Goal: Obtain resource: Download file/media

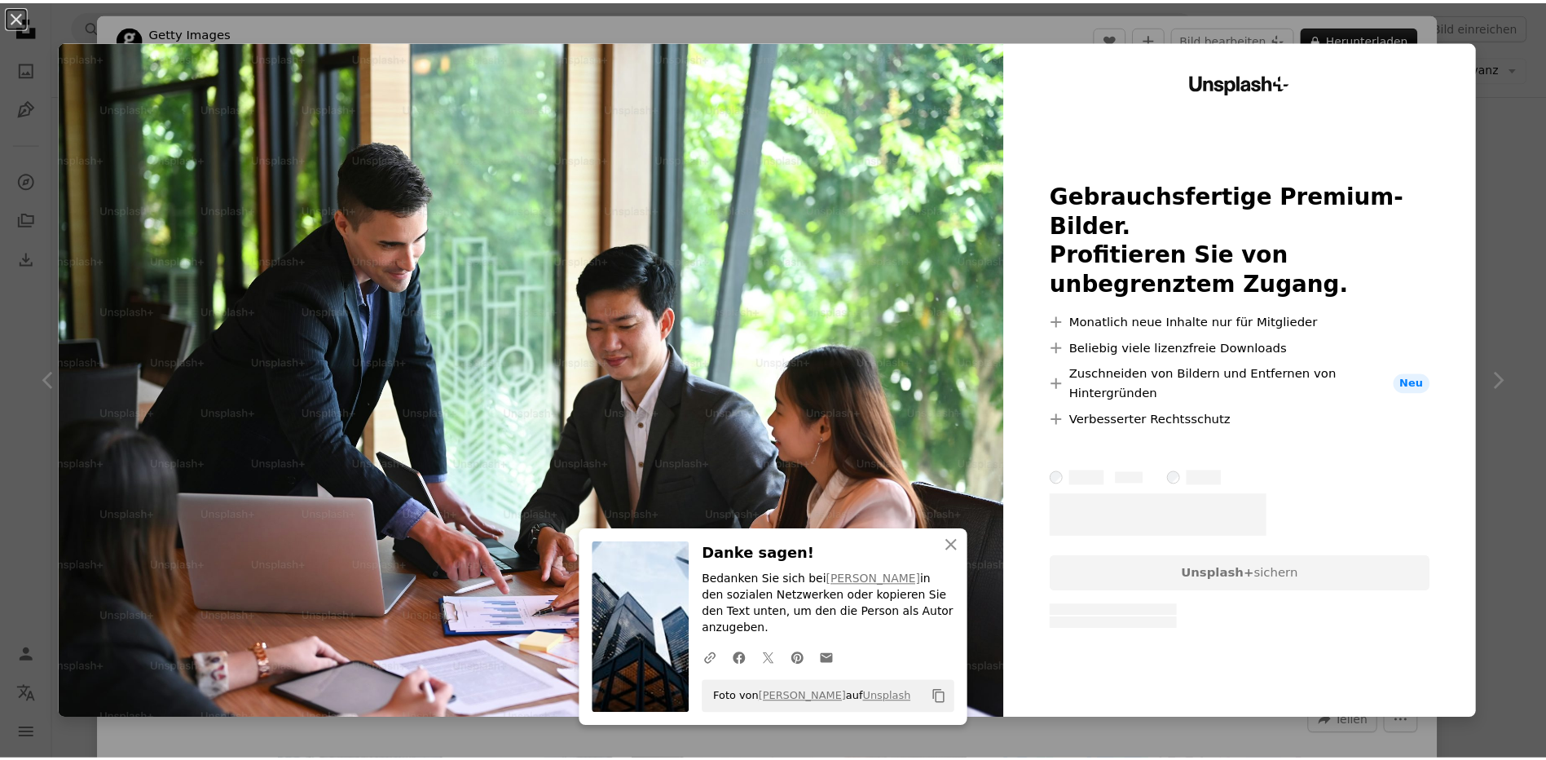
scroll to position [408, 0]
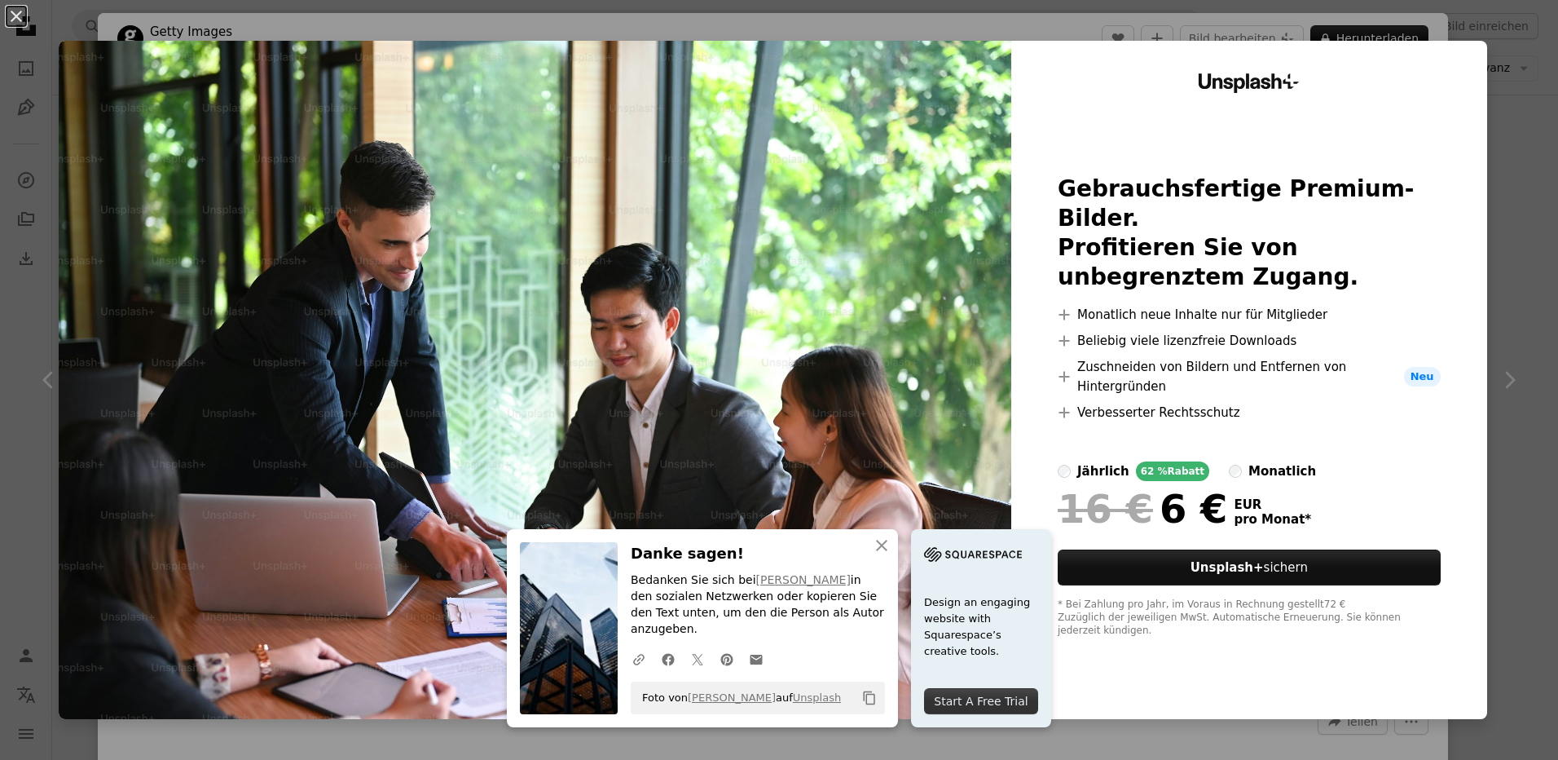
click at [16, 19] on button "An X shape" at bounding box center [17, 17] width 20 height 20
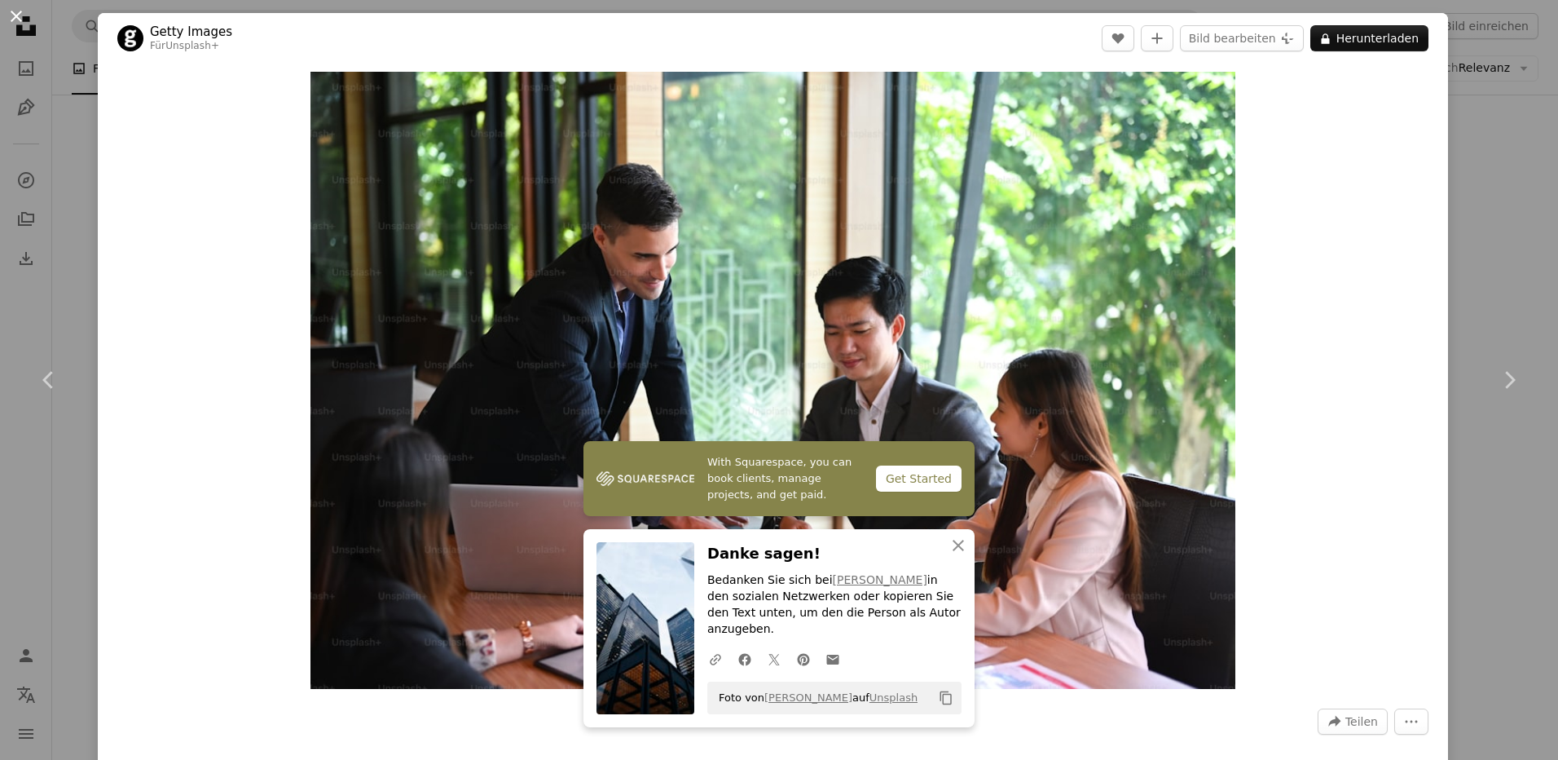
click at [13, 11] on button "An X shape" at bounding box center [17, 17] width 20 height 20
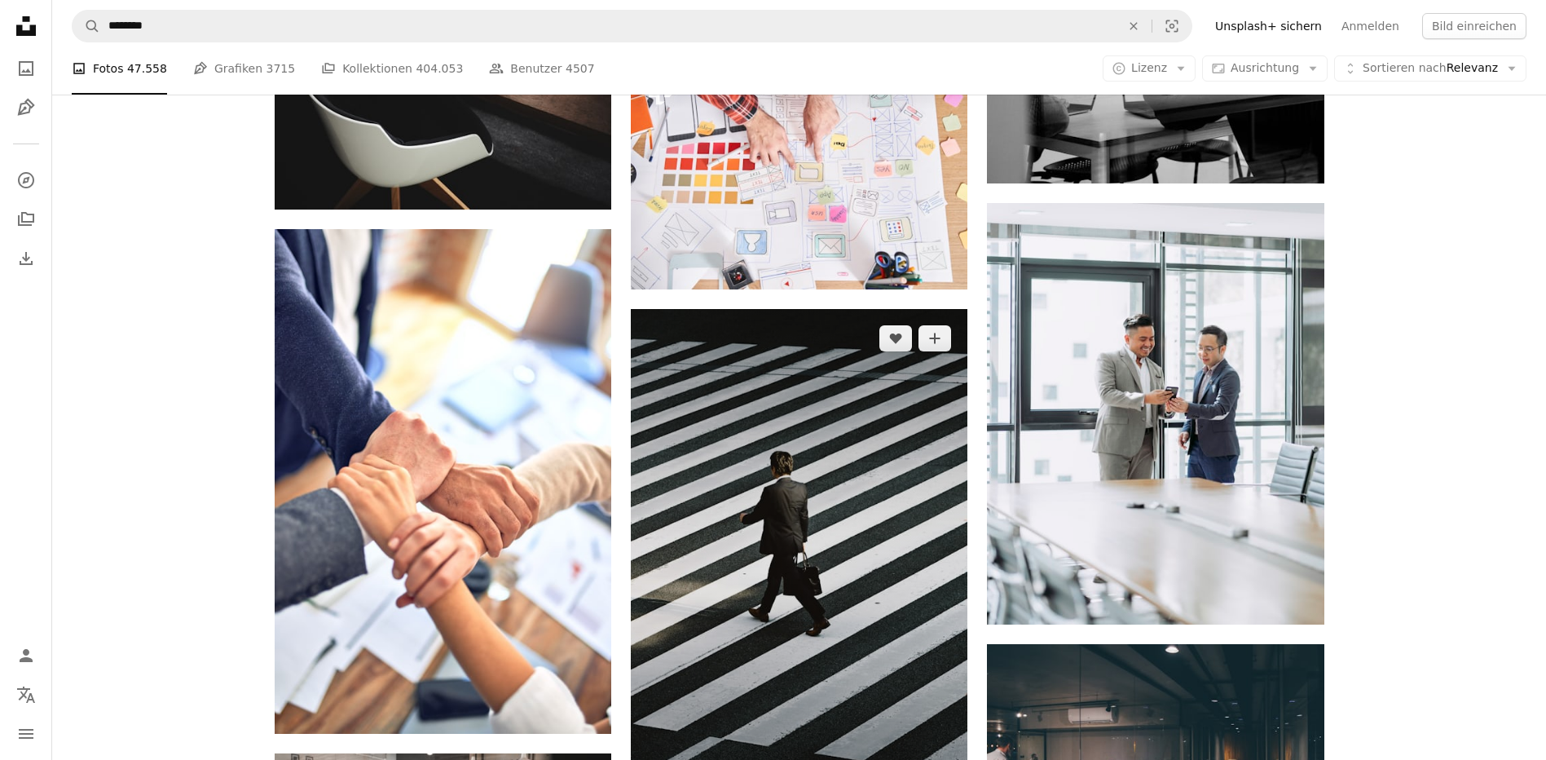
scroll to position [4157, 0]
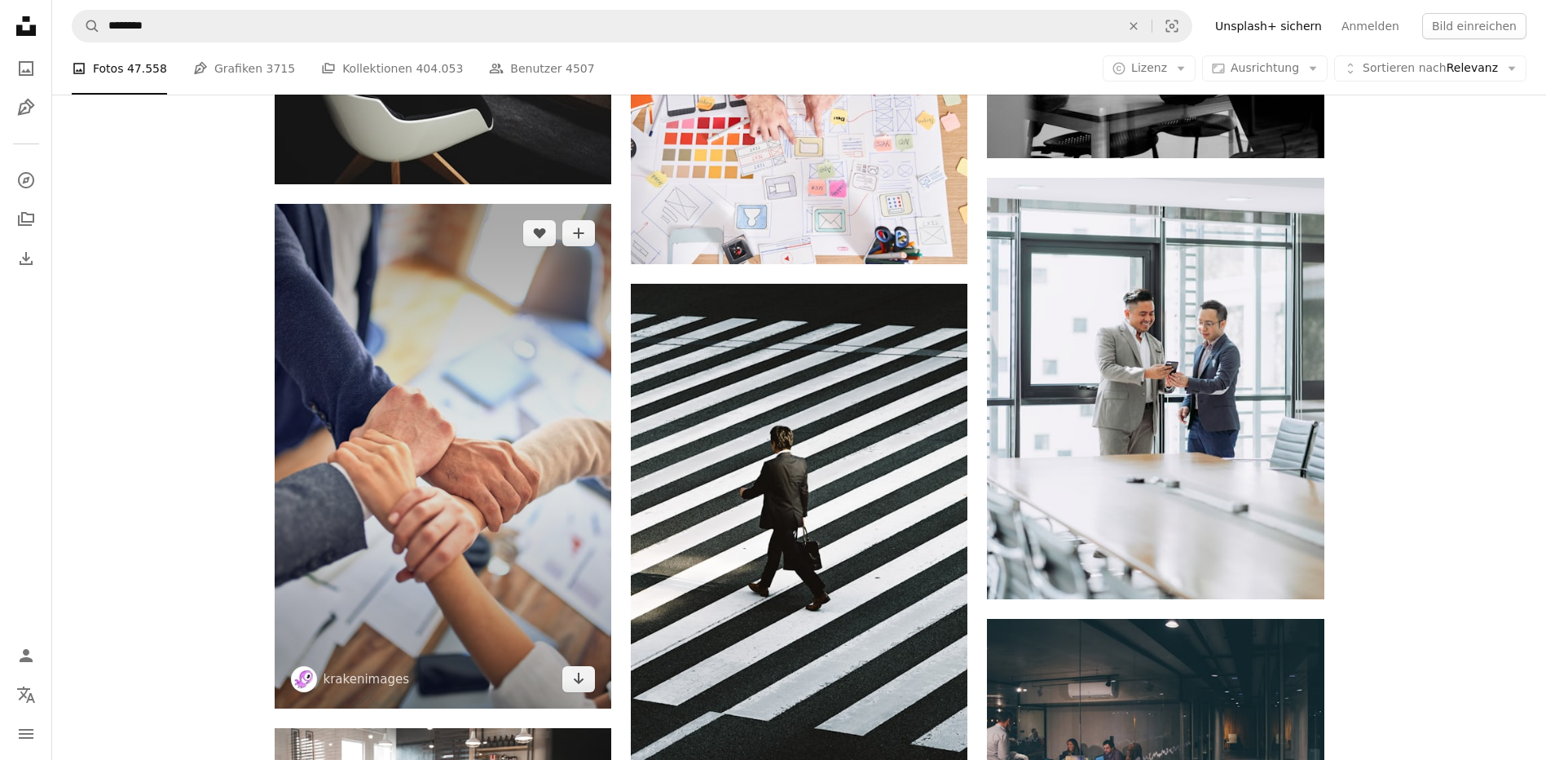
click at [445, 458] on img at bounding box center [443, 456] width 337 height 505
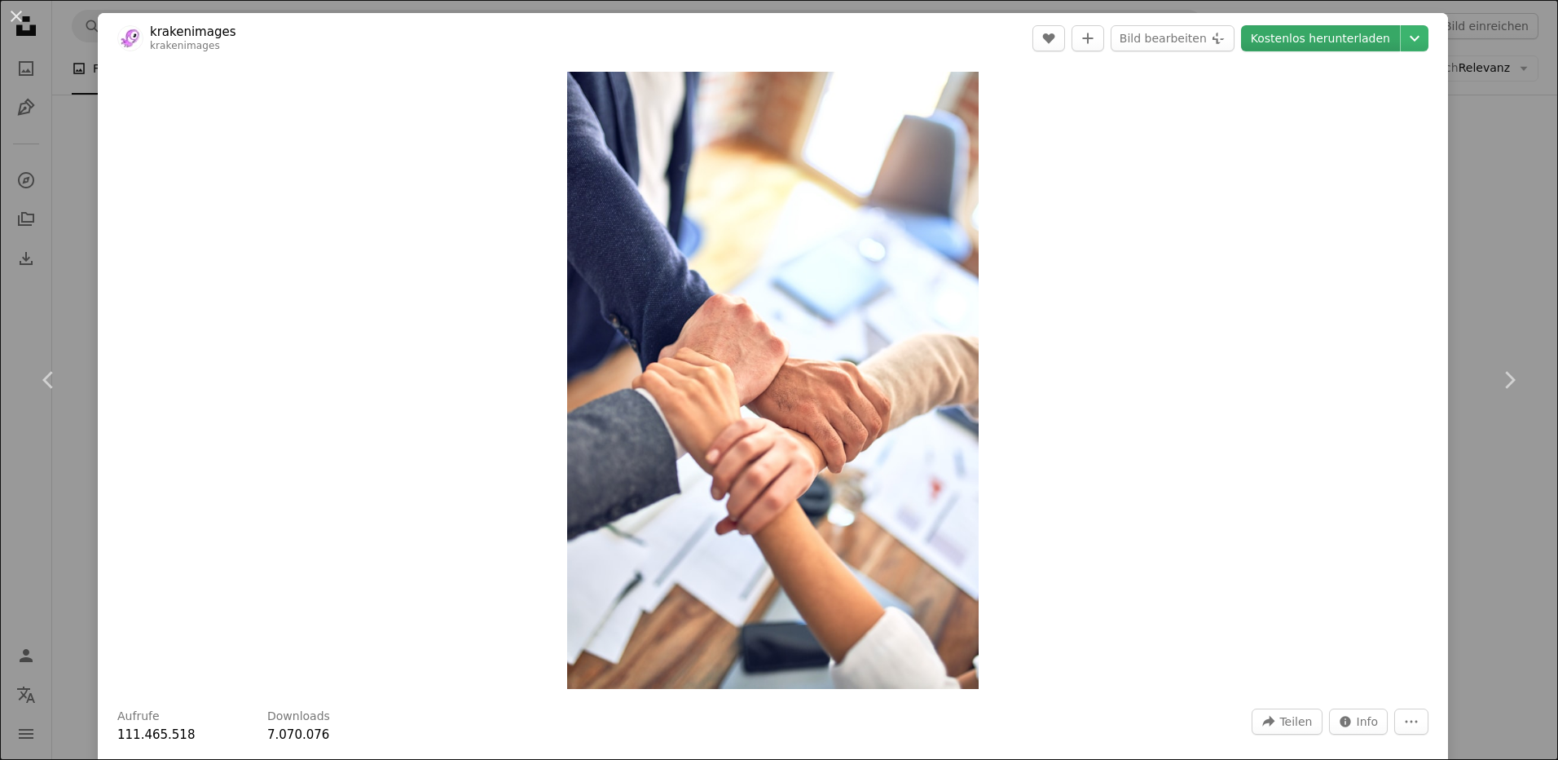
click at [1339, 34] on link "Kostenlos herunterladen" at bounding box center [1320, 38] width 159 height 26
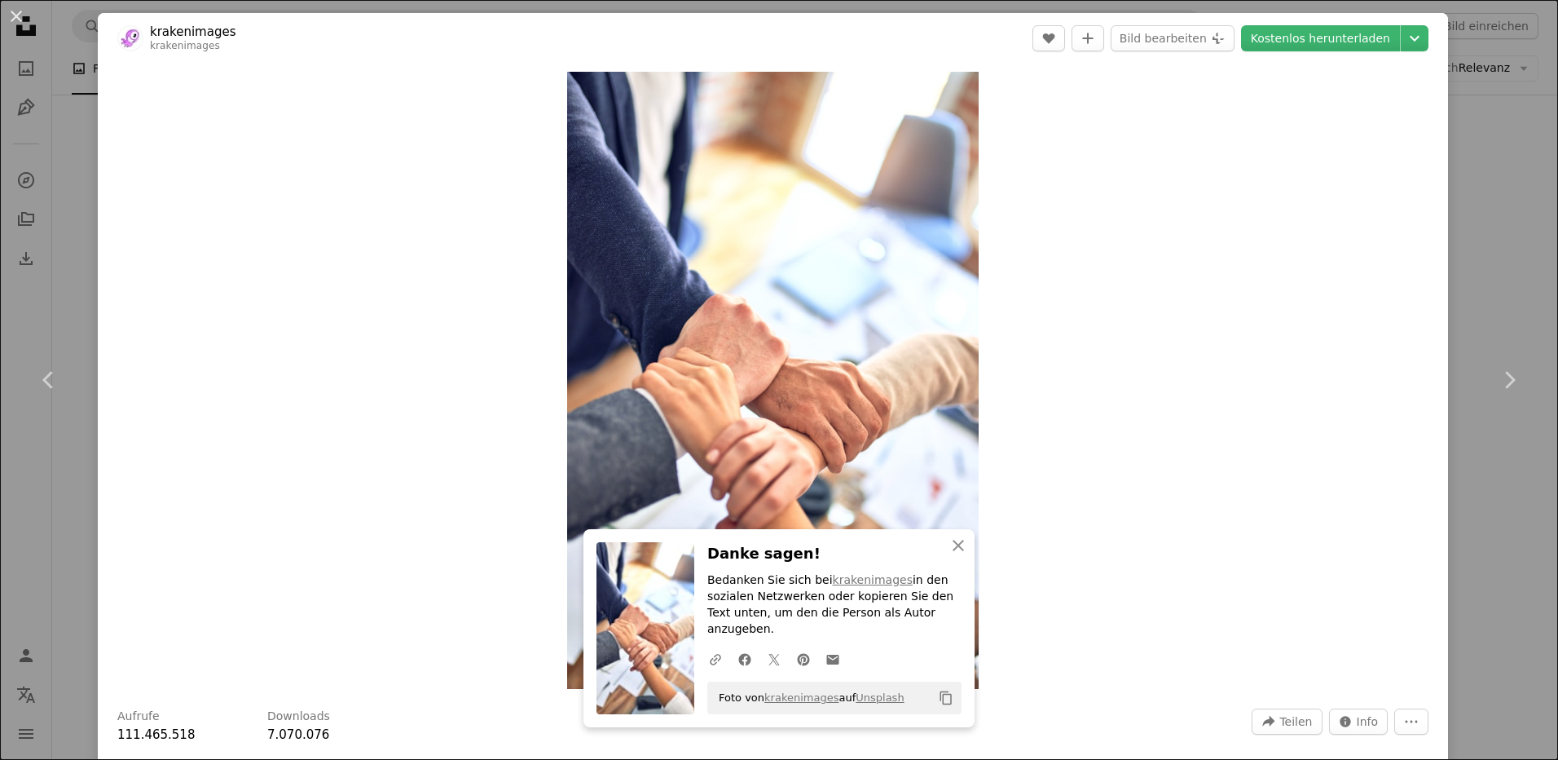
drag, startPoint x: 13, startPoint y: 17, endPoint x: 29, endPoint y: 30, distance: 20.2
click at [13, 16] on button "An X shape" at bounding box center [17, 17] width 20 height 20
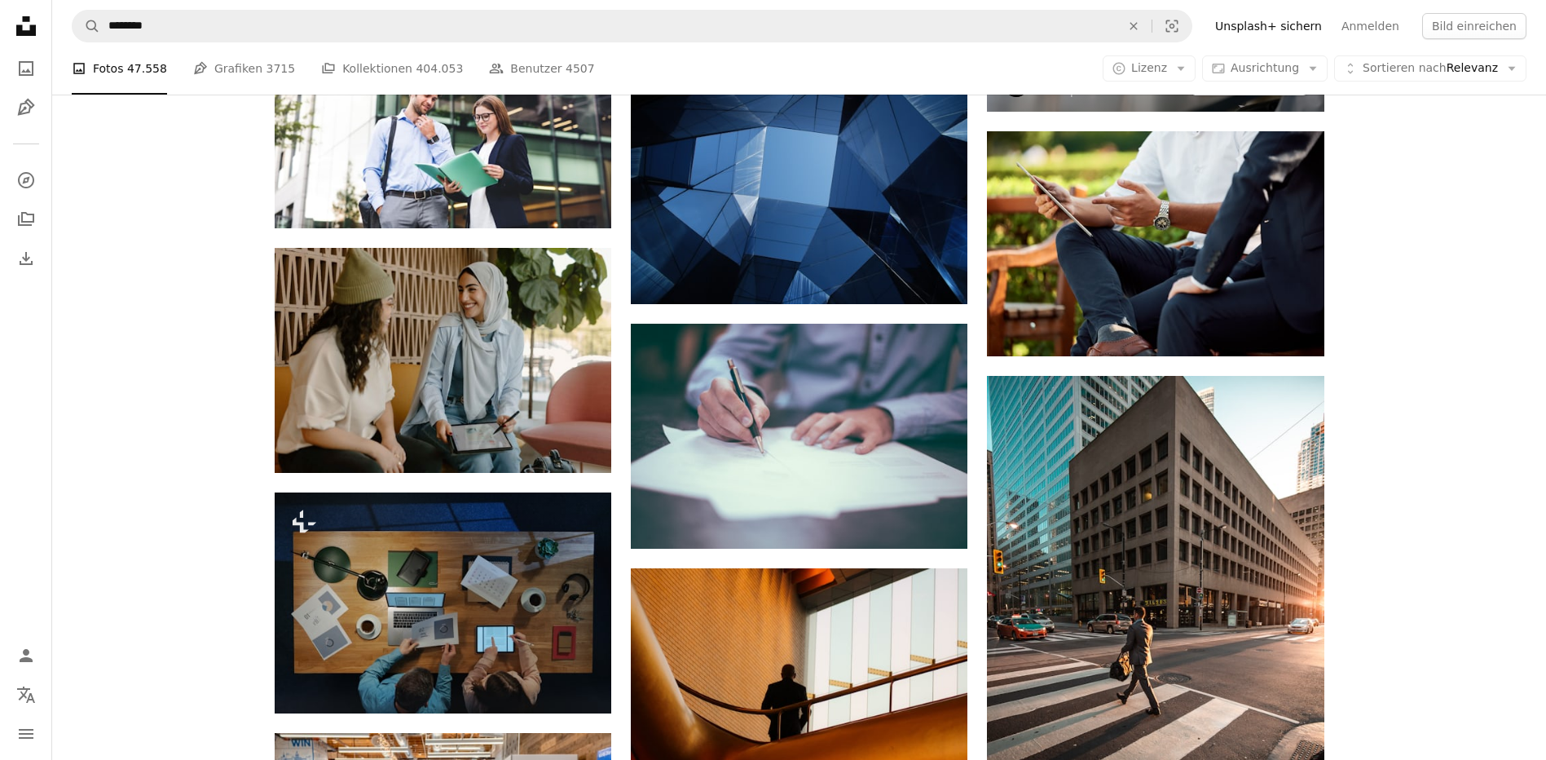
scroll to position [5624, 0]
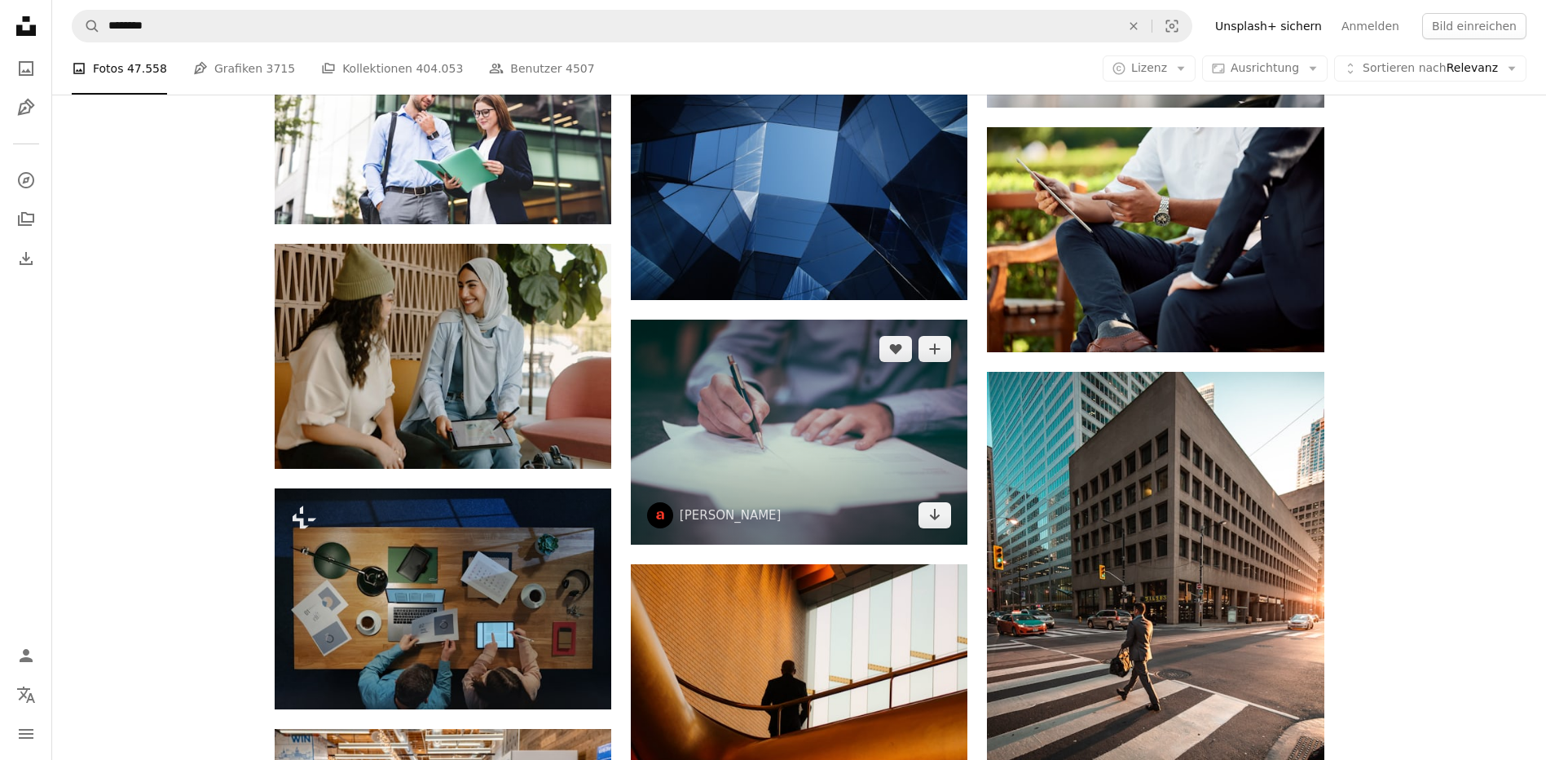
click at [762, 462] on img at bounding box center [799, 431] width 337 height 225
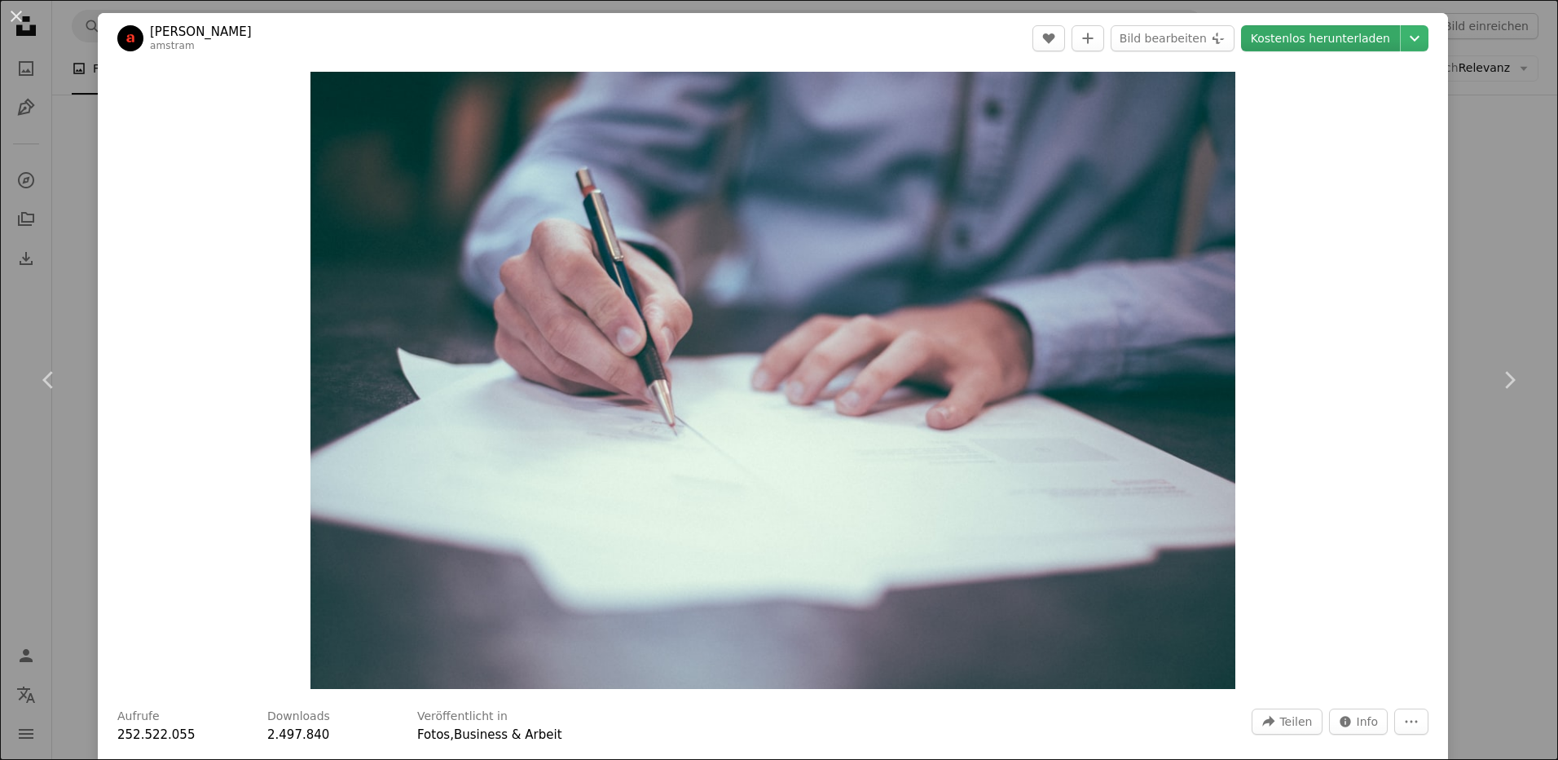
click at [1305, 39] on link "Kostenlos herunterladen" at bounding box center [1320, 38] width 159 height 26
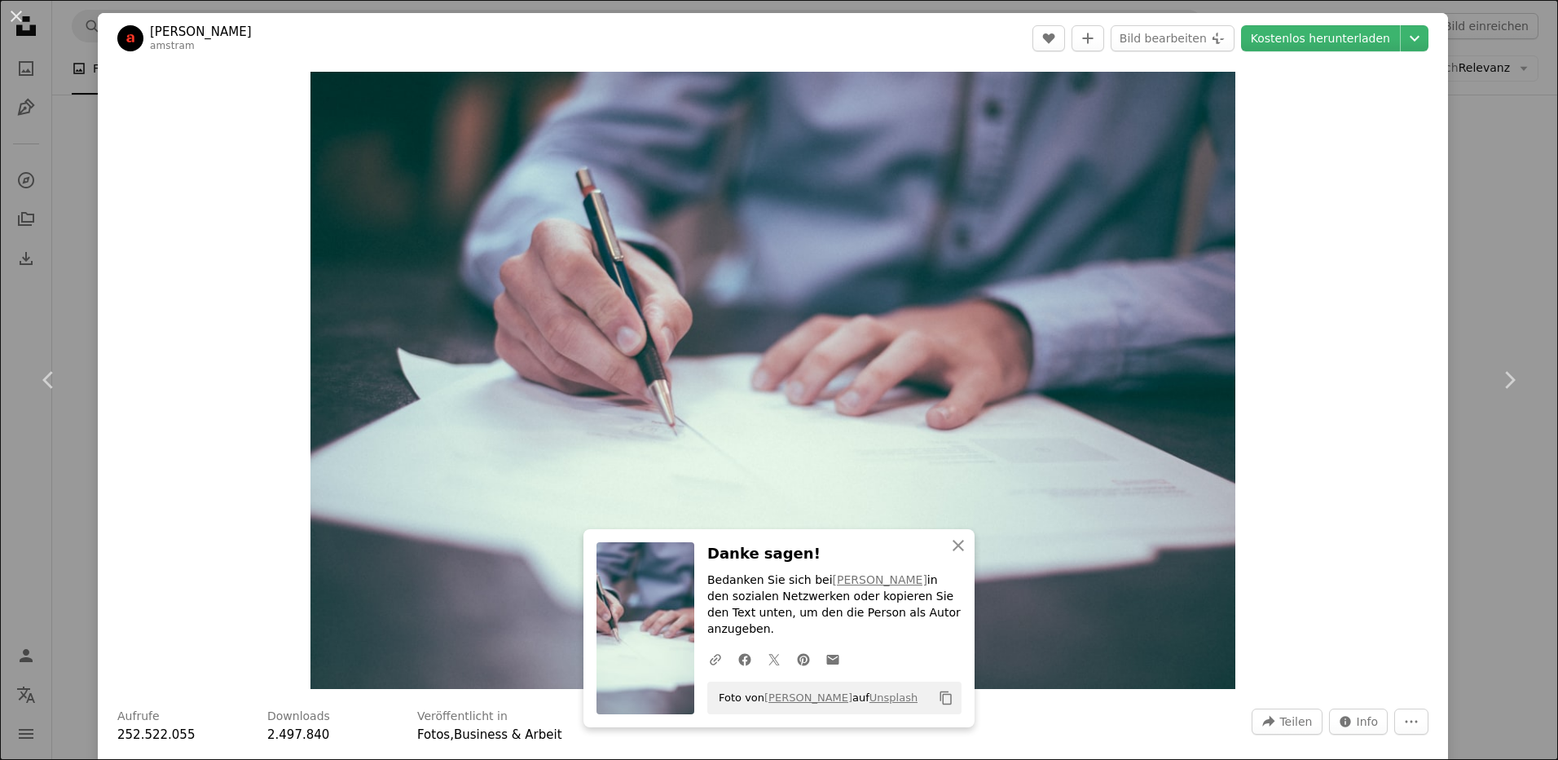
click at [9, 11] on button "An X shape" at bounding box center [17, 17] width 20 height 20
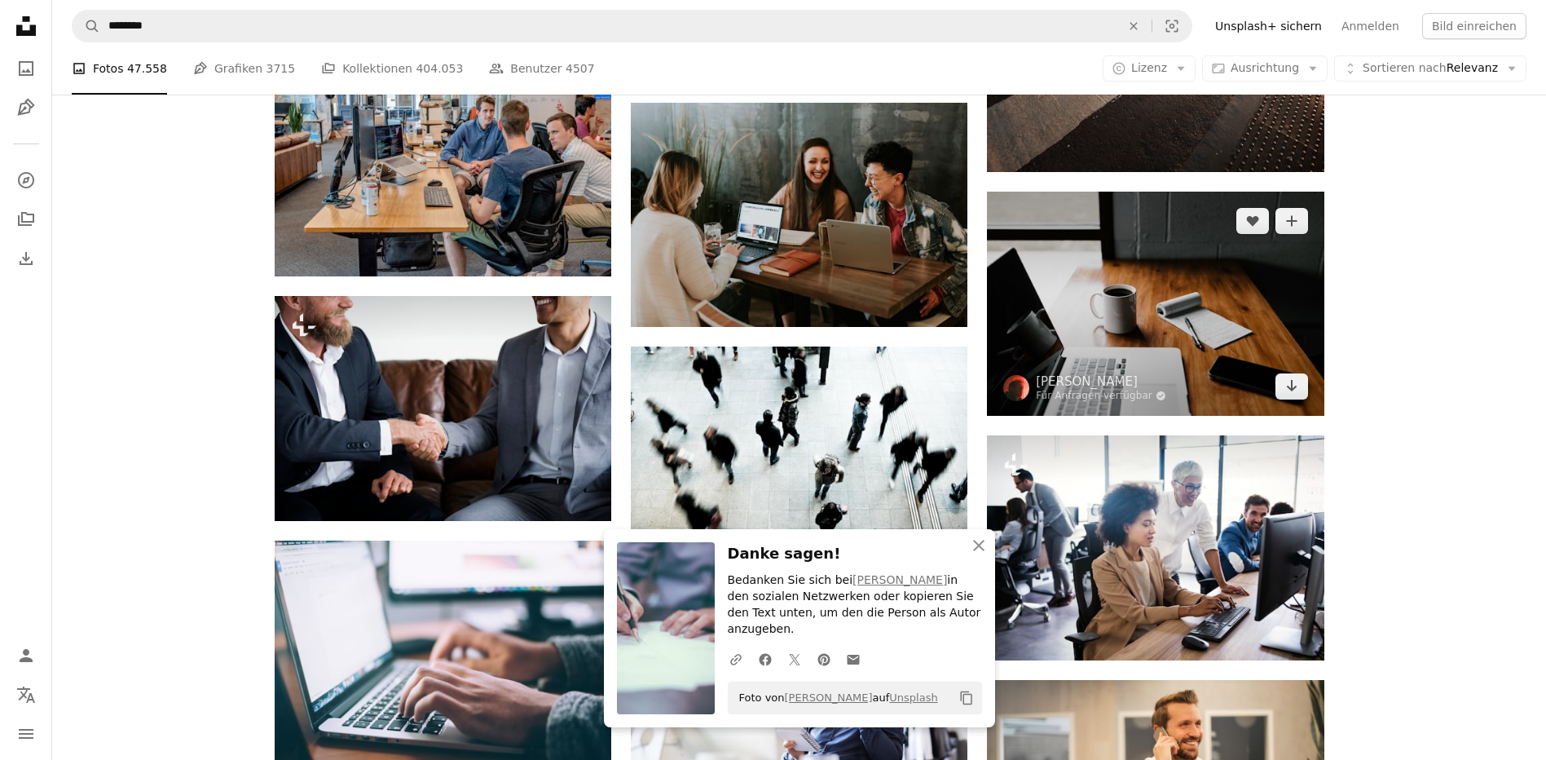
scroll to position [6357, 0]
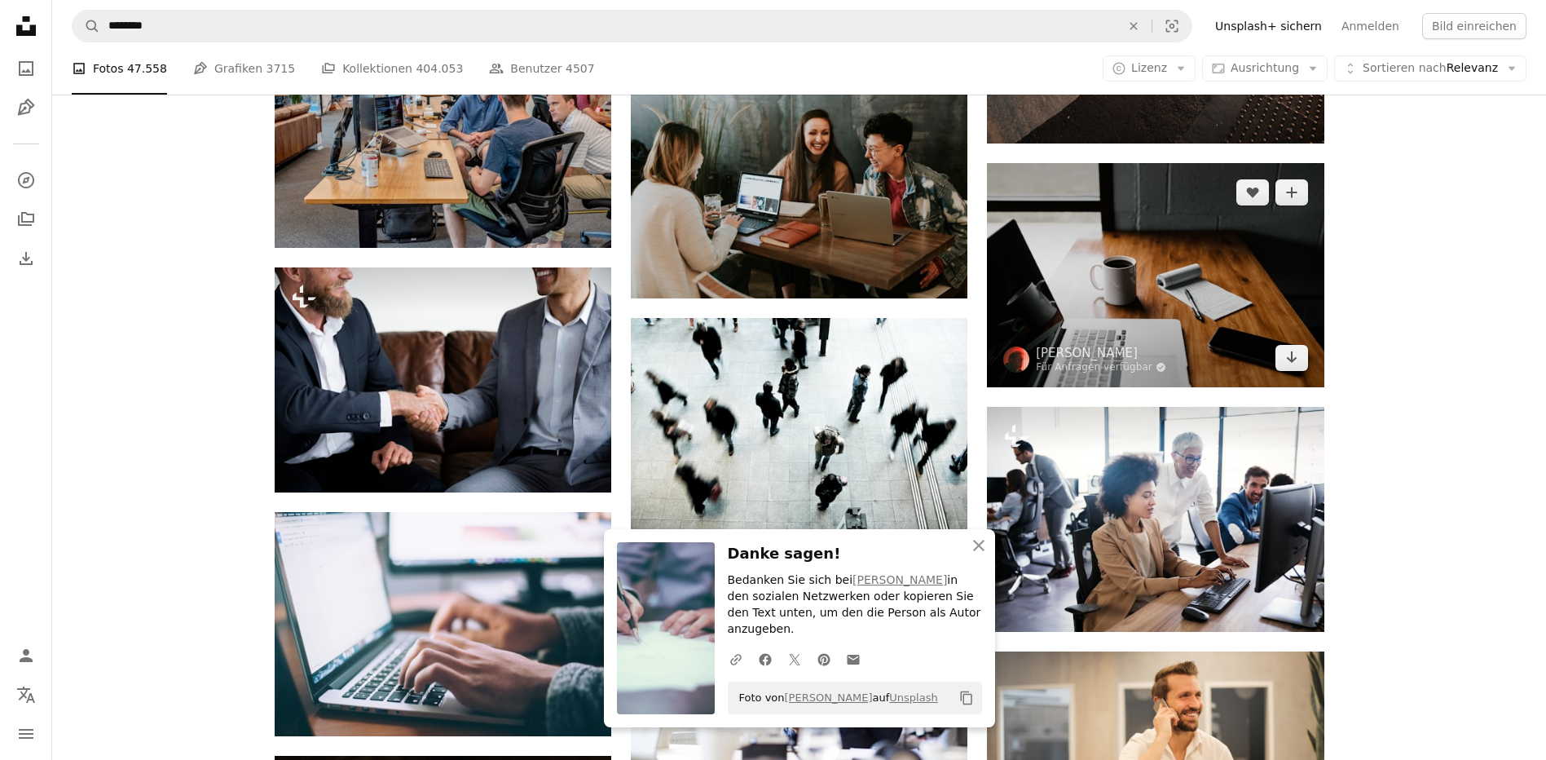
click at [1174, 265] on img at bounding box center [1155, 275] width 337 height 224
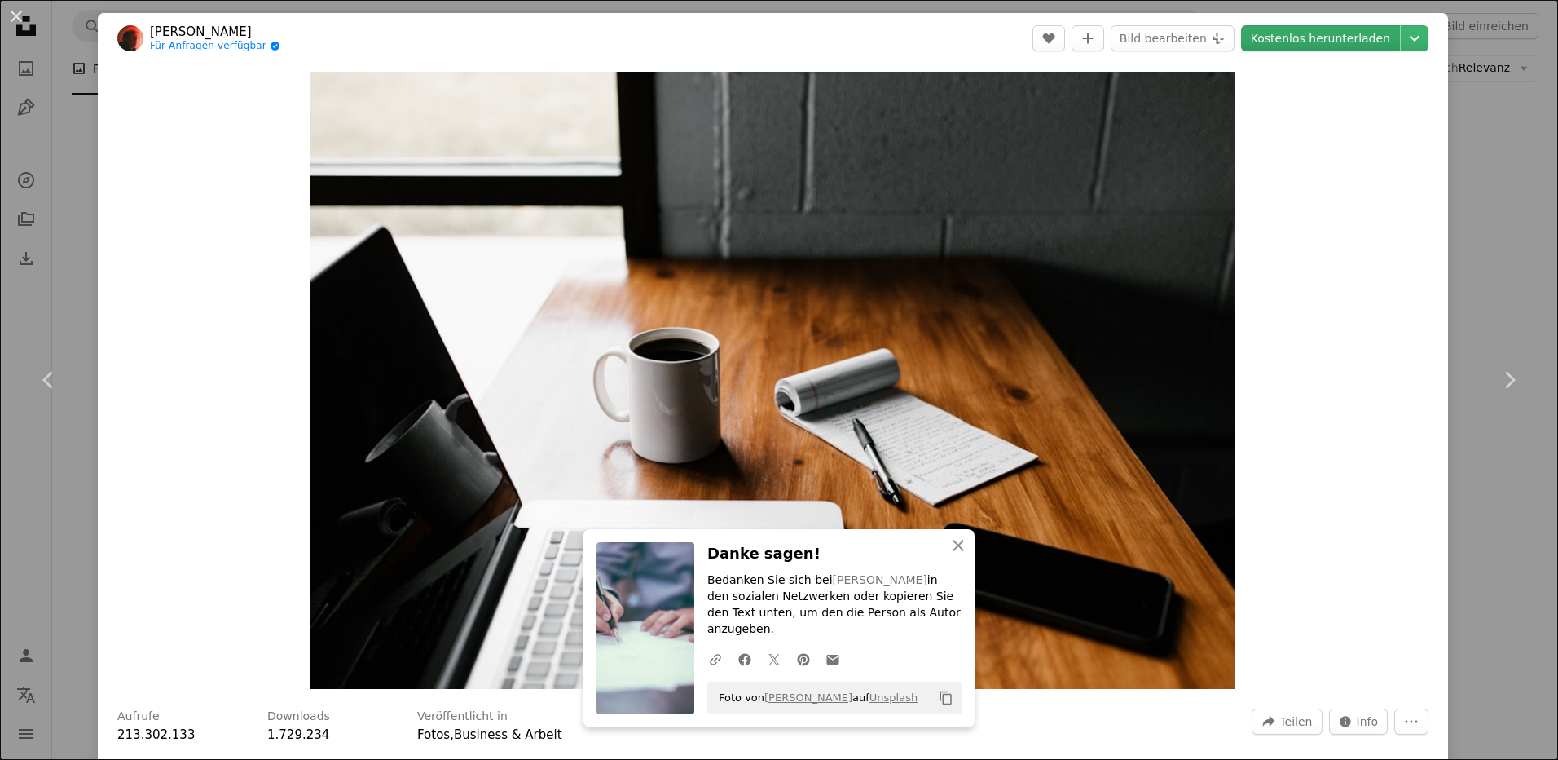
click at [1302, 37] on link "Kostenlos herunterladen" at bounding box center [1320, 38] width 159 height 26
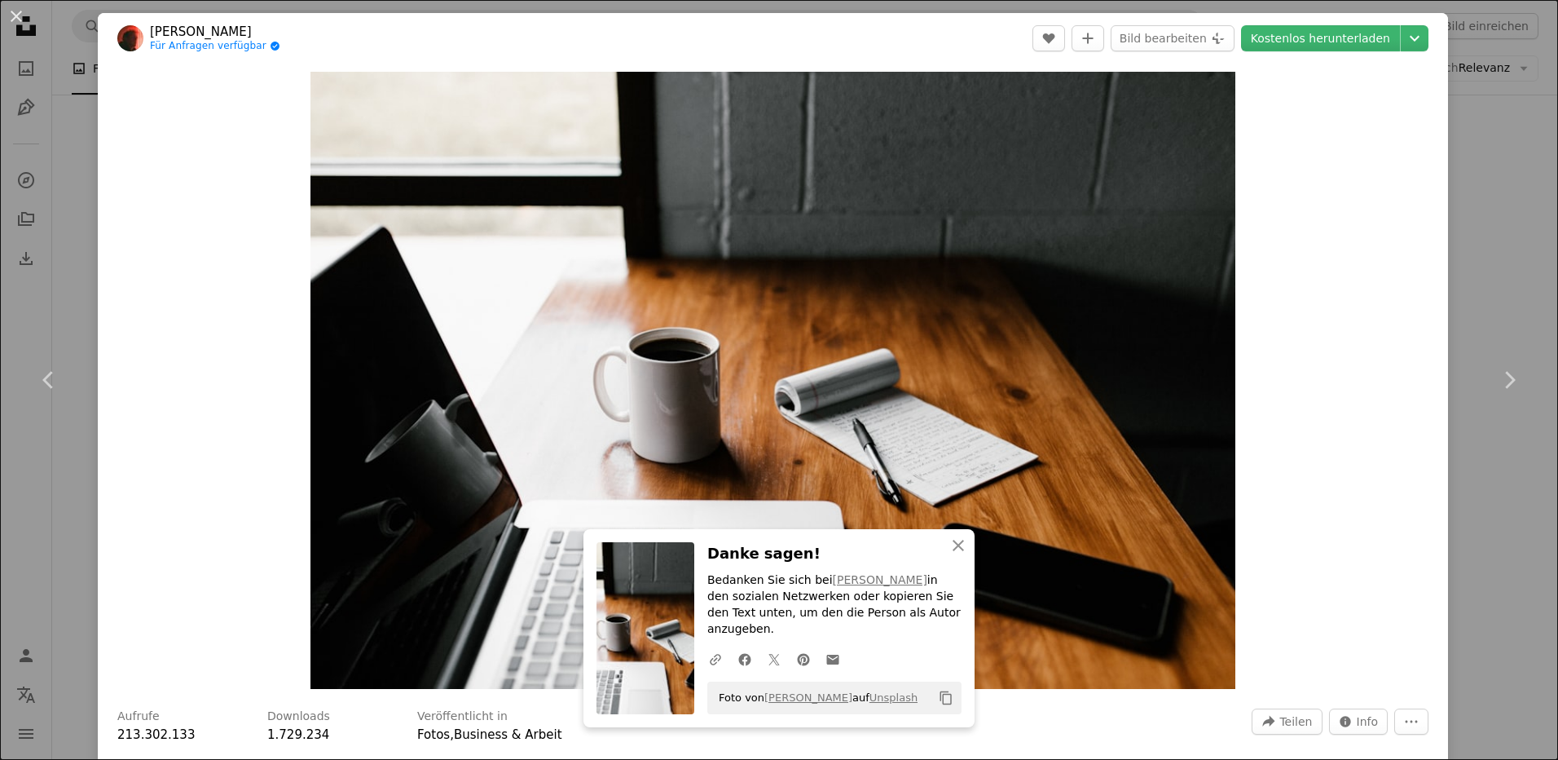
click at [15, 17] on button "An X shape" at bounding box center [17, 17] width 20 height 20
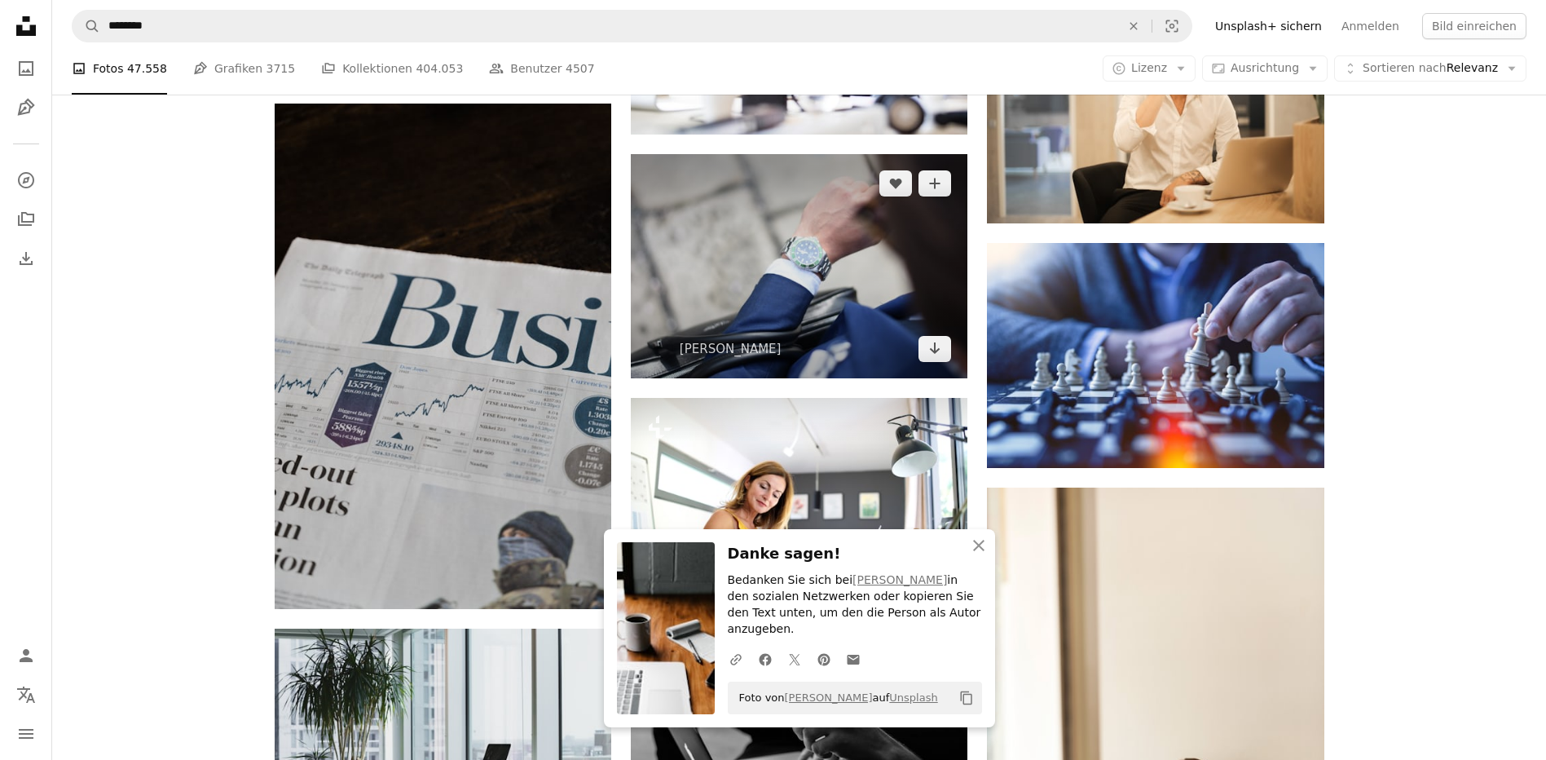
scroll to position [7417, 0]
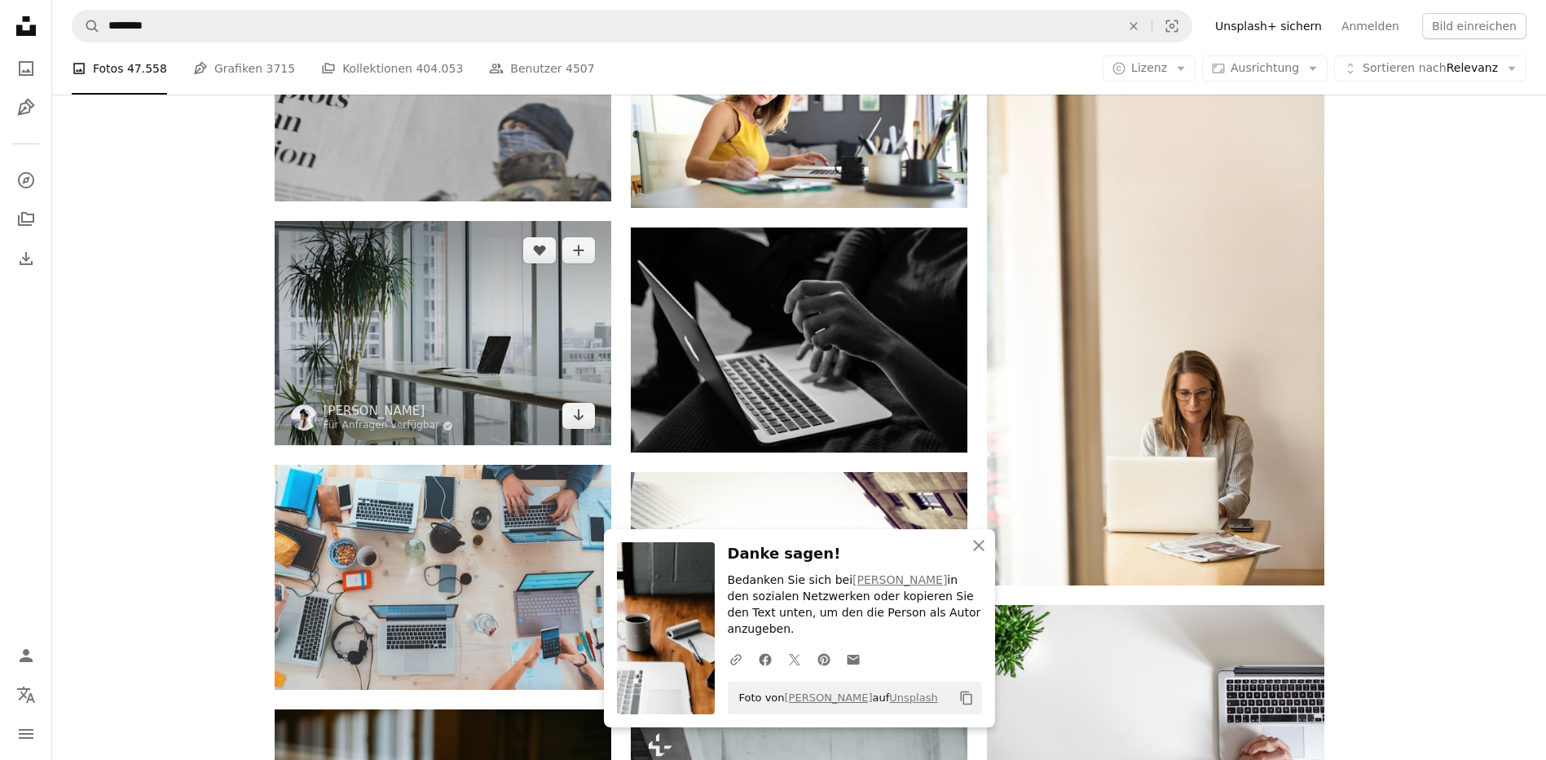
click at [437, 316] on img at bounding box center [443, 333] width 337 height 224
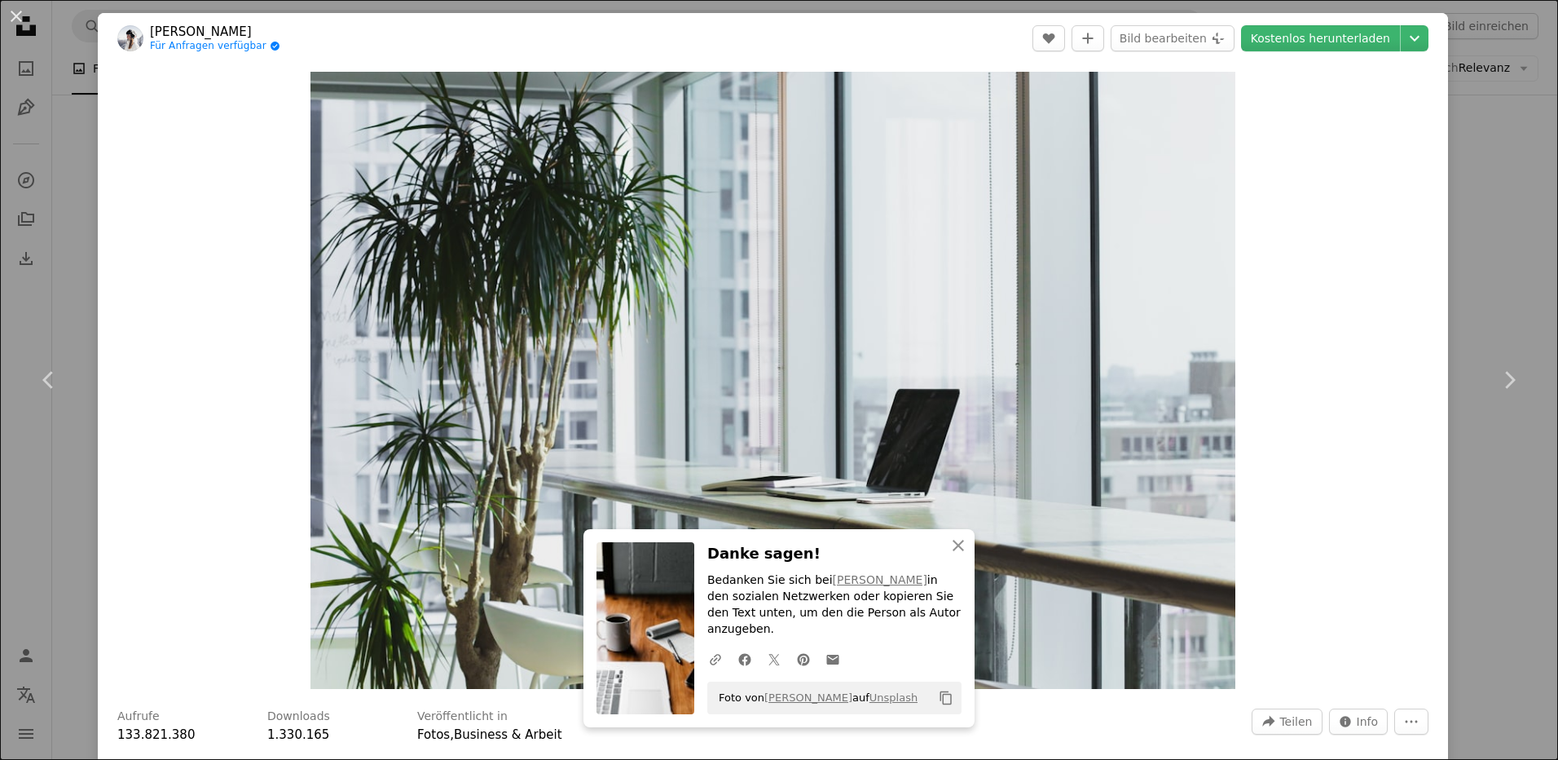
drag, startPoint x: 1287, startPoint y: 40, endPoint x: 1236, endPoint y: 46, distance: 51.0
click at [1288, 40] on link "Kostenlos herunterladen" at bounding box center [1320, 38] width 159 height 26
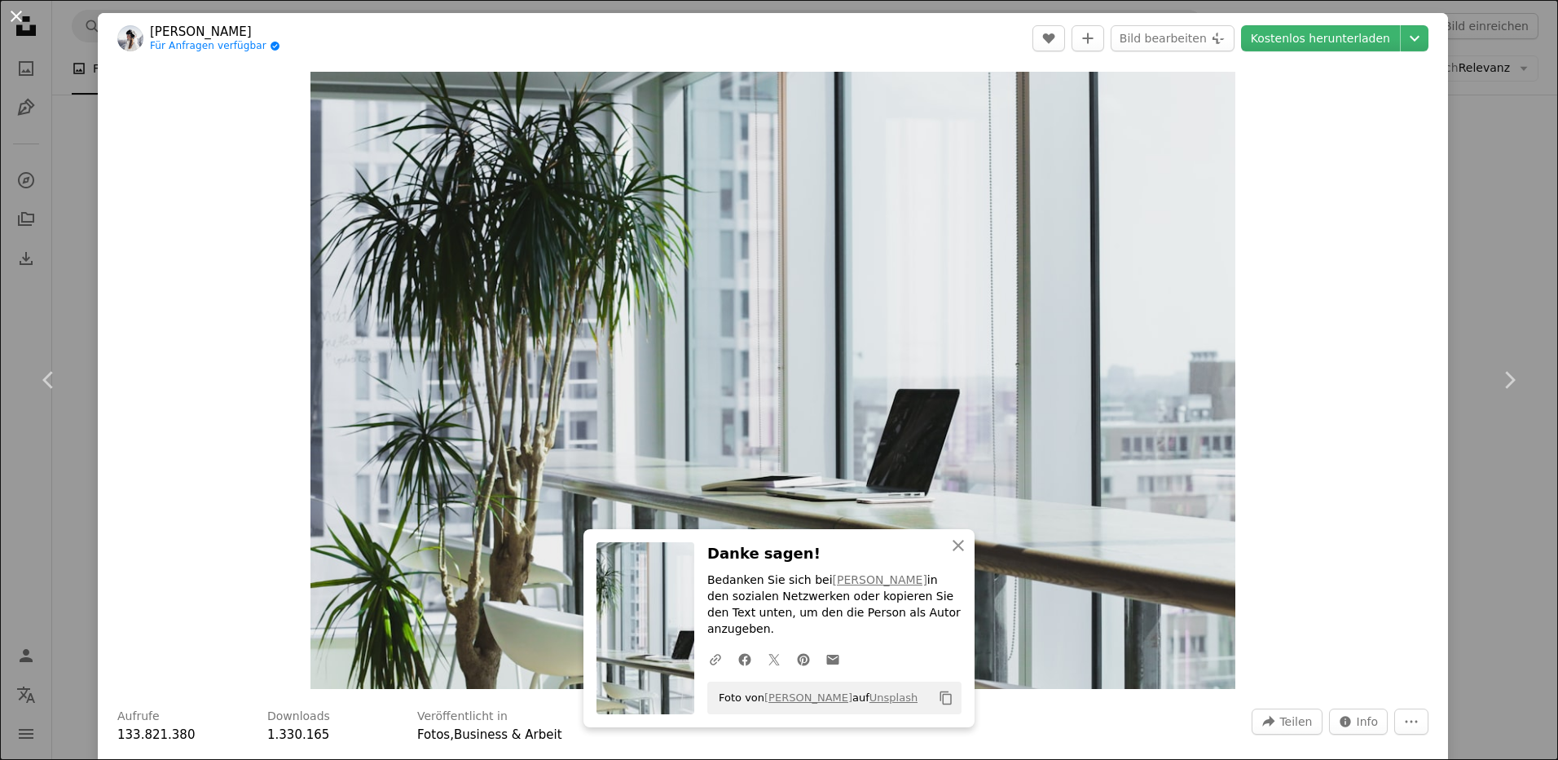
click at [19, 12] on button "An X shape" at bounding box center [17, 17] width 20 height 20
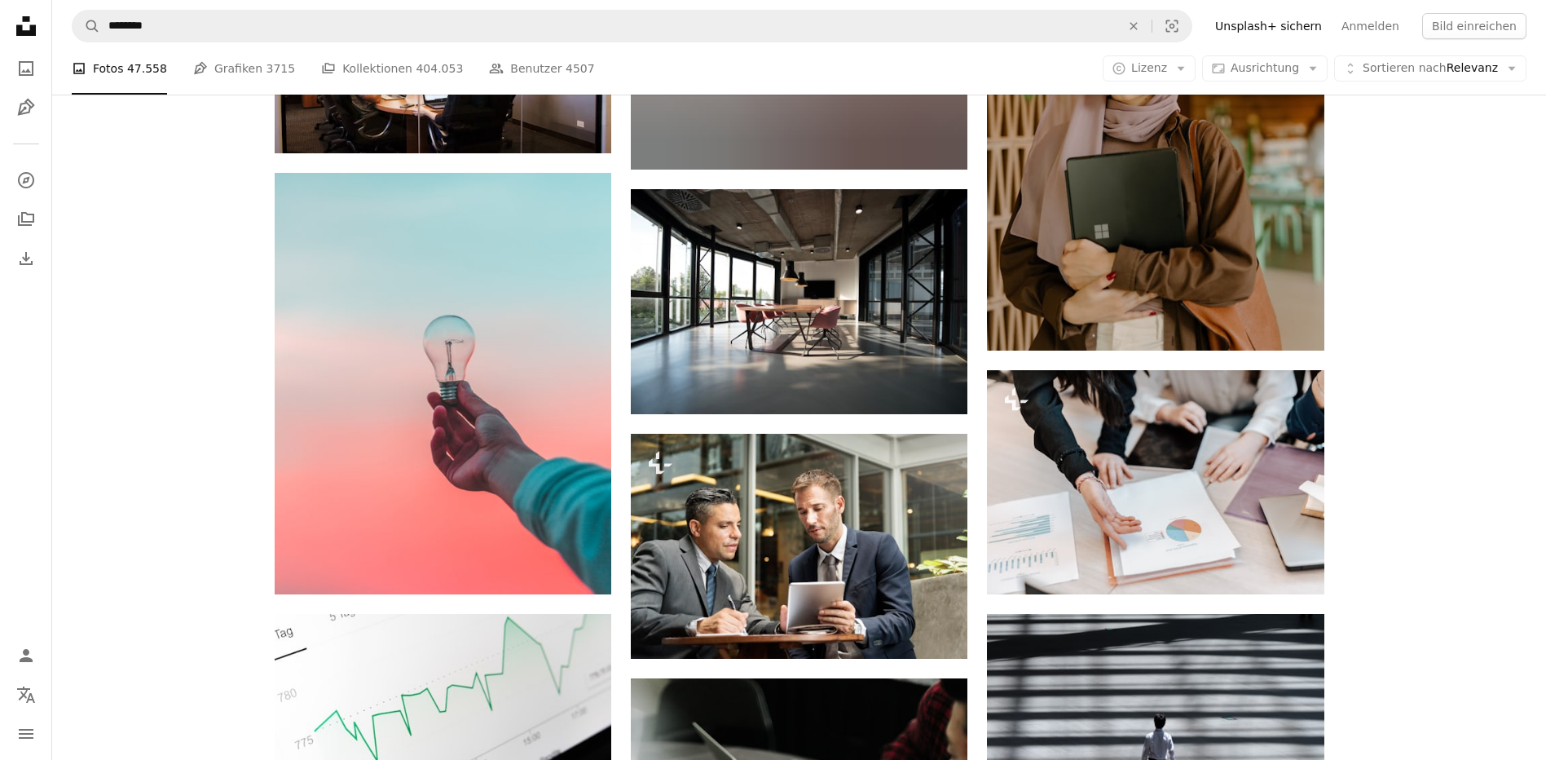
scroll to position [9536, 0]
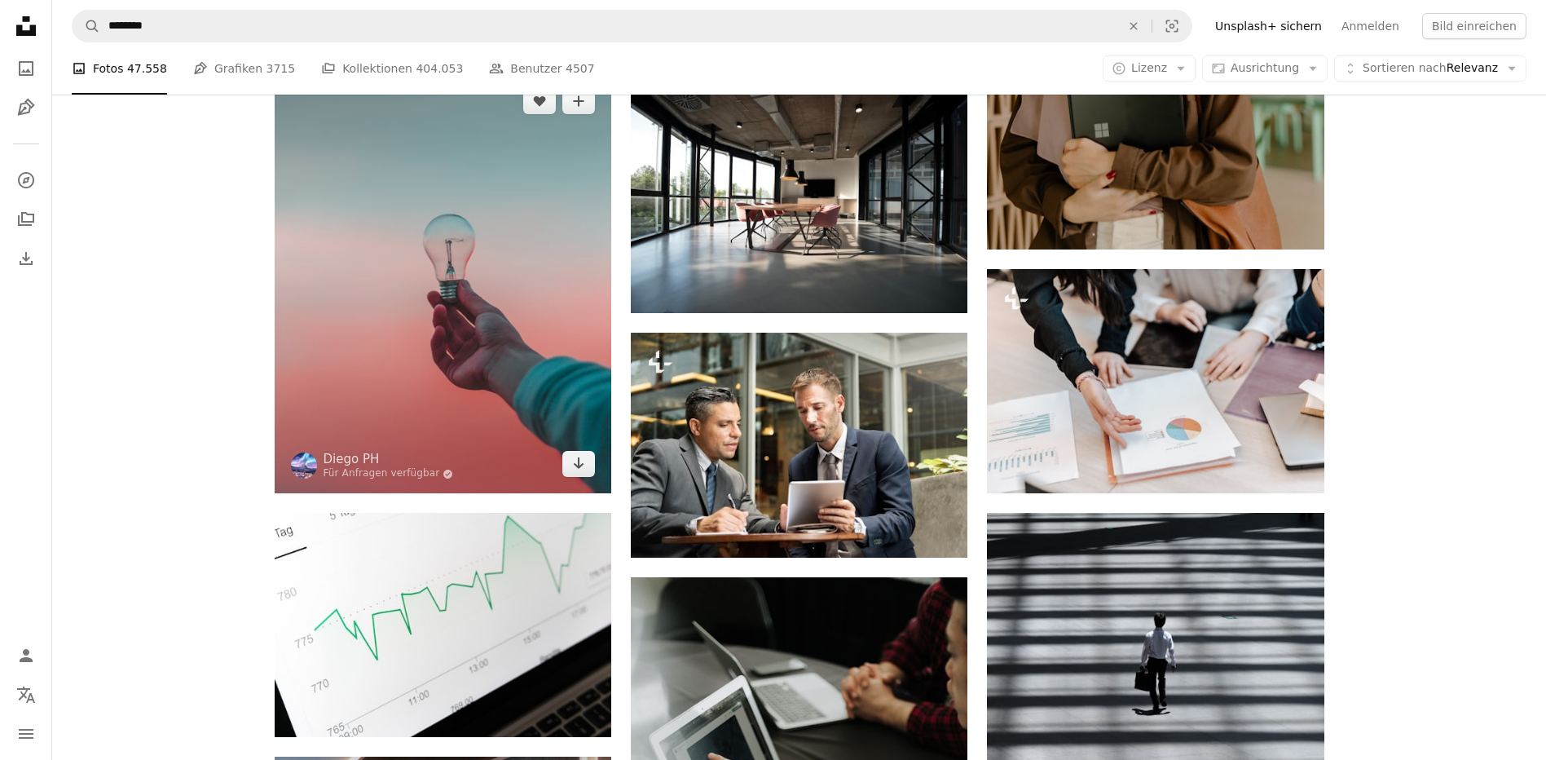
click at [452, 325] on img at bounding box center [443, 282] width 337 height 421
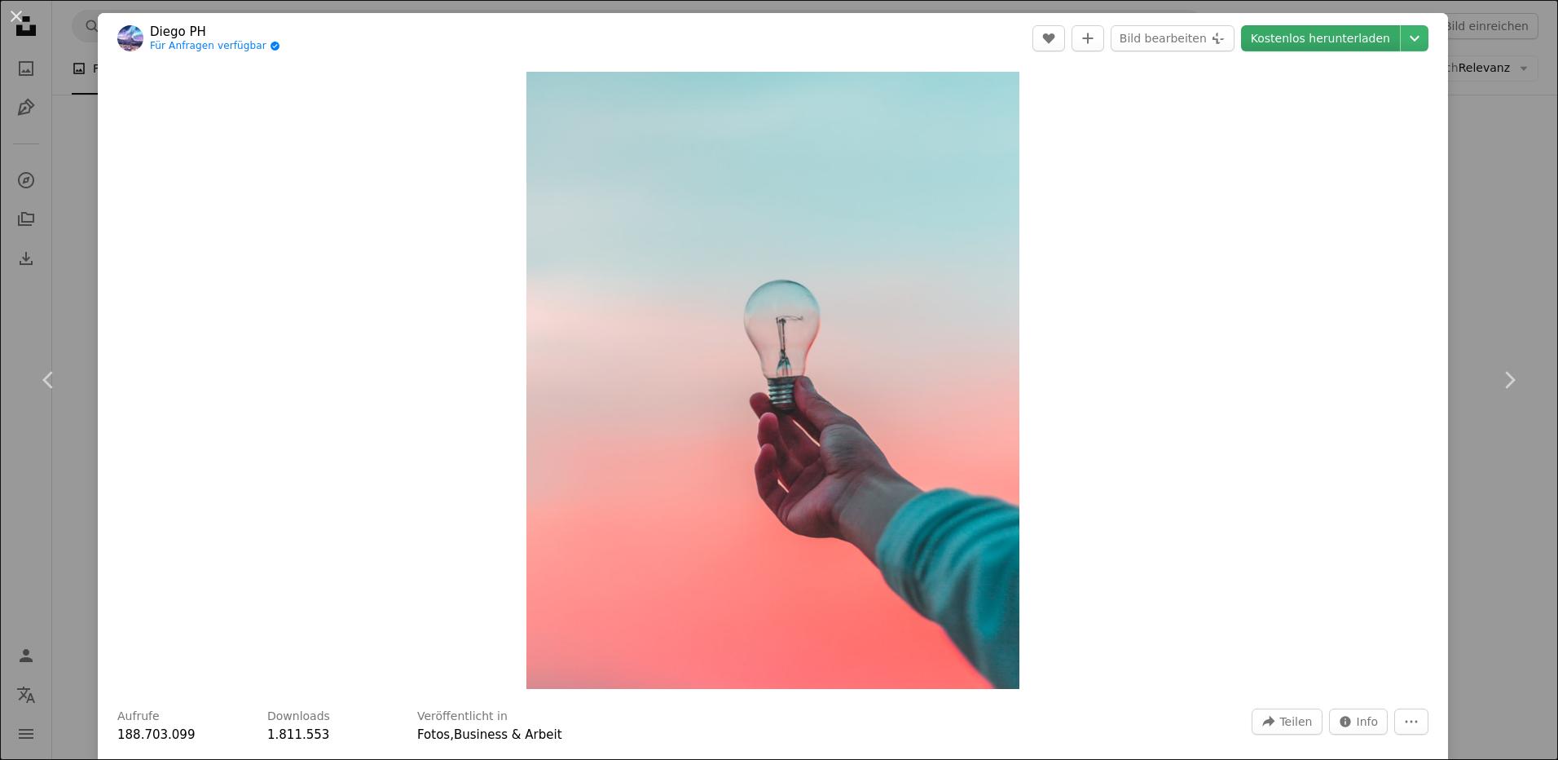
click at [1324, 42] on link "Kostenlos herunterladen" at bounding box center [1320, 38] width 159 height 26
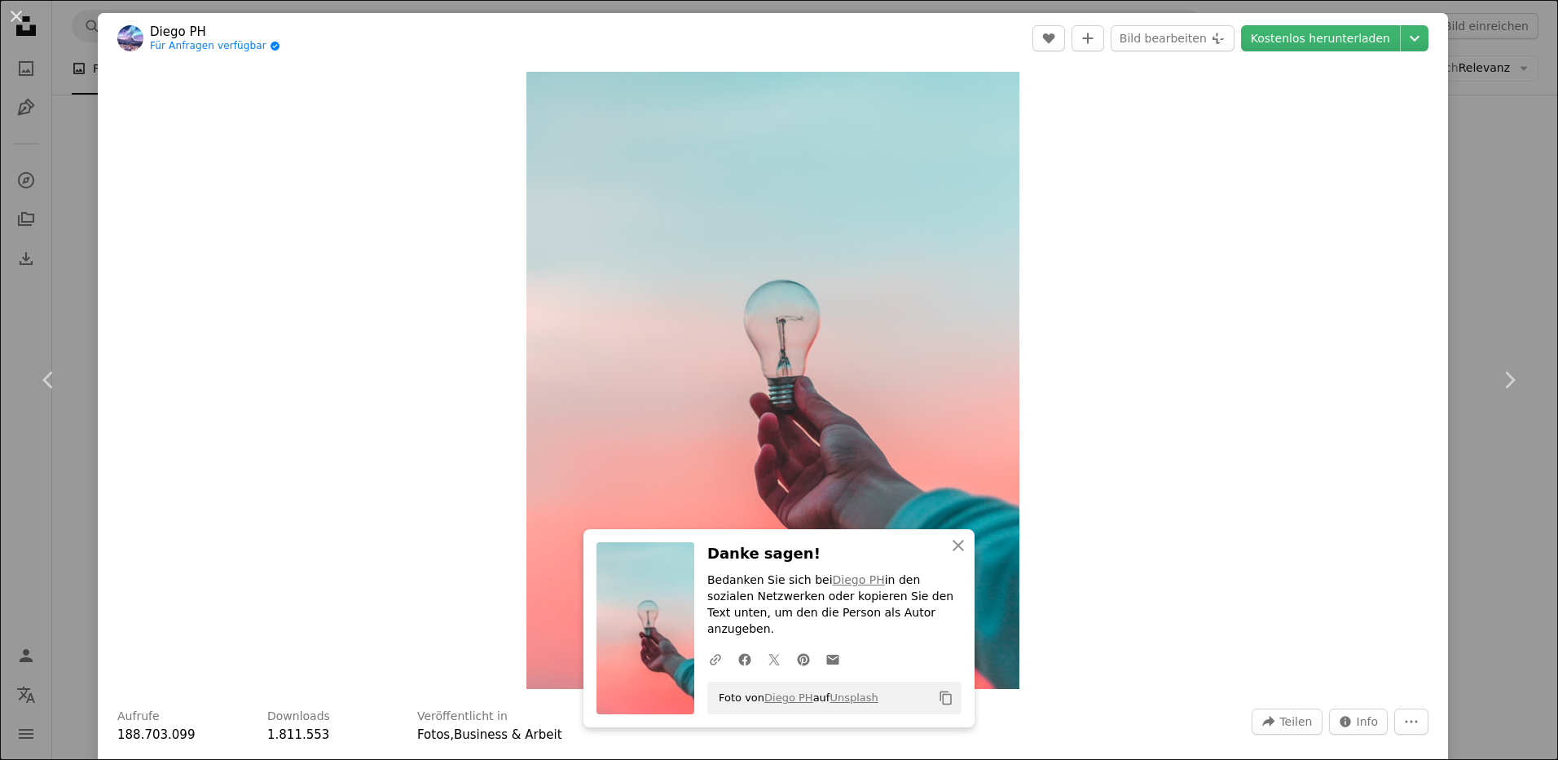
drag, startPoint x: 14, startPoint y: 15, endPoint x: 199, endPoint y: 83, distance: 197.3
click at [15, 14] on button "An X shape" at bounding box center [17, 17] width 20 height 20
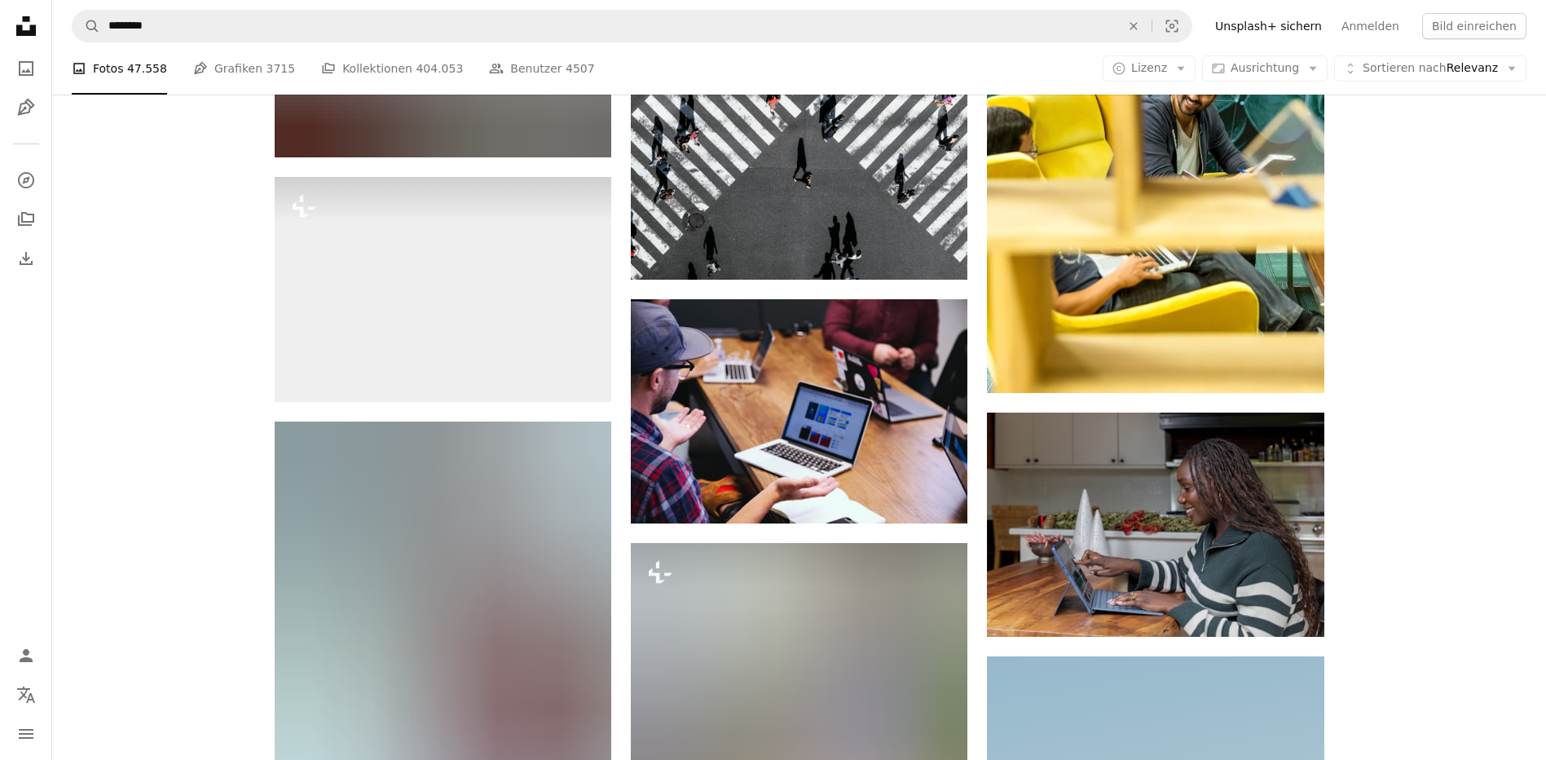
scroll to position [20620, 0]
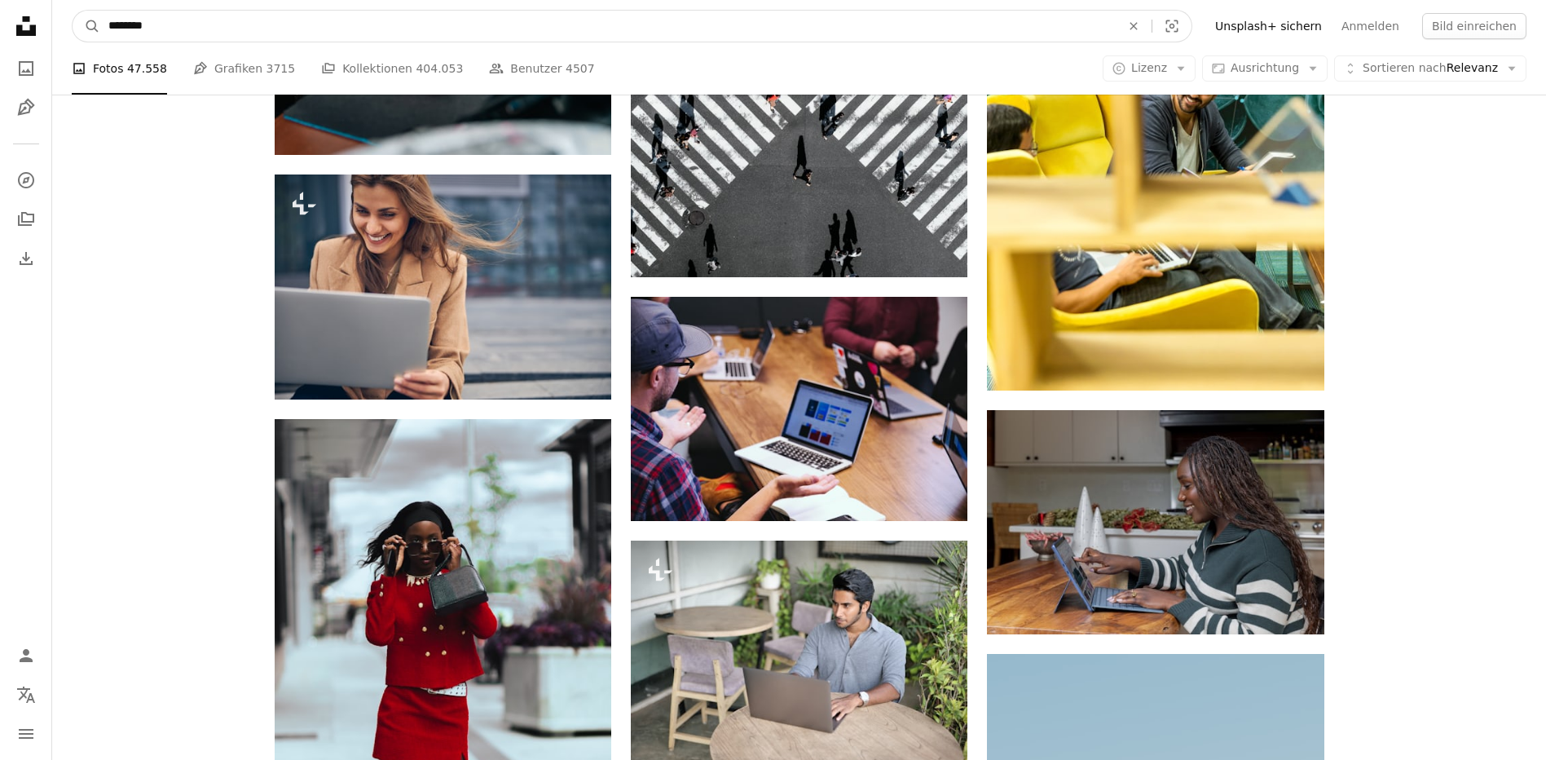
click at [130, 36] on input "********" at bounding box center [608, 26] width 1016 height 31
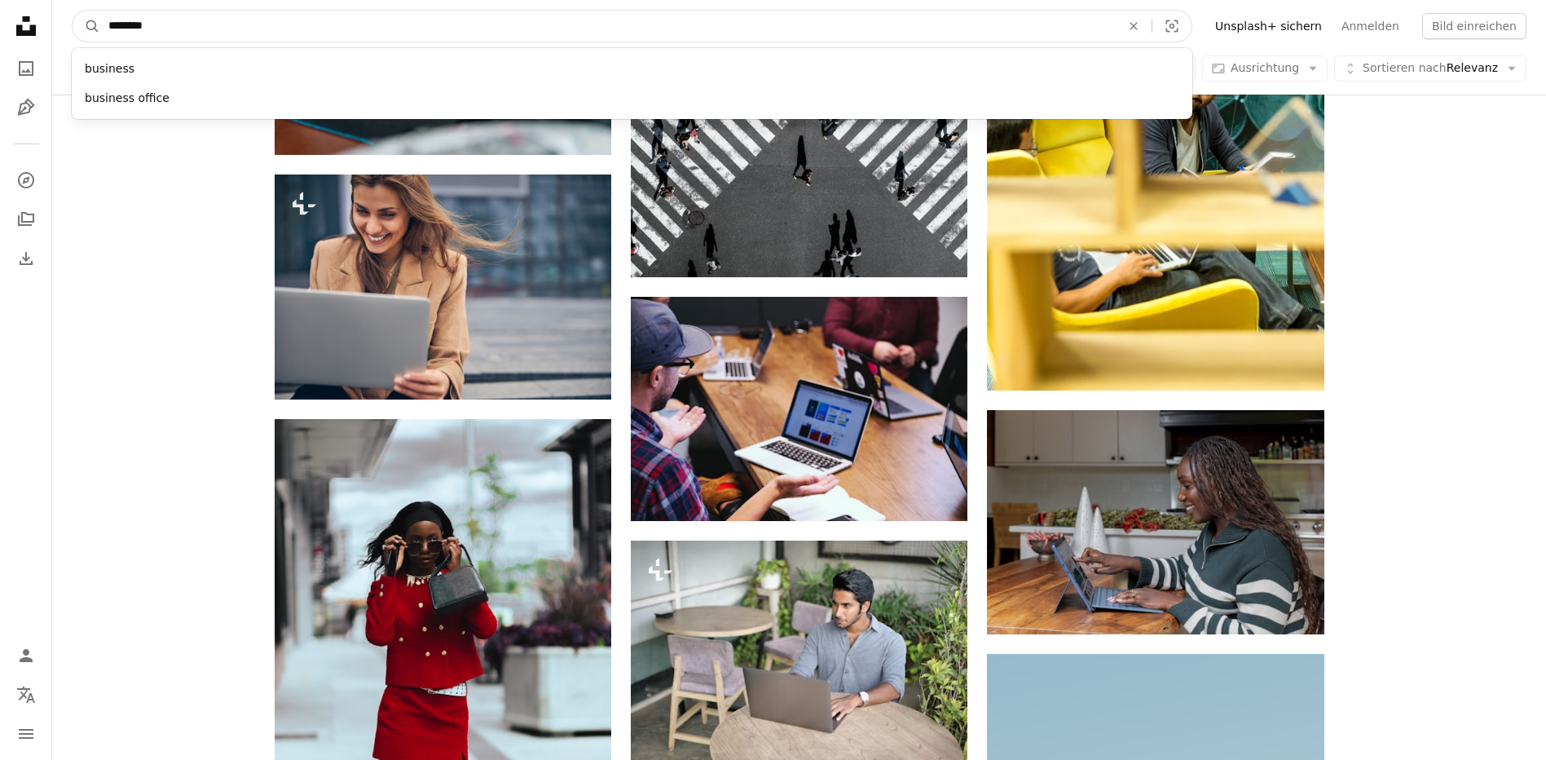
click at [127, 24] on input "********" at bounding box center [608, 26] width 1016 height 31
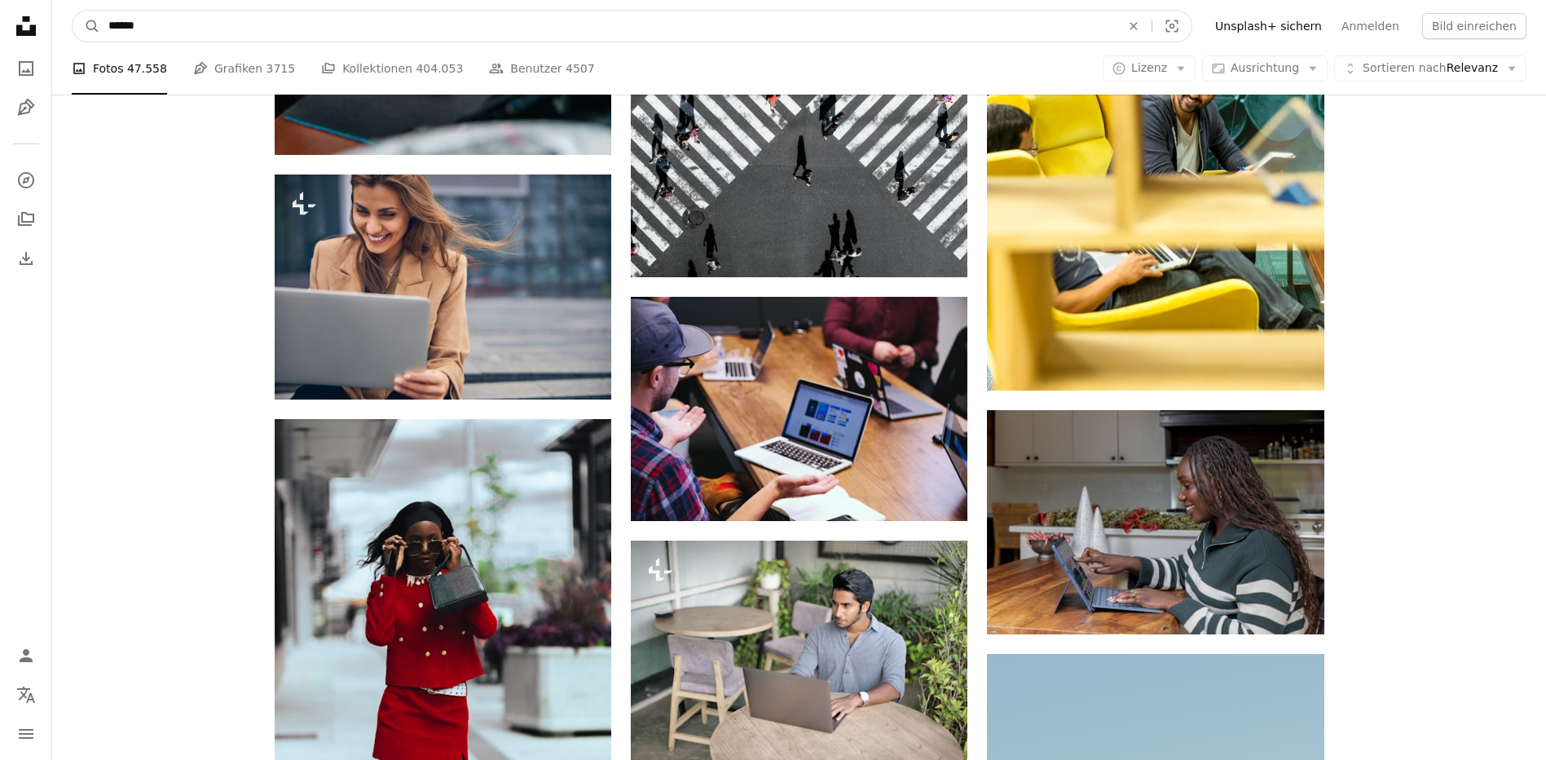
type input "*******"
click button "A magnifying glass" at bounding box center [87, 26] width 28 height 31
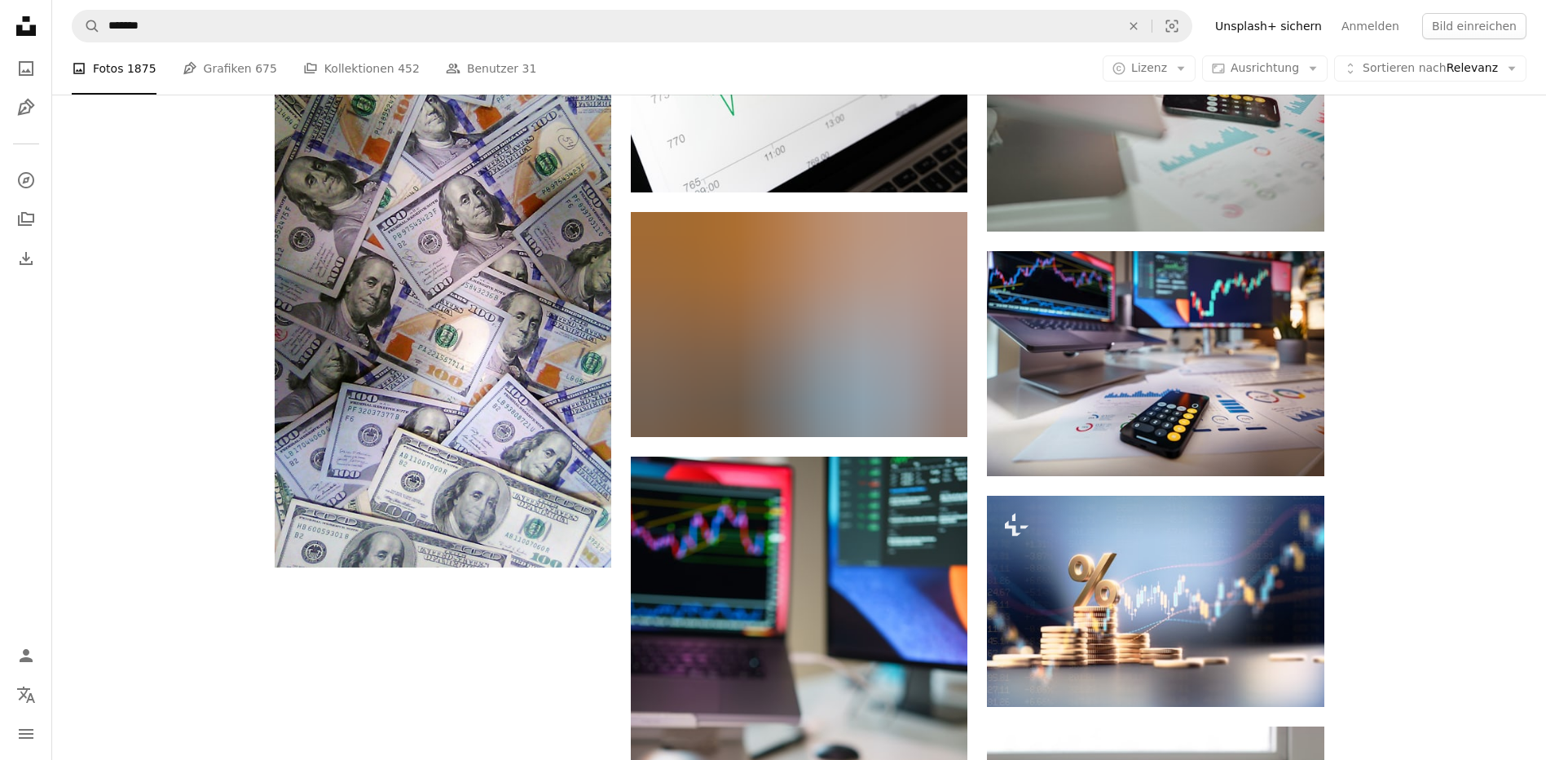
scroll to position [1484, 0]
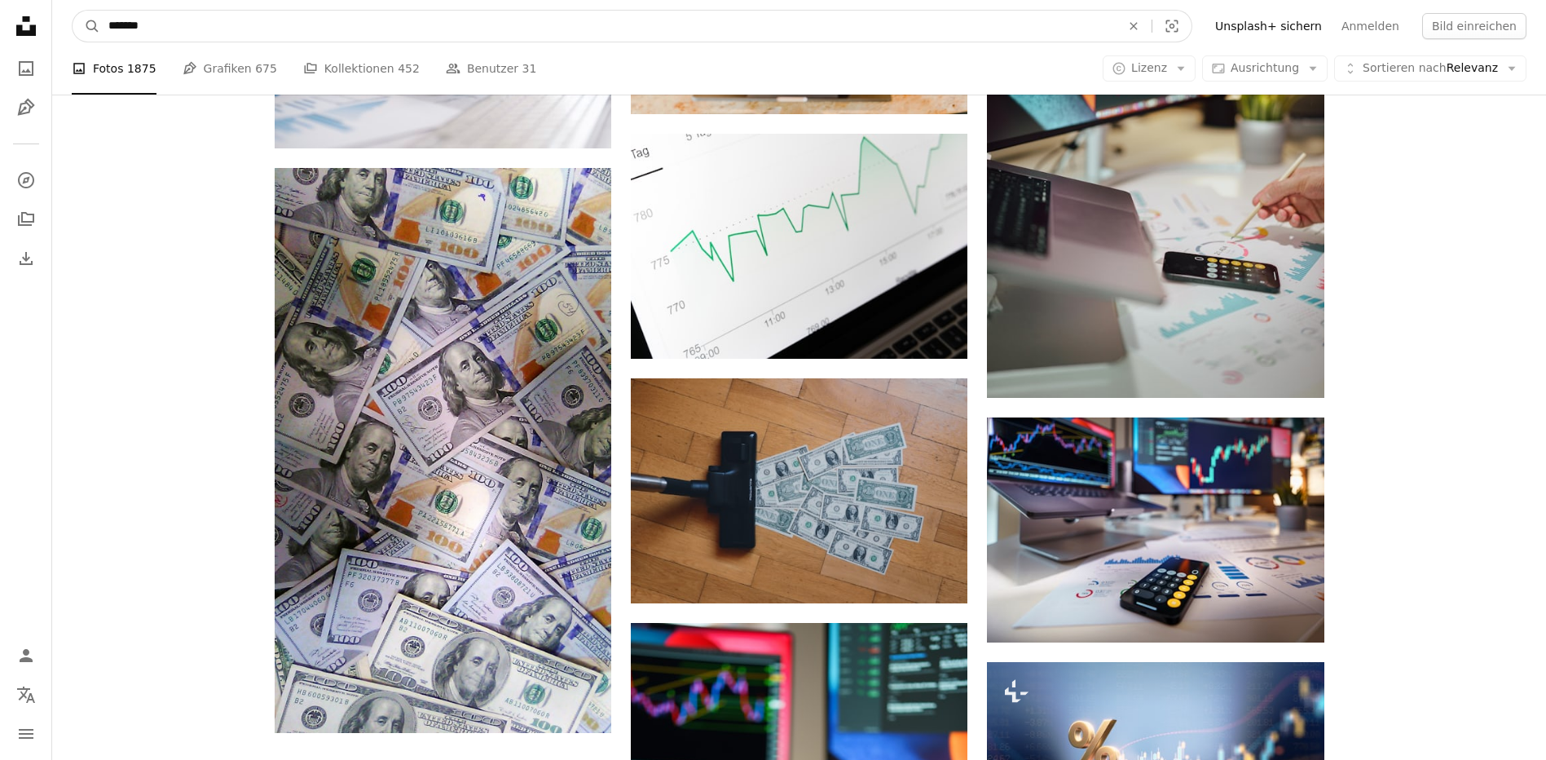
click at [112, 28] on input "*******" at bounding box center [608, 26] width 1016 height 31
type input "**"
click button "A magnifying glass" at bounding box center [87, 26] width 28 height 31
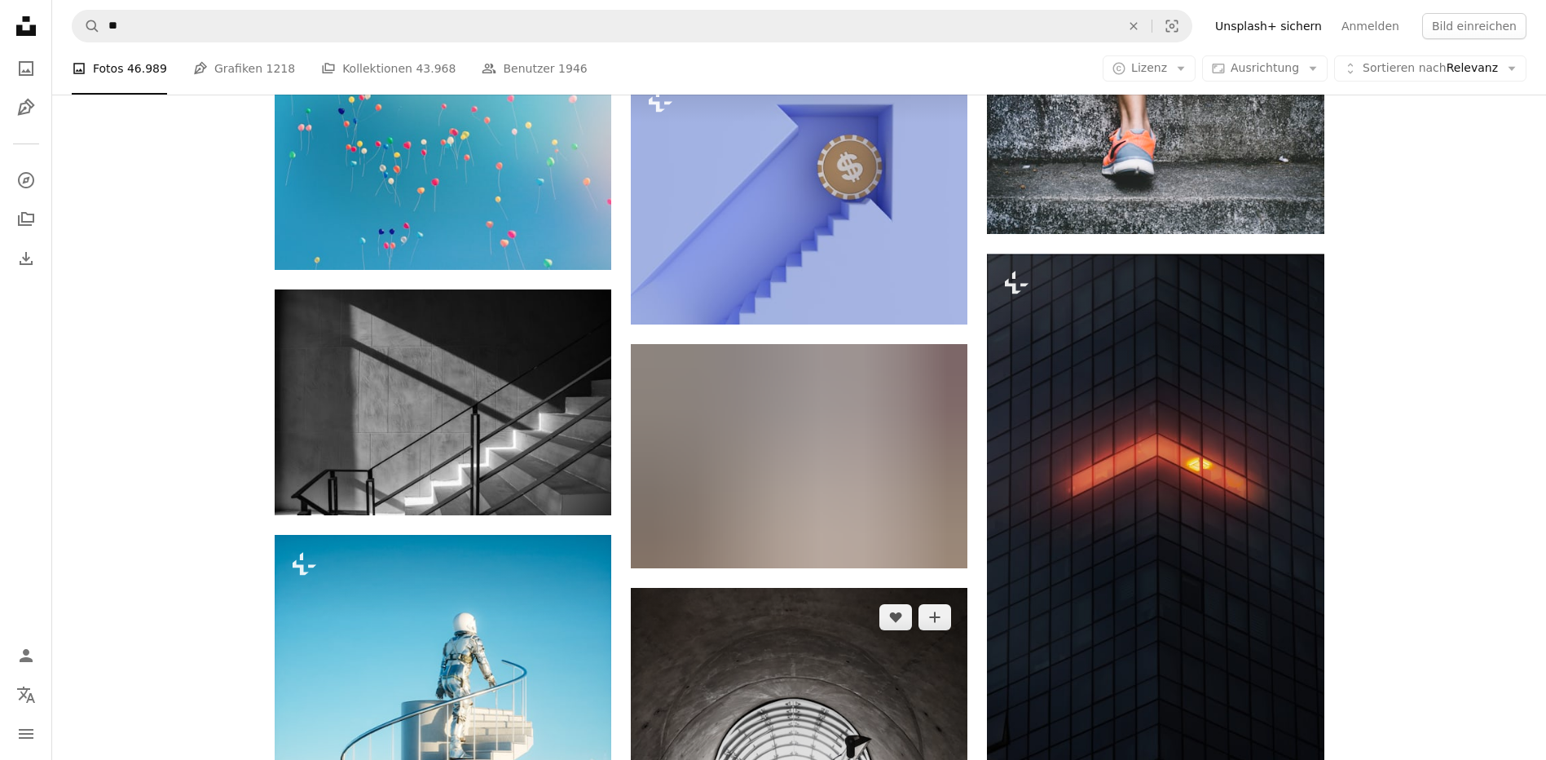
scroll to position [1304, 0]
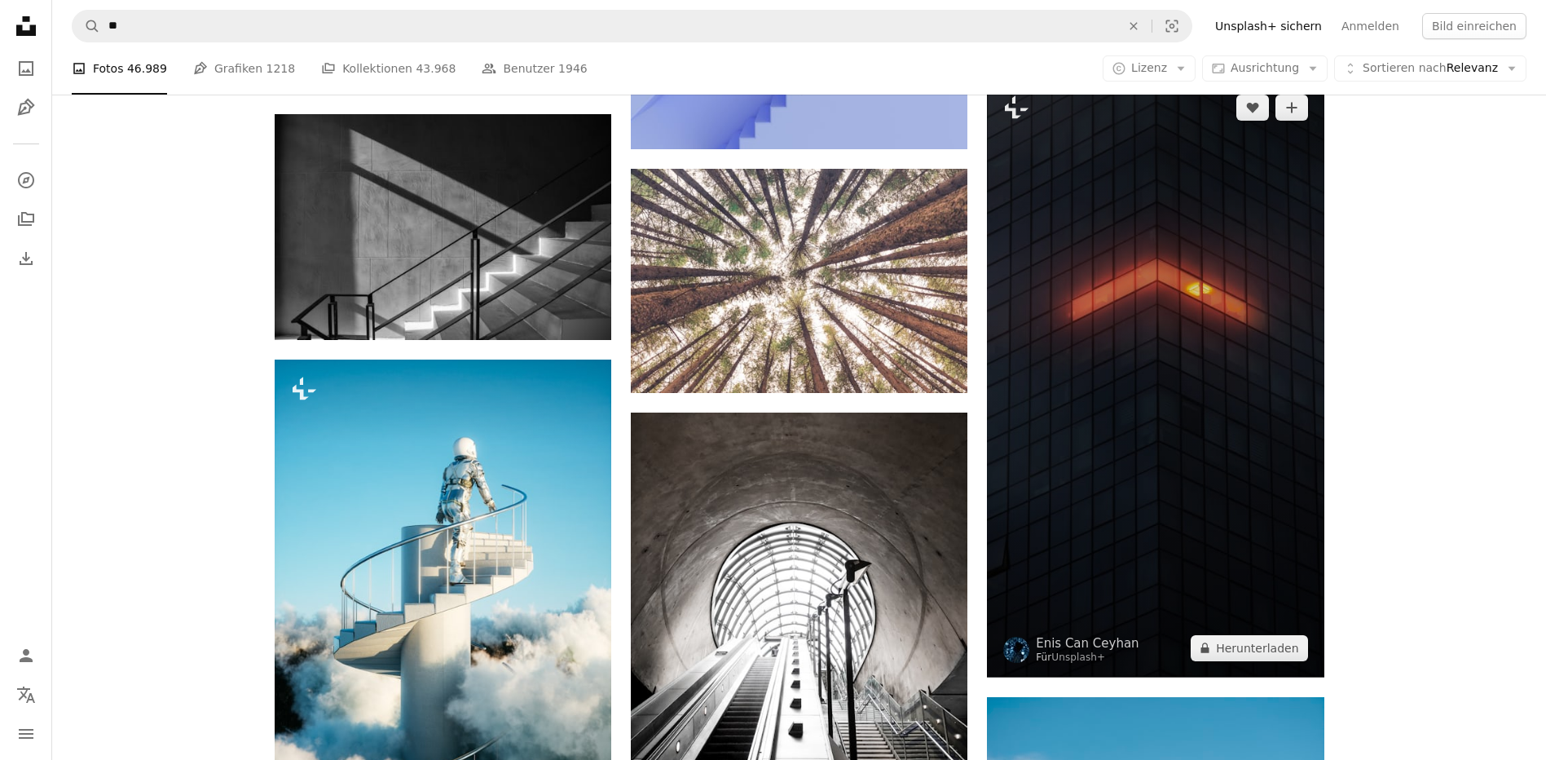
click at [1166, 284] on img at bounding box center [1155, 377] width 337 height 599
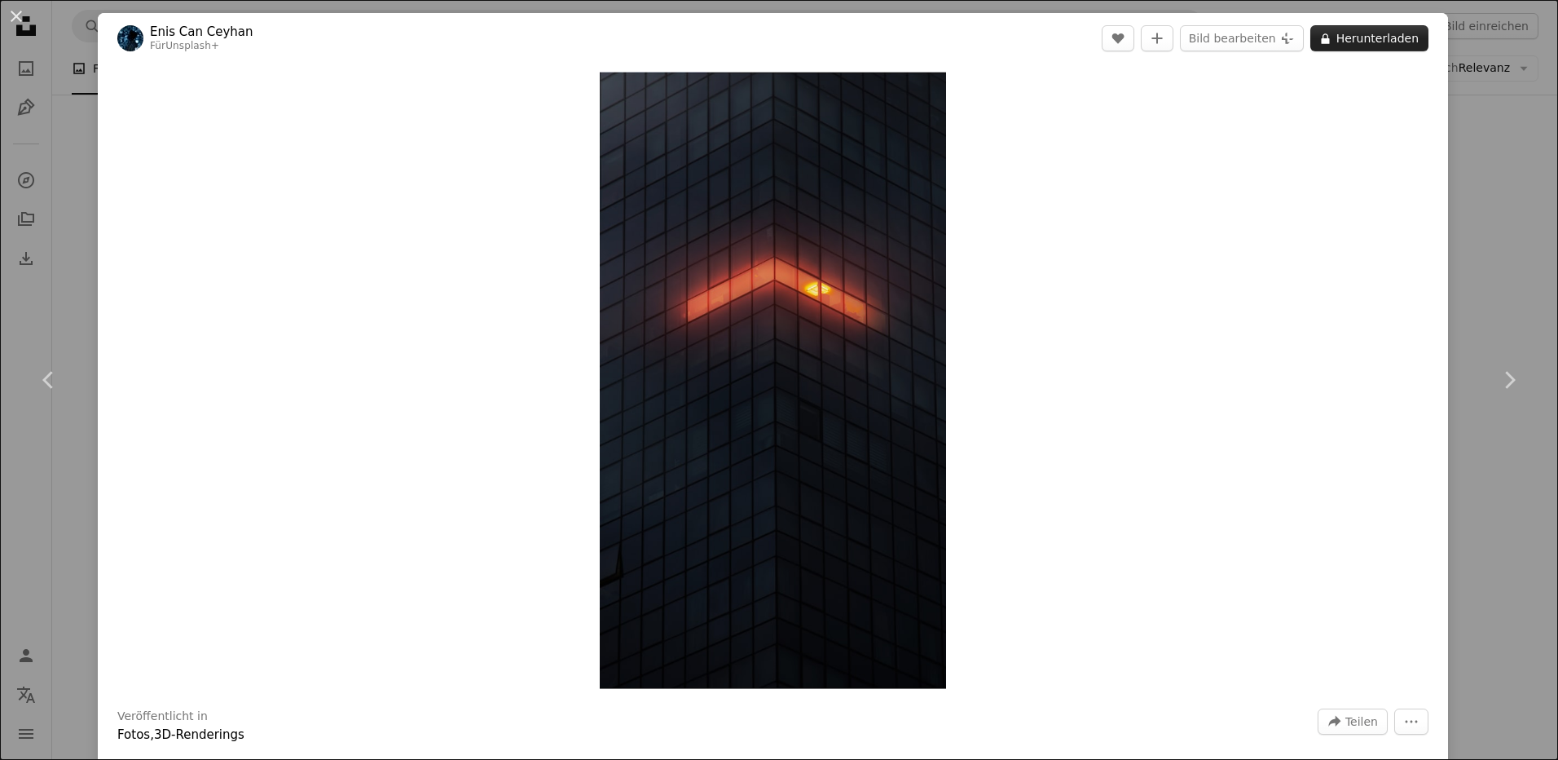
click at [1370, 35] on button "A lock Herunterladen" at bounding box center [1370, 38] width 118 height 26
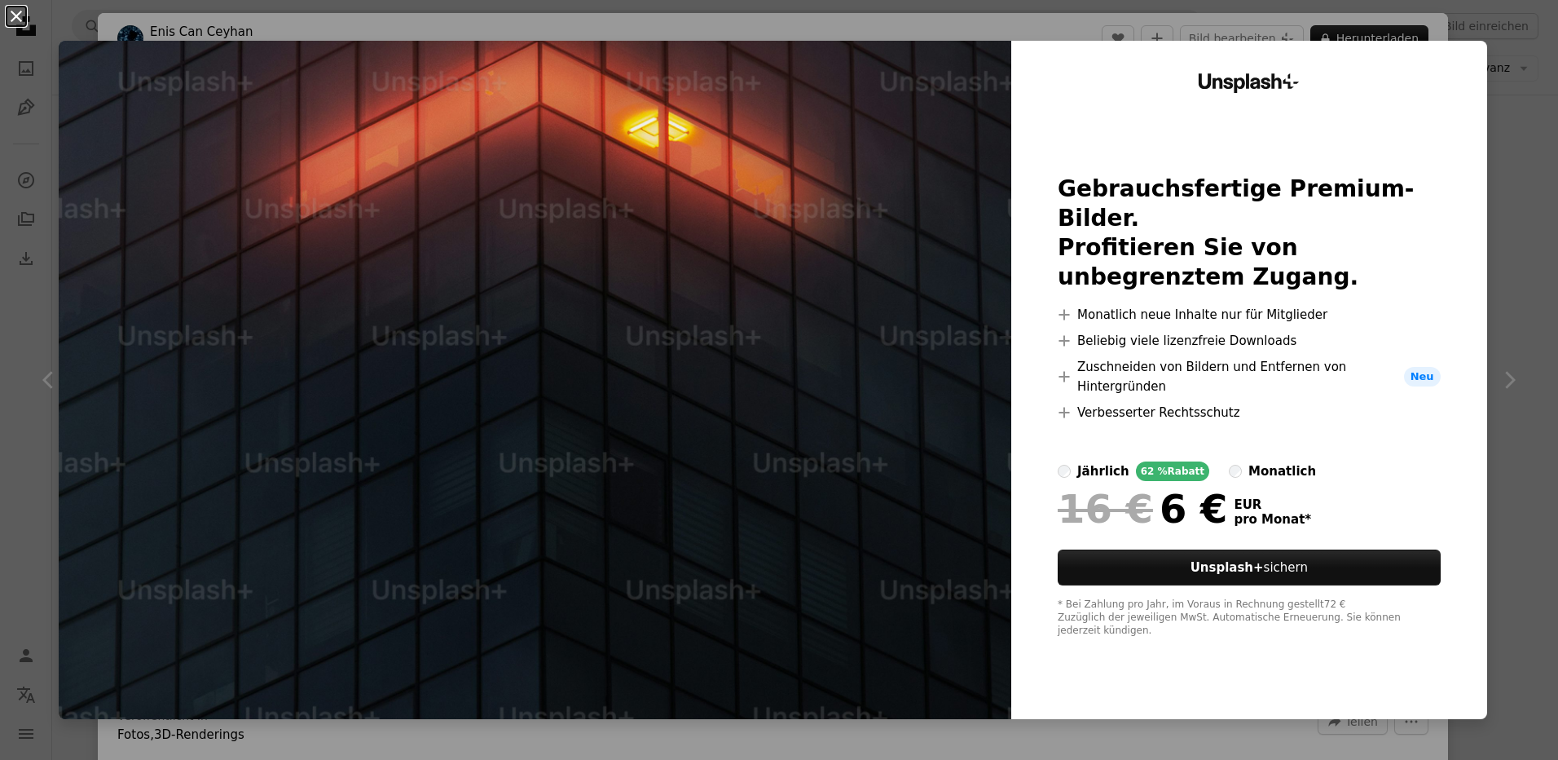
click at [13, 14] on button "An X shape" at bounding box center [17, 17] width 20 height 20
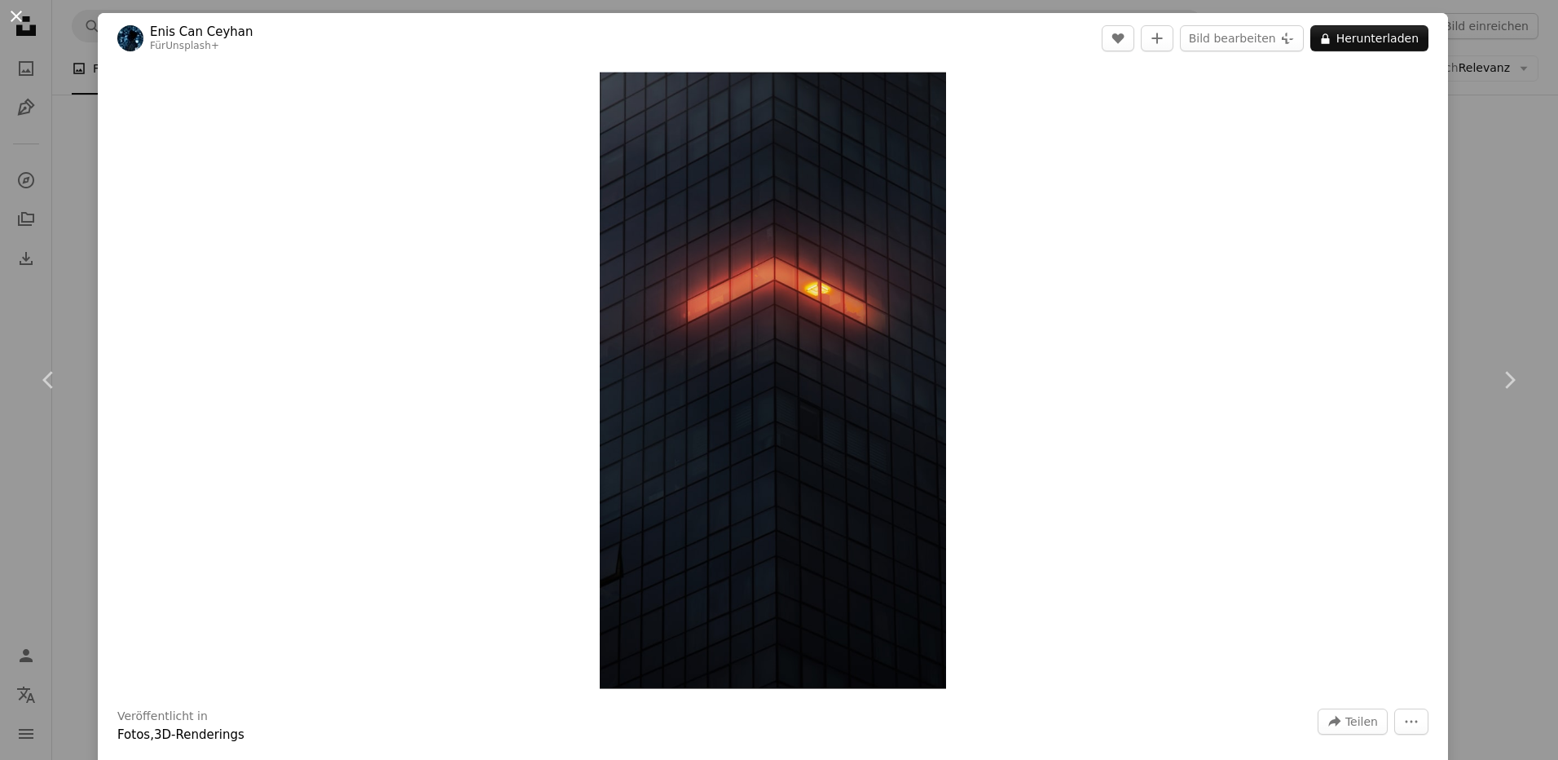
click at [20, 16] on button "An X shape" at bounding box center [17, 17] width 20 height 20
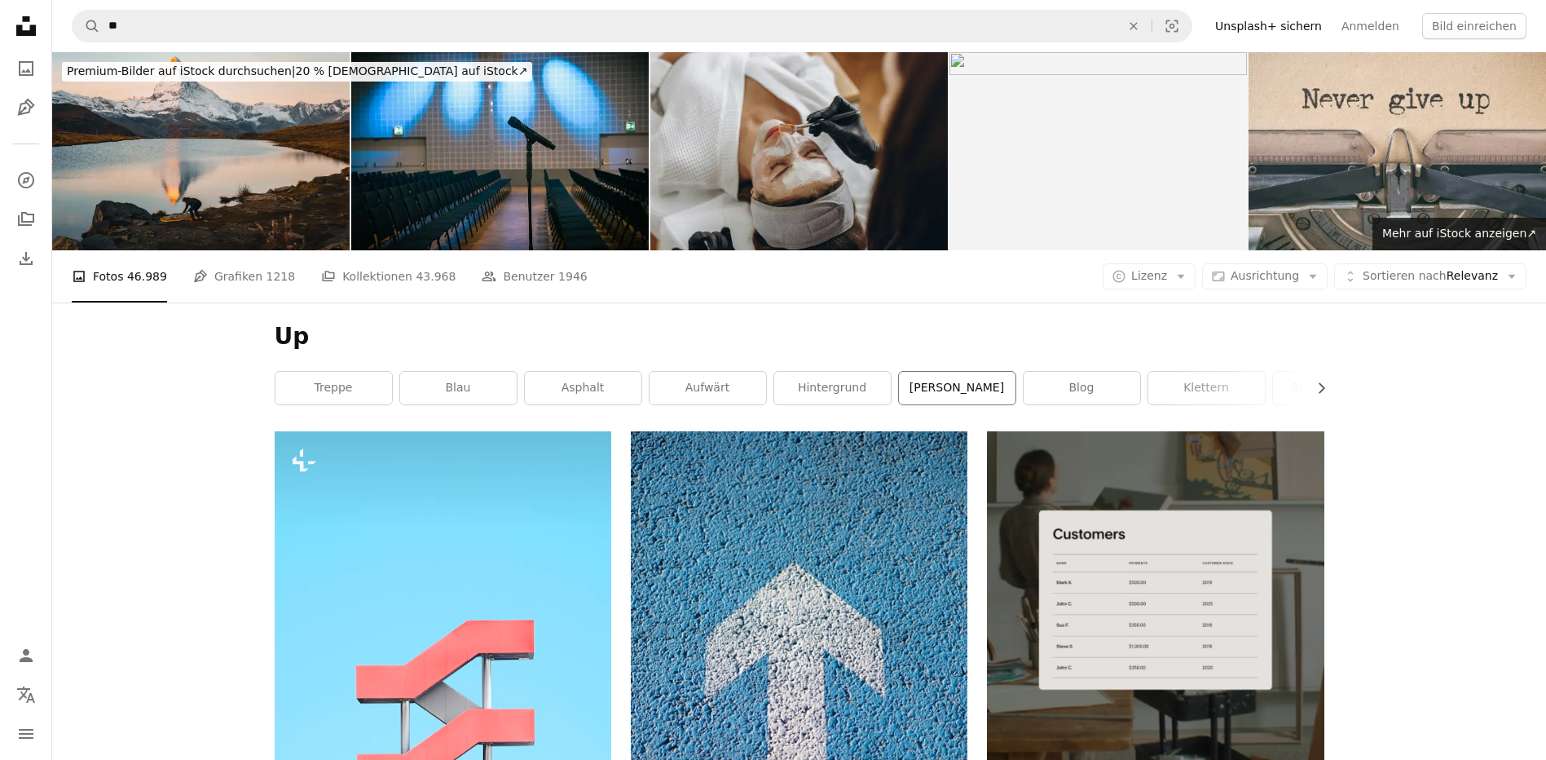
click at [940, 388] on link "[PERSON_NAME]" at bounding box center [957, 388] width 117 height 33
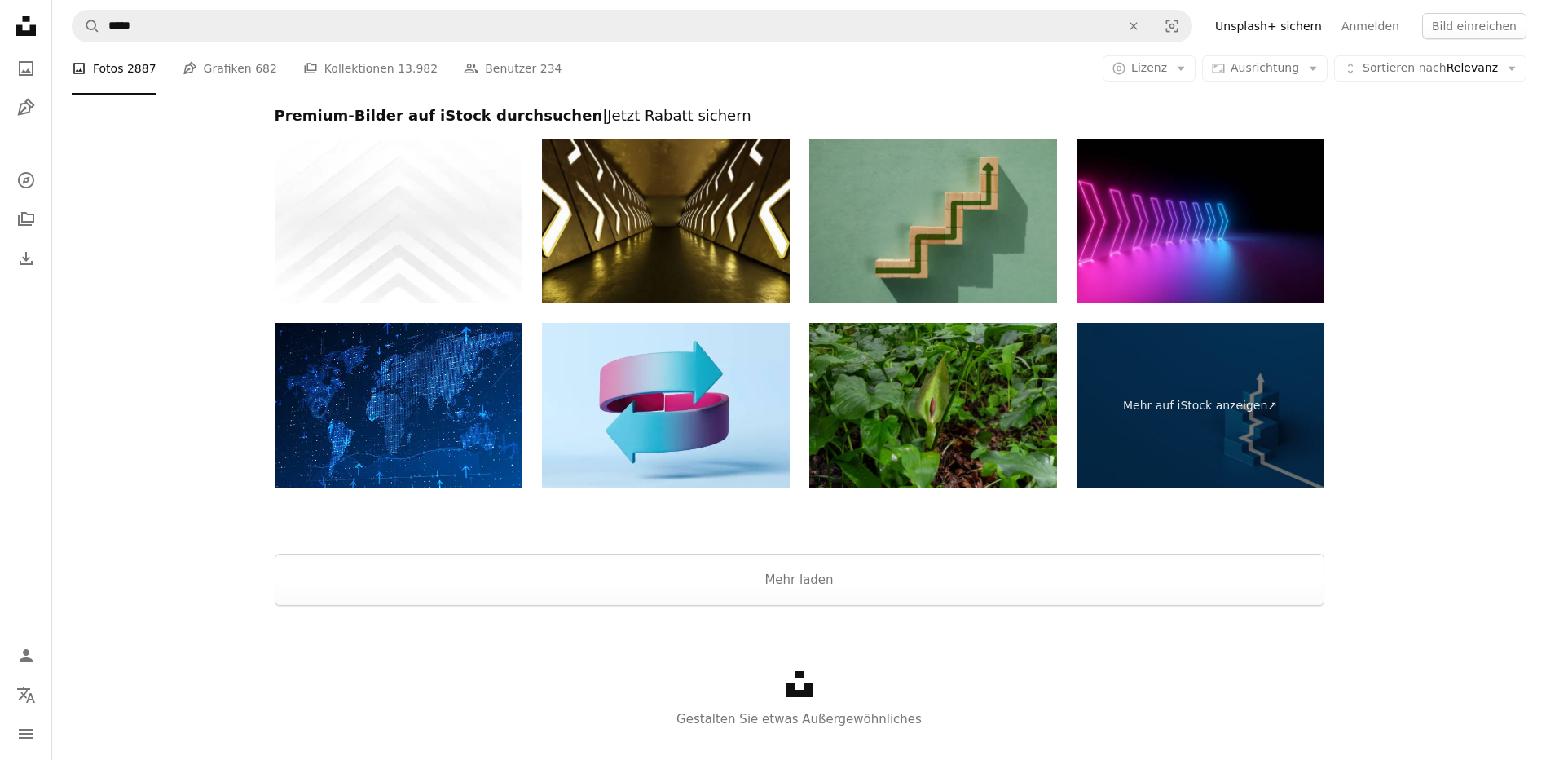
scroll to position [3179, 0]
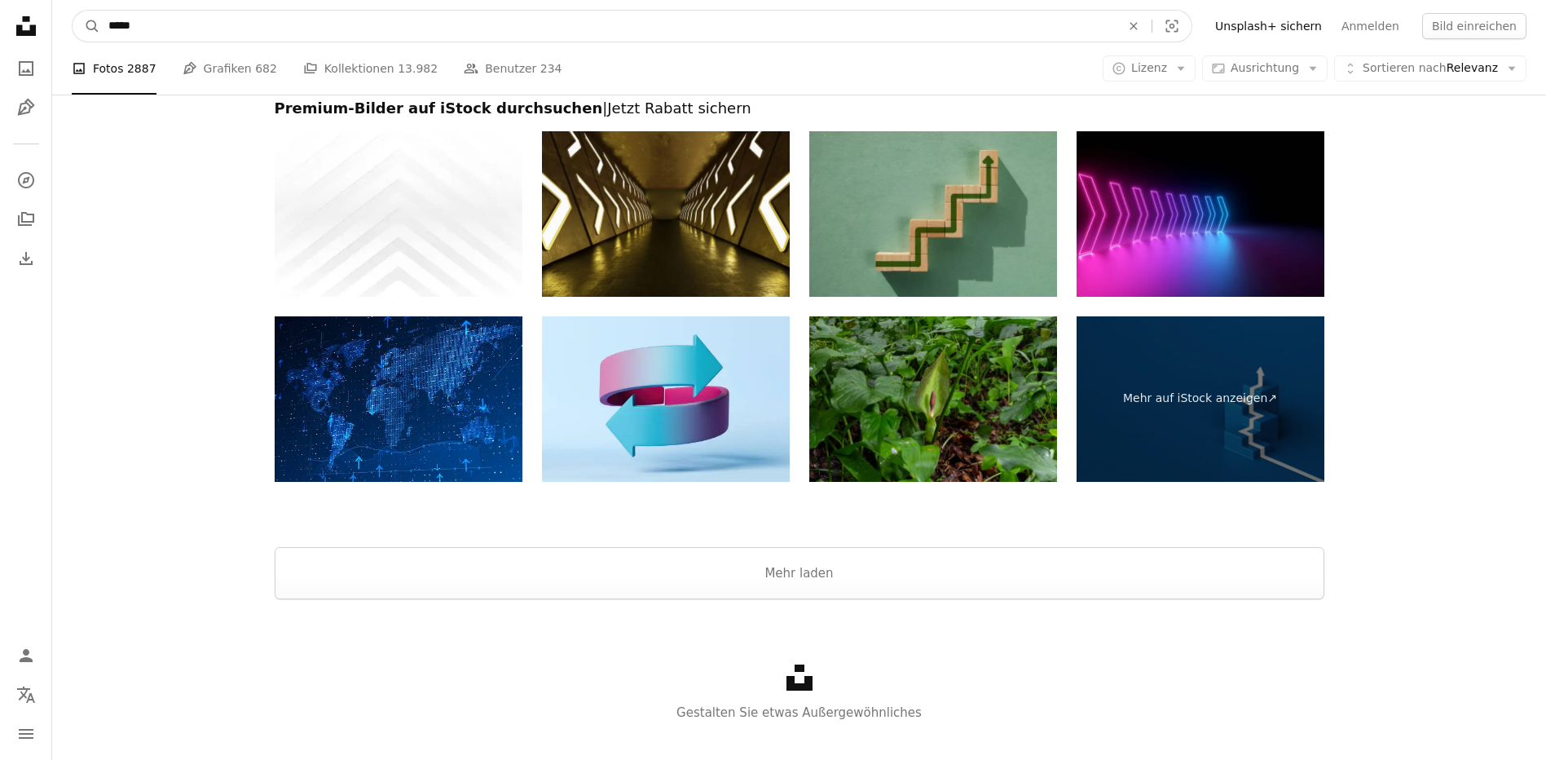
click at [112, 25] on input "*****" at bounding box center [608, 26] width 1016 height 31
type input "*******"
click button "A magnifying glass" at bounding box center [87, 26] width 28 height 31
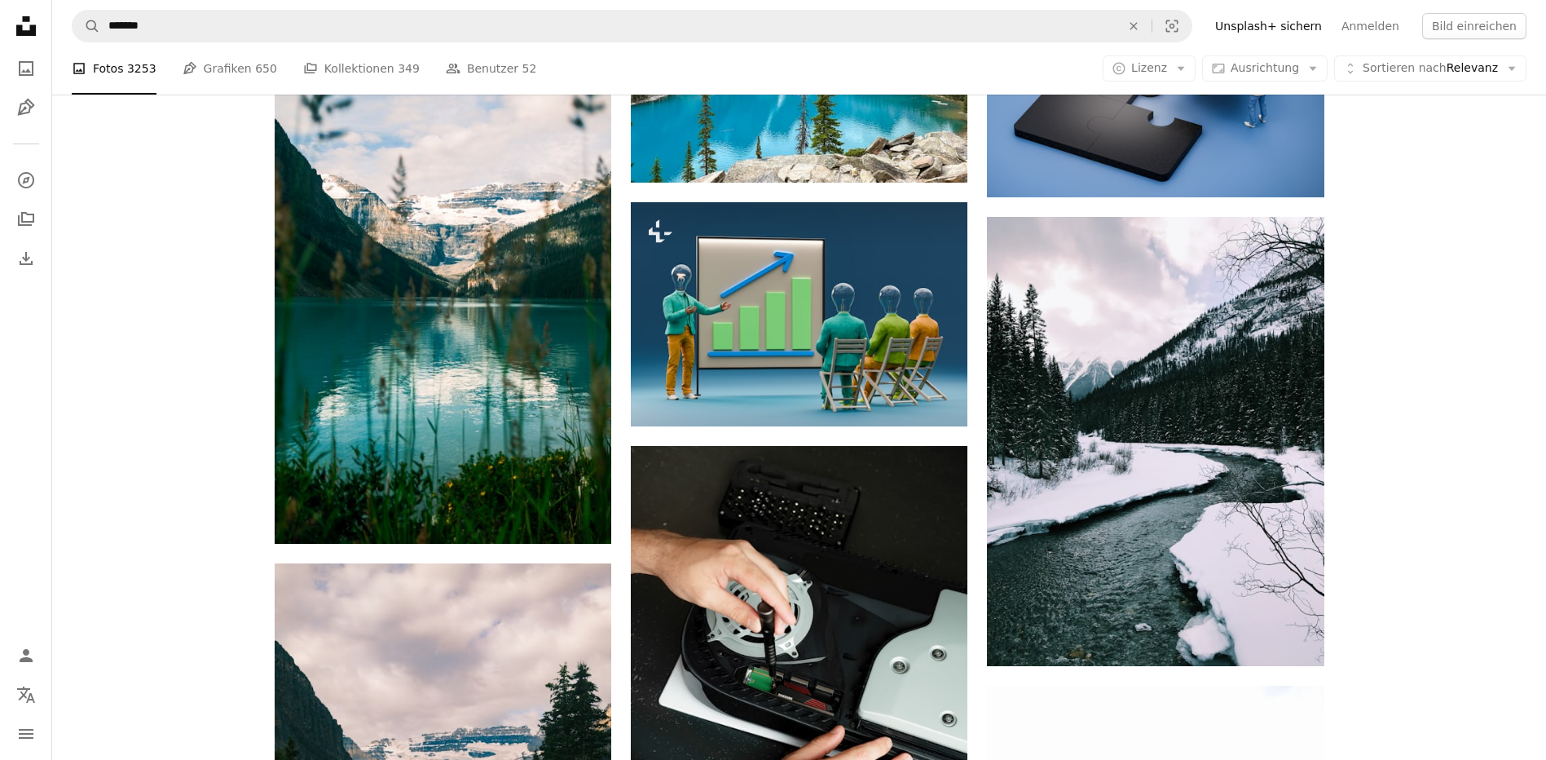
scroll to position [1304, 0]
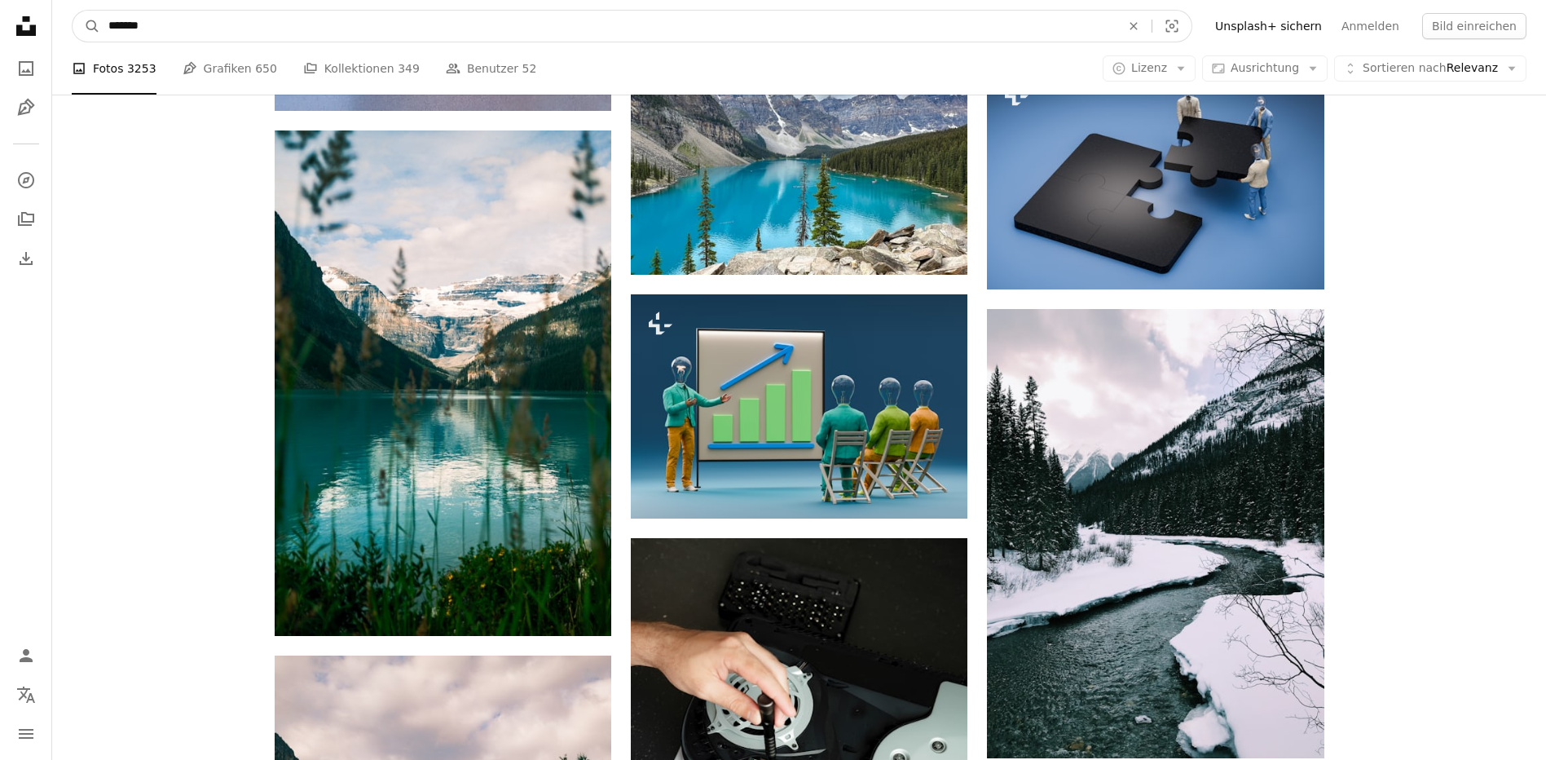
click at [119, 19] on input "*******" at bounding box center [608, 26] width 1016 height 31
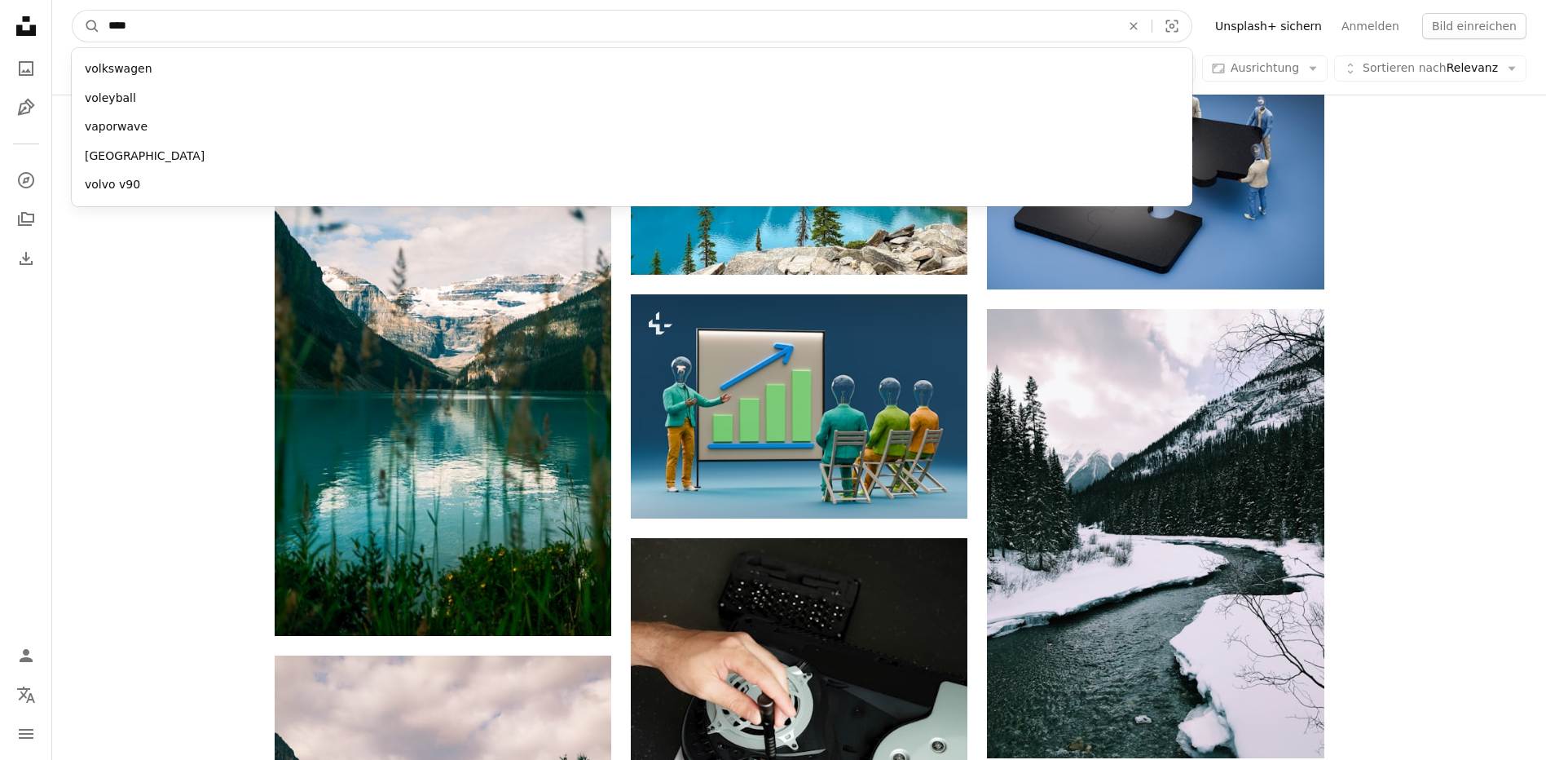
type input "*****"
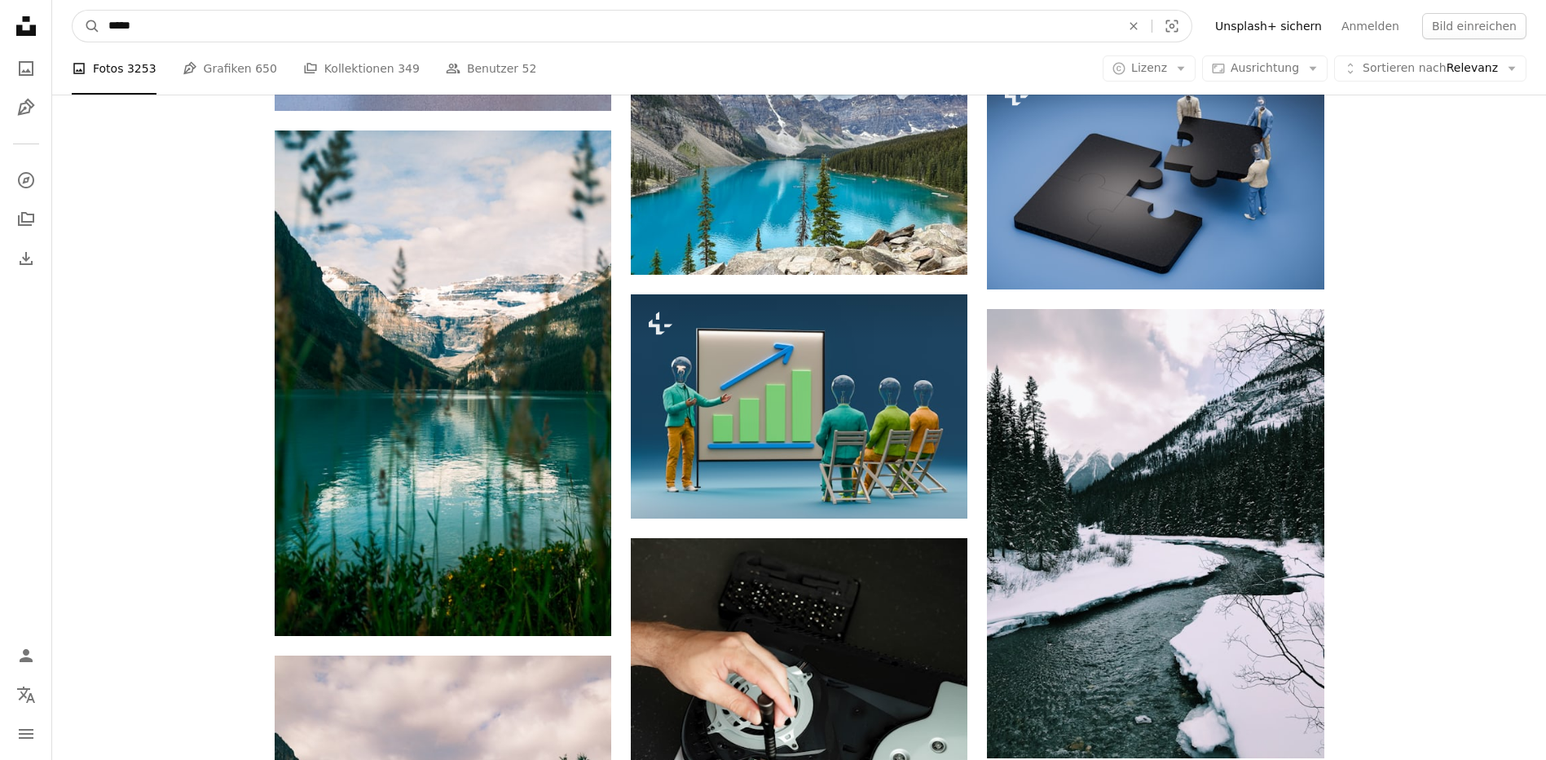
click button "A magnifying glass" at bounding box center [87, 26] width 28 height 31
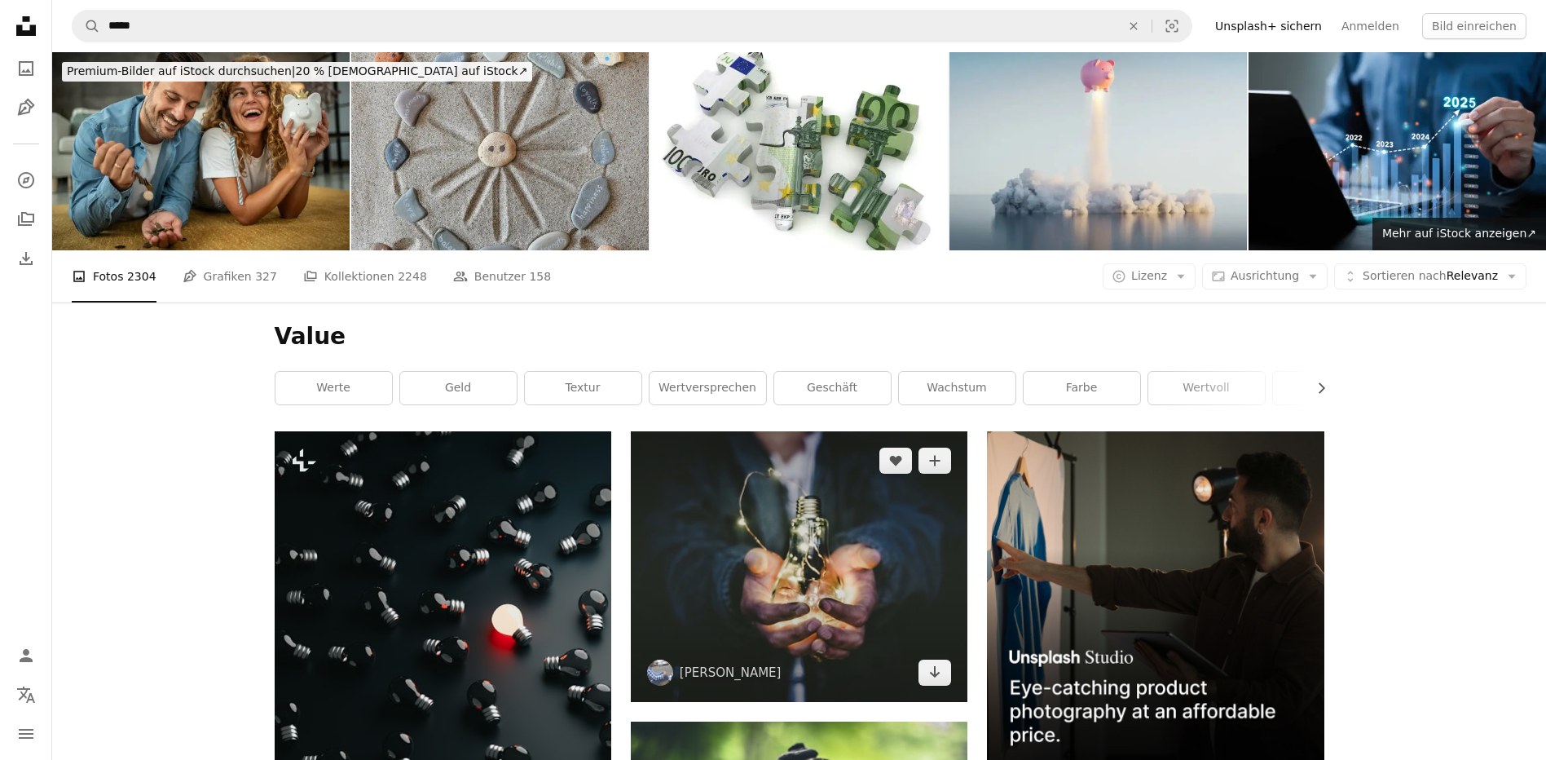
click at [795, 584] on img at bounding box center [799, 566] width 337 height 270
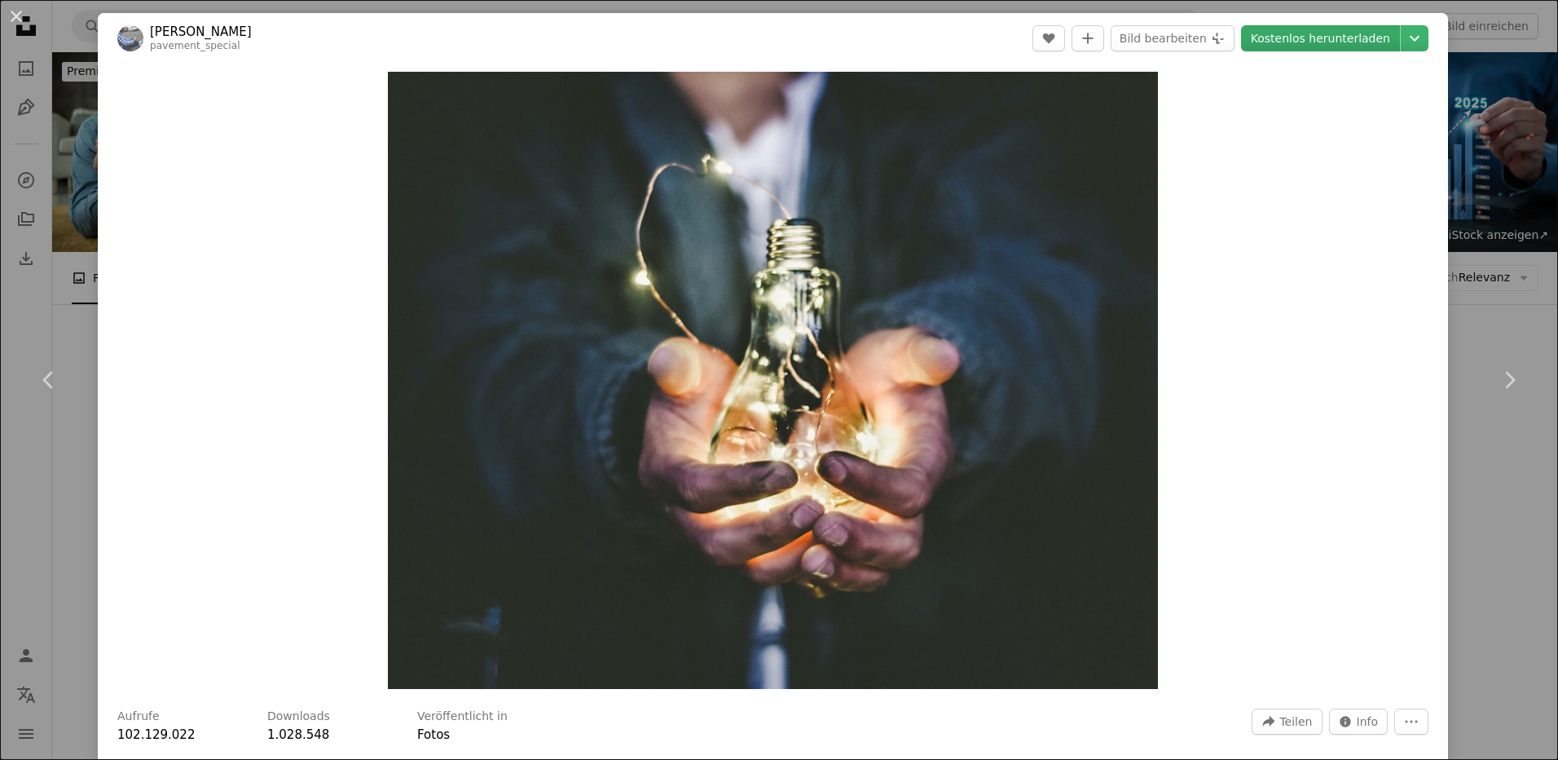
click at [1305, 34] on link "Kostenlos herunterladen" at bounding box center [1320, 38] width 159 height 26
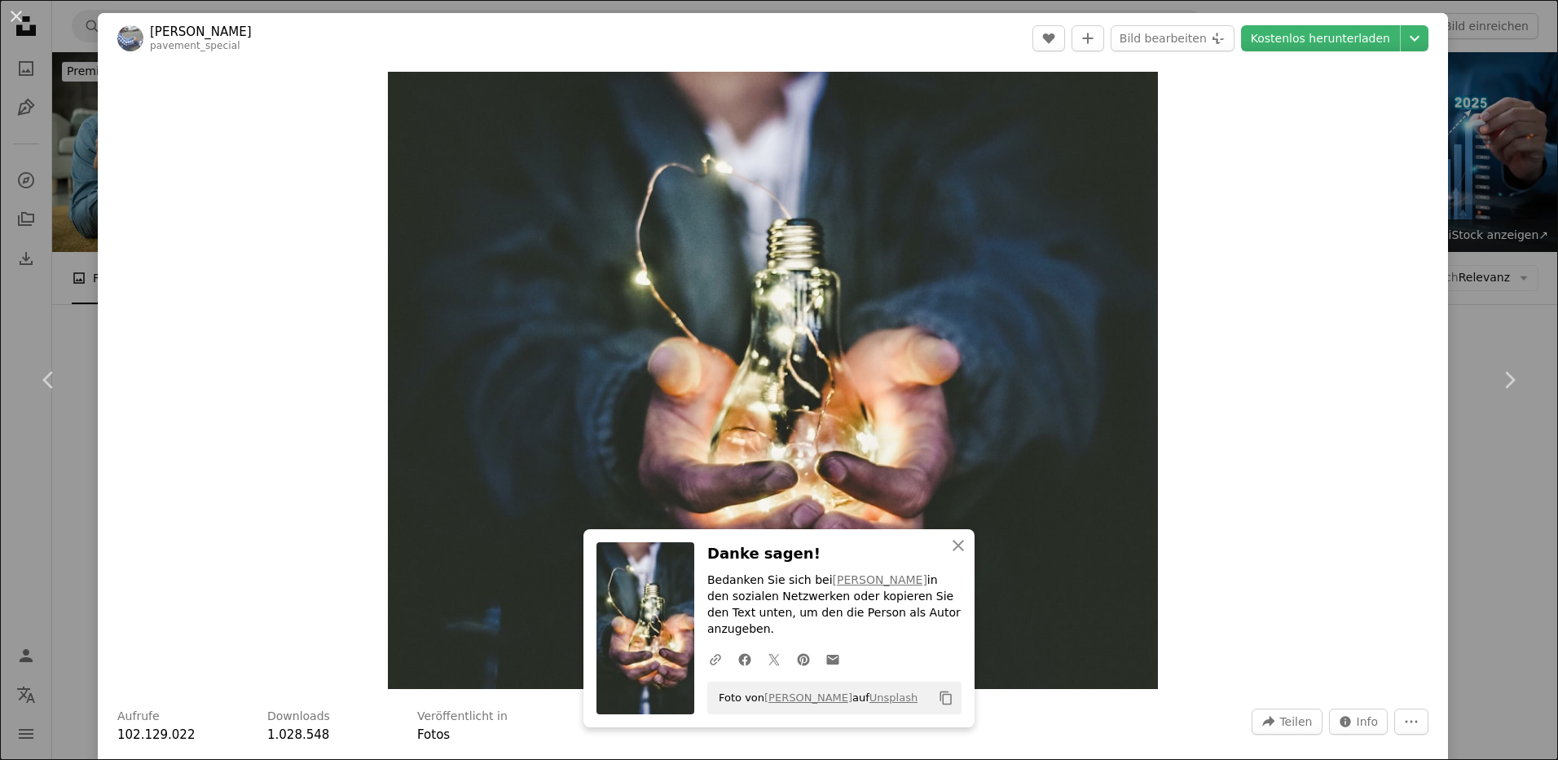
drag, startPoint x: 14, startPoint y: 13, endPoint x: 52, endPoint y: 23, distance: 39.5
click at [14, 13] on button "An X shape" at bounding box center [17, 17] width 20 height 20
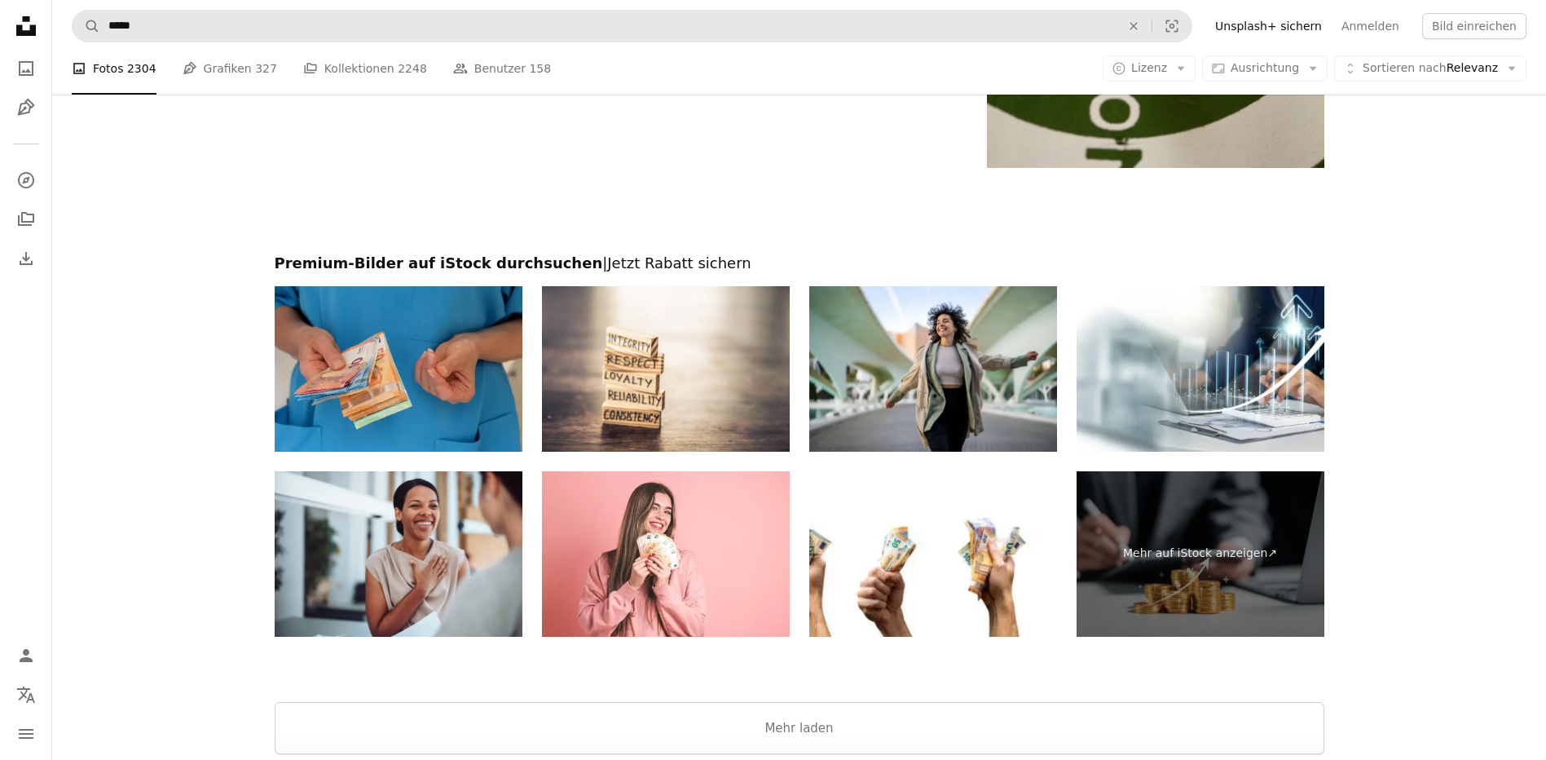
scroll to position [2804, 0]
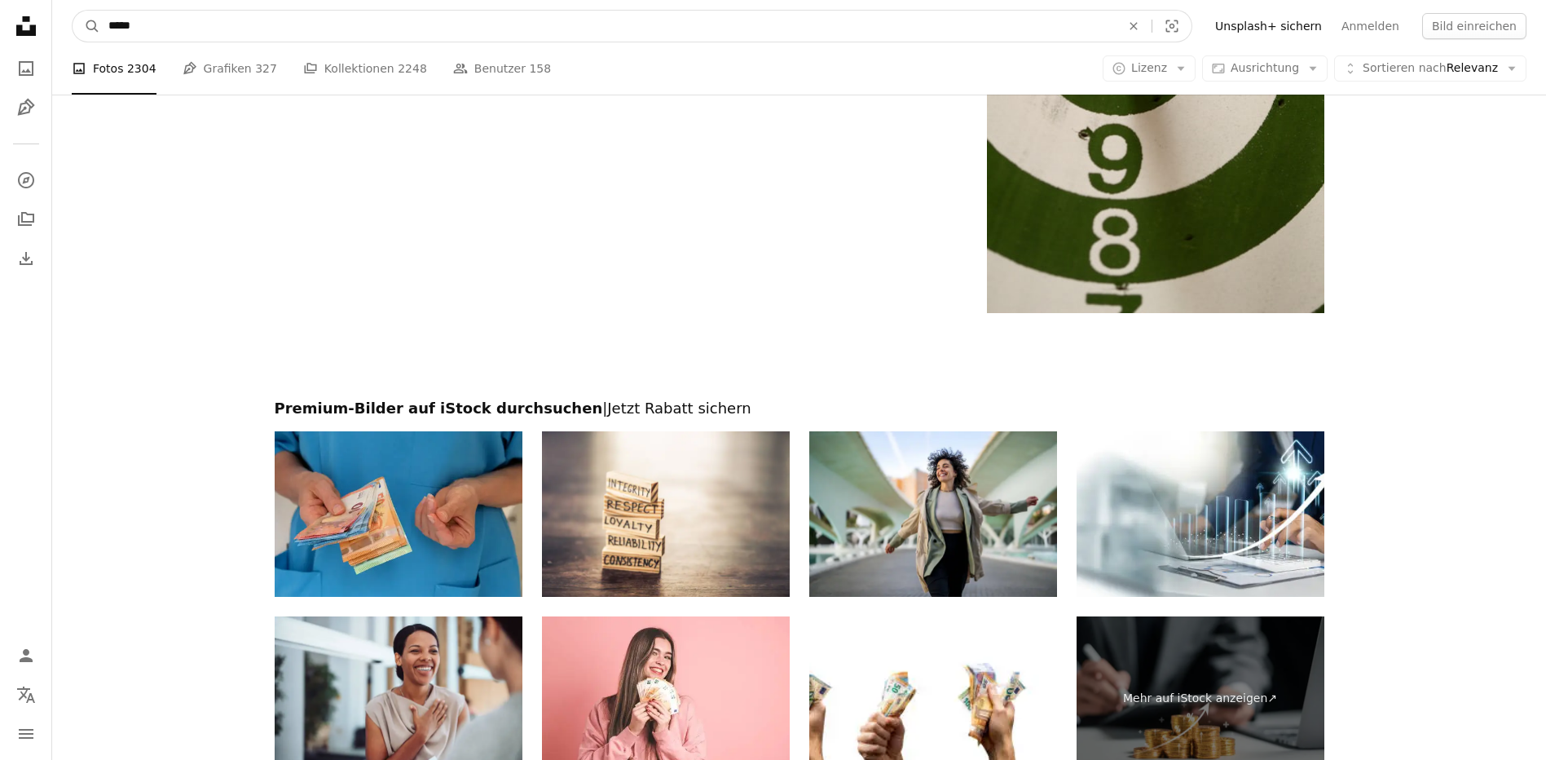
click at [111, 24] on input "*****" at bounding box center [608, 26] width 1016 height 31
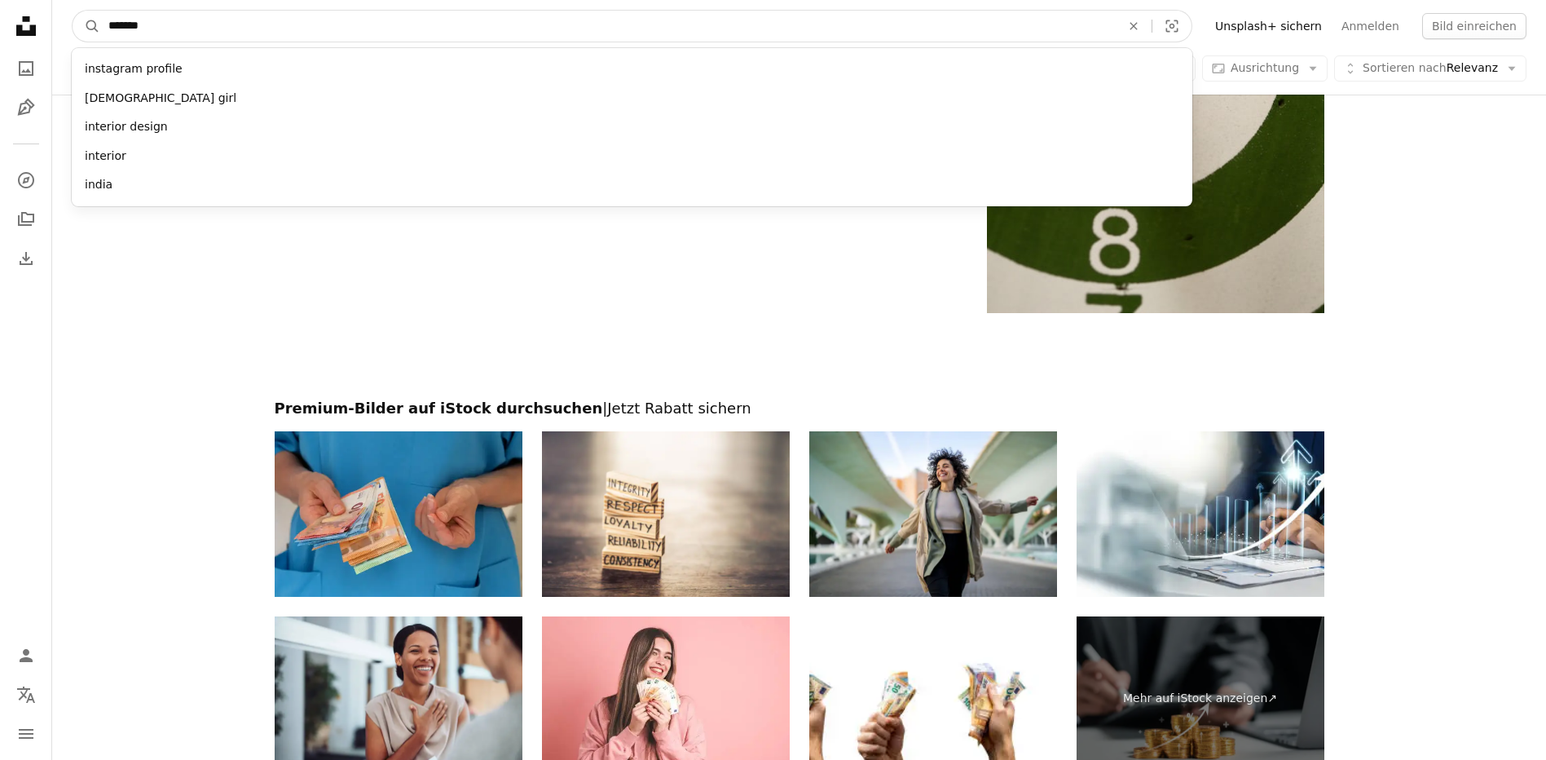
type input "********"
click button "A magnifying glass" at bounding box center [87, 26] width 28 height 31
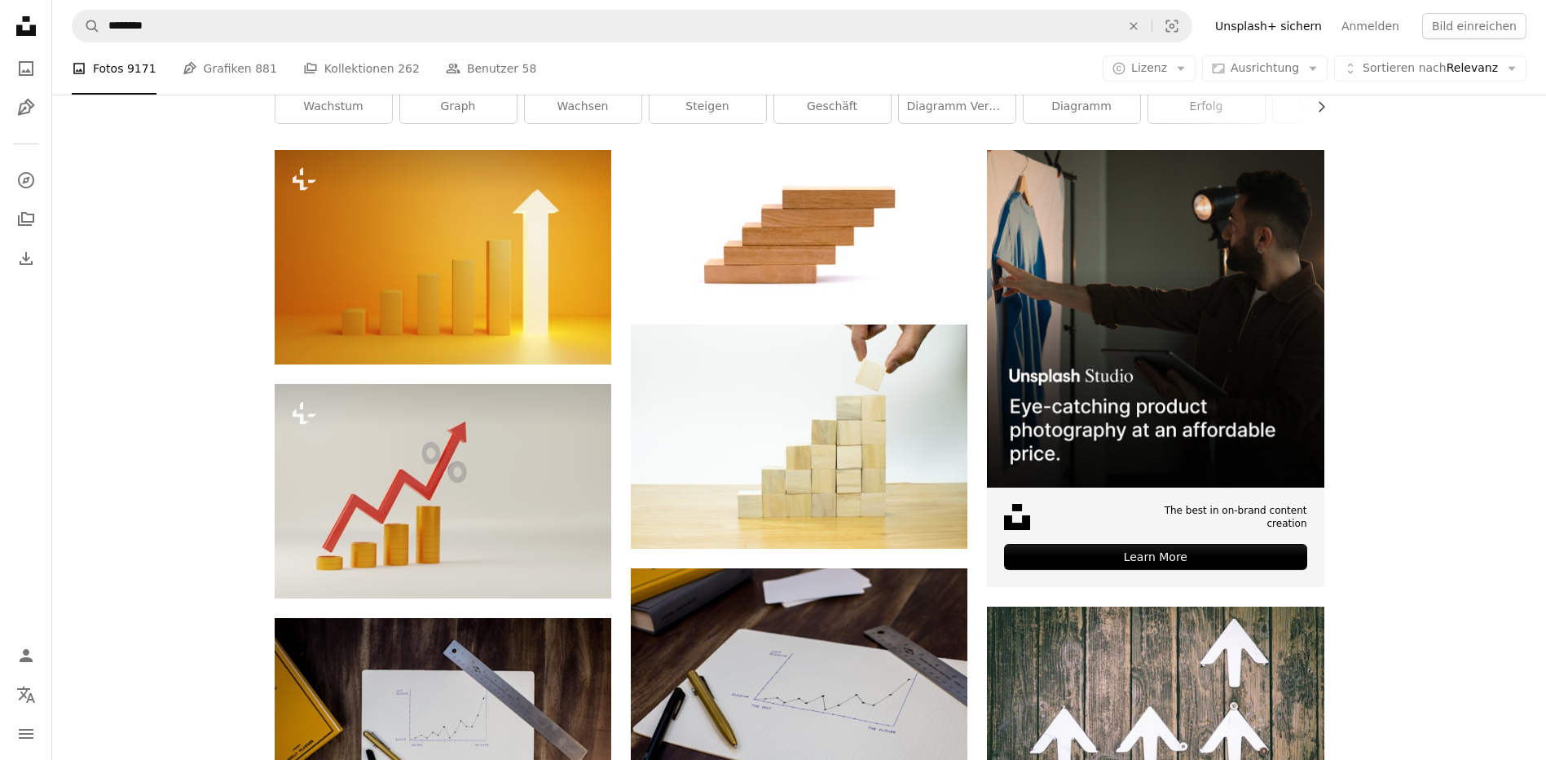
scroll to position [408, 0]
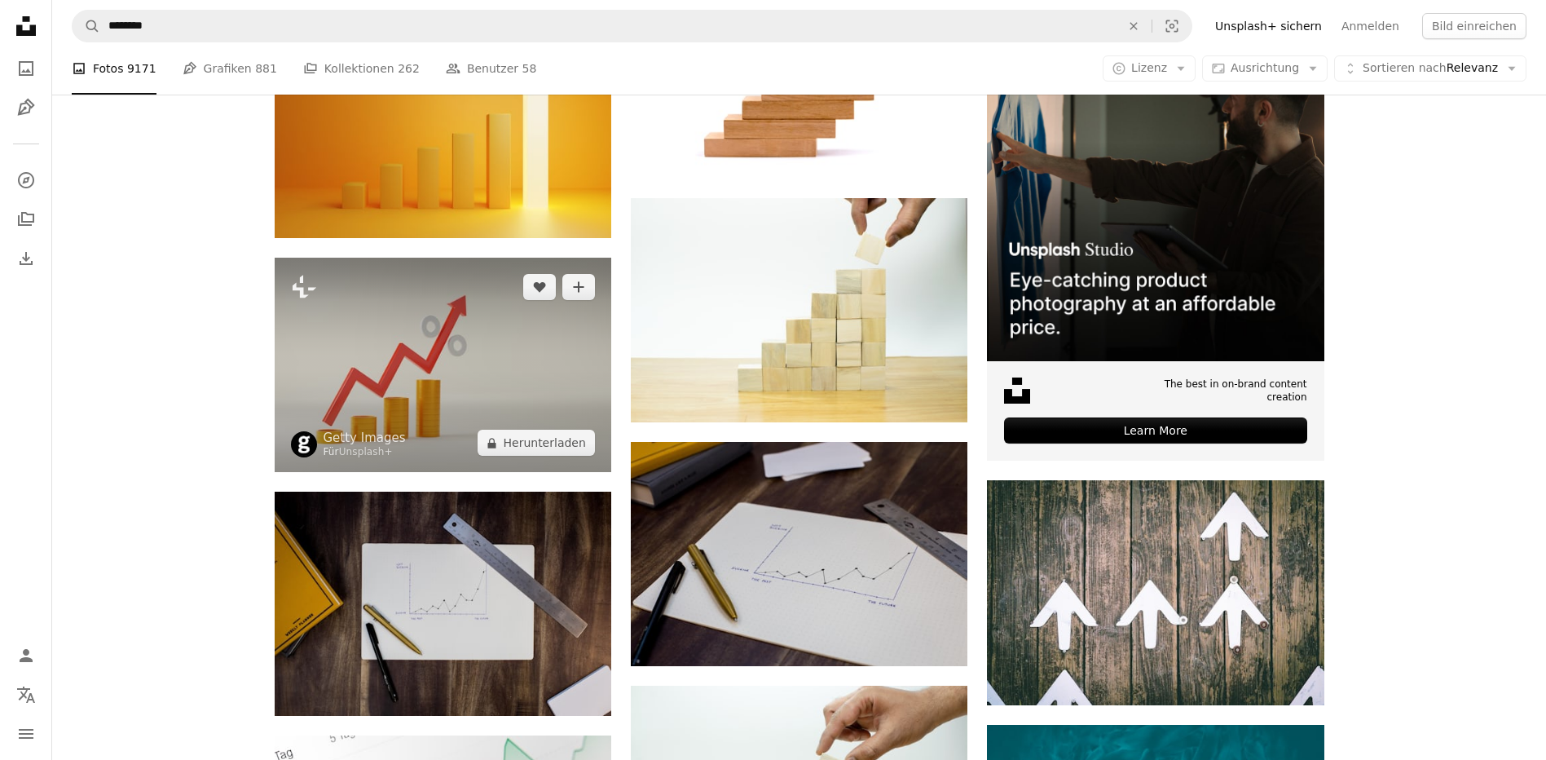
click at [452, 373] on img at bounding box center [443, 365] width 337 height 214
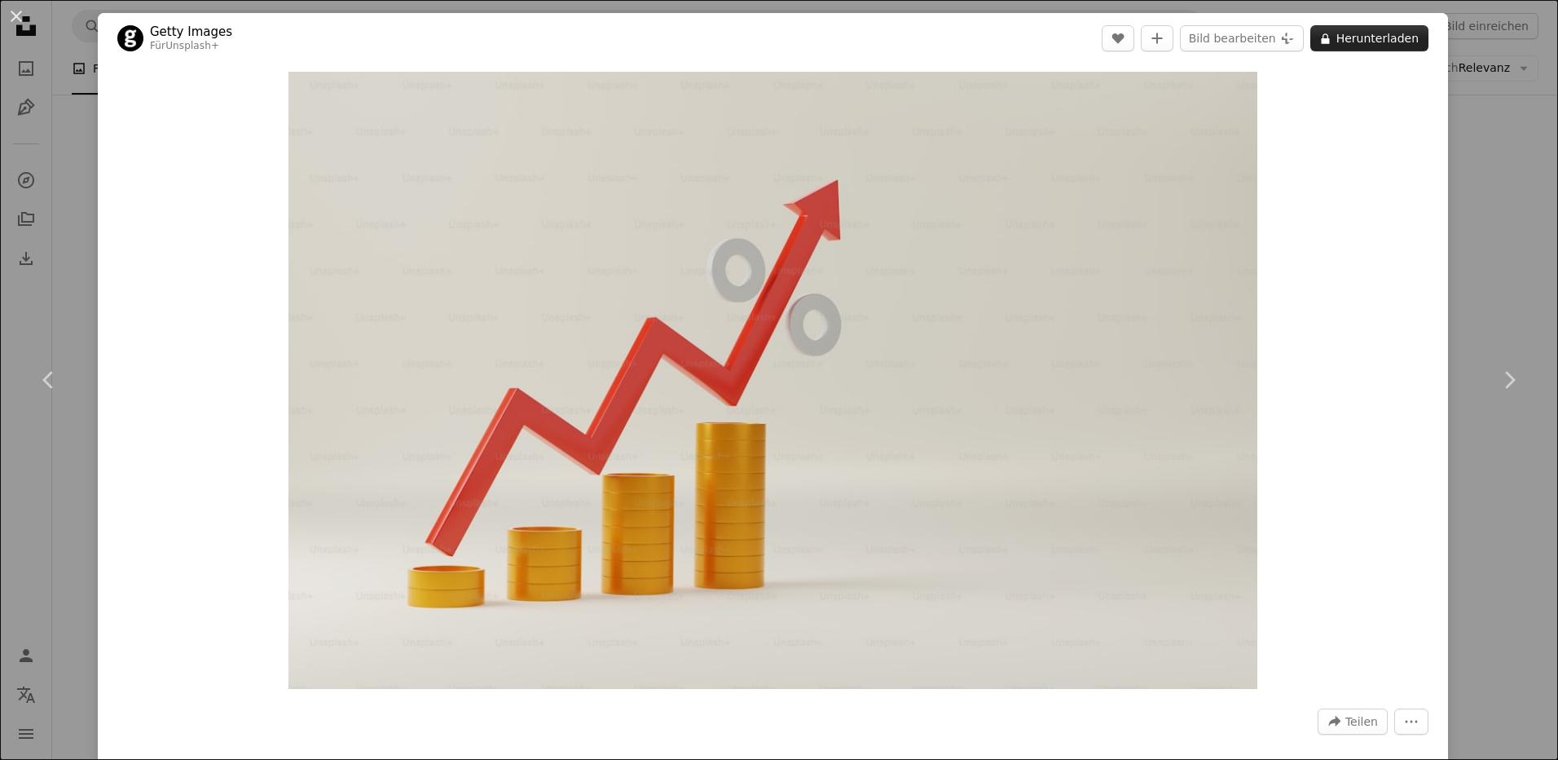
click at [1379, 32] on button "A lock Herunterladen" at bounding box center [1370, 38] width 118 height 26
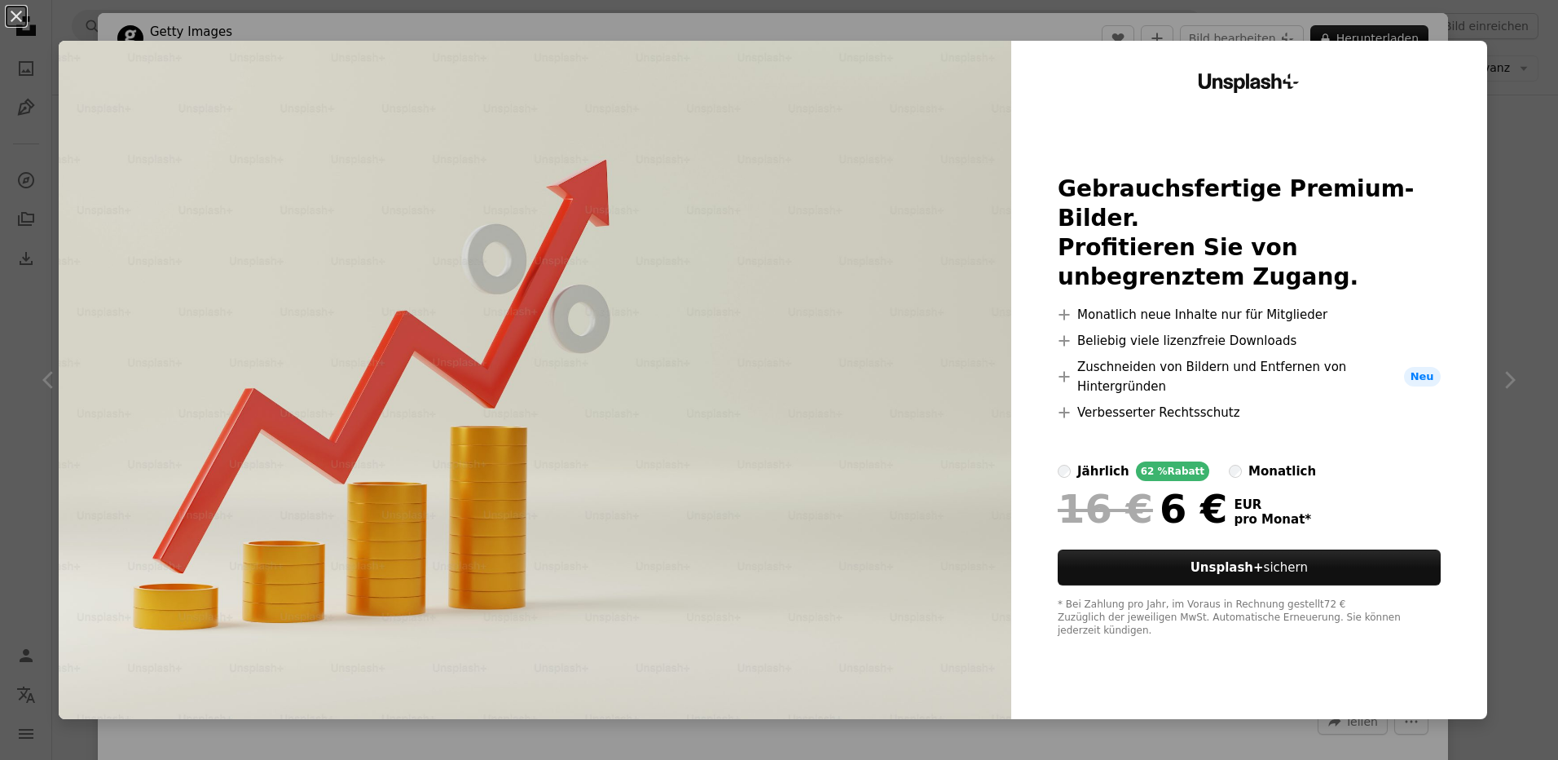
click at [24, 20] on button "An X shape" at bounding box center [17, 17] width 20 height 20
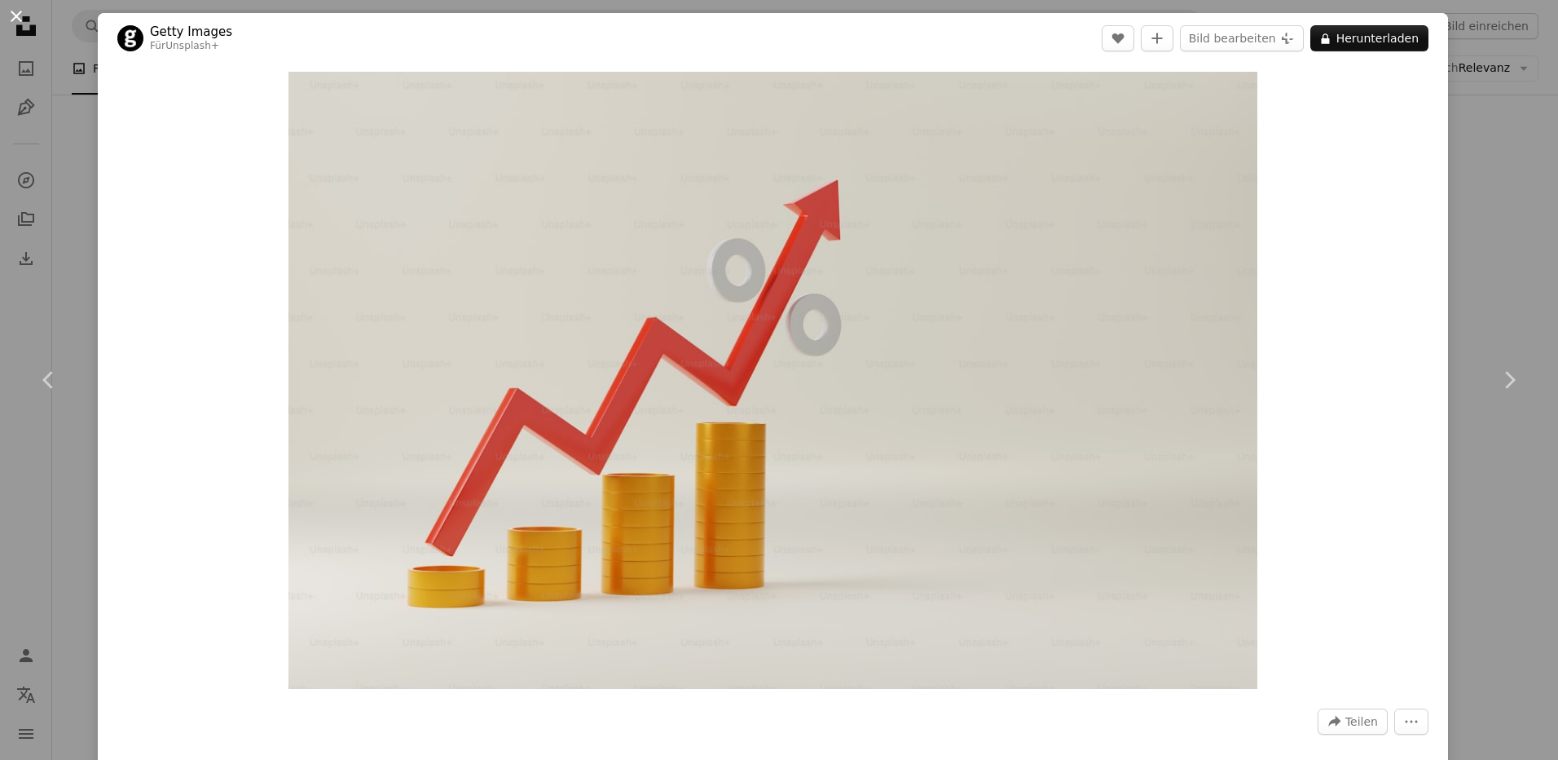
click at [15, 18] on button "An X shape" at bounding box center [17, 17] width 20 height 20
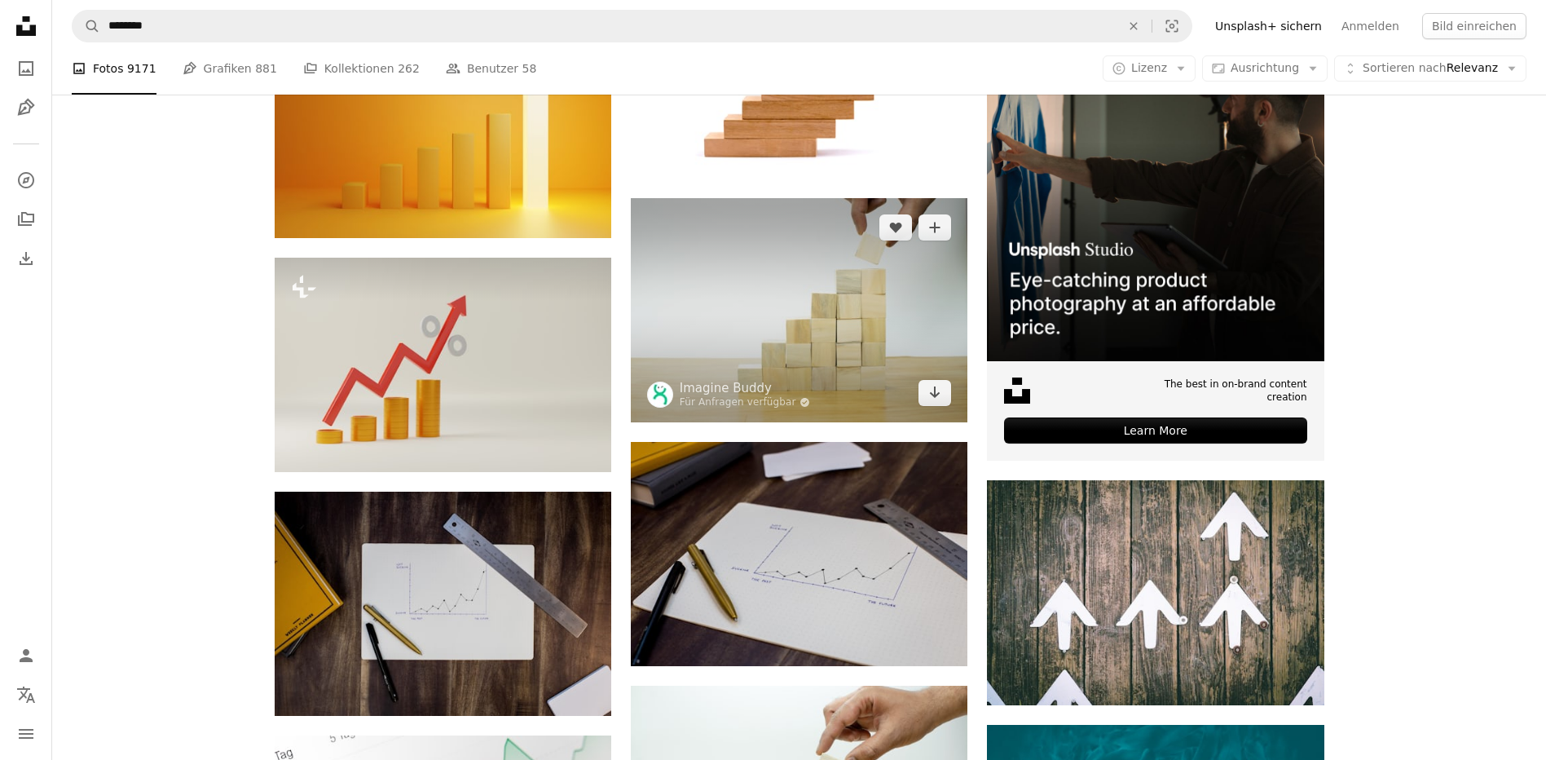
click at [848, 341] on img at bounding box center [799, 310] width 337 height 224
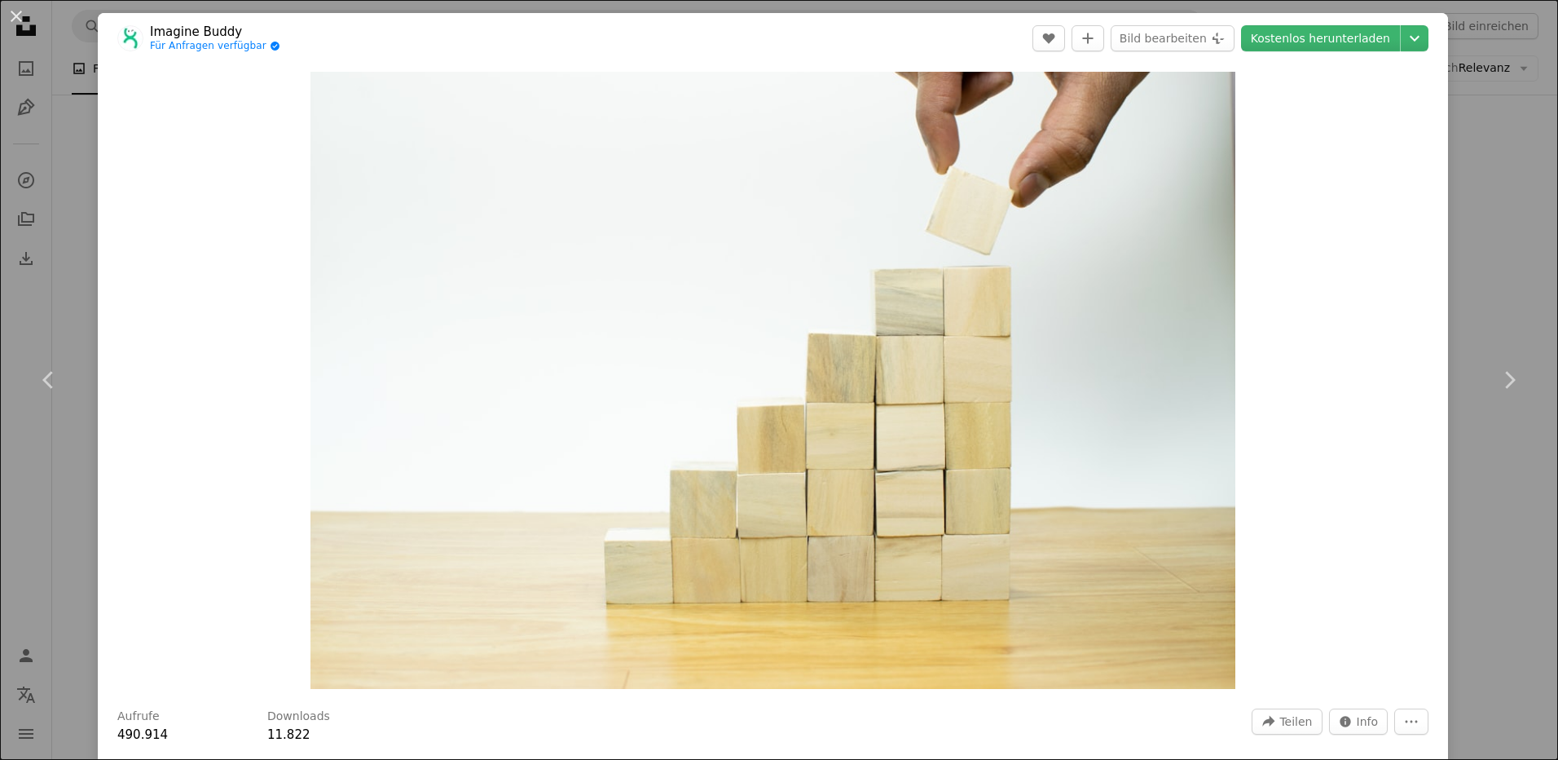
click at [1346, 24] on header "Imagine Buddy Für Anfragen verfügbar A checkmark inside of a circle A heart A p…" at bounding box center [773, 38] width 1351 height 51
click at [1343, 33] on link "Kostenlos herunterladen" at bounding box center [1320, 38] width 159 height 26
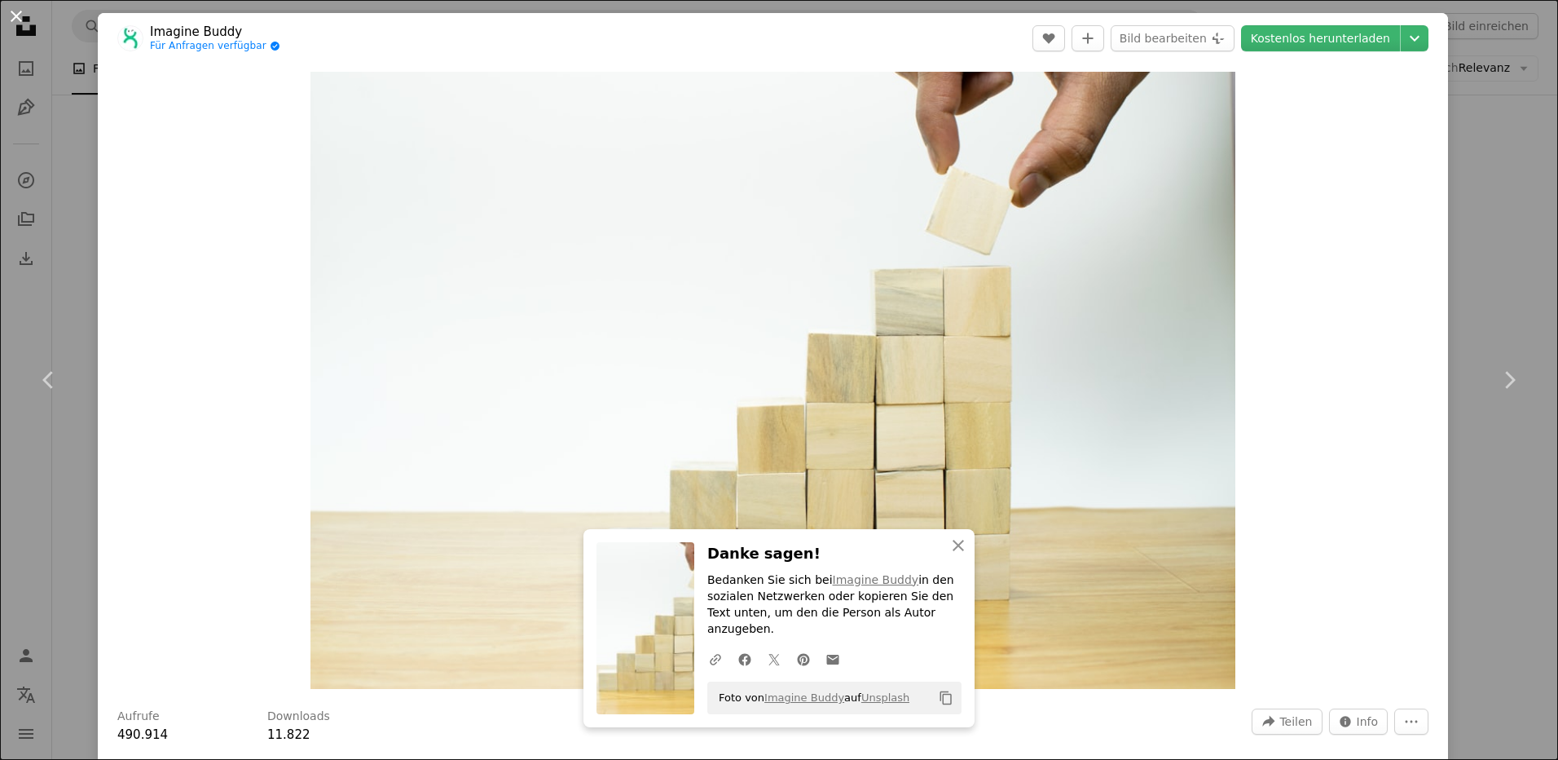
click at [20, 20] on button "An X shape" at bounding box center [17, 17] width 20 height 20
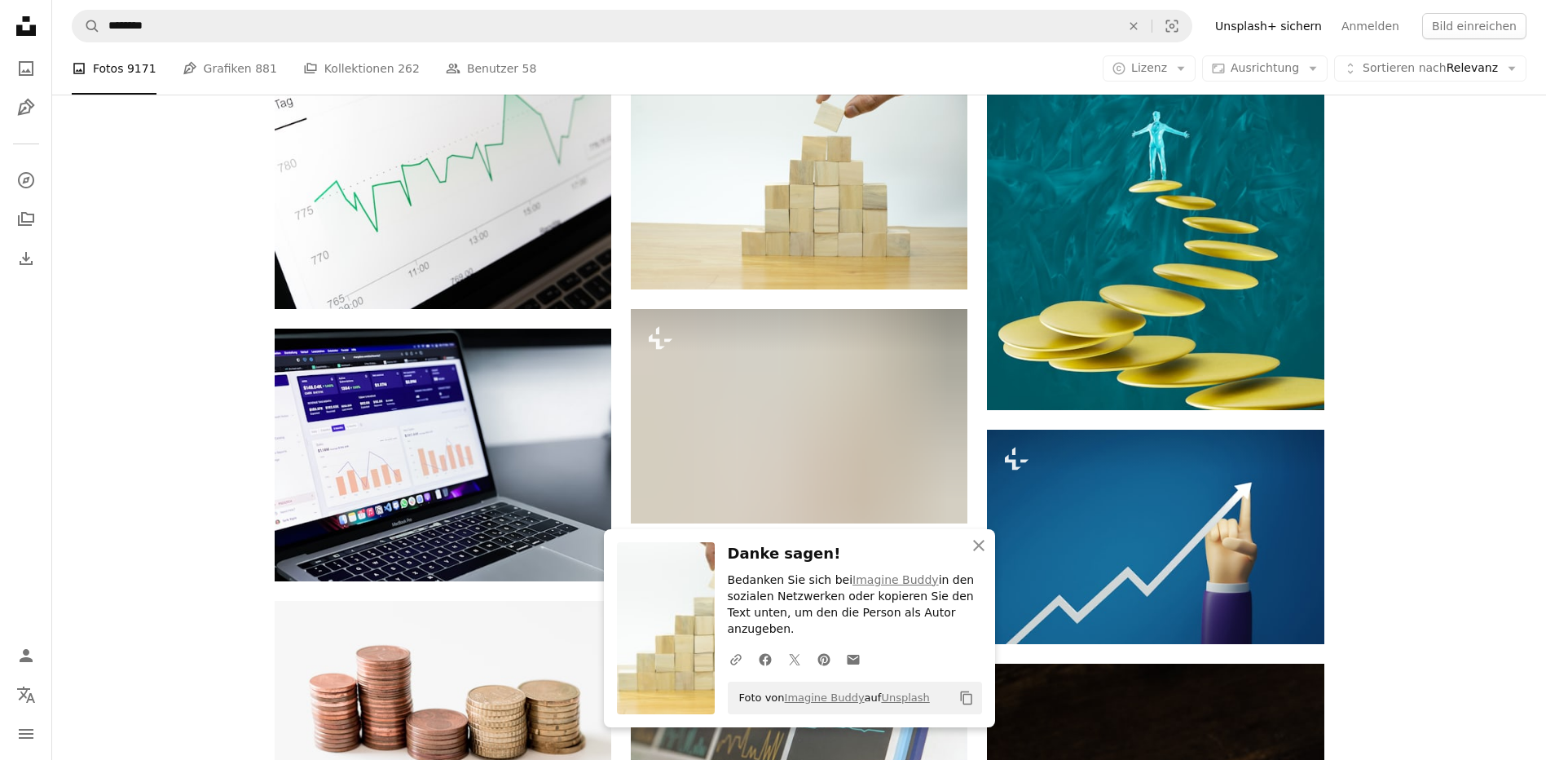
scroll to position [1060, 0]
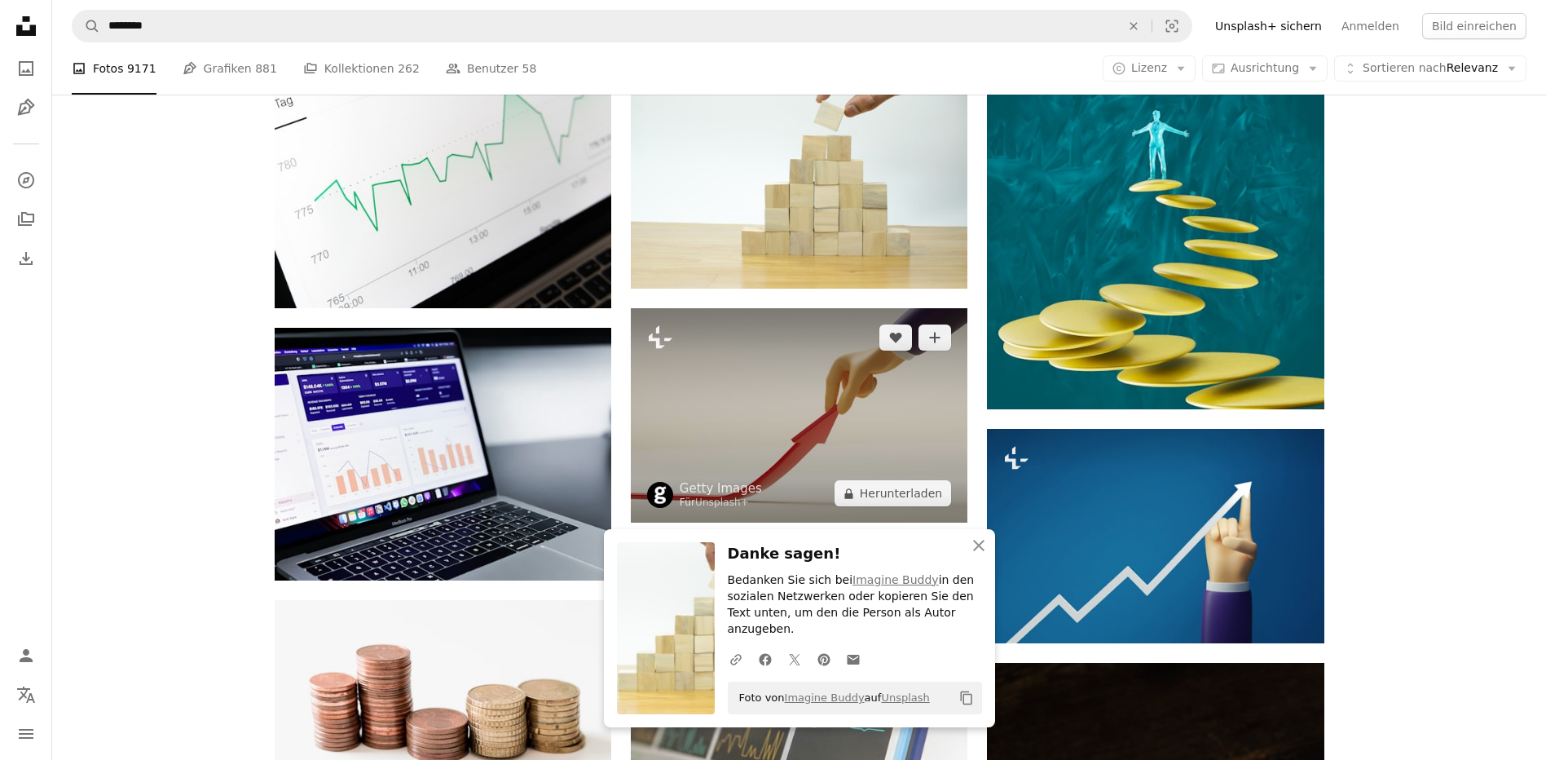
click at [779, 438] on img at bounding box center [799, 415] width 337 height 214
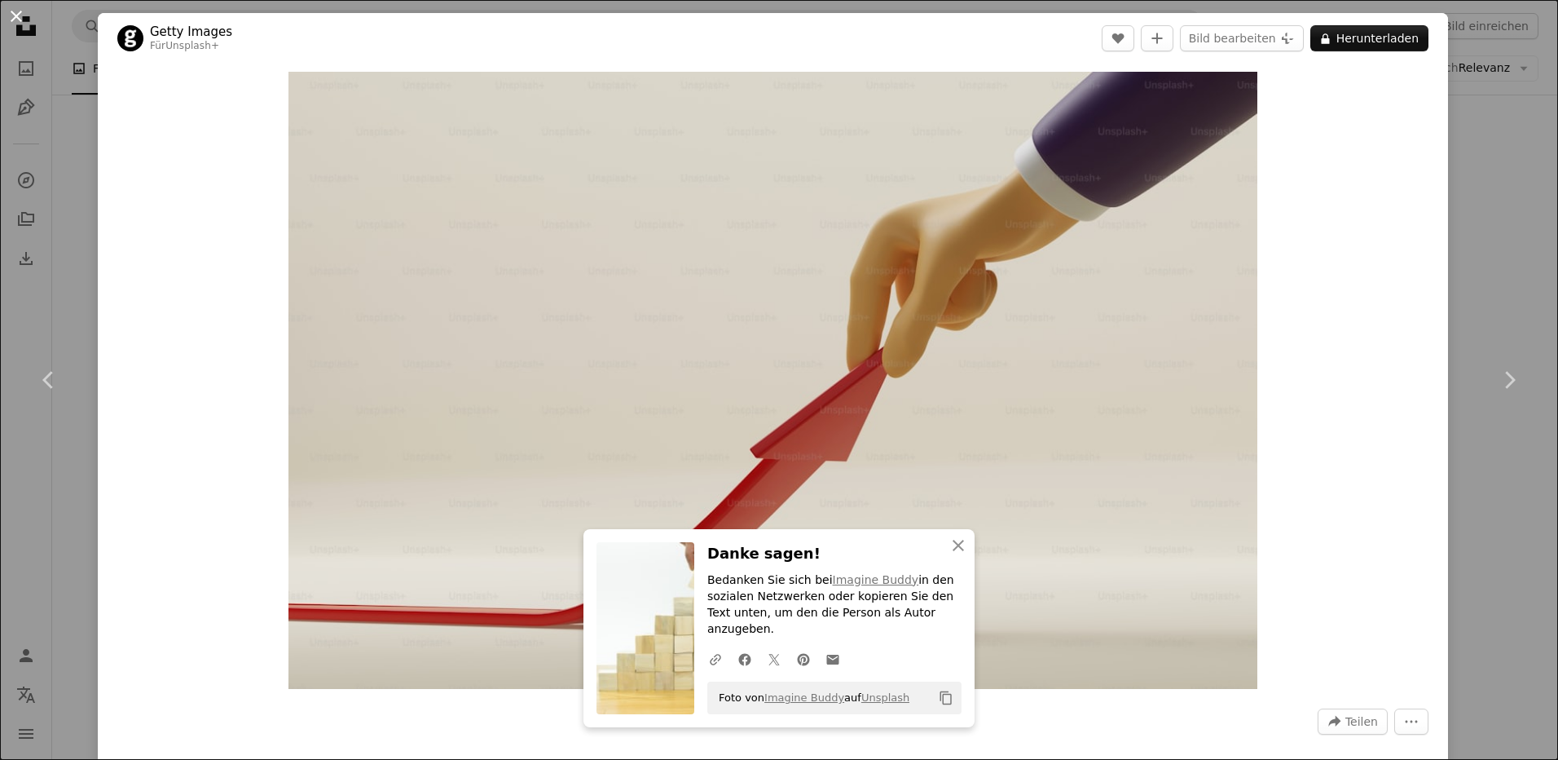
click at [14, 19] on button "An X shape" at bounding box center [17, 17] width 20 height 20
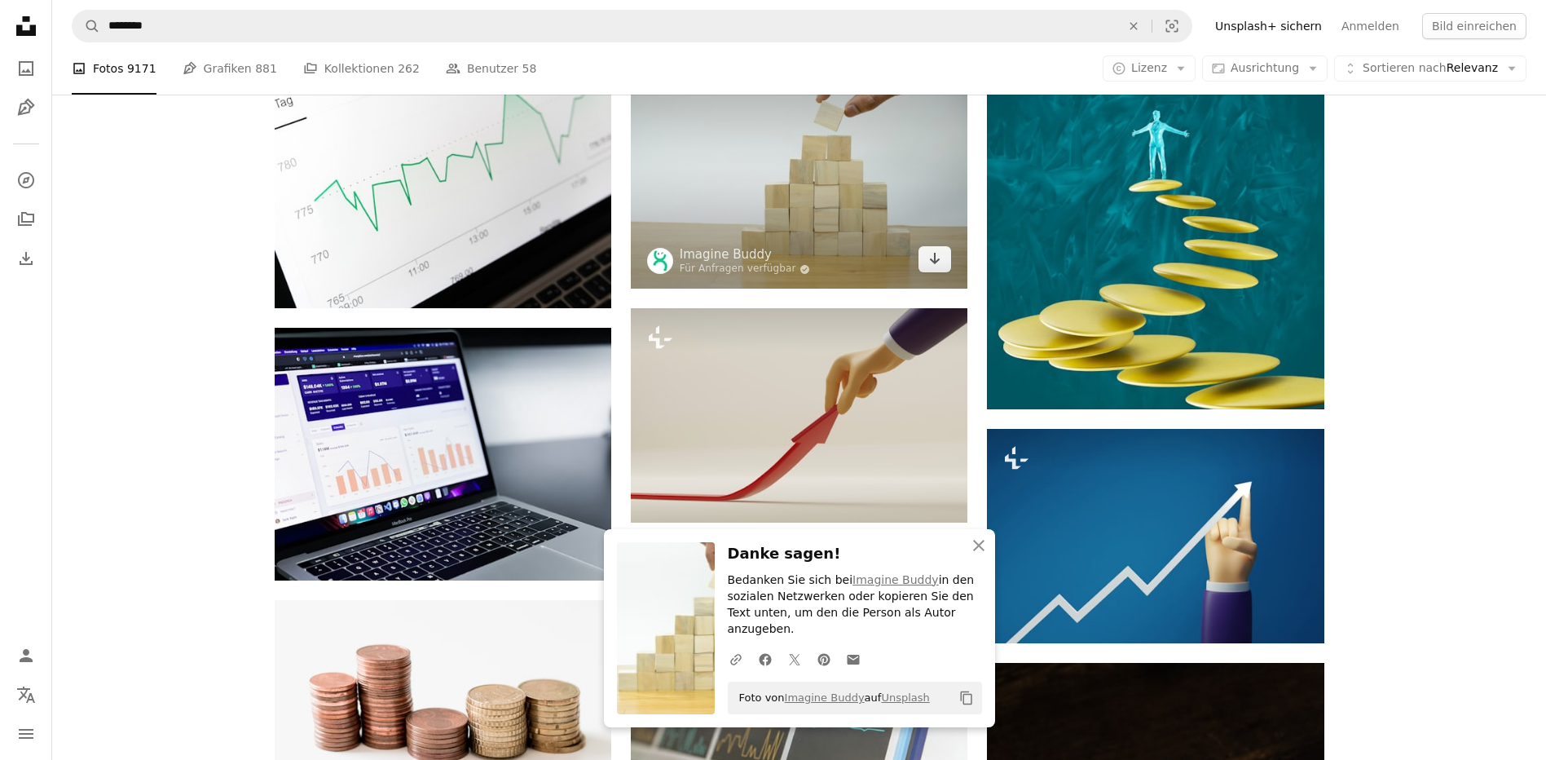
click at [832, 209] on img at bounding box center [799, 160] width 337 height 255
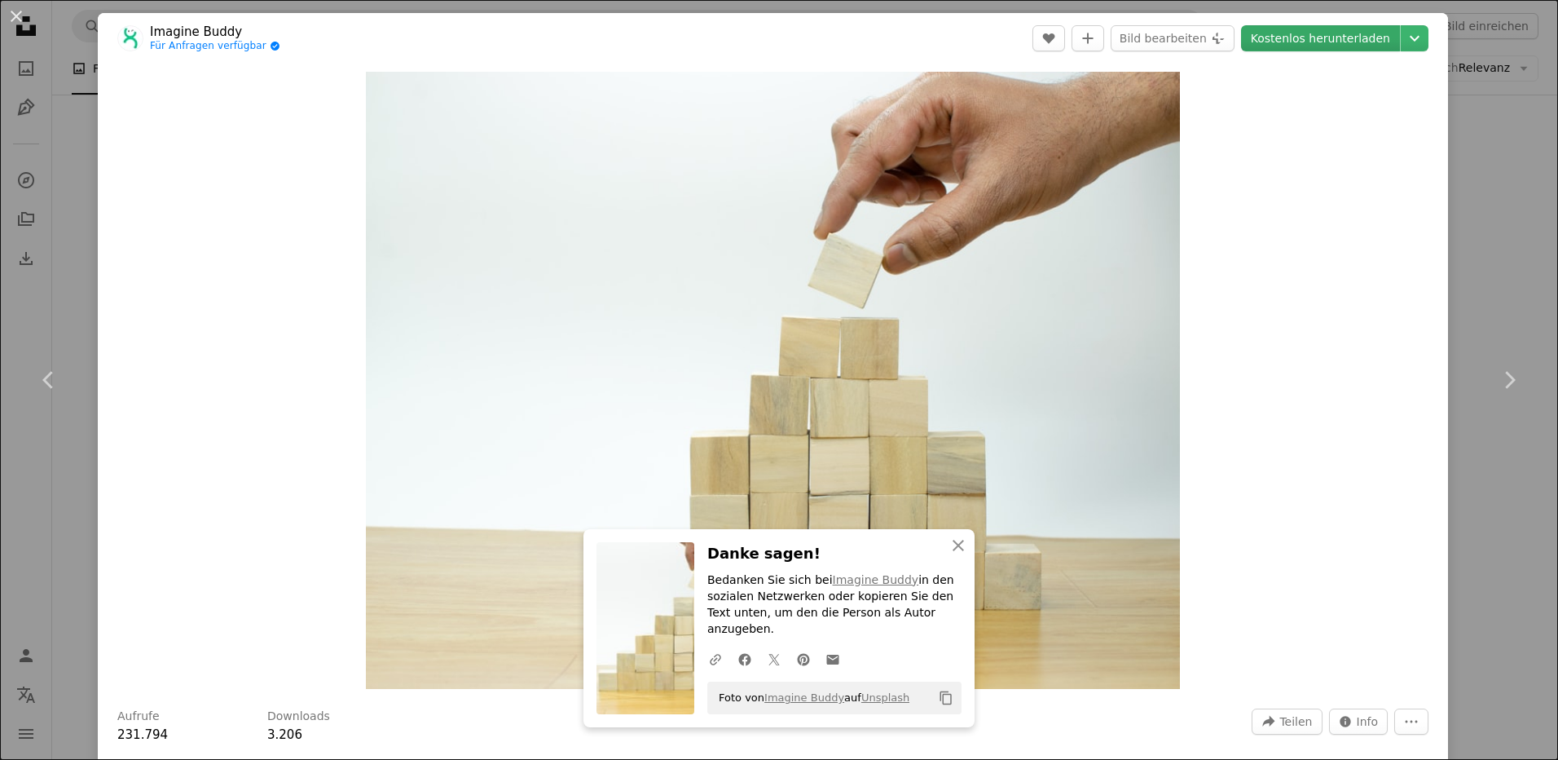
click at [1354, 38] on link "Kostenlos herunterladen" at bounding box center [1320, 38] width 159 height 26
click at [16, 22] on button "An X shape" at bounding box center [17, 17] width 20 height 20
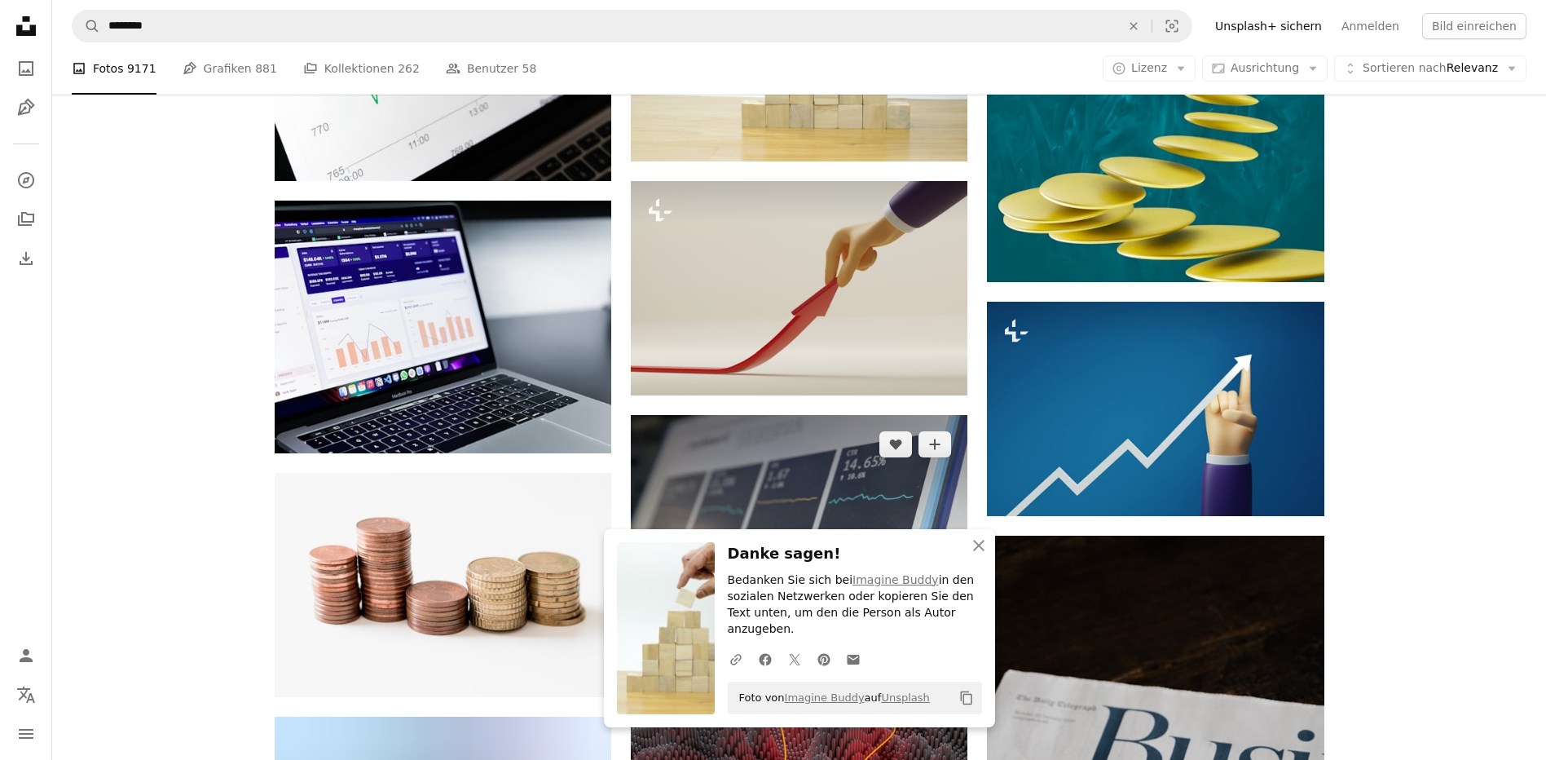
scroll to position [1304, 0]
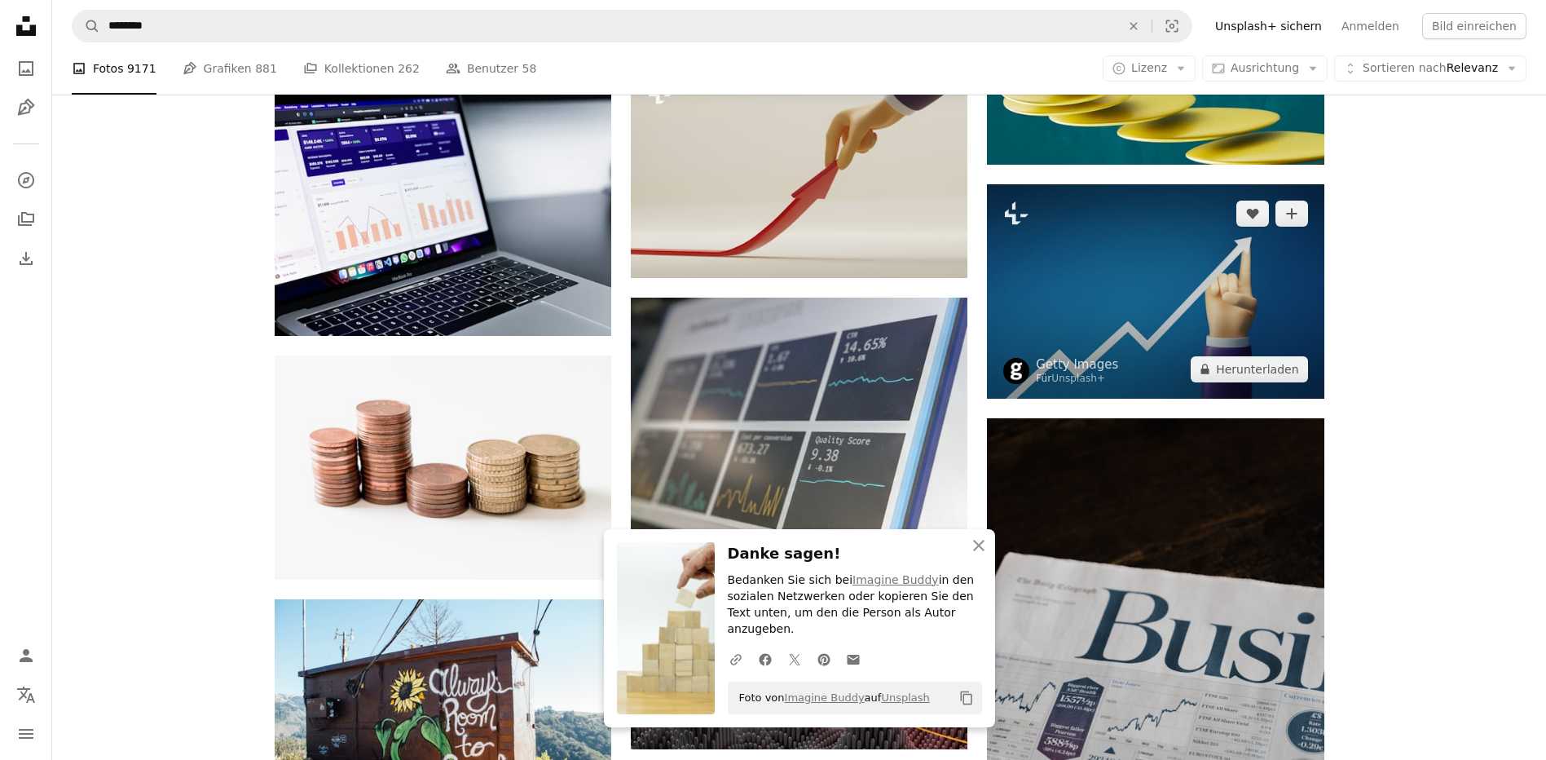
click at [1117, 319] on img at bounding box center [1155, 291] width 337 height 214
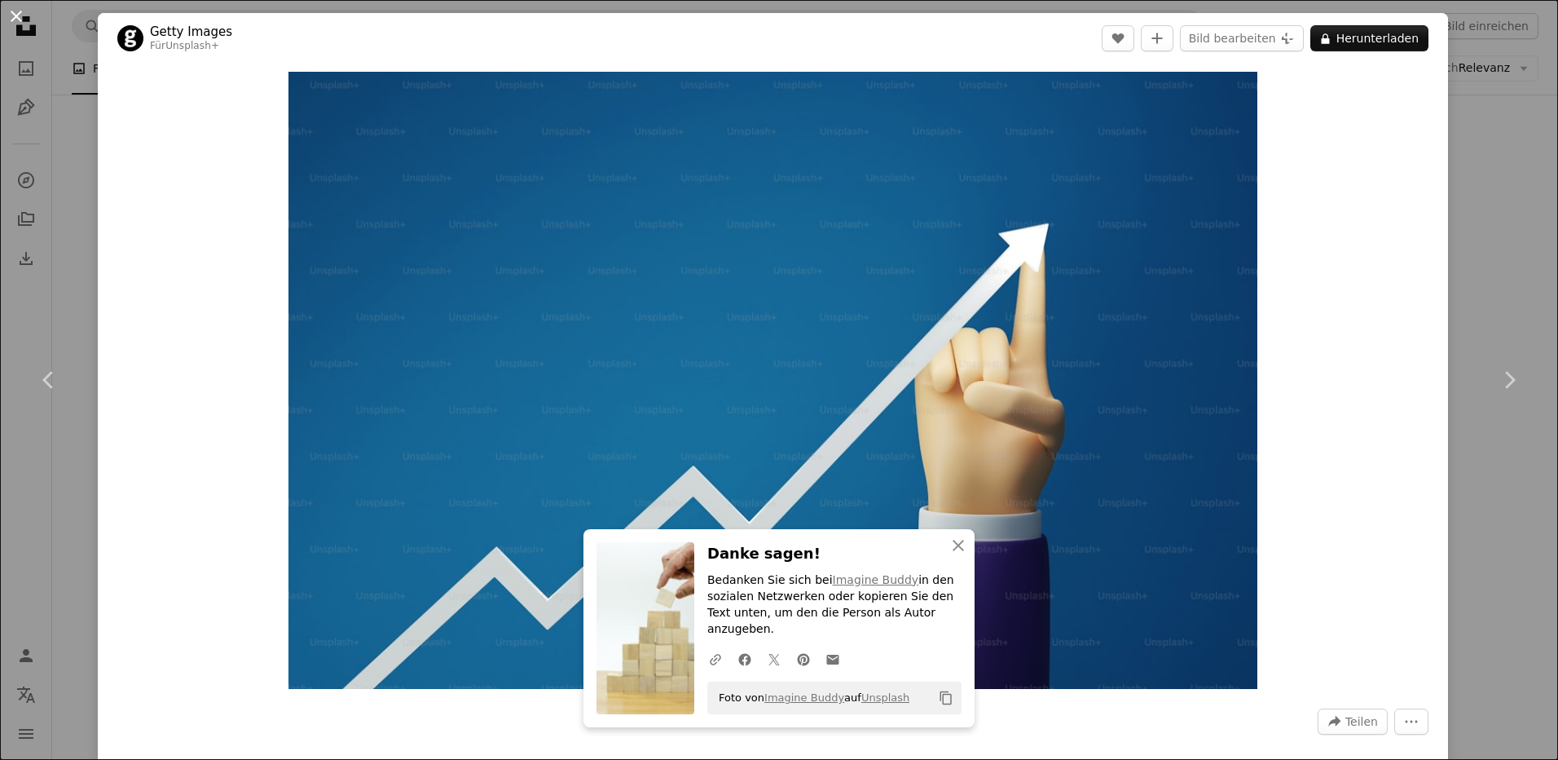
click at [14, 7] on button "An X shape" at bounding box center [17, 17] width 20 height 20
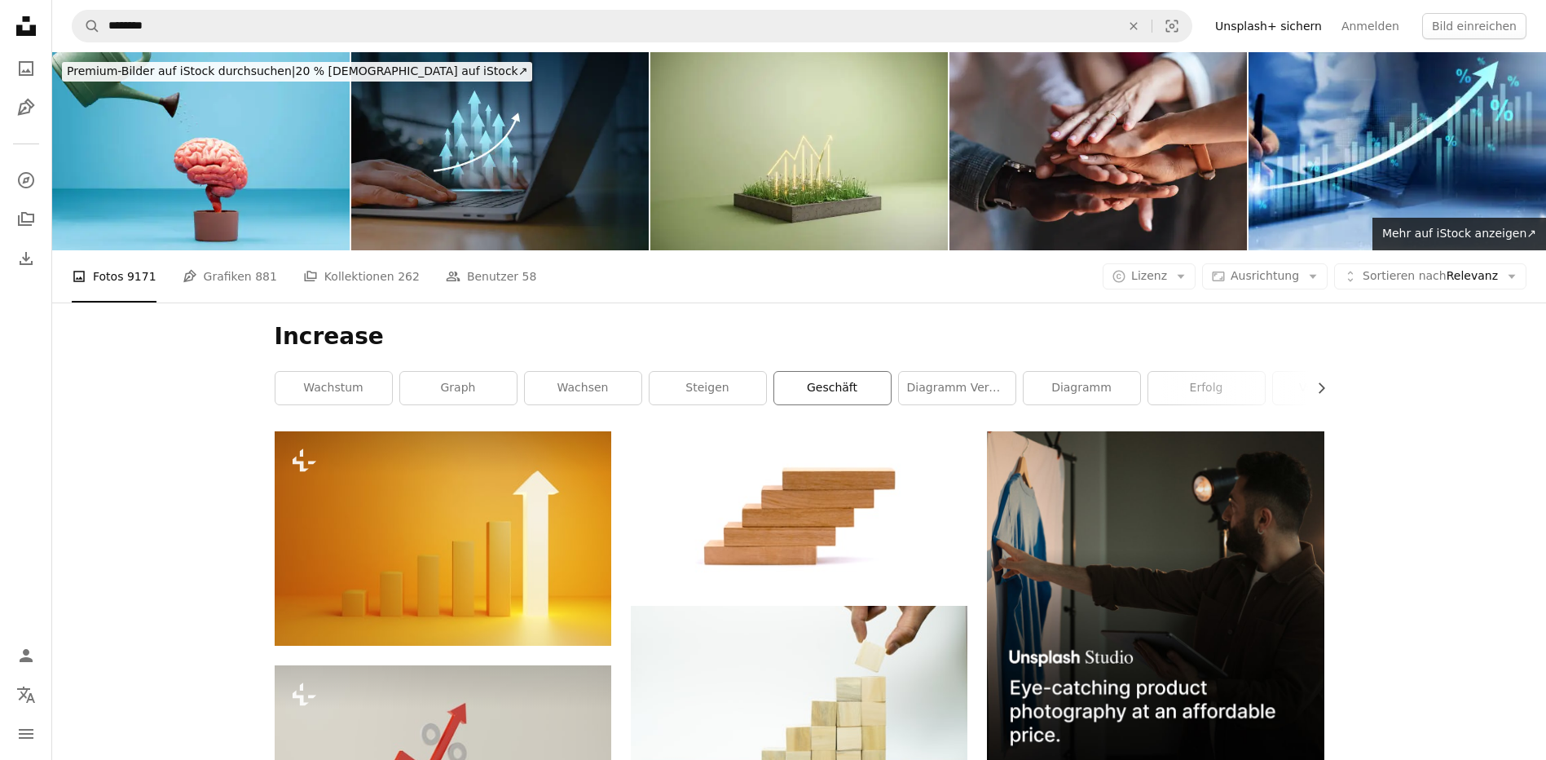
click at [838, 394] on link "Geschäft" at bounding box center [832, 388] width 117 height 33
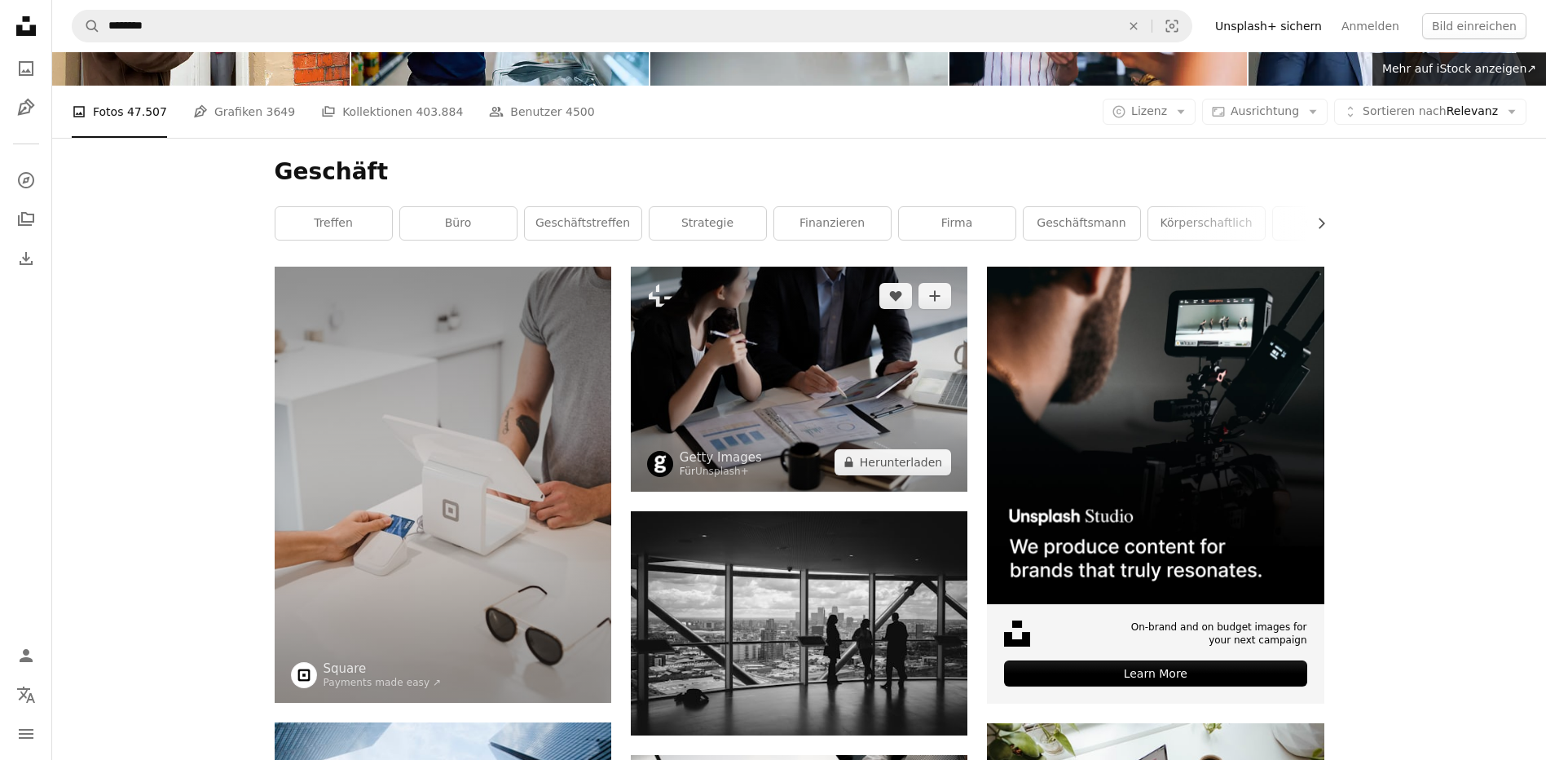
scroll to position [82, 0]
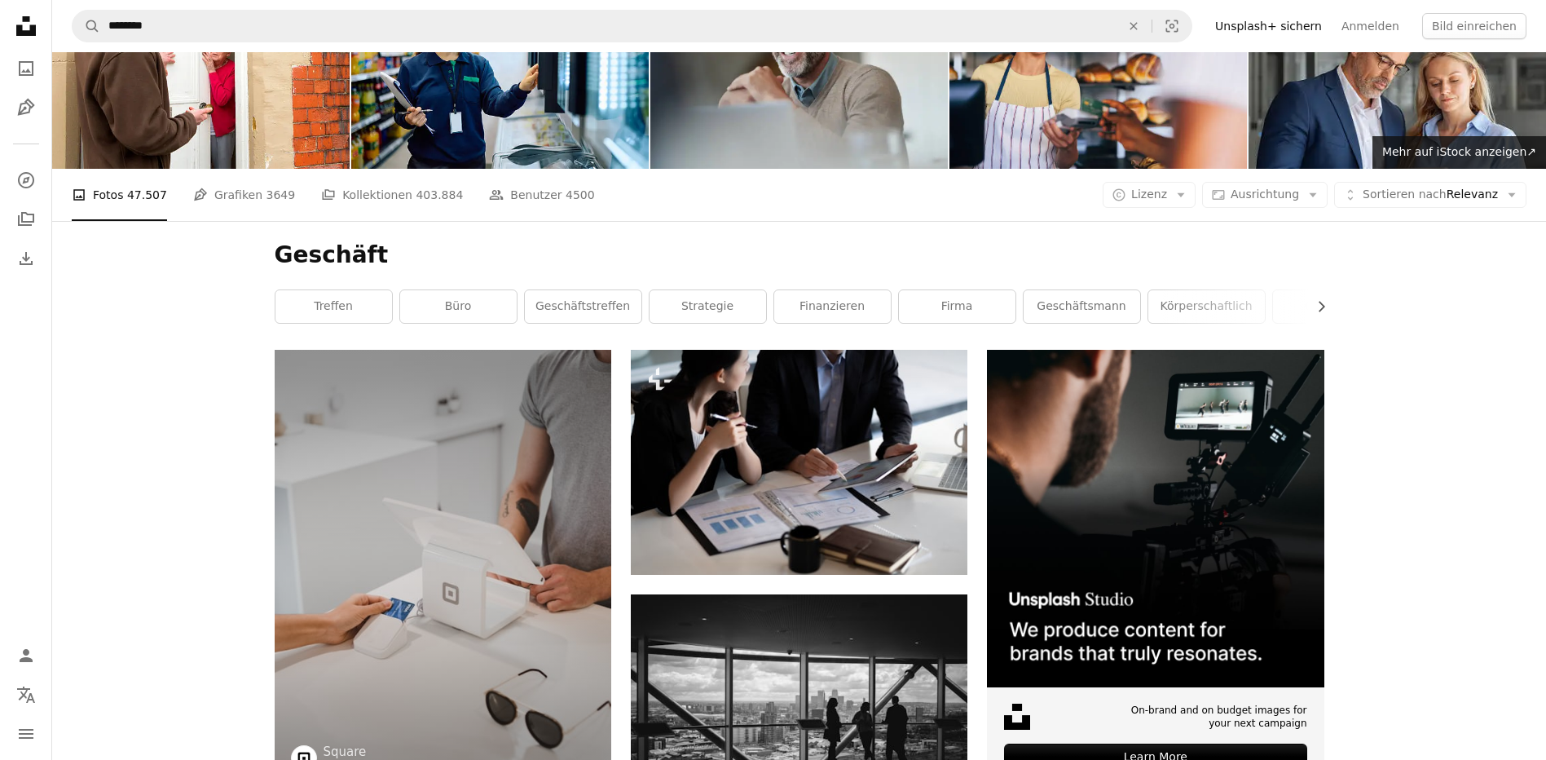
click at [699, 303] on link "Strategie" at bounding box center [708, 306] width 117 height 33
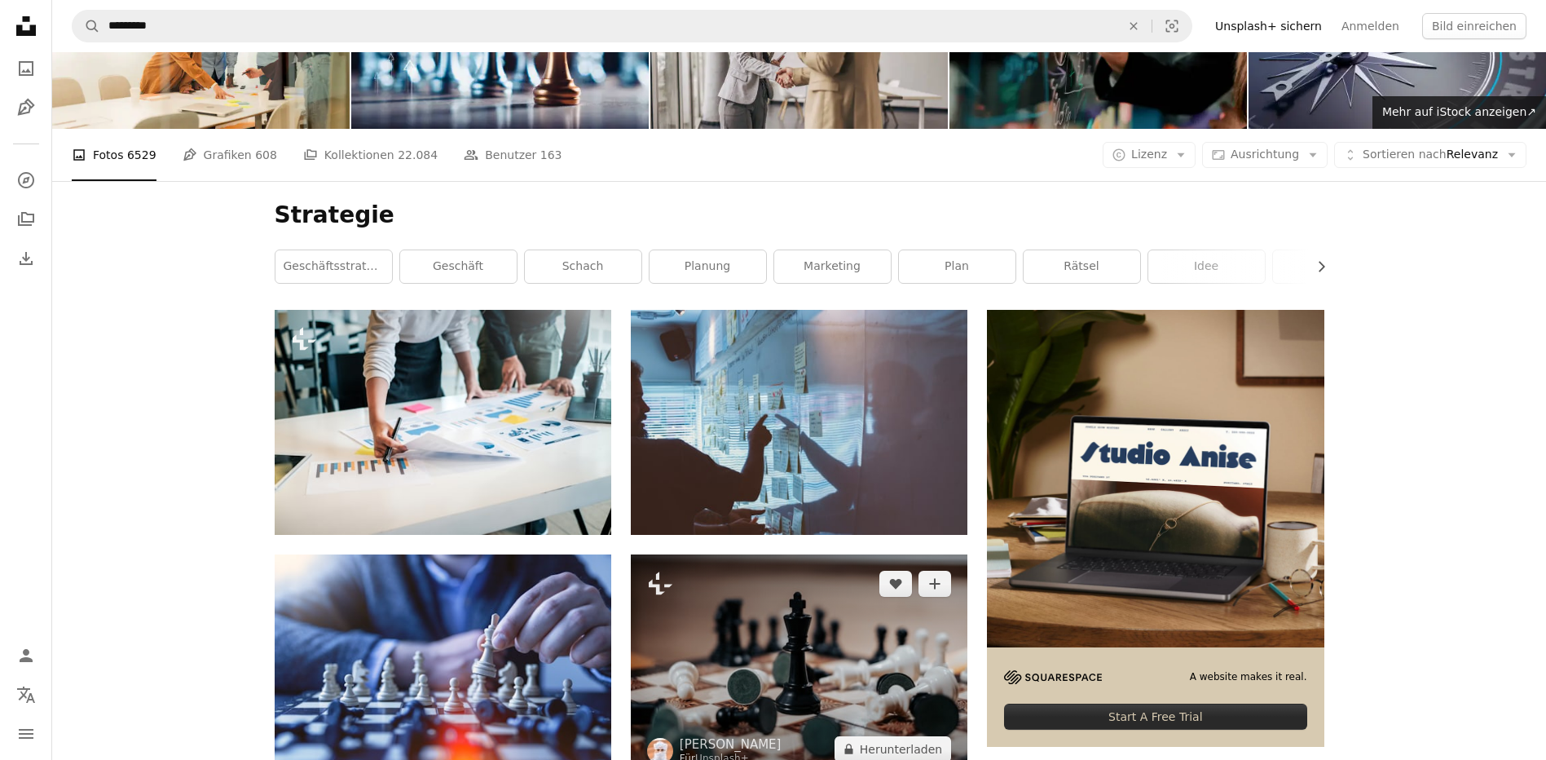
scroll to position [326, 0]
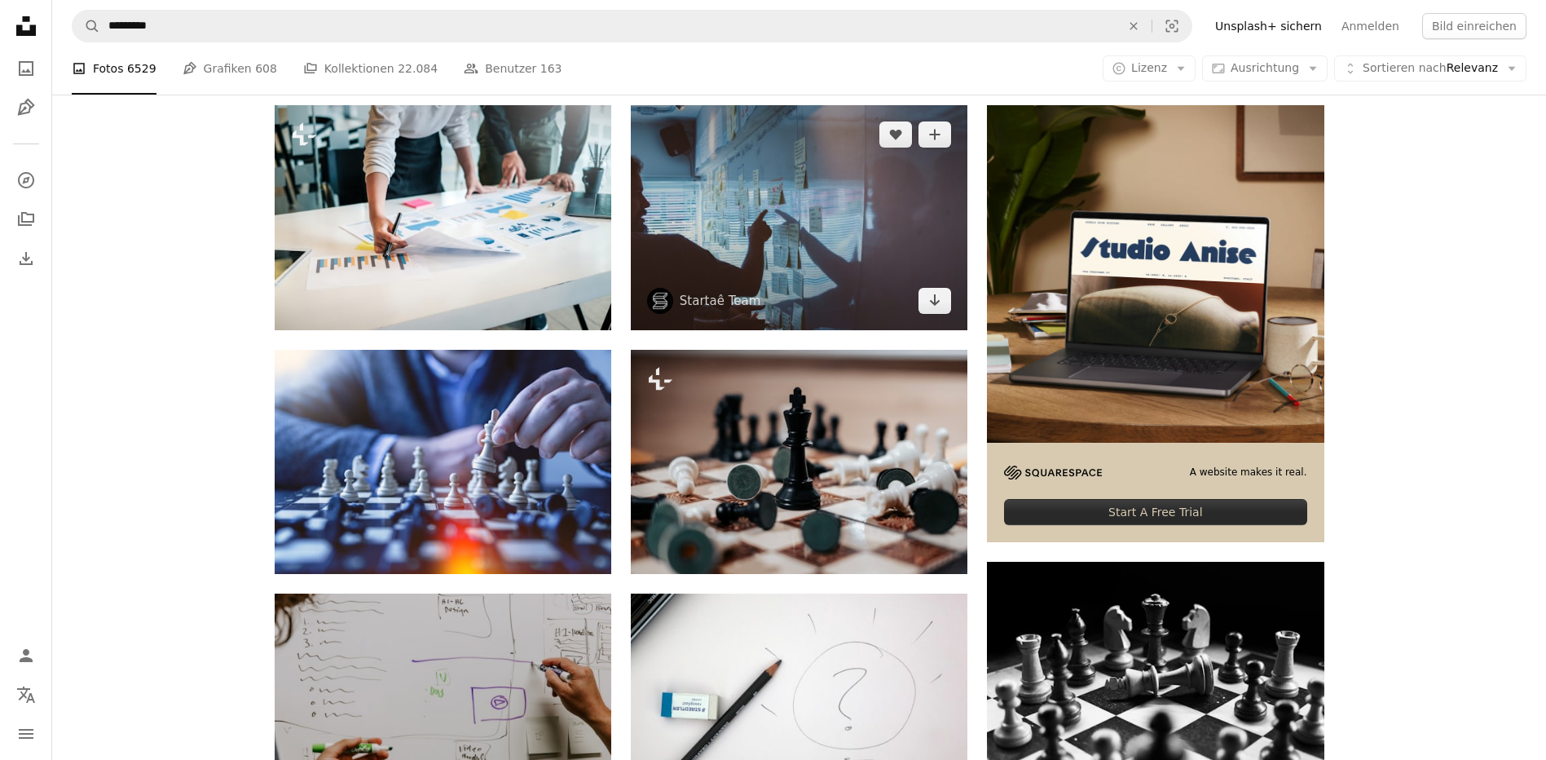
click at [765, 223] on img at bounding box center [799, 217] width 337 height 224
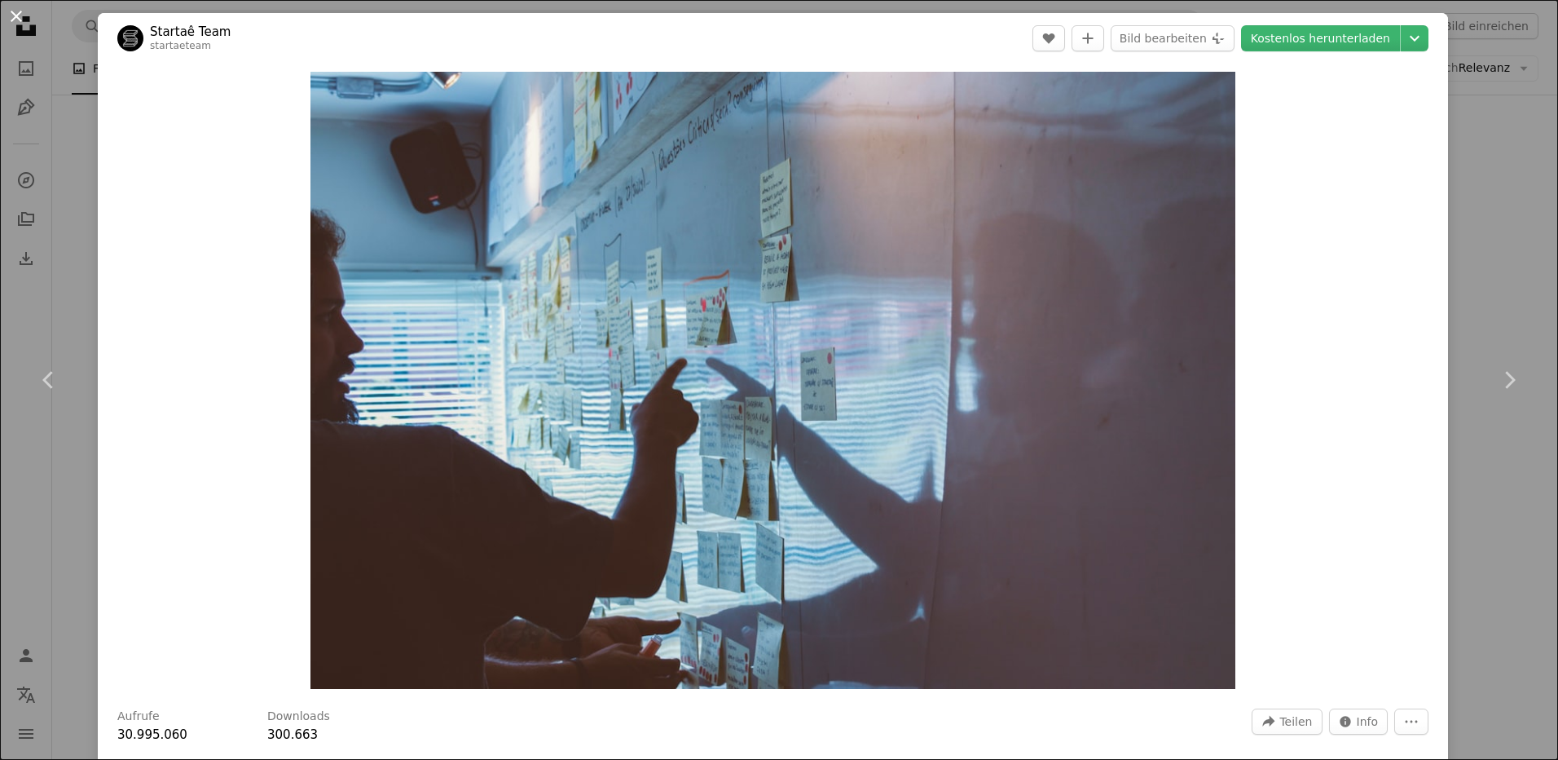
click at [21, 17] on button "An X shape" at bounding box center [17, 17] width 20 height 20
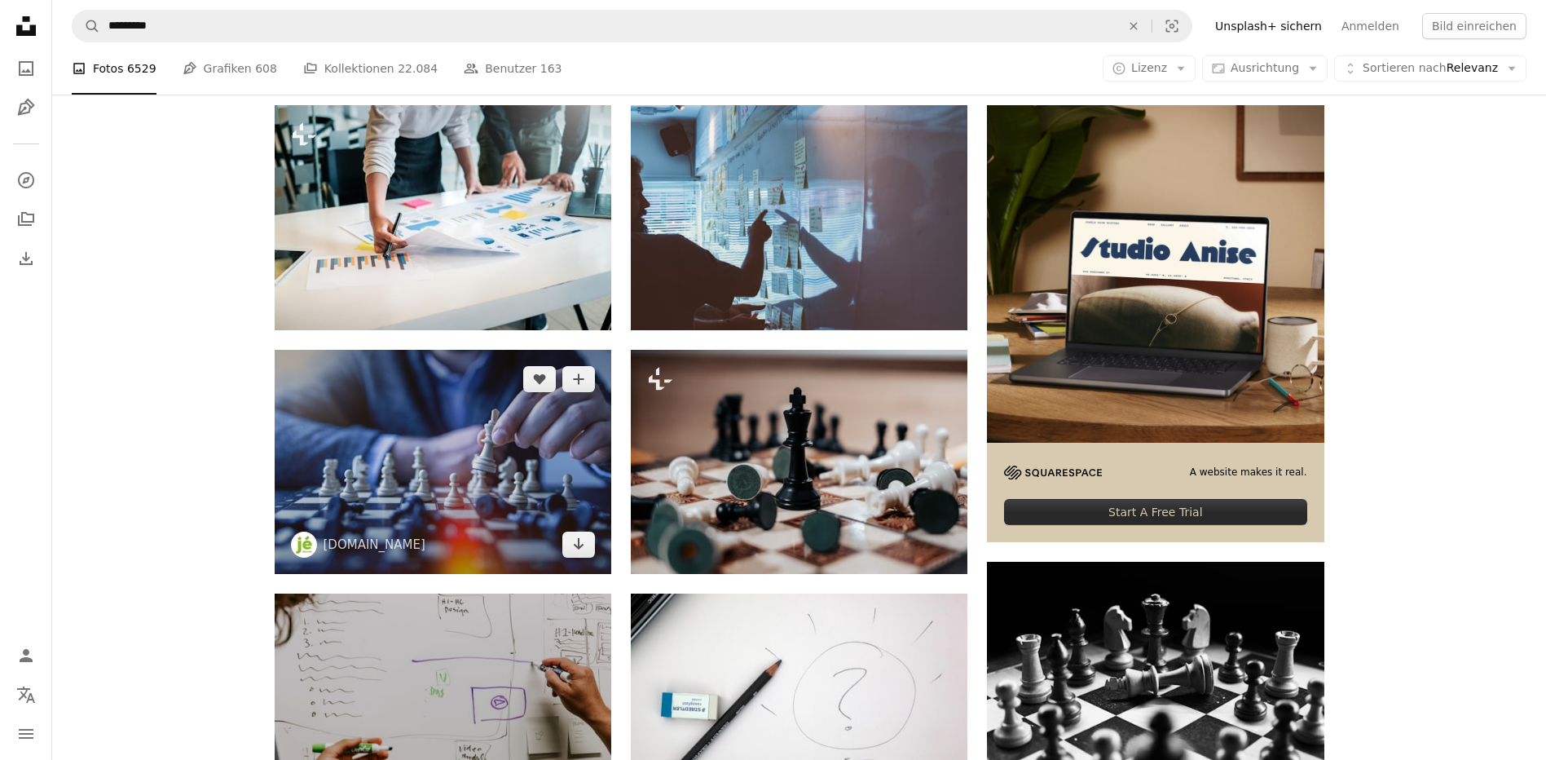
click at [491, 492] on img at bounding box center [443, 462] width 337 height 224
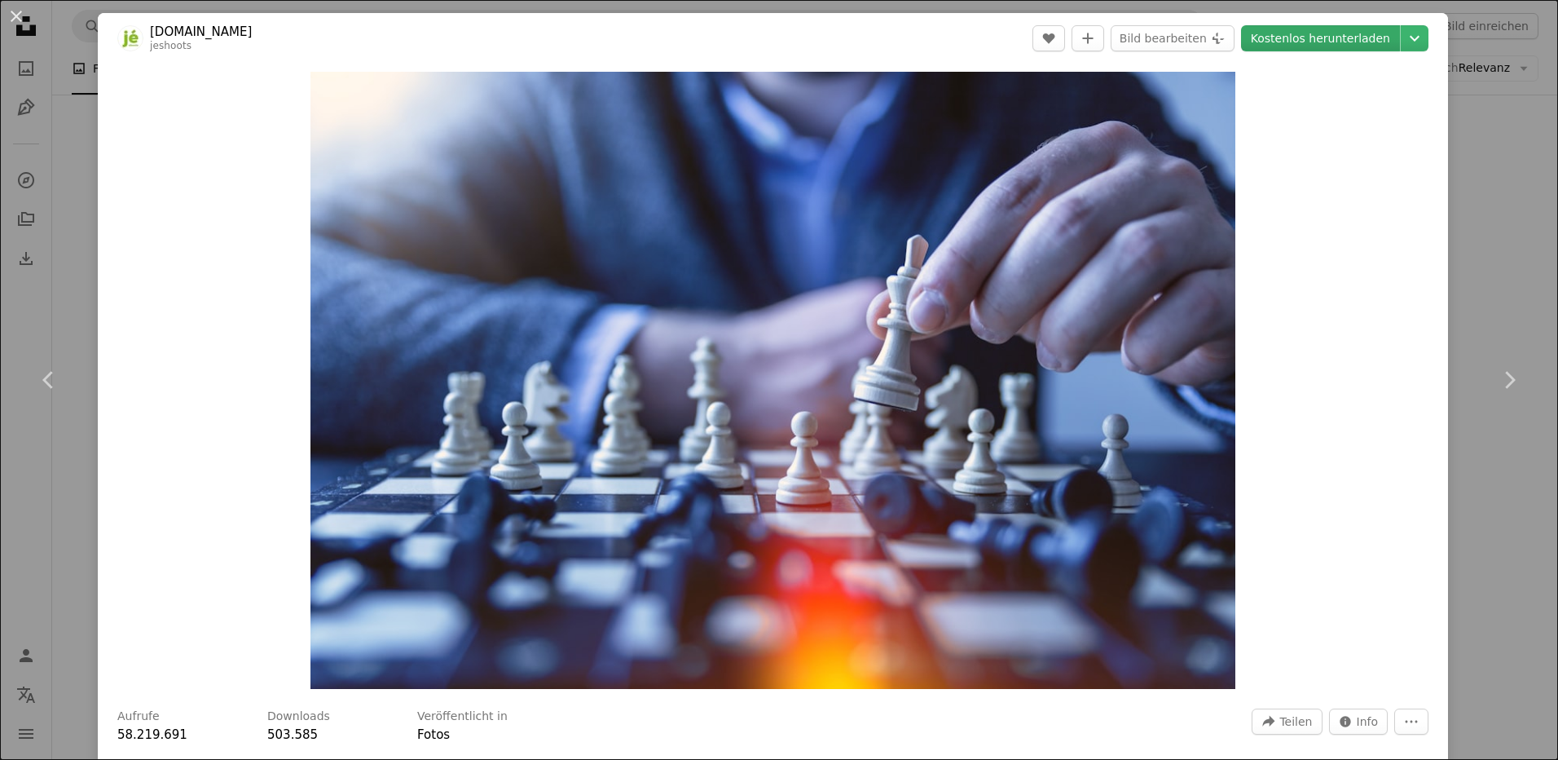
click at [1314, 40] on link "Kostenlos herunterladen" at bounding box center [1320, 38] width 159 height 26
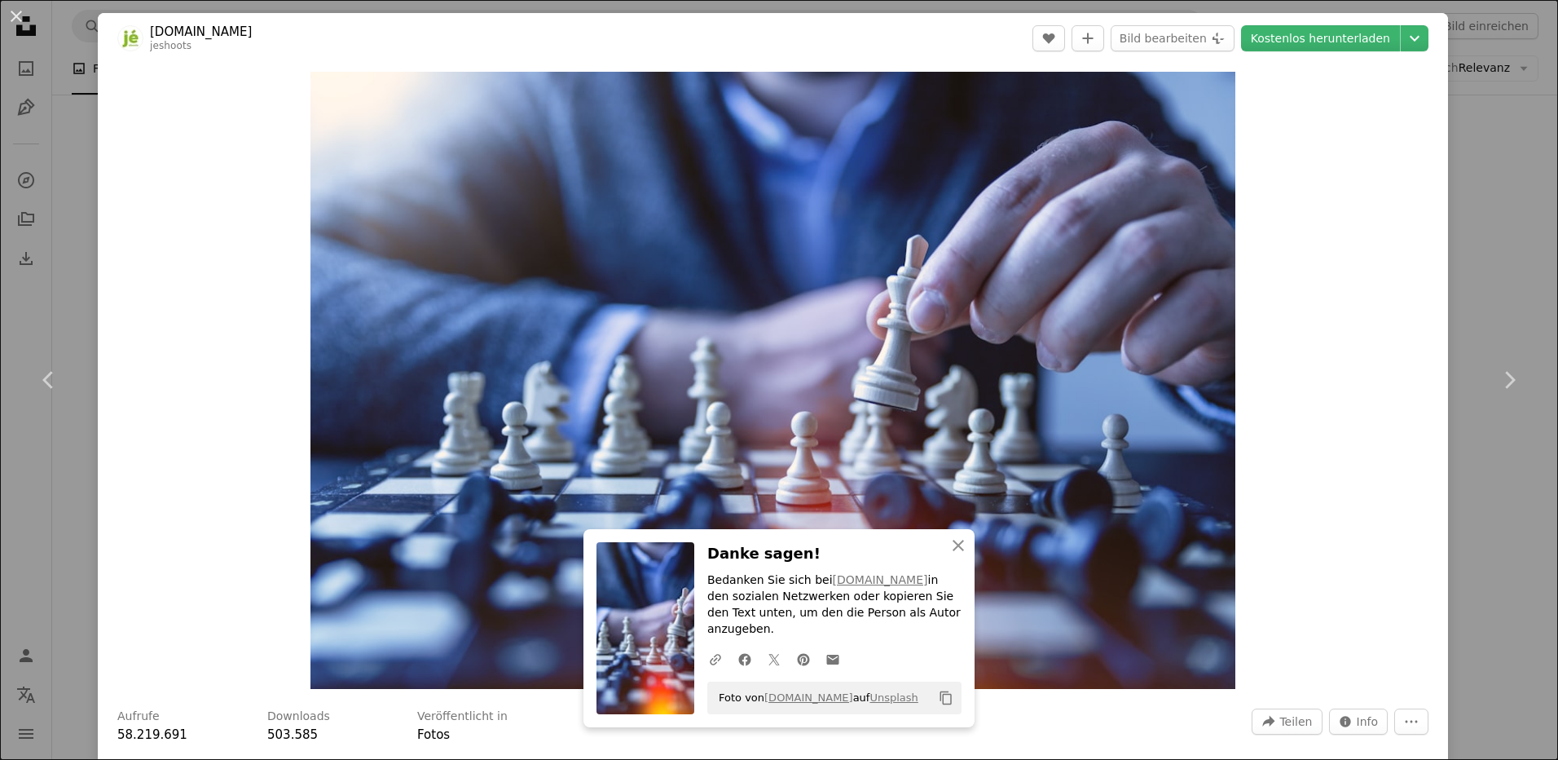
click at [13, 11] on button "An X shape" at bounding box center [17, 17] width 20 height 20
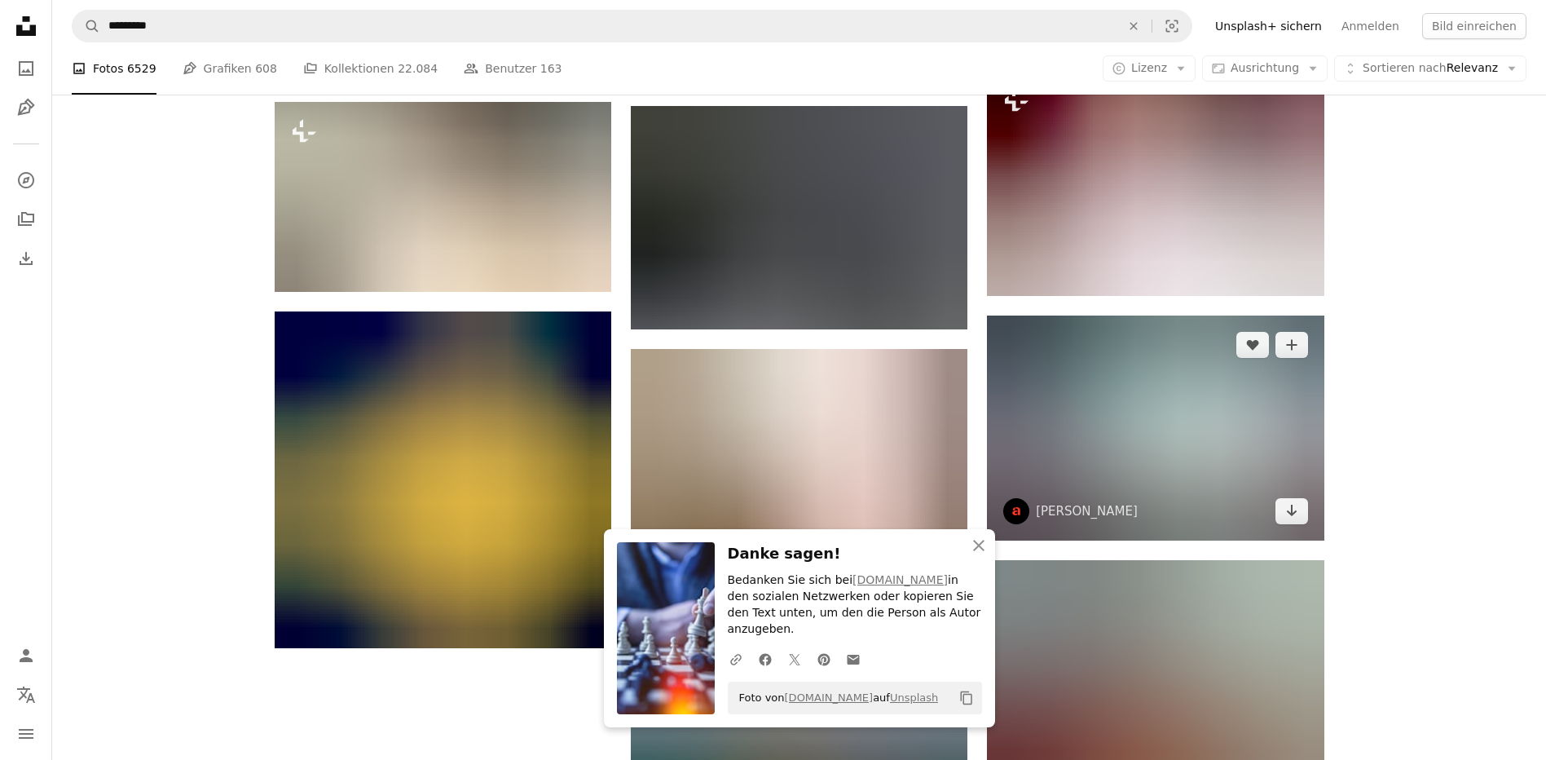
scroll to position [1712, 0]
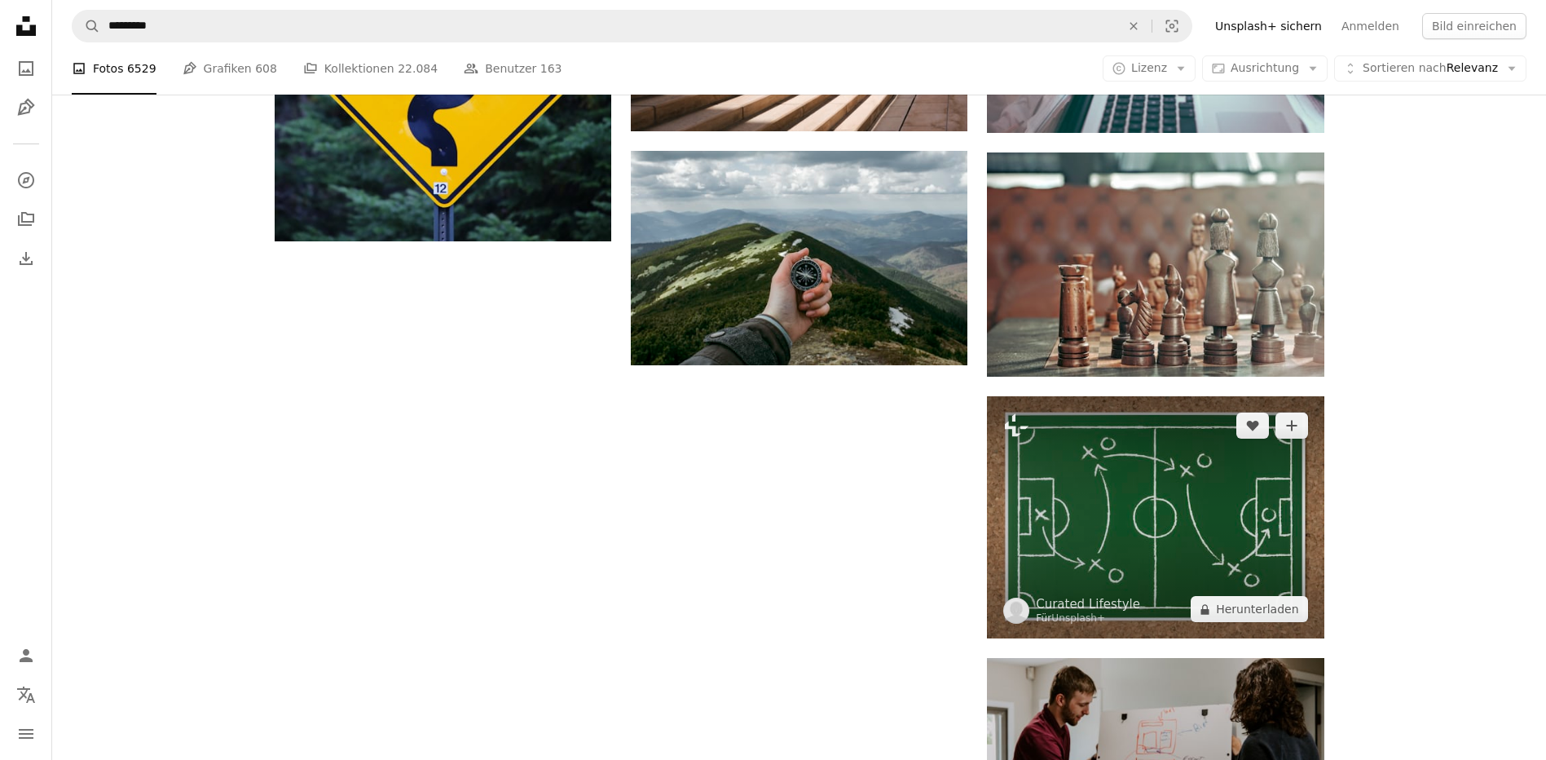
click at [1142, 530] on img at bounding box center [1155, 517] width 337 height 242
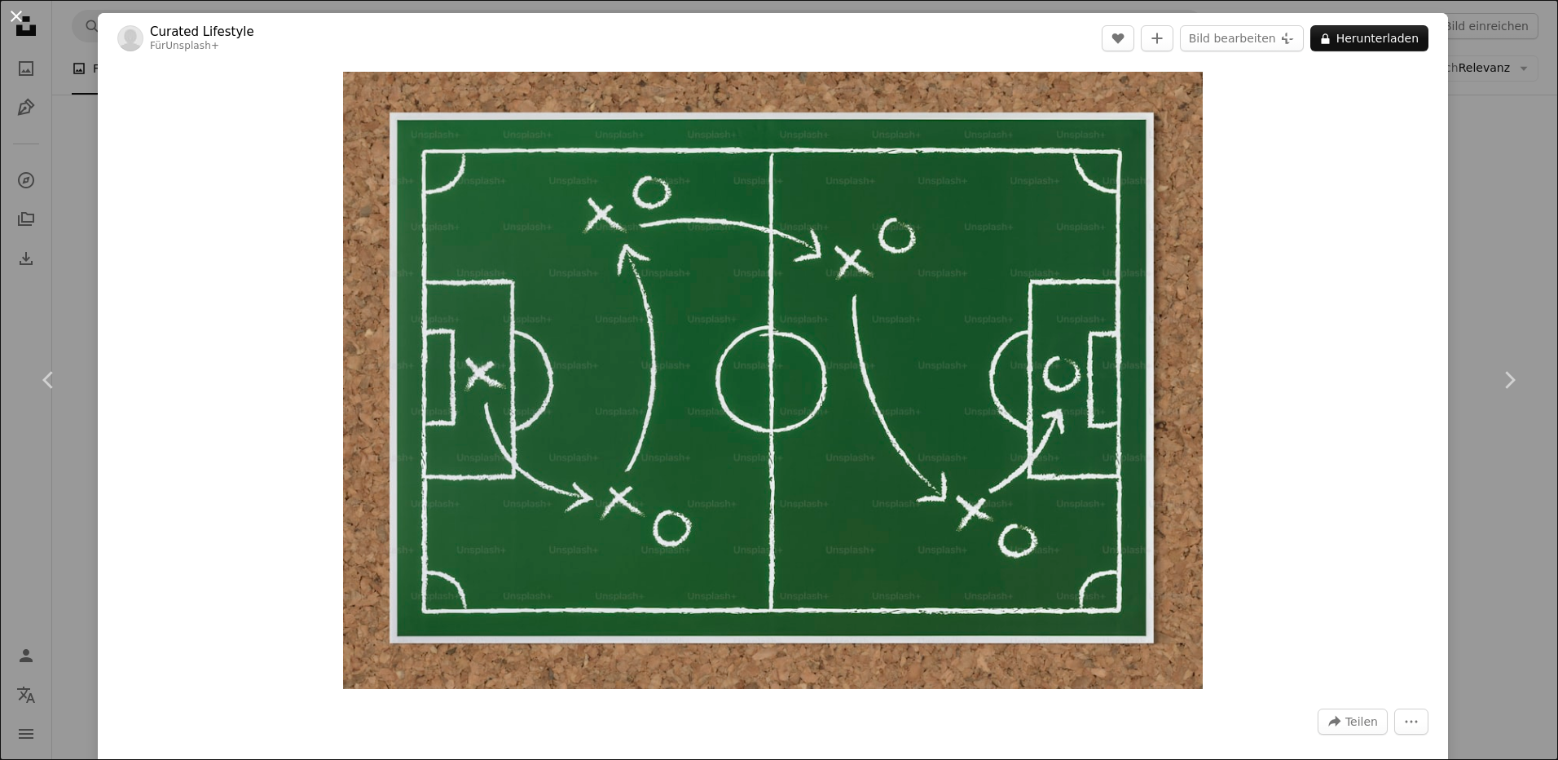
click at [17, 20] on button "An X shape" at bounding box center [17, 17] width 20 height 20
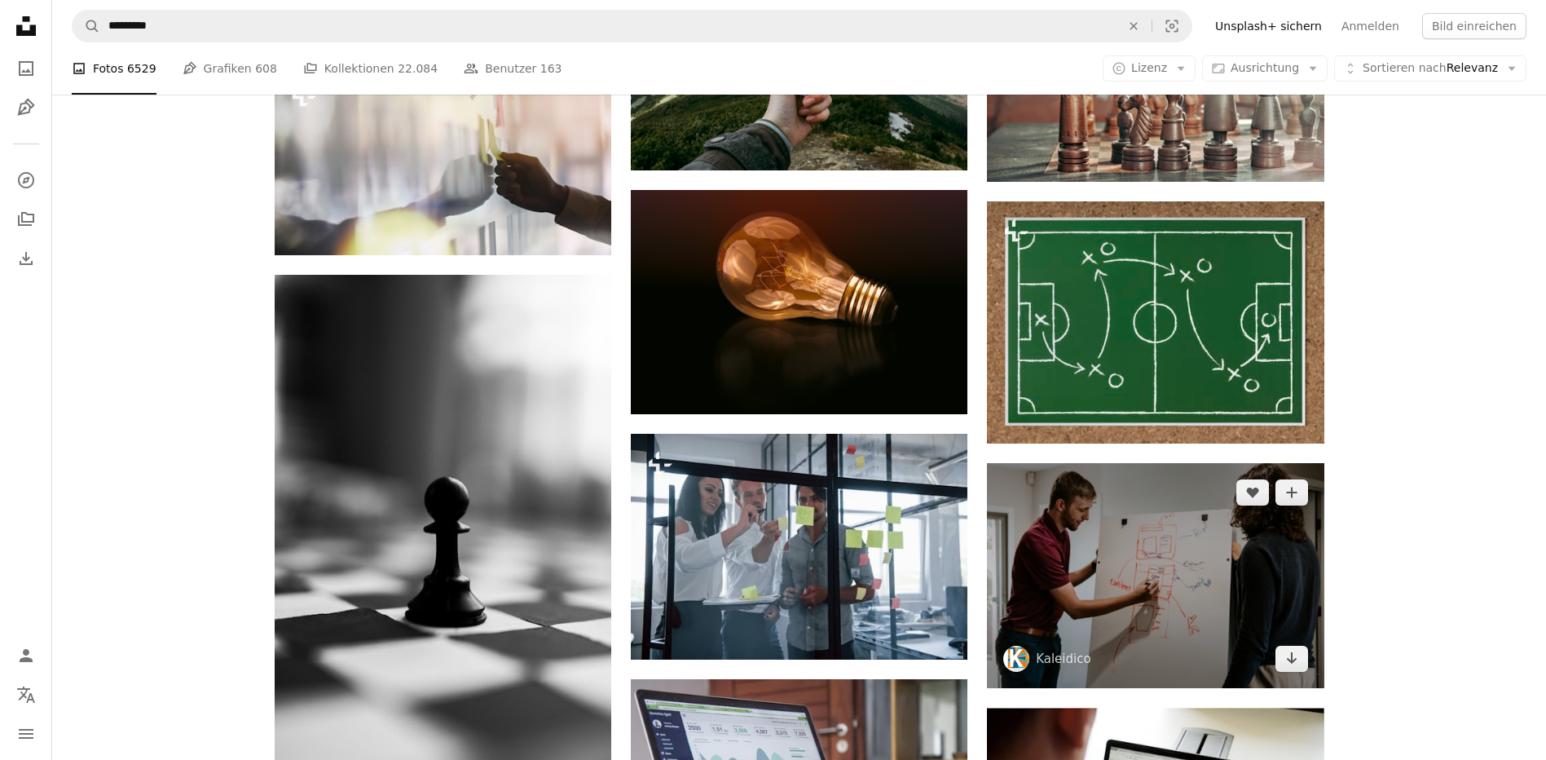
scroll to position [2038, 0]
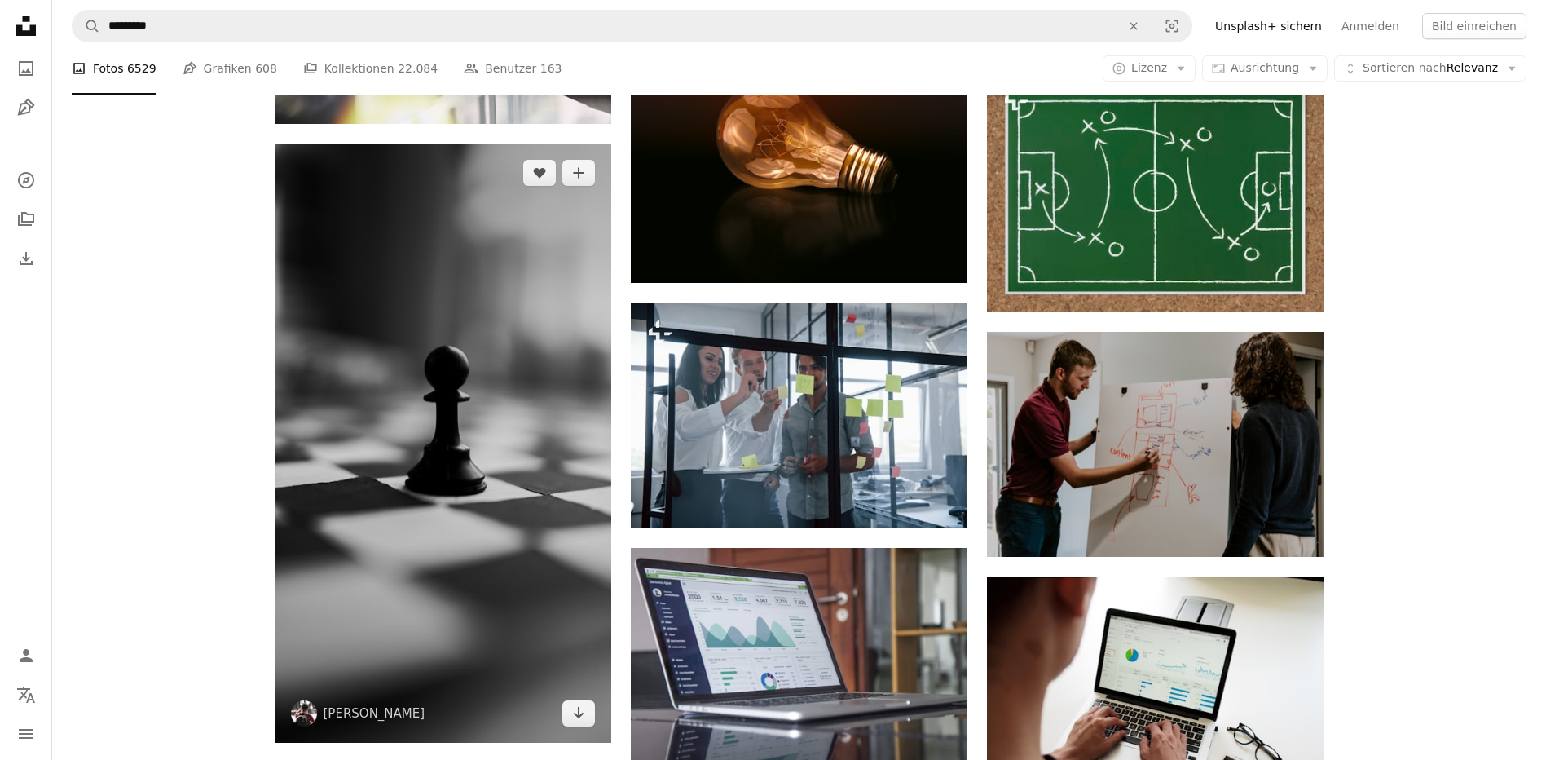
click at [420, 432] on img at bounding box center [443, 442] width 337 height 599
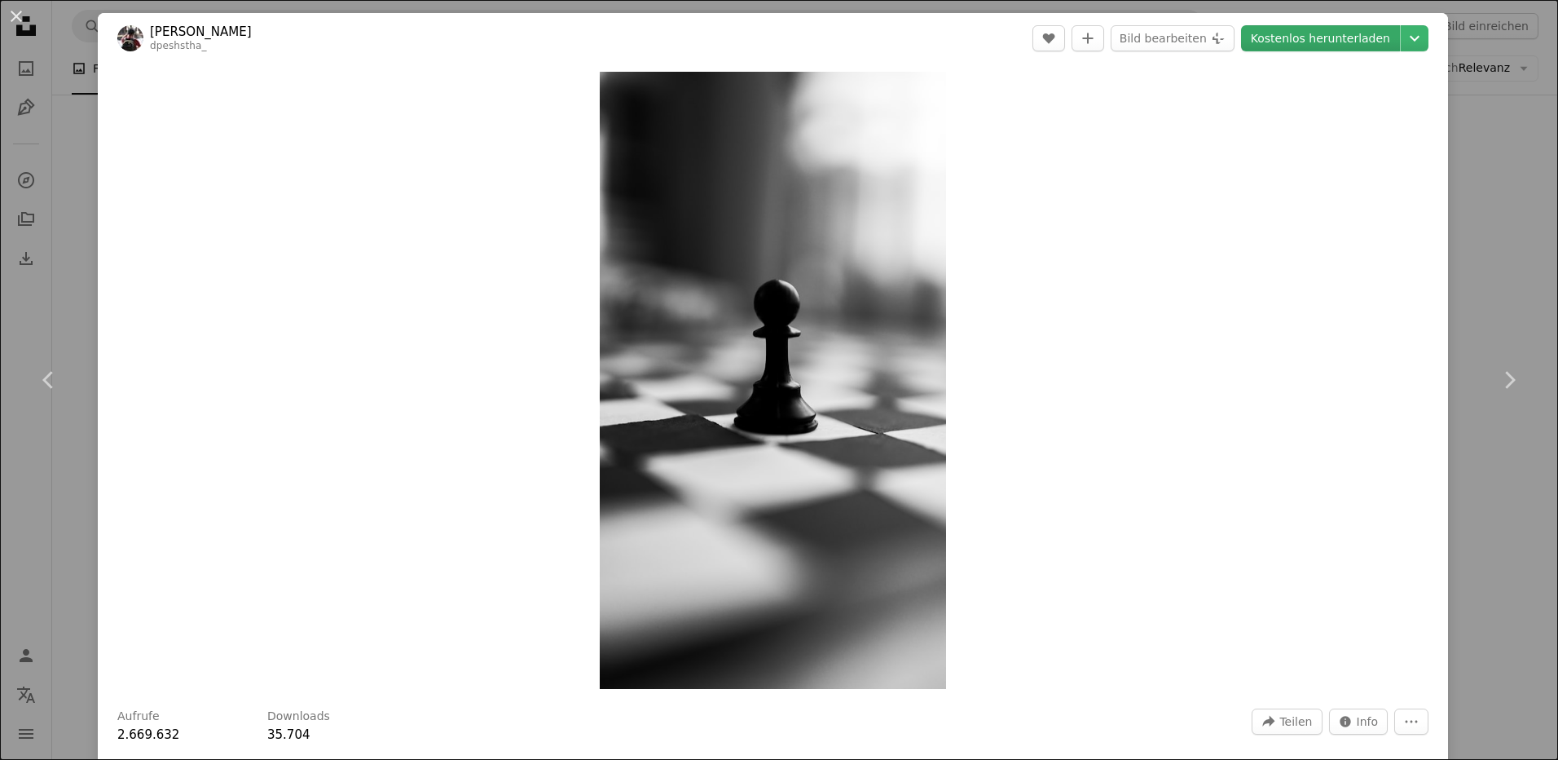
click at [1329, 41] on link "Kostenlos herunterladen" at bounding box center [1320, 38] width 159 height 26
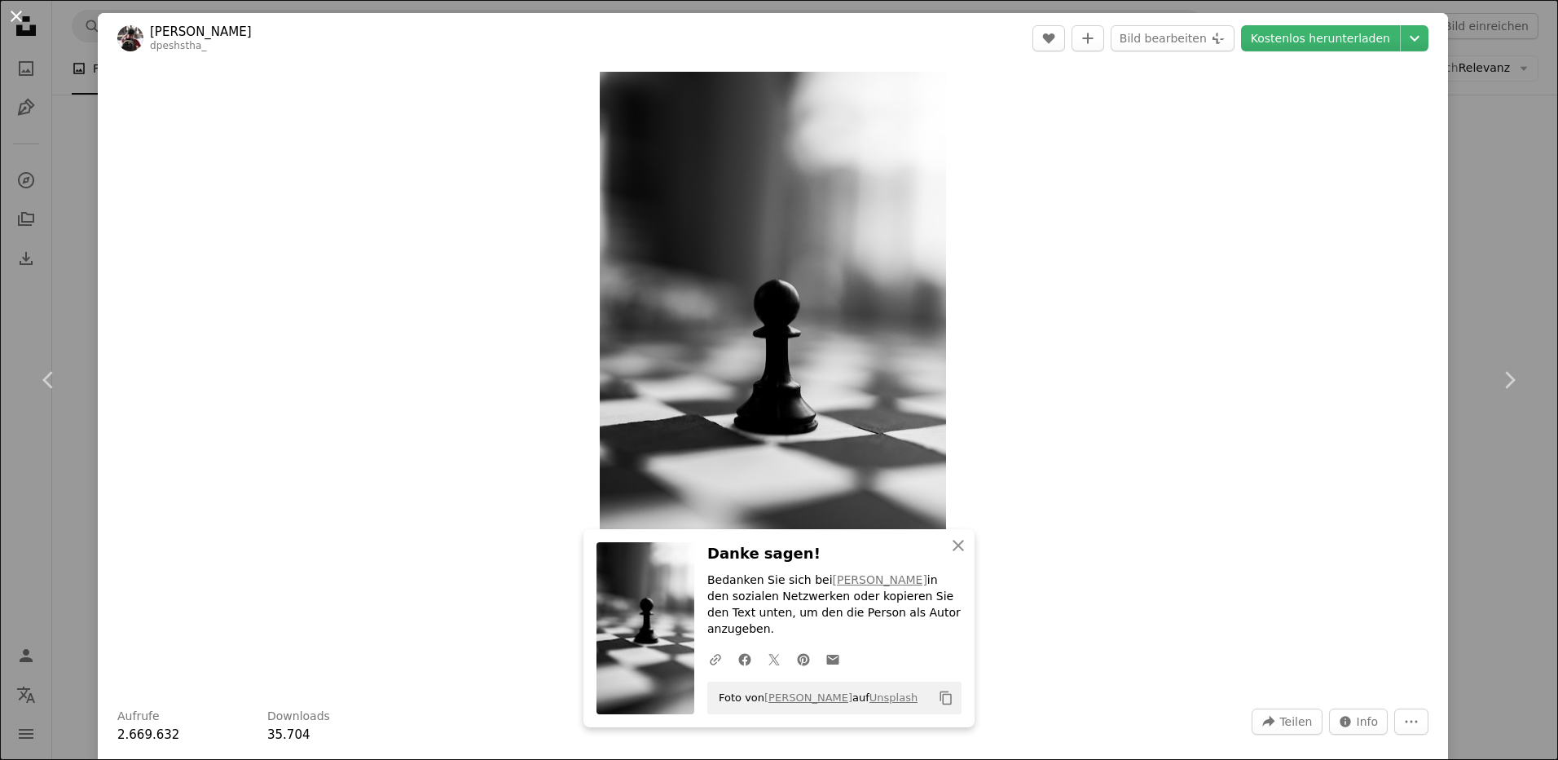
click at [12, 19] on button "An X shape" at bounding box center [17, 17] width 20 height 20
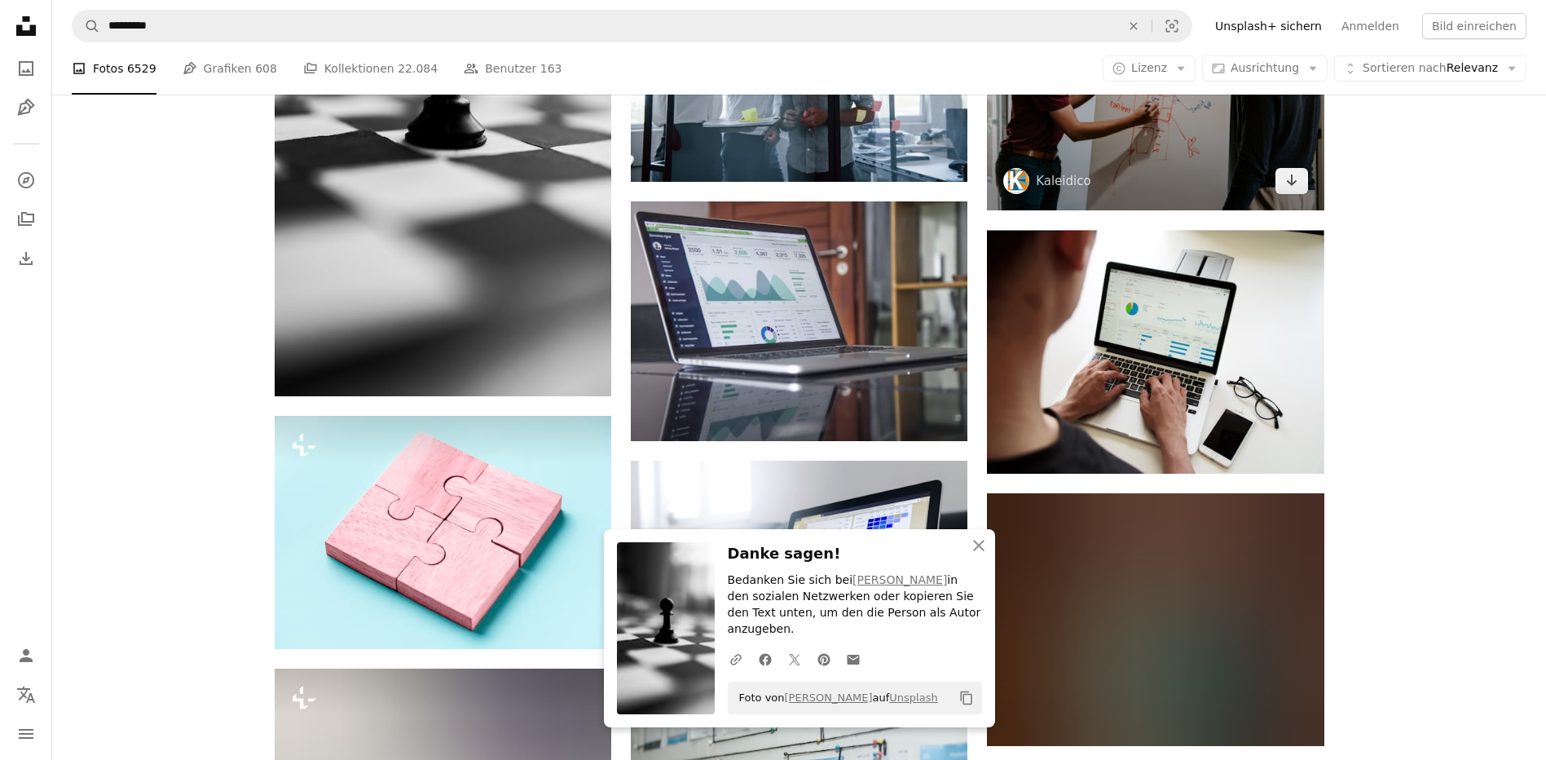
scroll to position [2527, 0]
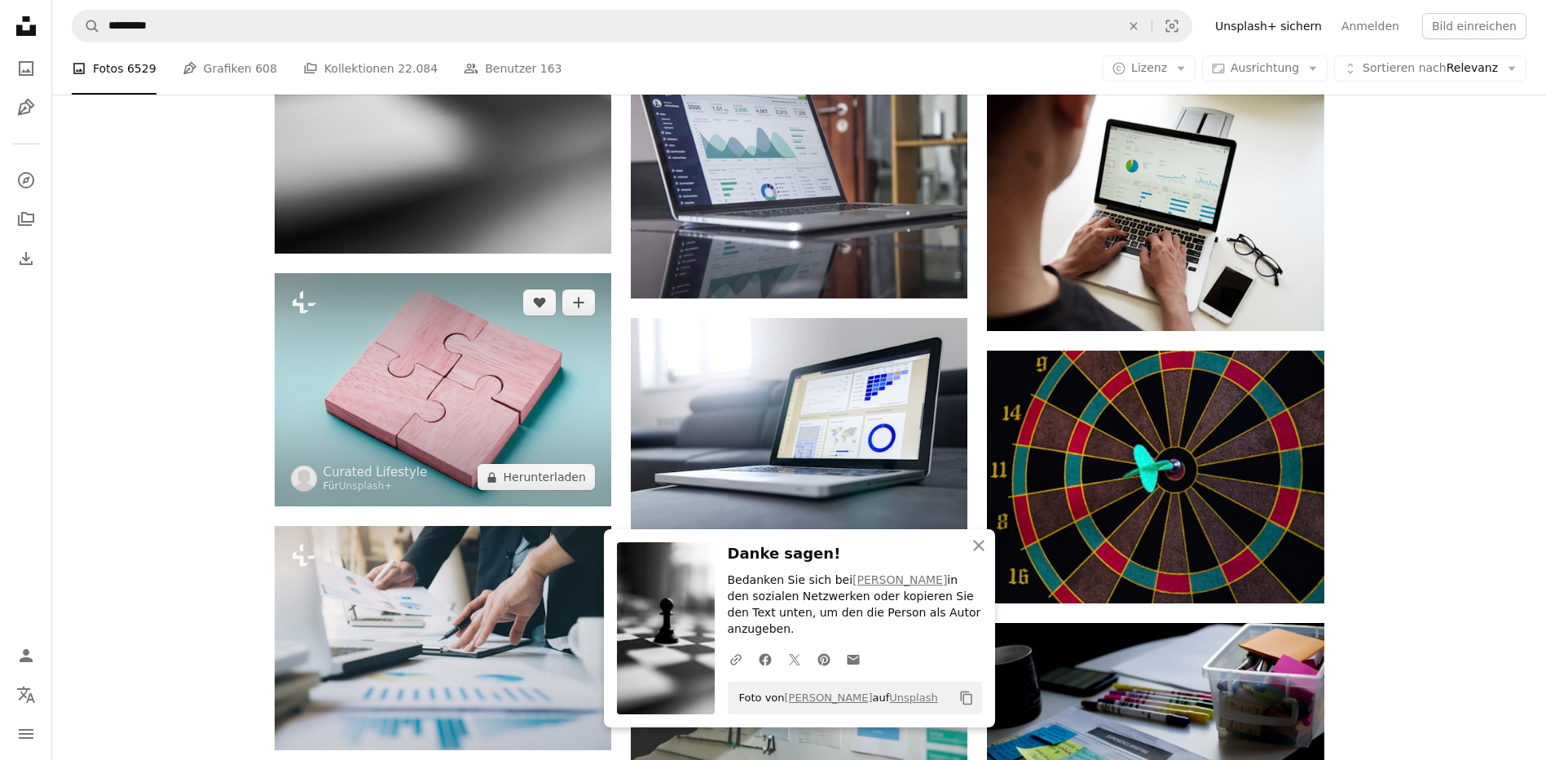
click at [470, 380] on img at bounding box center [443, 389] width 337 height 233
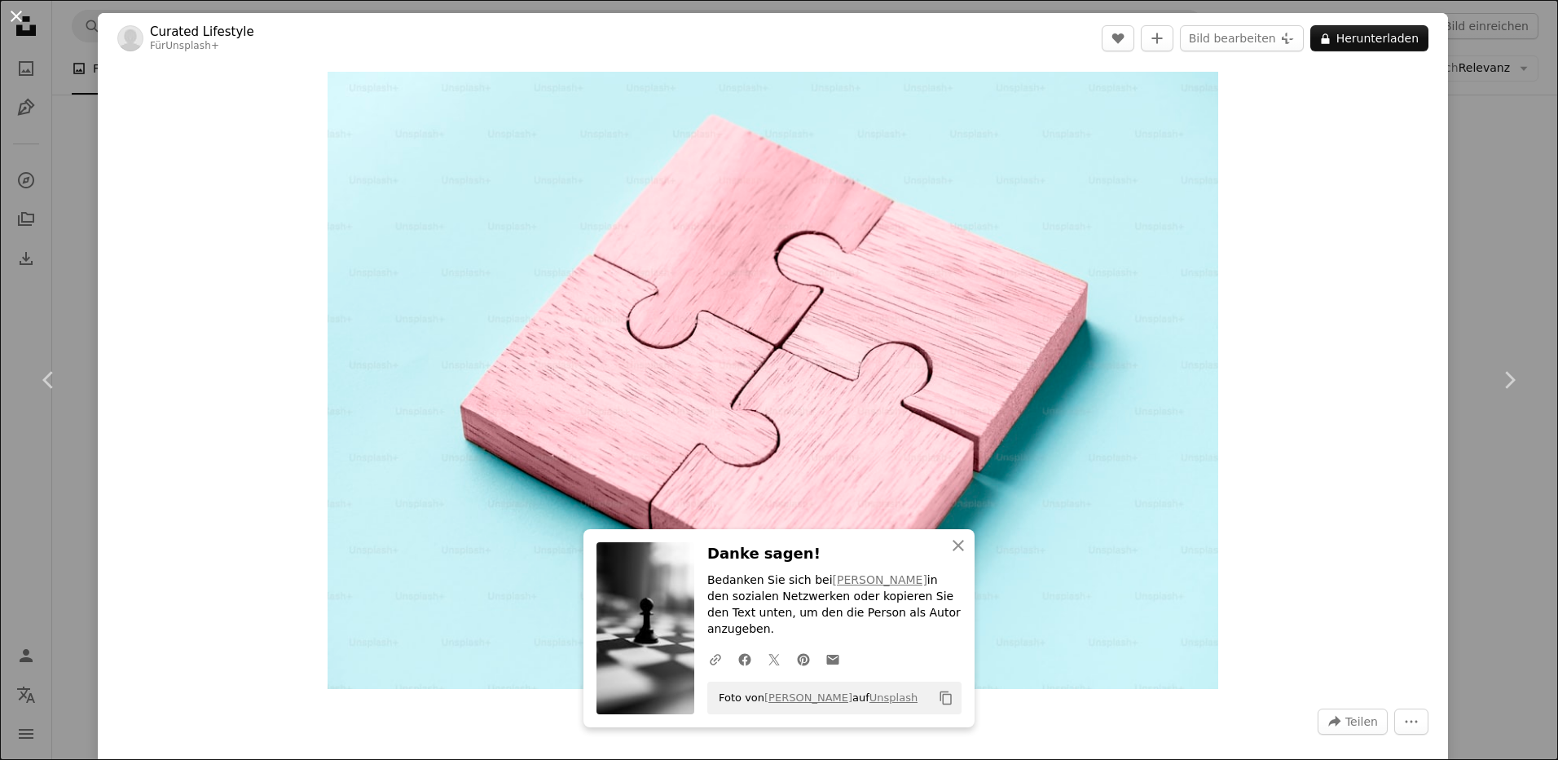
click at [17, 22] on button "An X shape" at bounding box center [17, 17] width 20 height 20
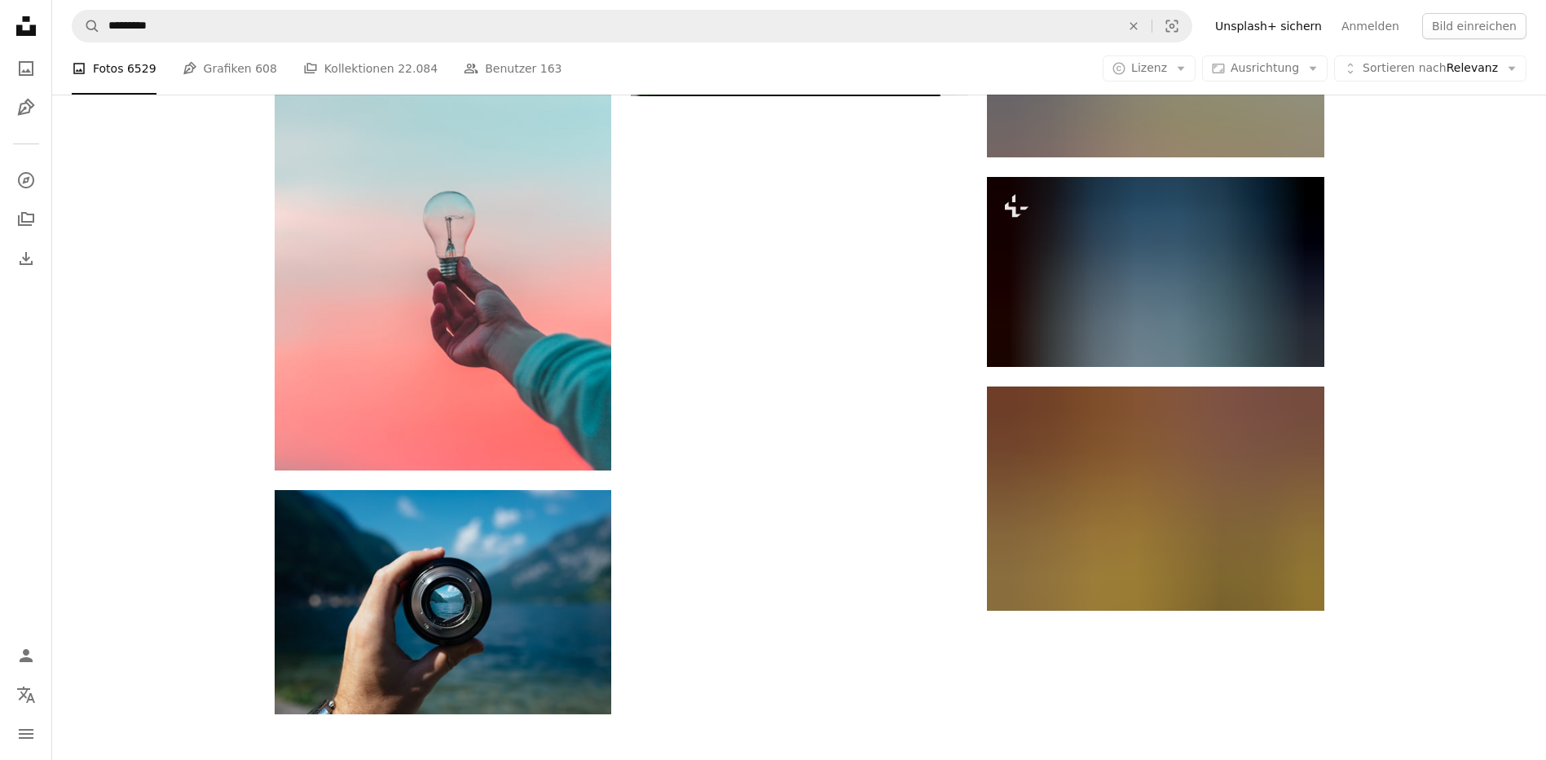
scroll to position [3831, 0]
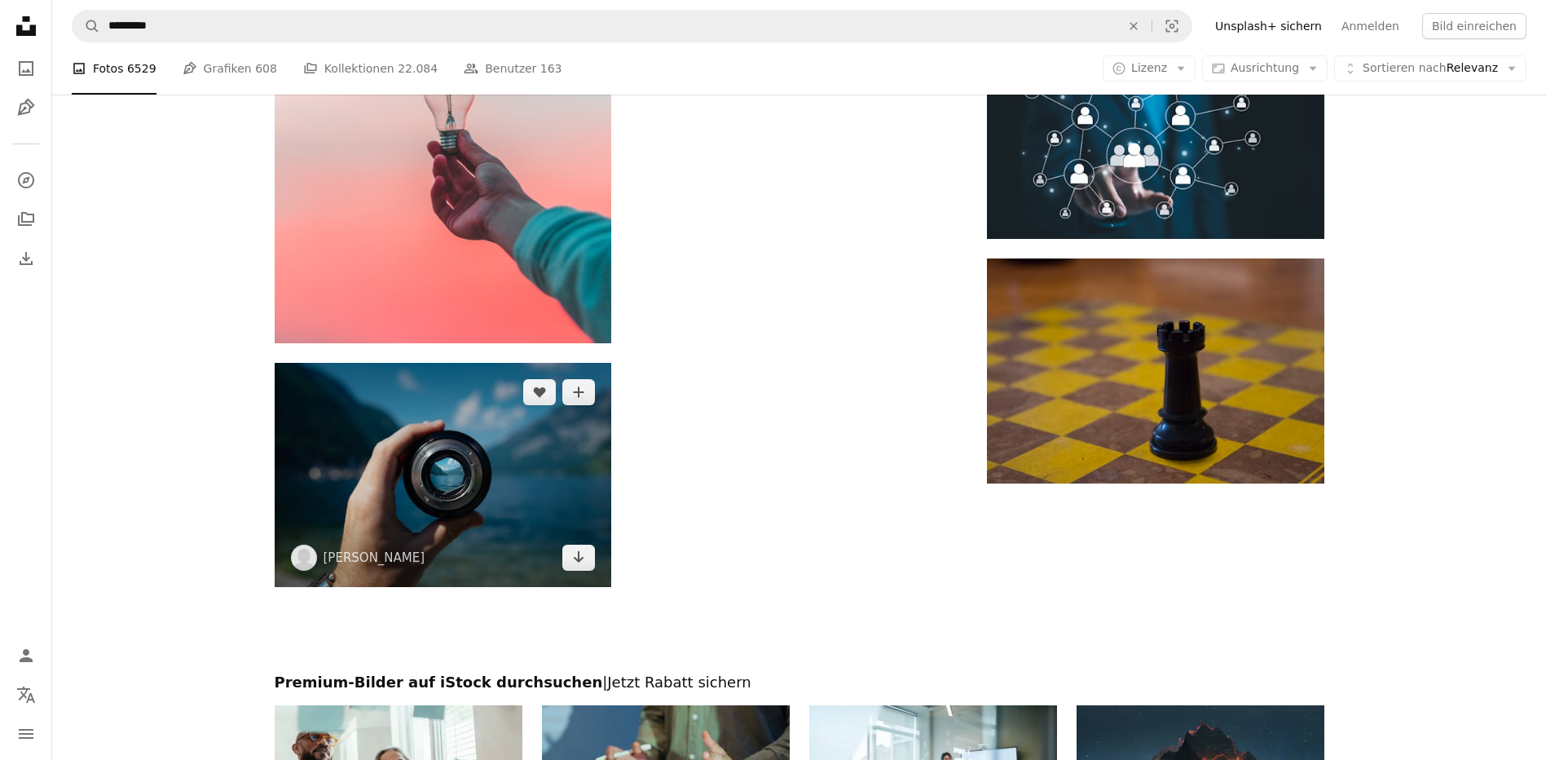
click at [481, 487] on img at bounding box center [443, 475] width 337 height 224
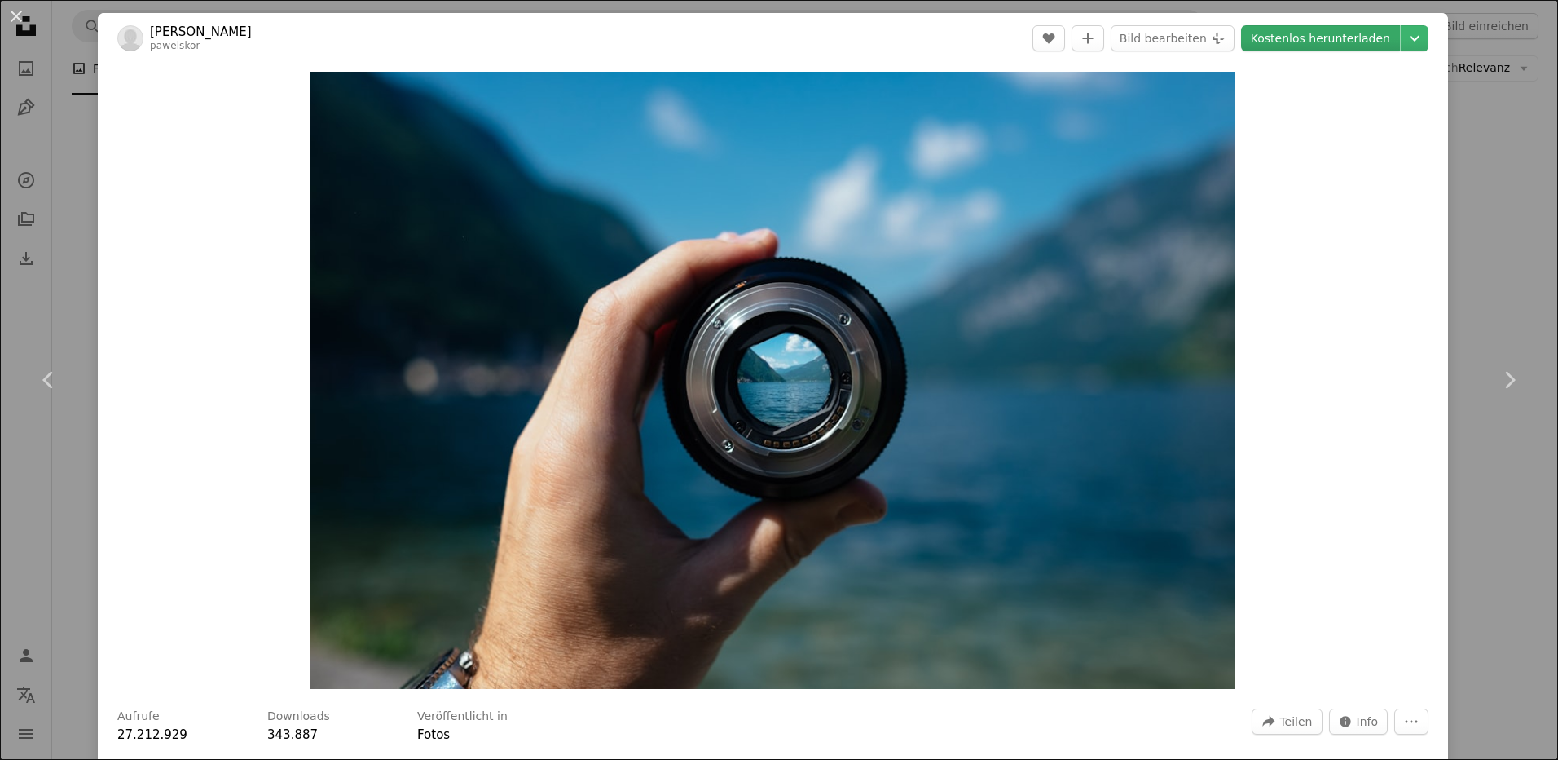
click at [1300, 39] on link "Kostenlos herunterladen" at bounding box center [1320, 38] width 159 height 26
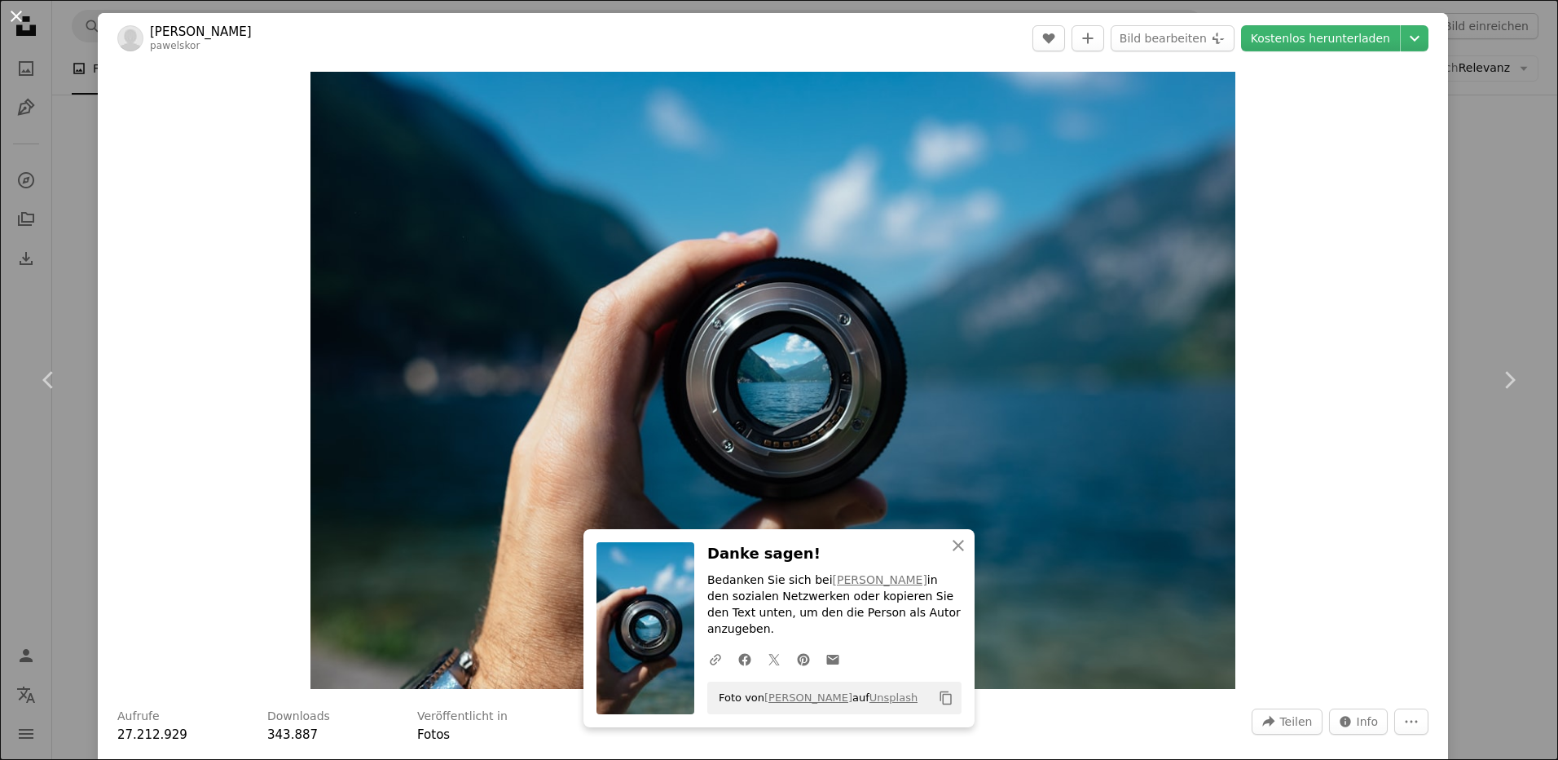
click at [18, 17] on button "An X shape" at bounding box center [17, 17] width 20 height 20
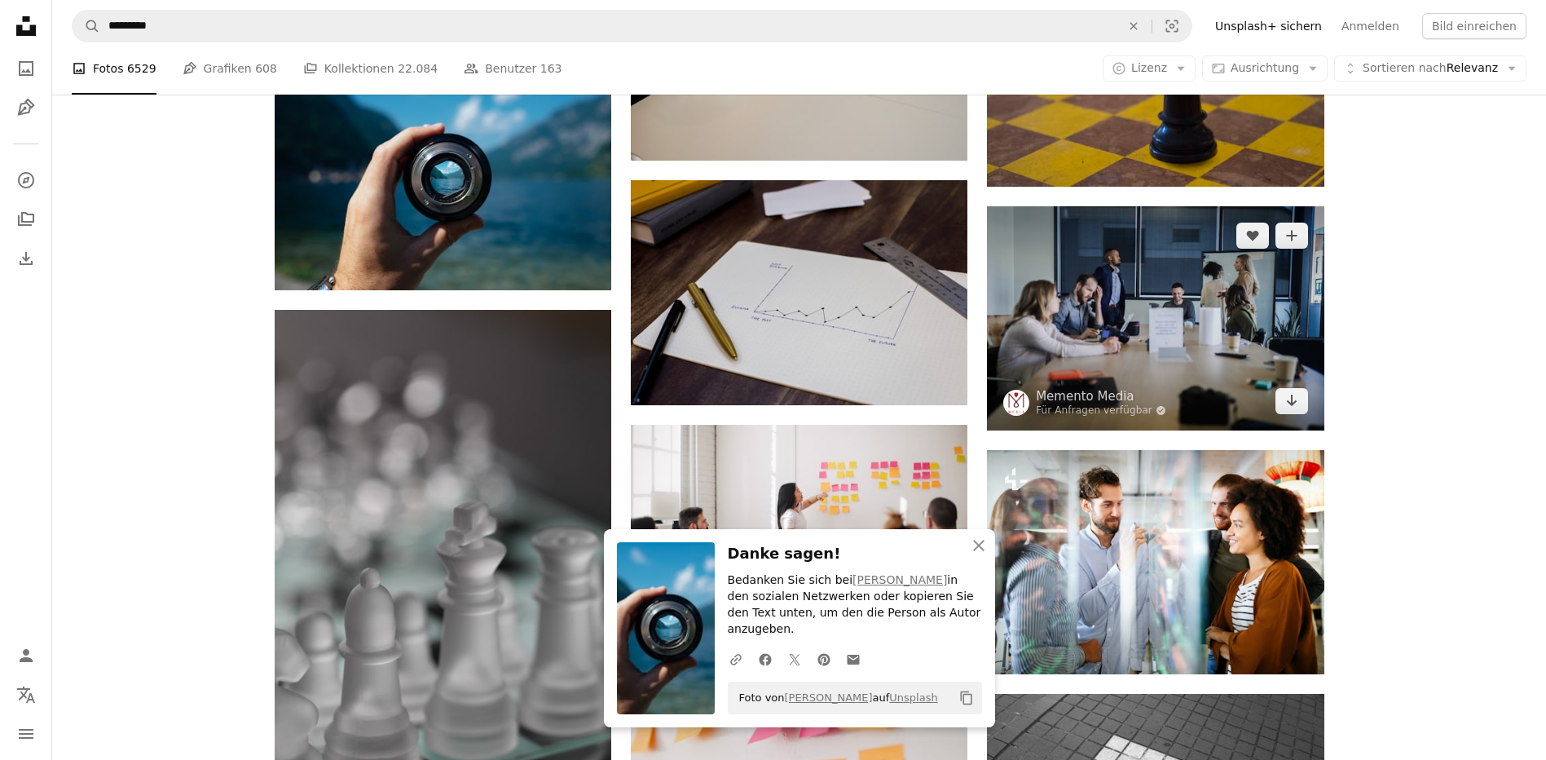
scroll to position [4157, 0]
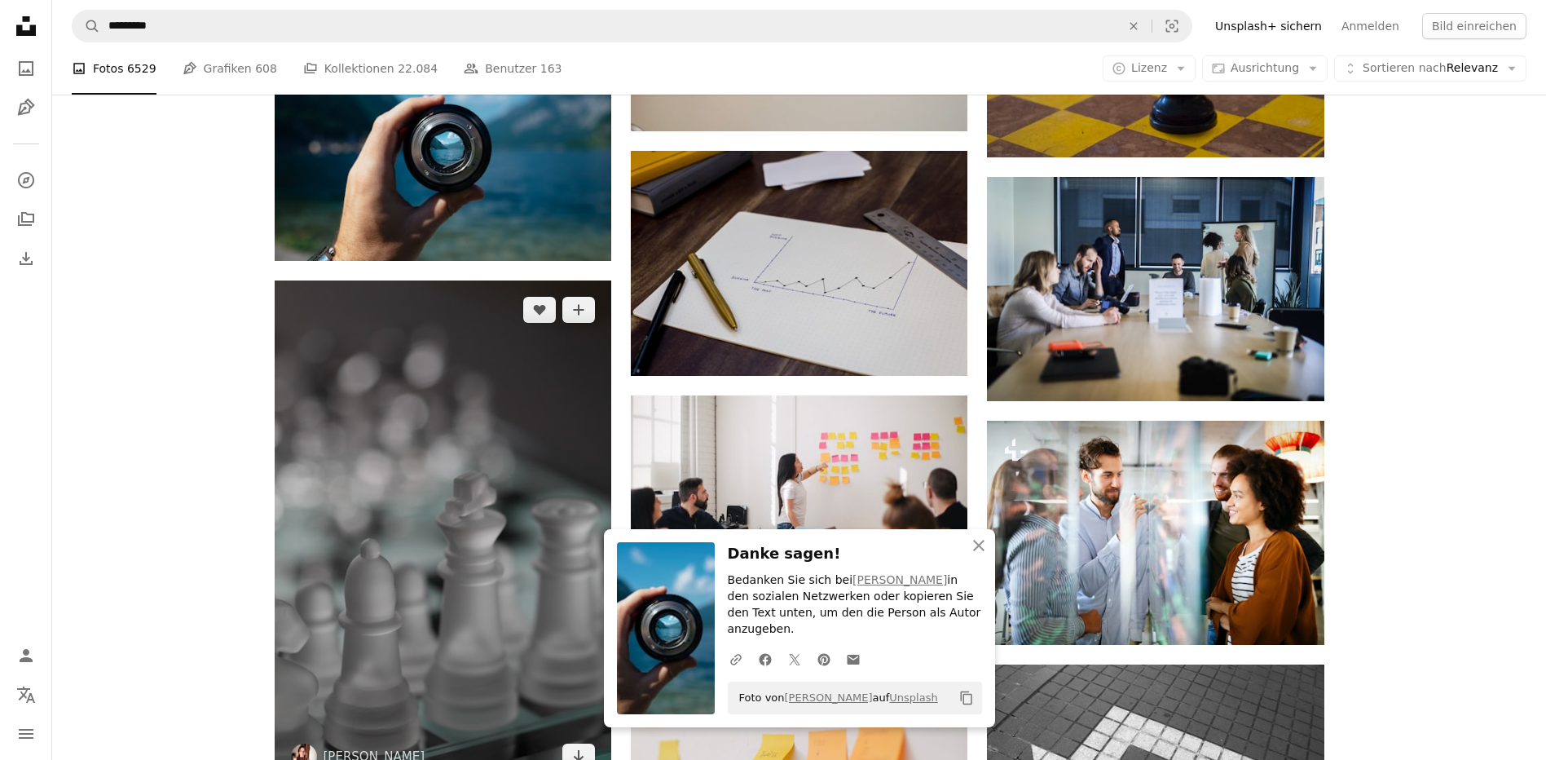
click at [458, 544] on img at bounding box center [443, 532] width 337 height 505
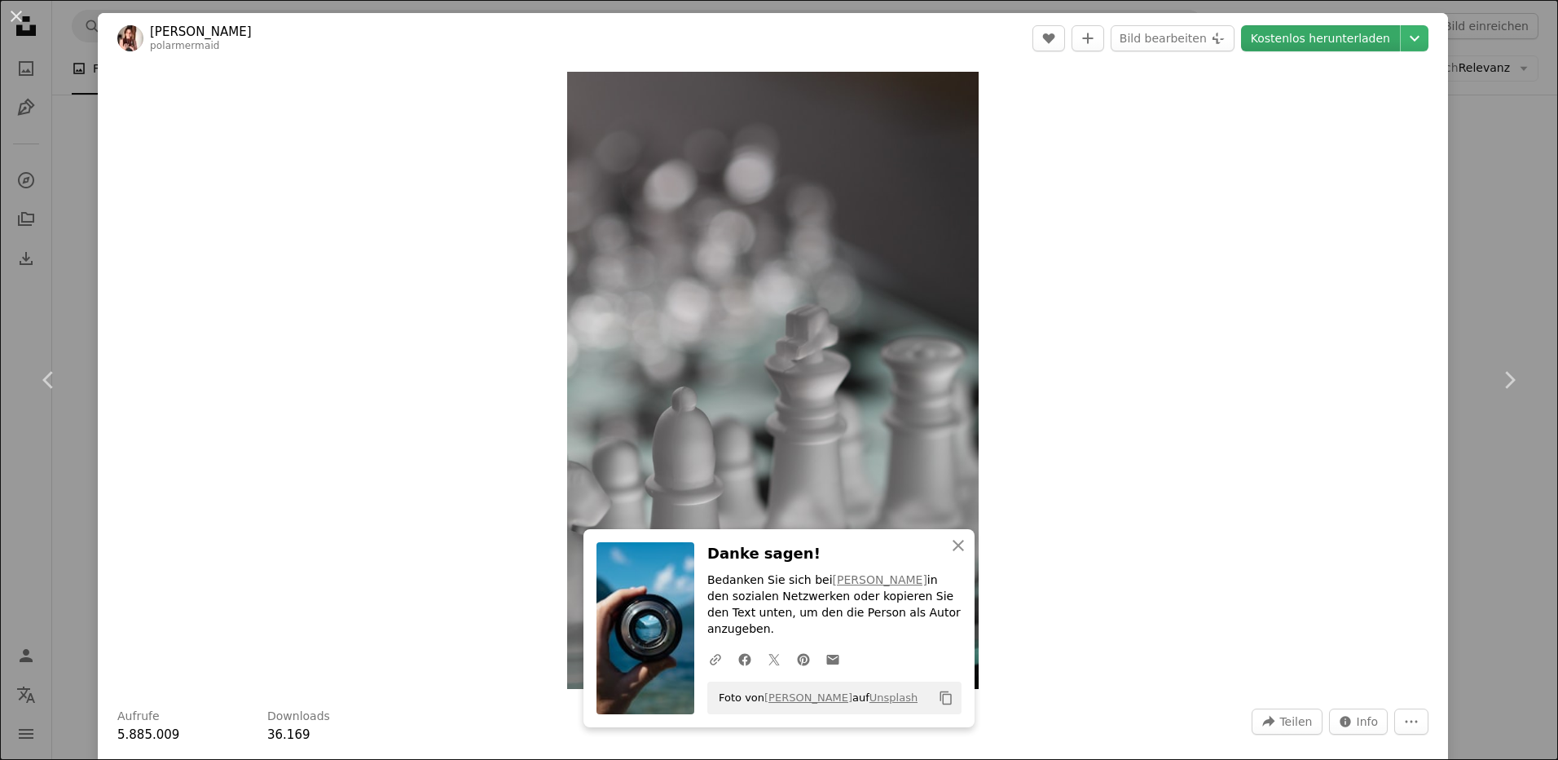
click at [1272, 40] on link "Kostenlos herunterladen" at bounding box center [1320, 38] width 159 height 26
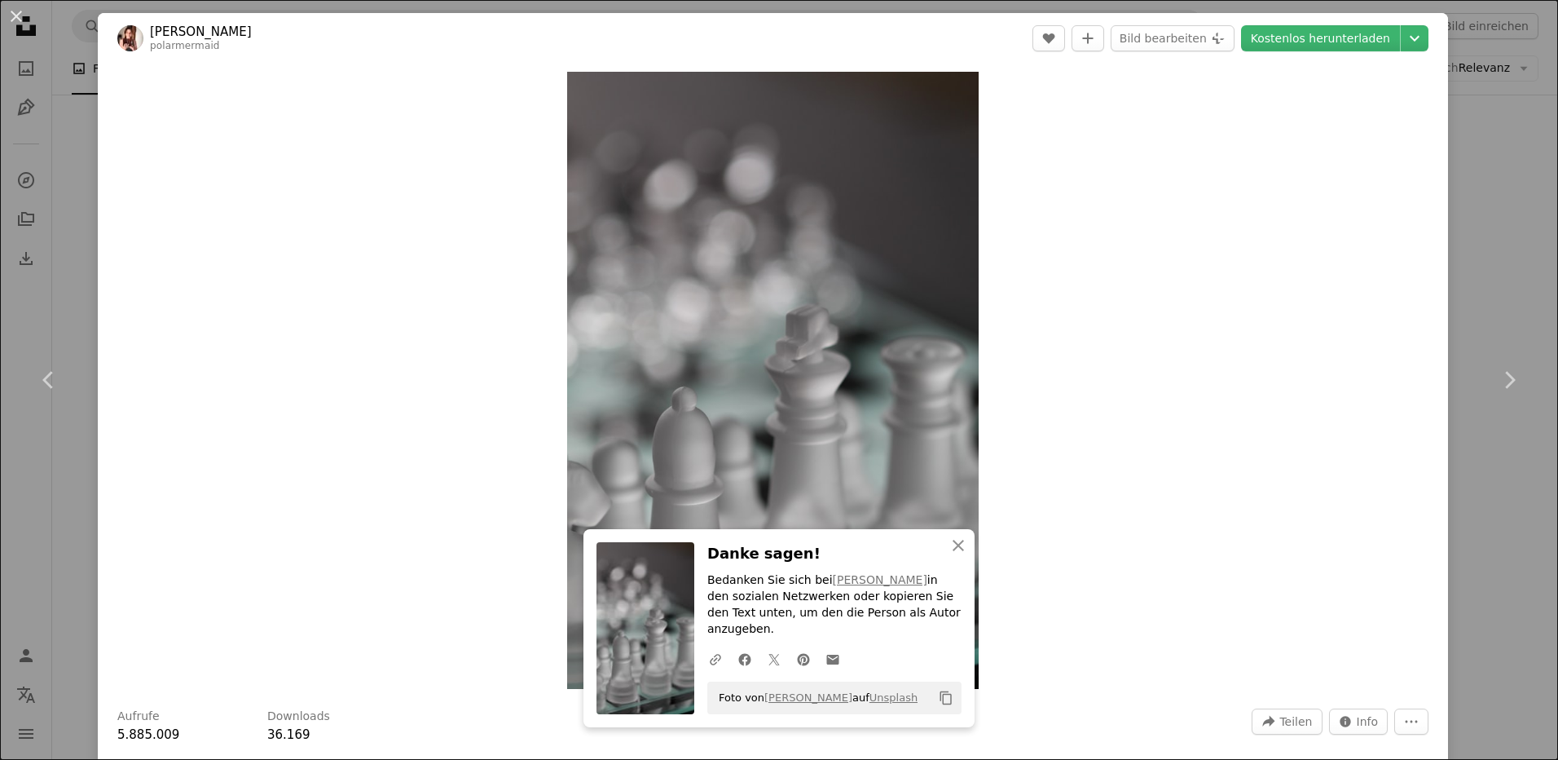
click at [15, 15] on button "An X shape" at bounding box center [17, 17] width 20 height 20
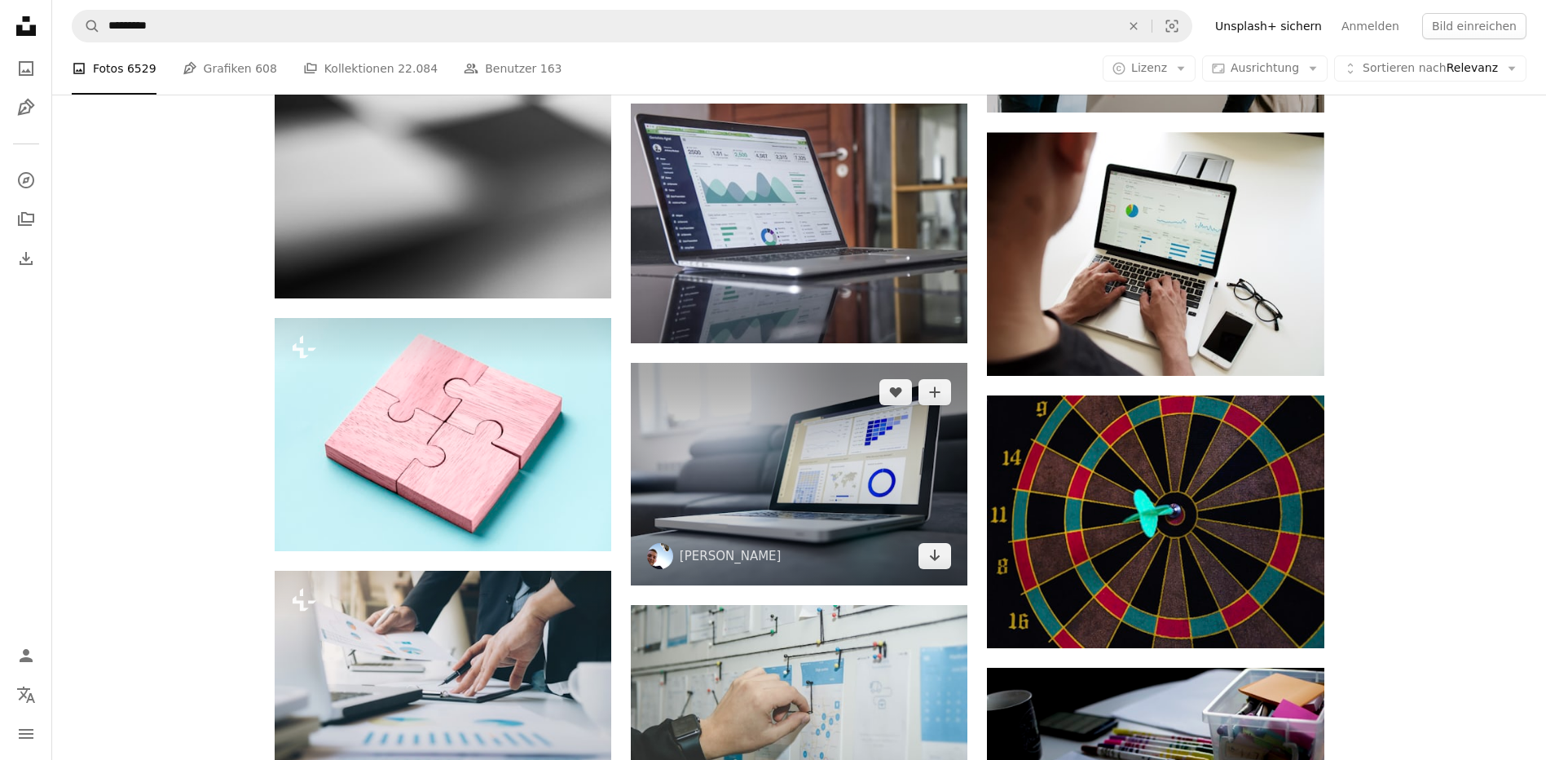
scroll to position [2445, 0]
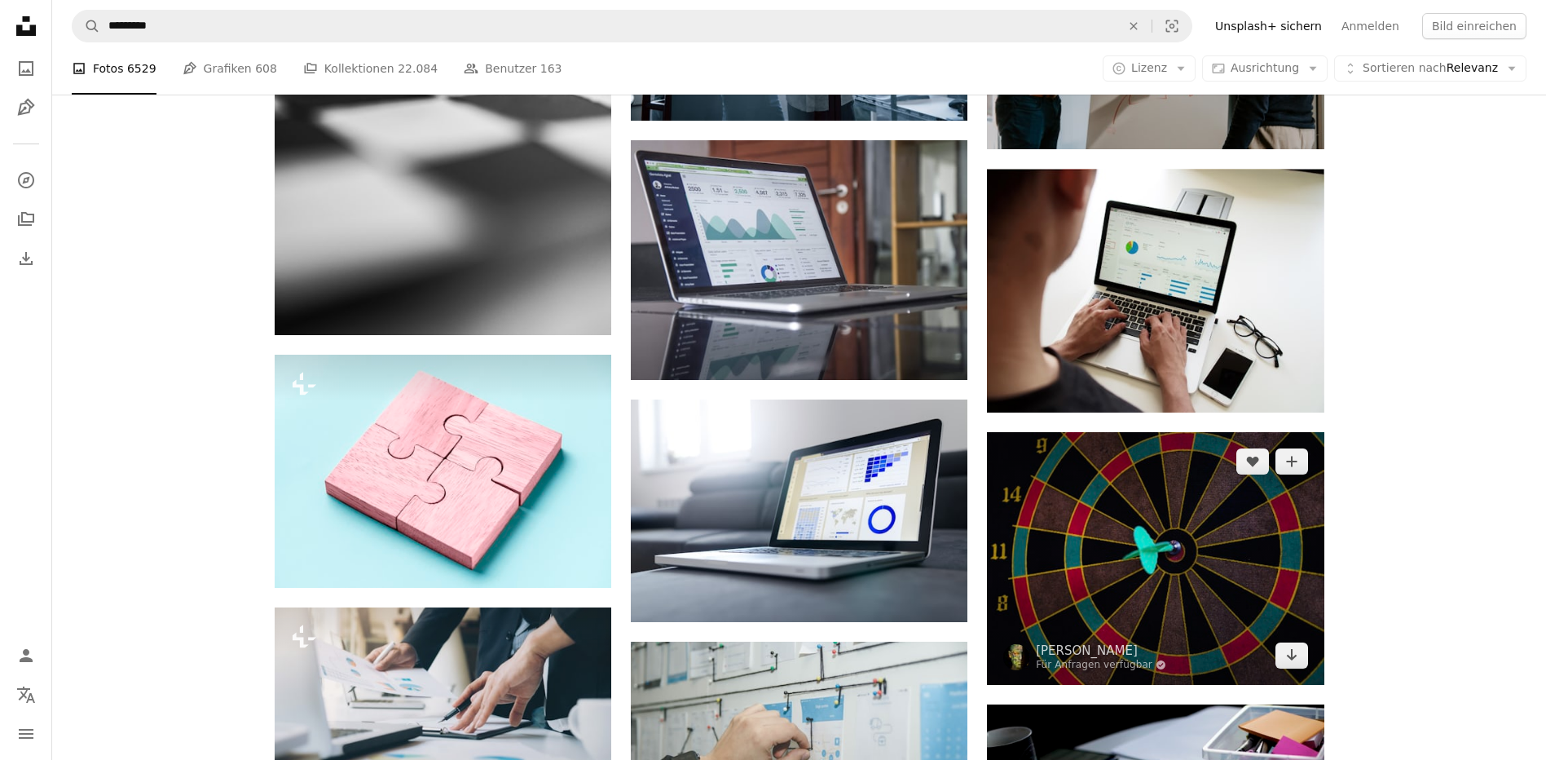
click at [1152, 549] on img at bounding box center [1155, 558] width 337 height 253
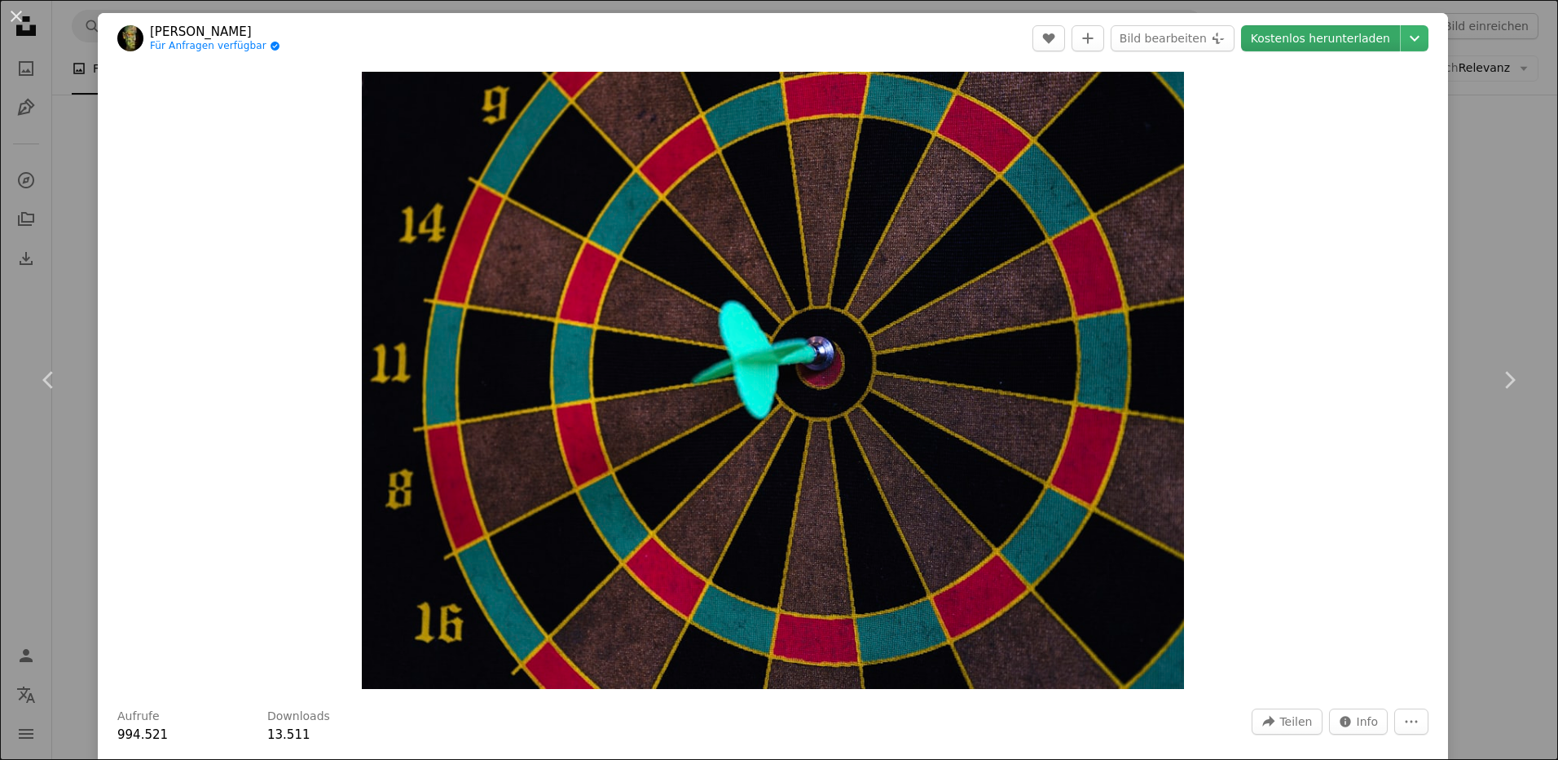
click at [1289, 45] on link "Kostenlos herunterladen" at bounding box center [1320, 38] width 159 height 26
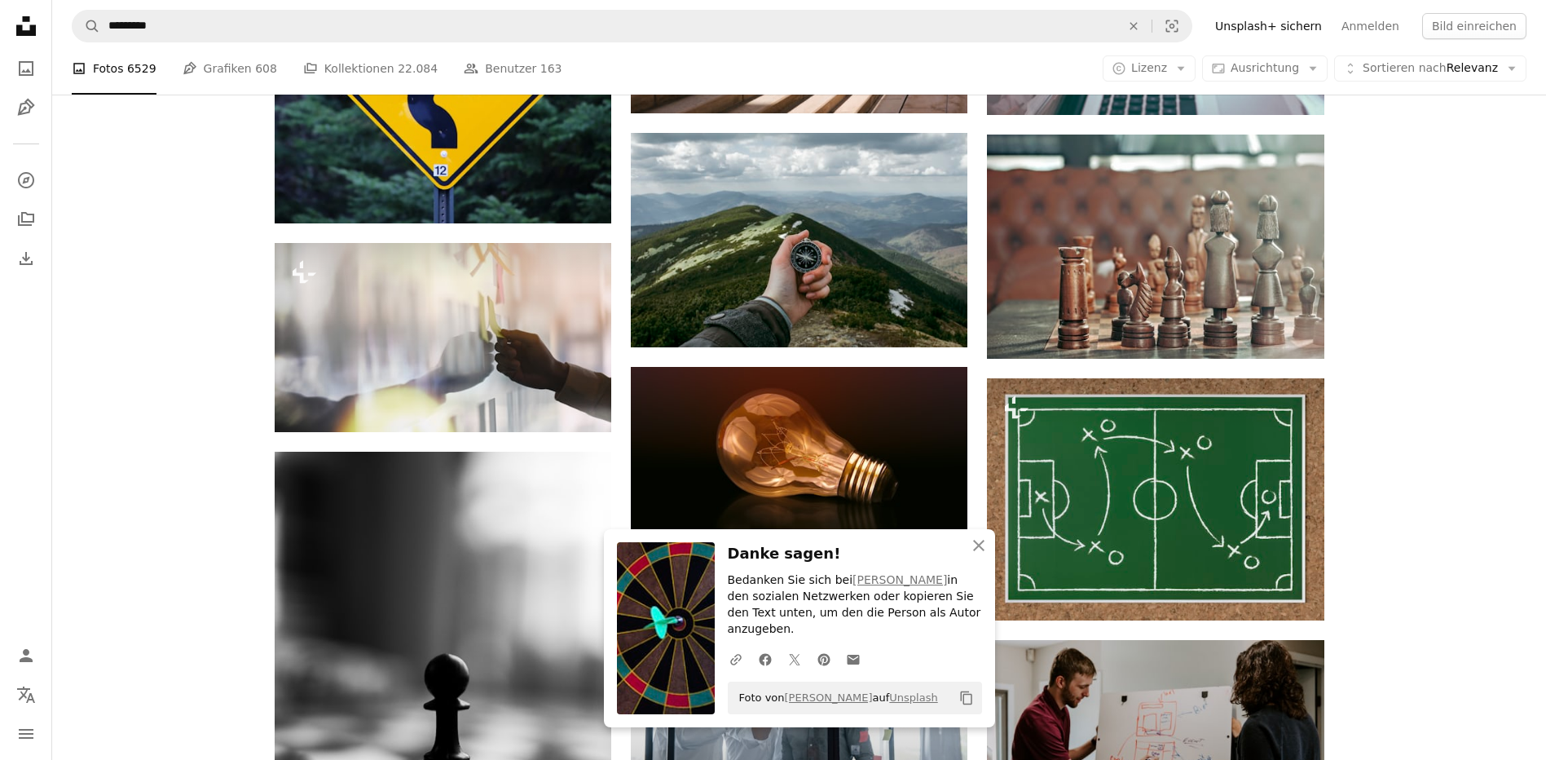
scroll to position [1467, 0]
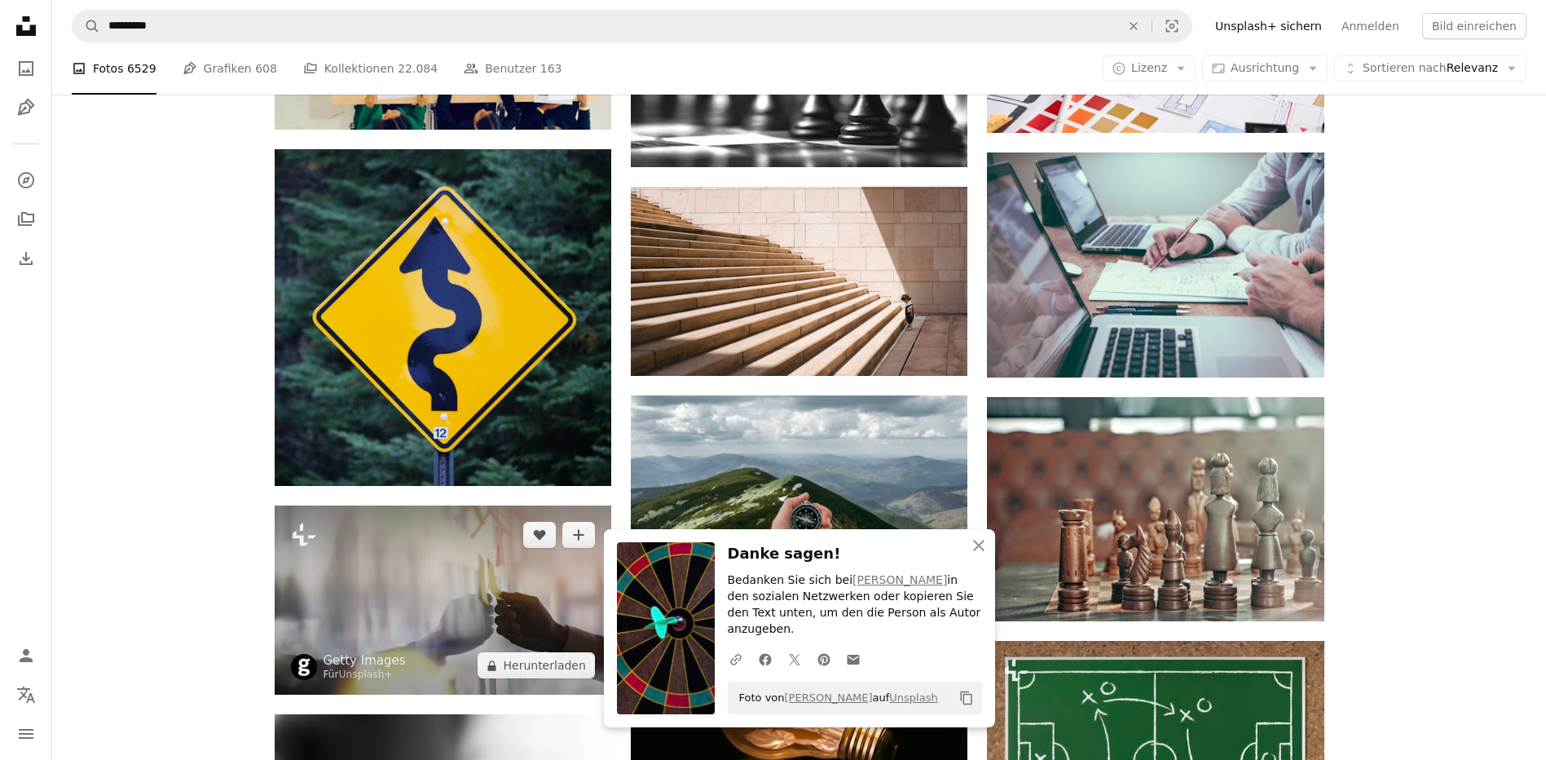
click at [452, 591] on img at bounding box center [443, 599] width 337 height 189
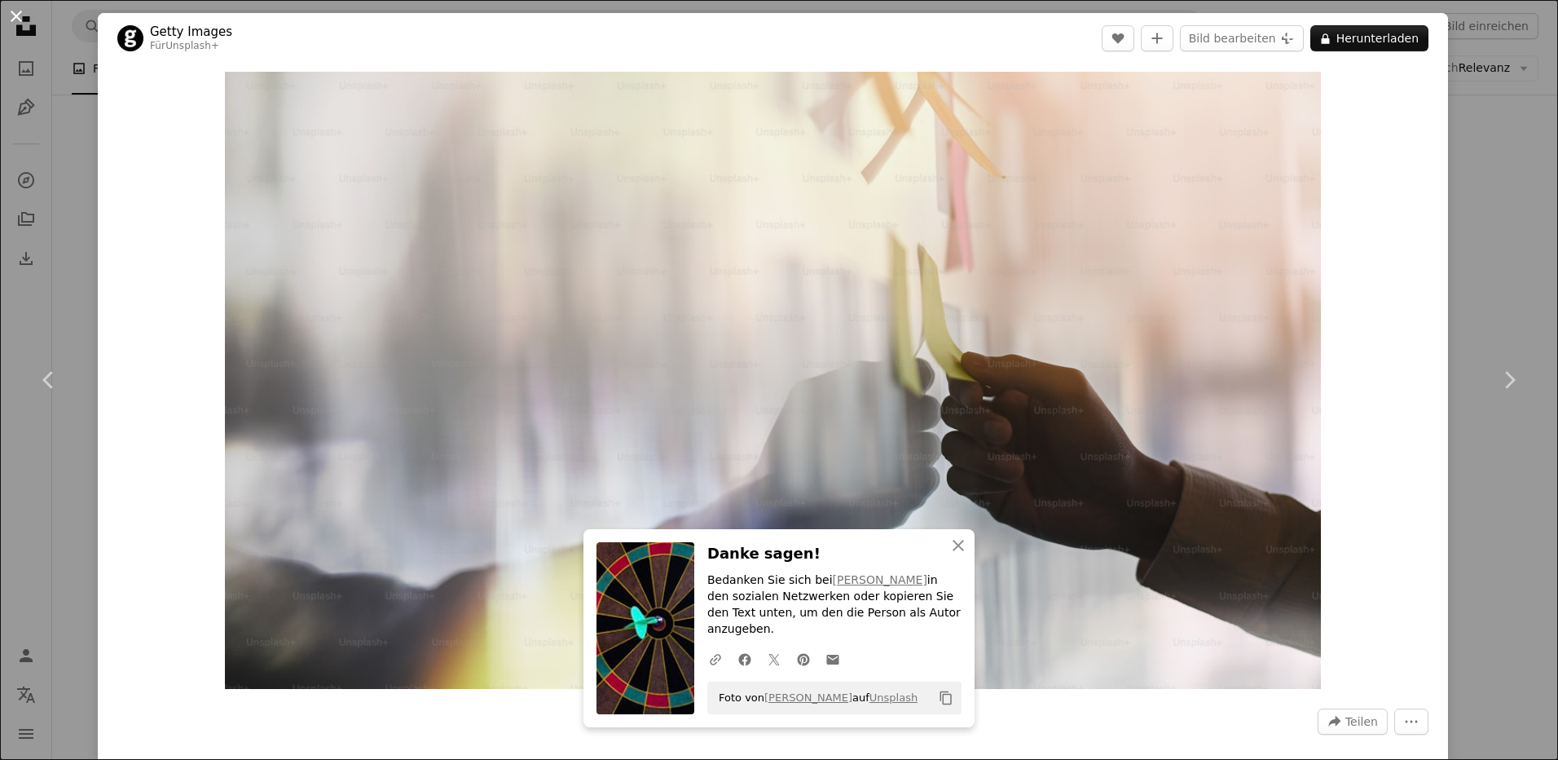
click at [16, 13] on button "An X shape" at bounding box center [17, 17] width 20 height 20
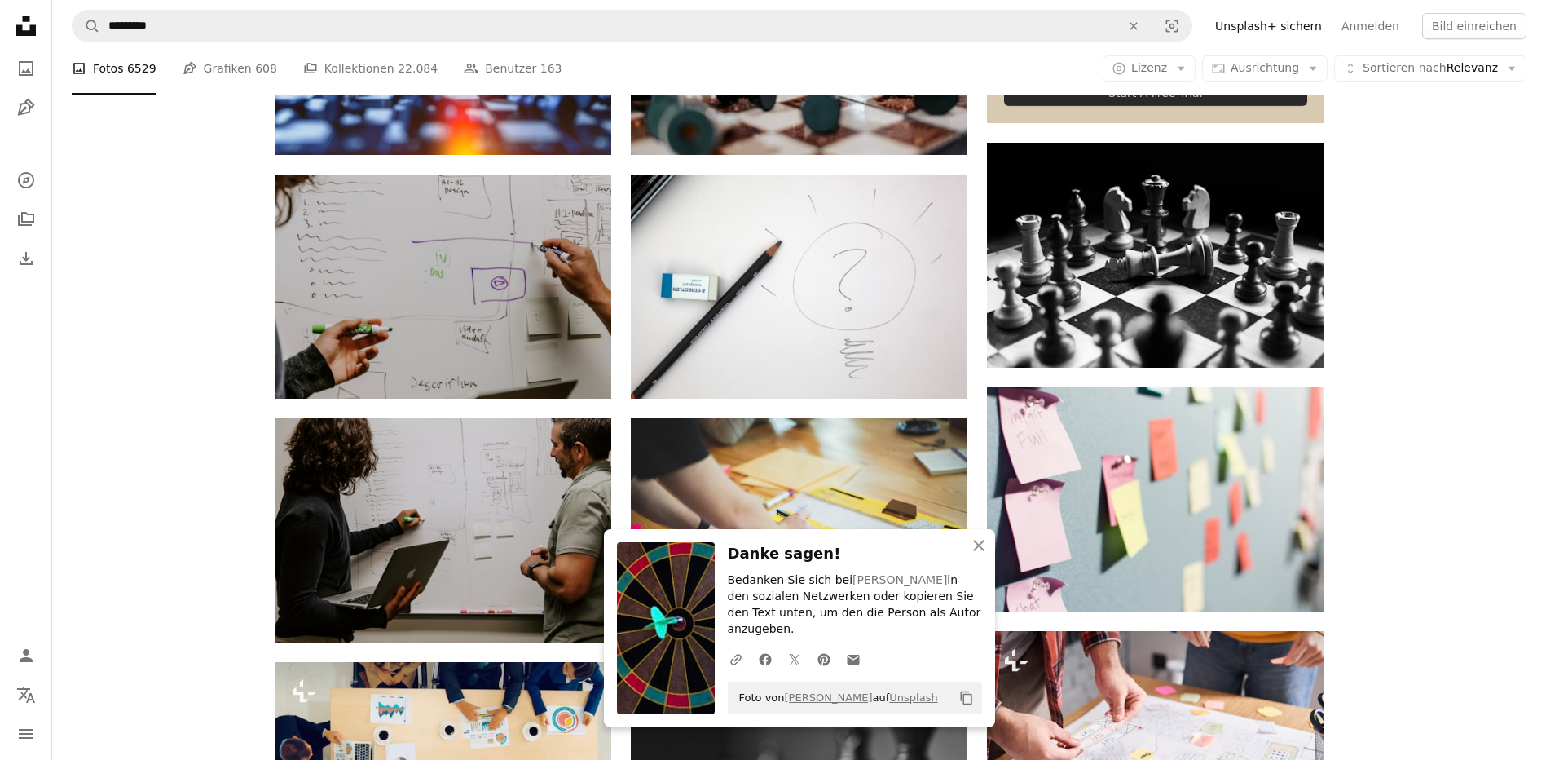
scroll to position [734, 0]
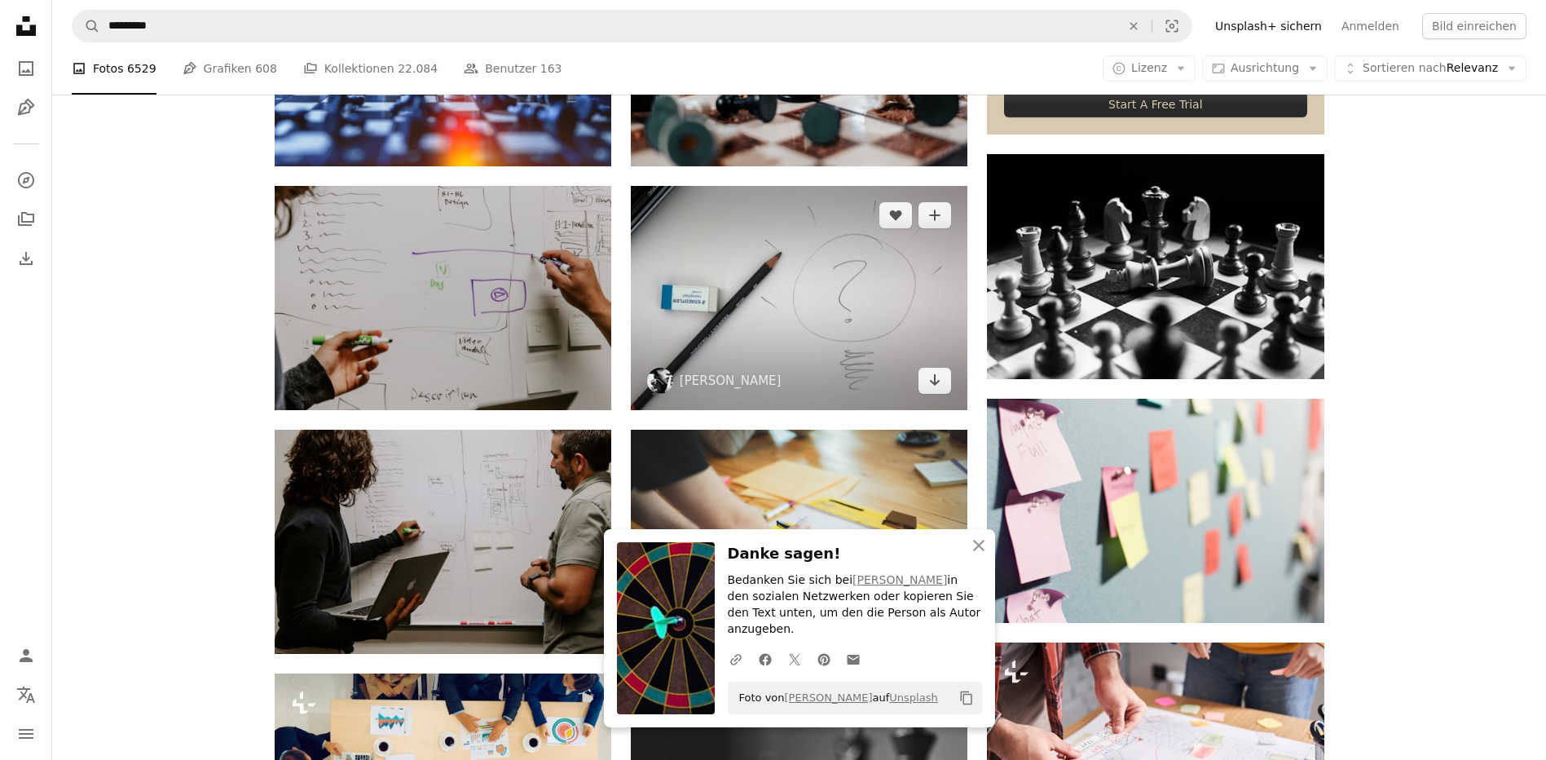
click at [826, 288] on img at bounding box center [799, 298] width 337 height 224
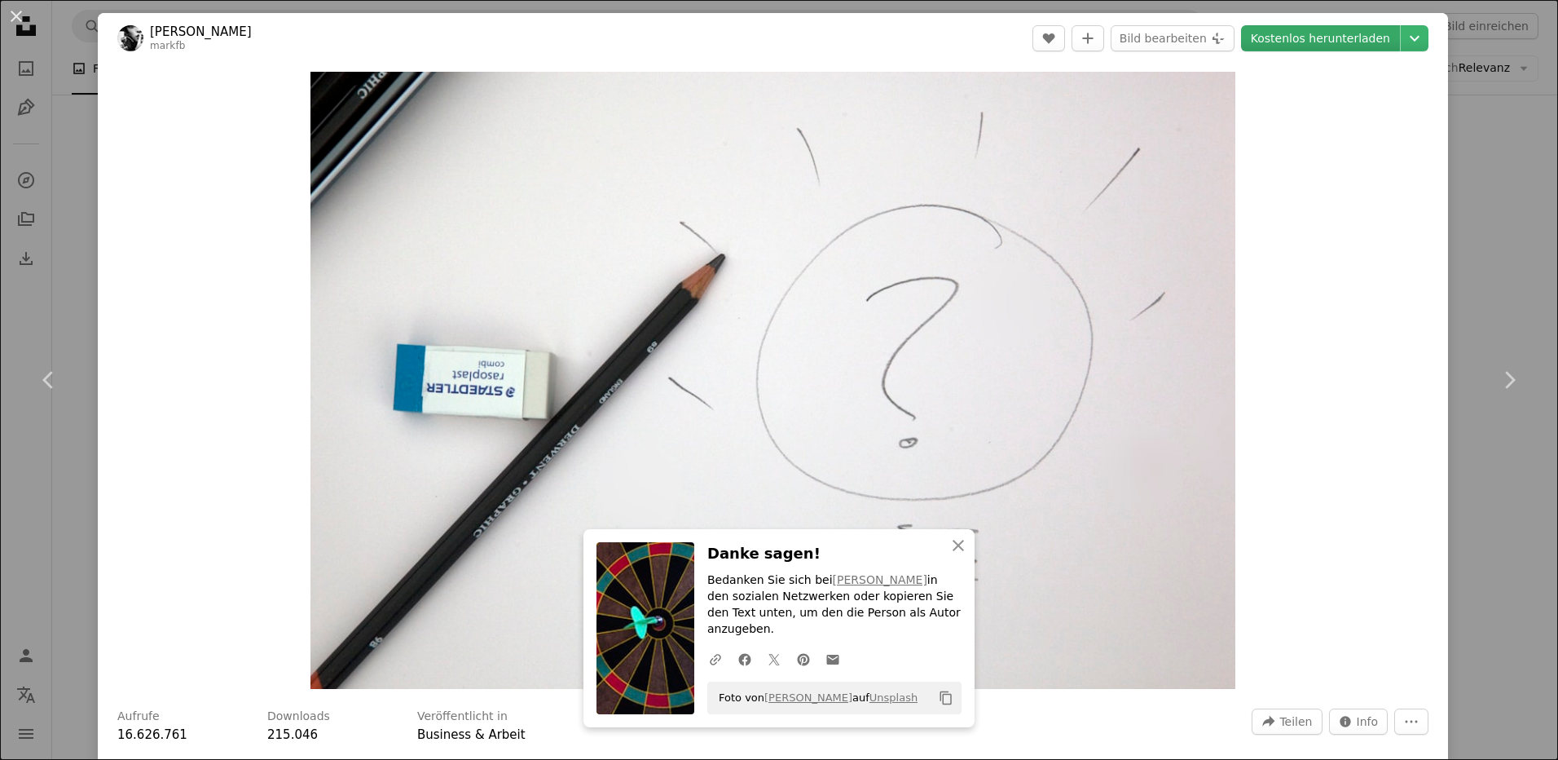
click at [1316, 34] on link "Kostenlos herunterladen" at bounding box center [1320, 38] width 159 height 26
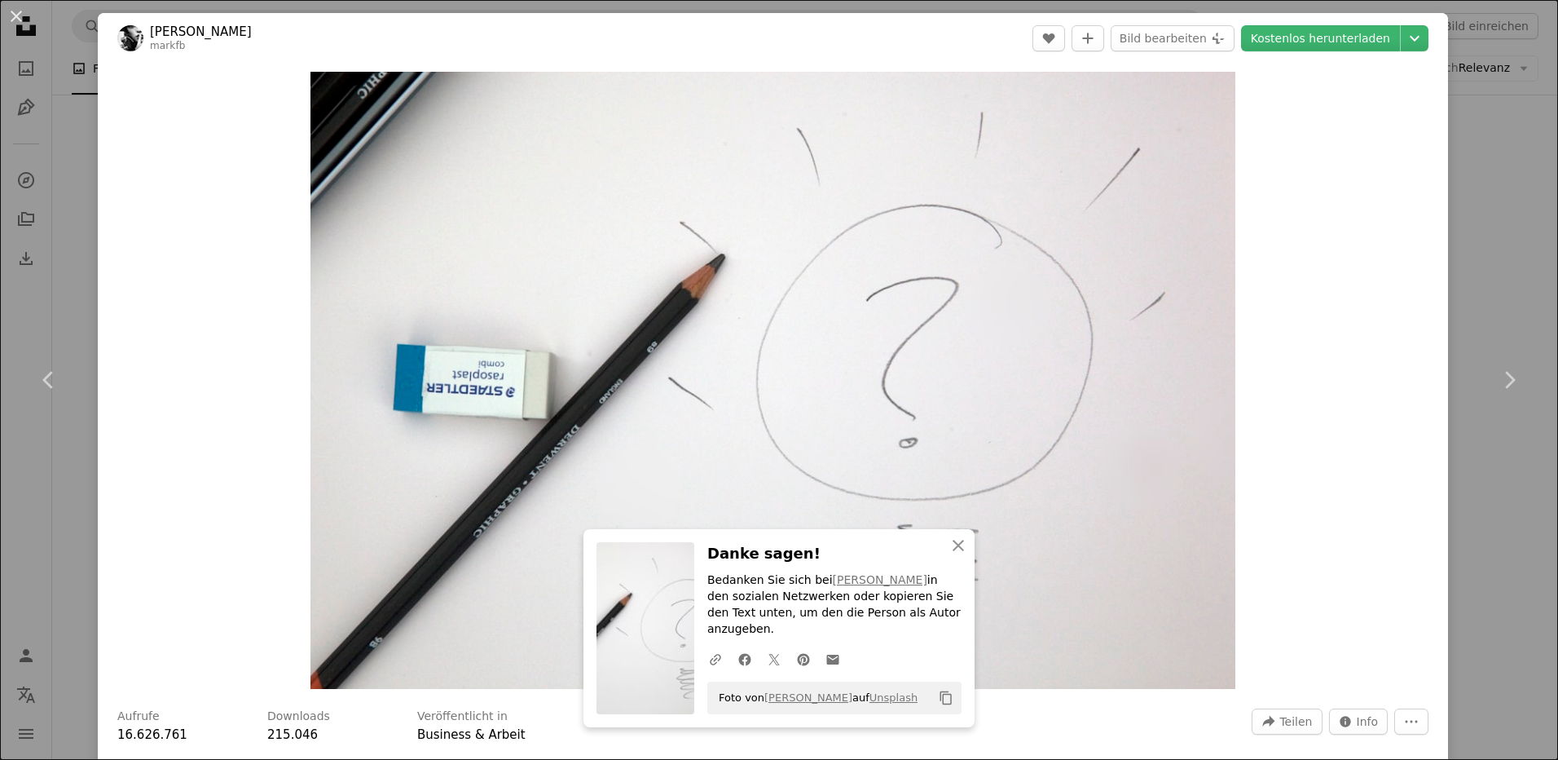
drag, startPoint x: 15, startPoint y: 19, endPoint x: 45, endPoint y: 26, distance: 31.0
click at [15, 19] on button "An X shape" at bounding box center [17, 17] width 20 height 20
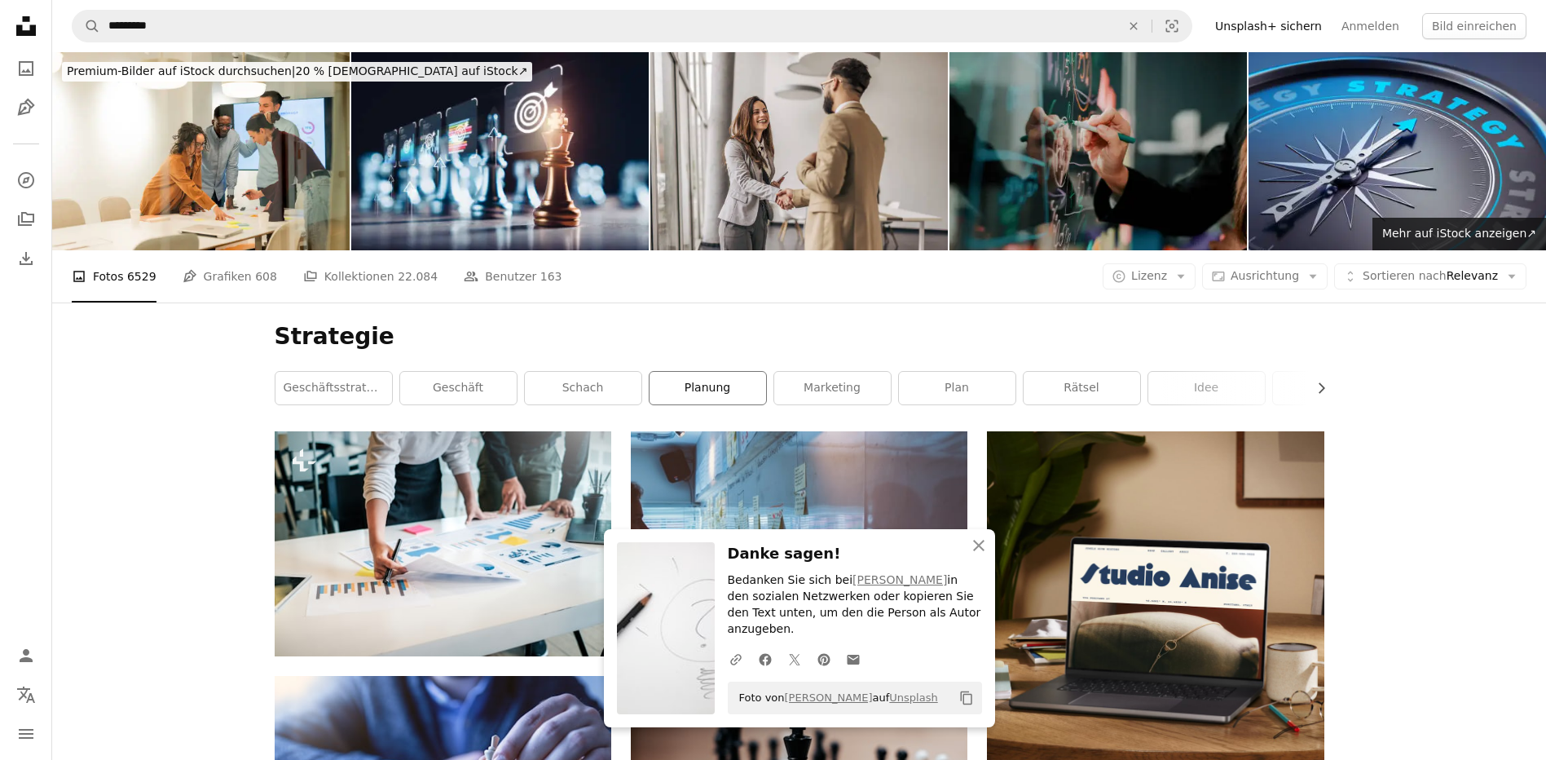
click at [724, 392] on link "Planung" at bounding box center [708, 388] width 117 height 33
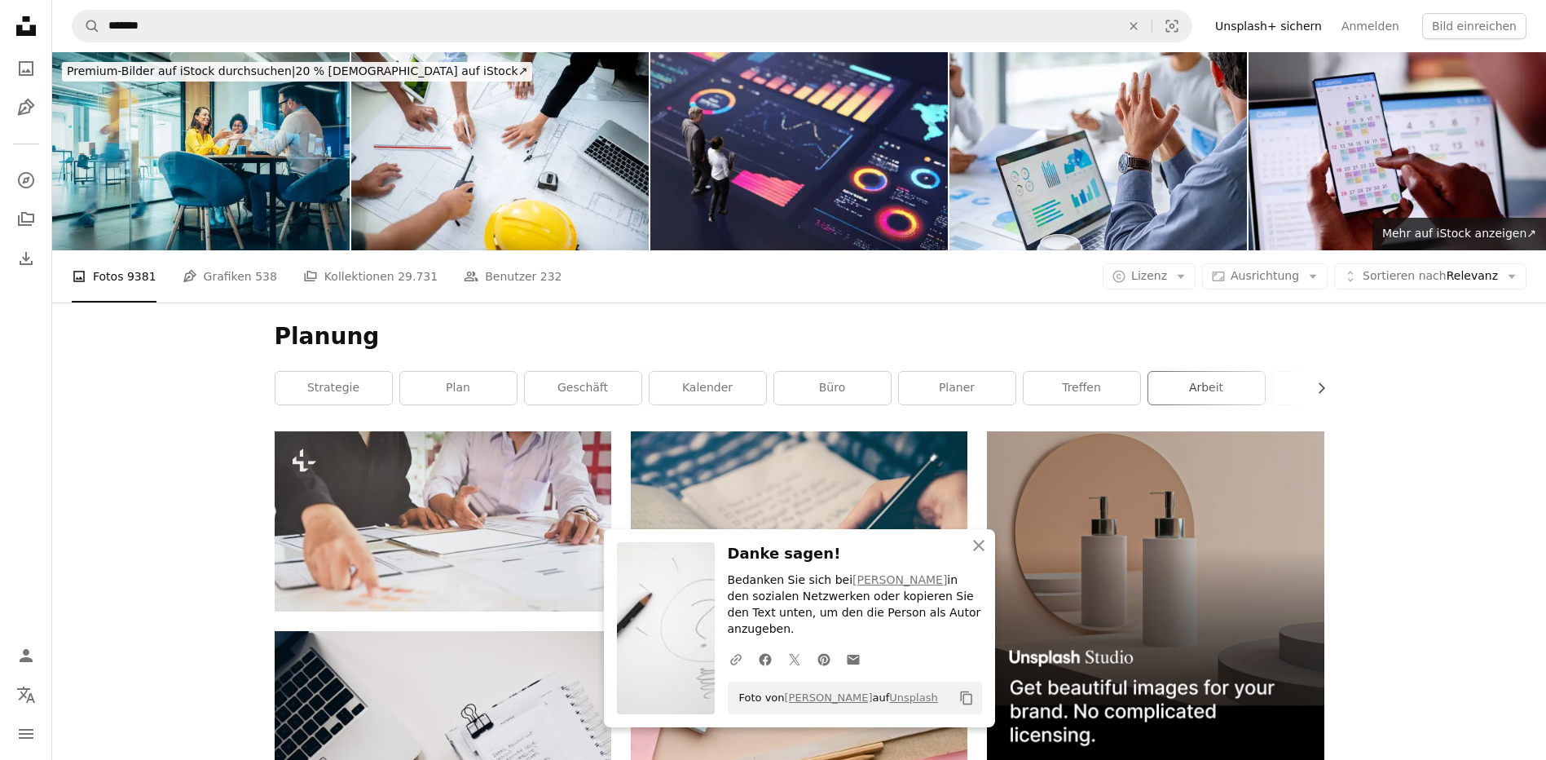
click at [1194, 382] on link "Arbeit" at bounding box center [1206, 388] width 117 height 33
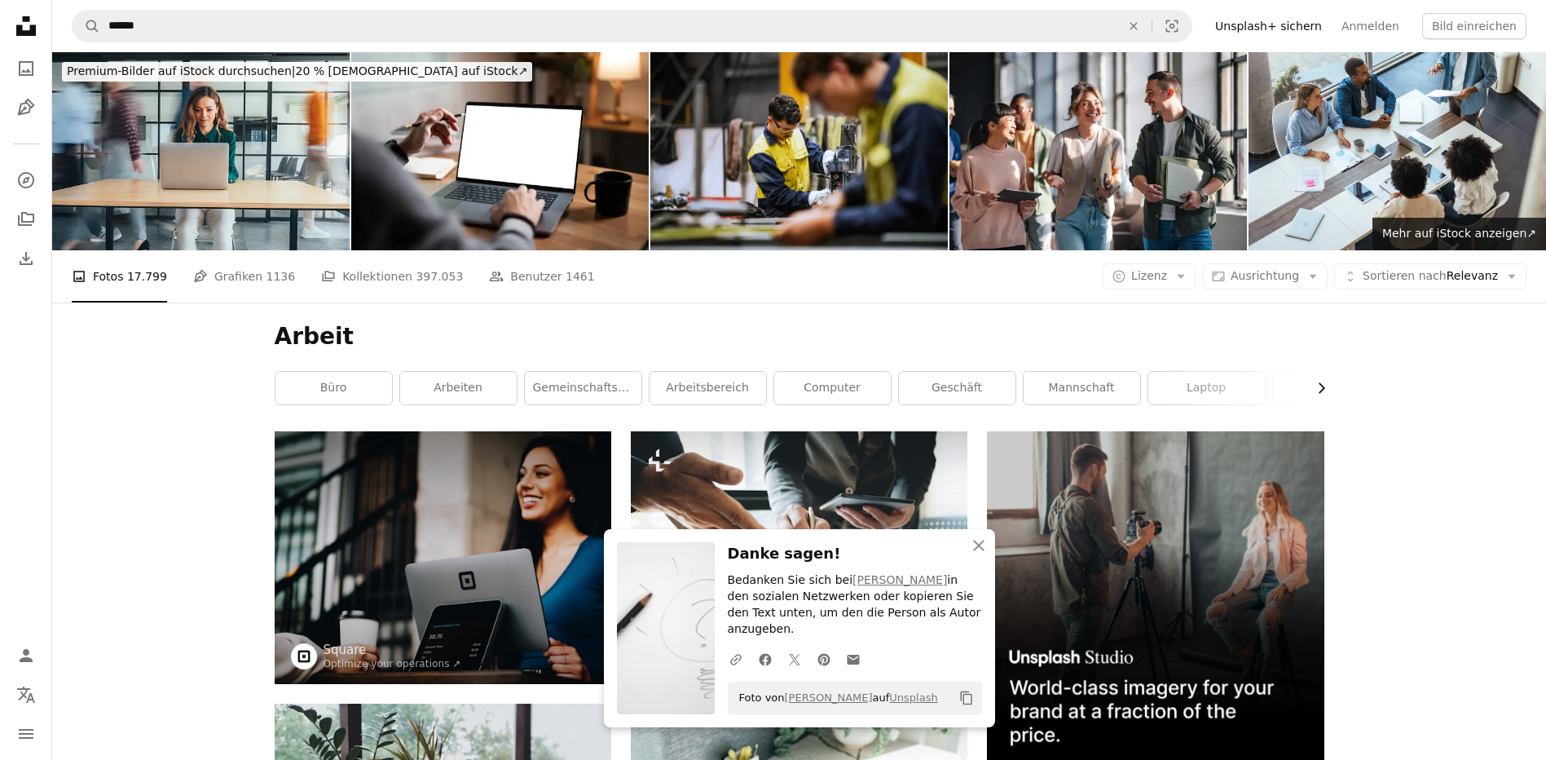
click at [1320, 385] on icon "button" at bounding box center [1322, 388] width 7 height 11
click at [1320, 385] on link "zoom hintergrund büro" at bounding box center [1265, 388] width 117 height 33
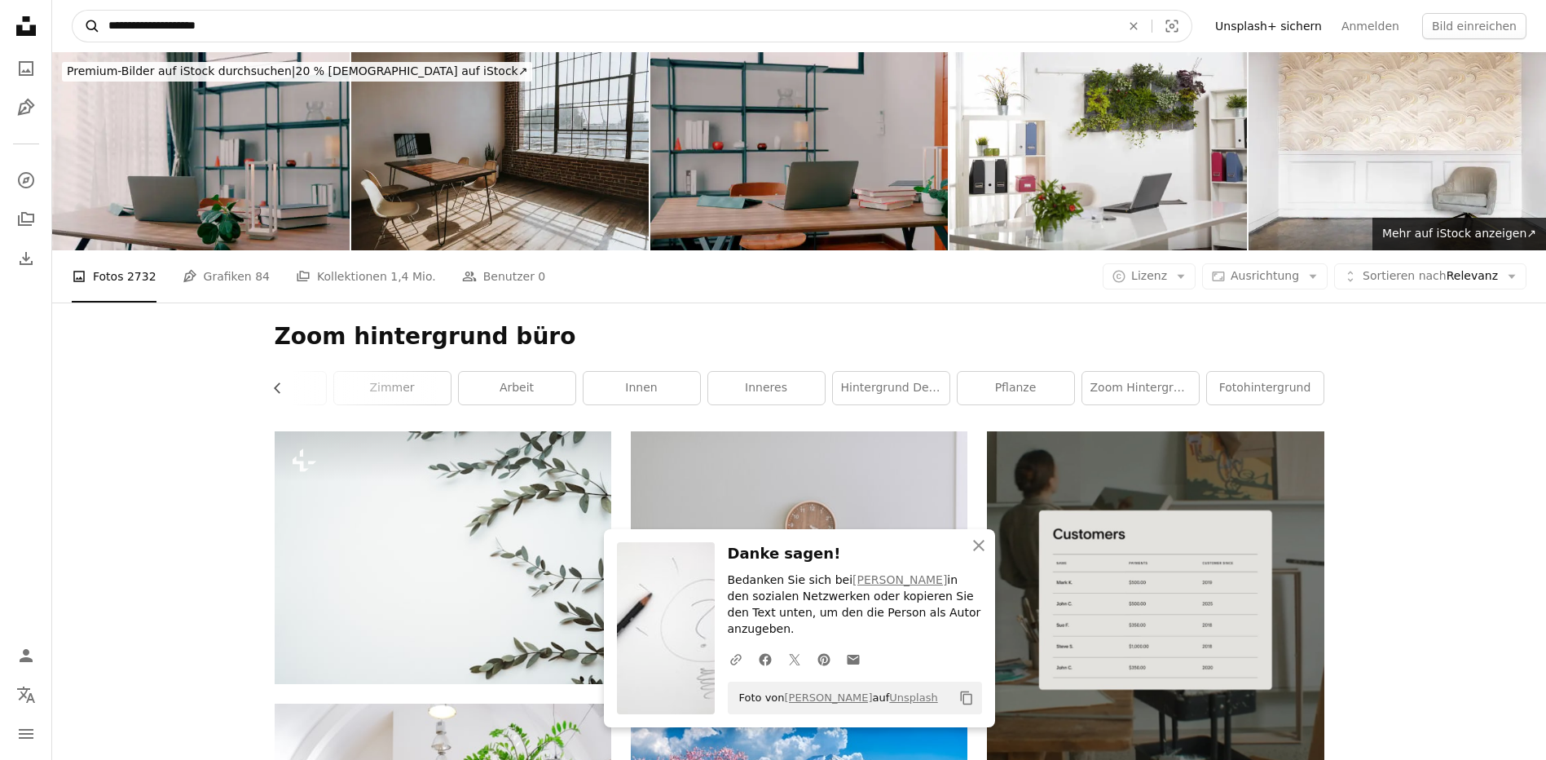
drag, startPoint x: 262, startPoint y: 22, endPoint x: 73, endPoint y: 26, distance: 188.3
click at [73, 26] on form "**********" at bounding box center [632, 26] width 1121 height 33
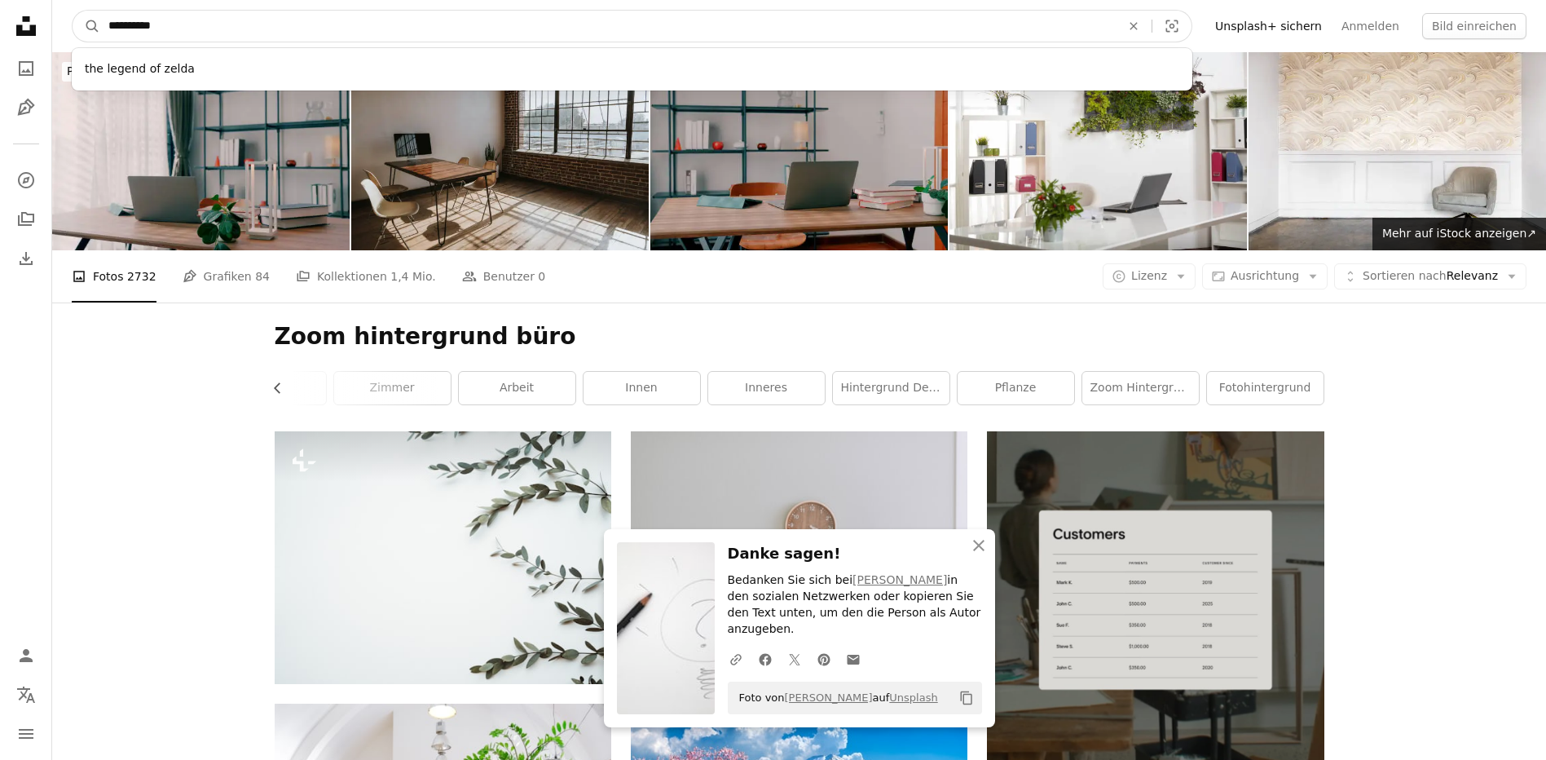
type input "**********"
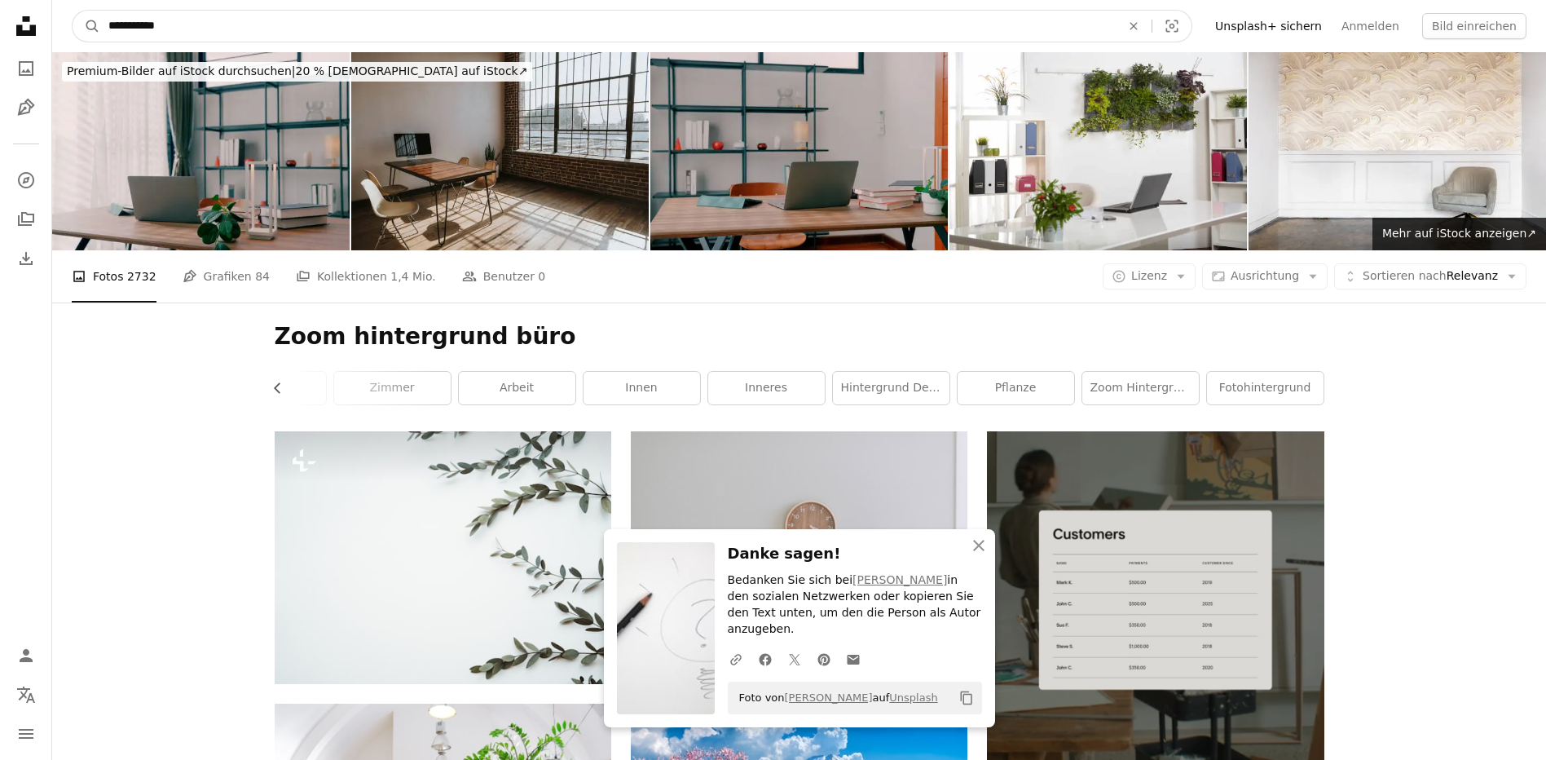
click button "A magnifying glass" at bounding box center [87, 26] width 28 height 31
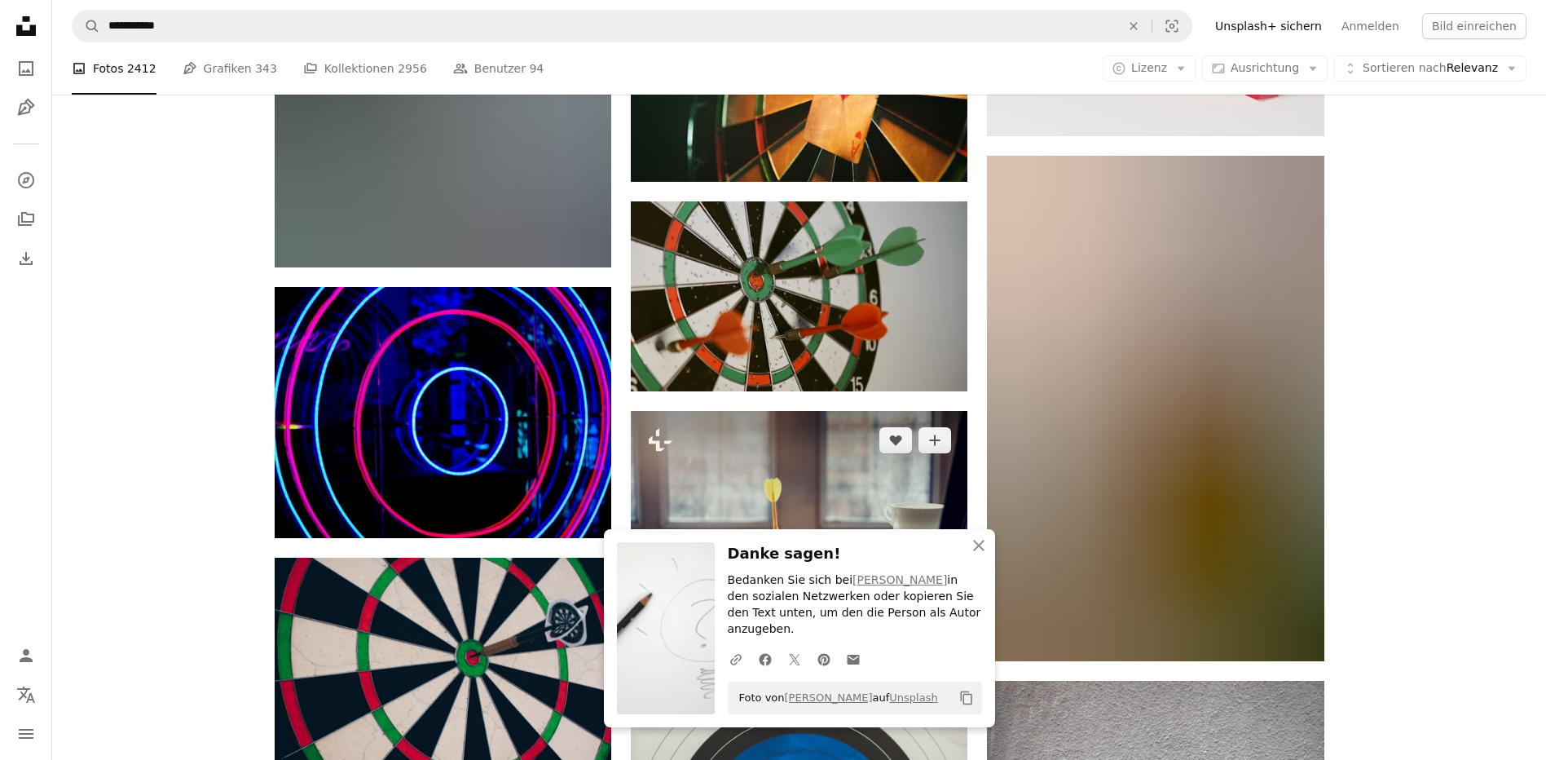
scroll to position [1712, 0]
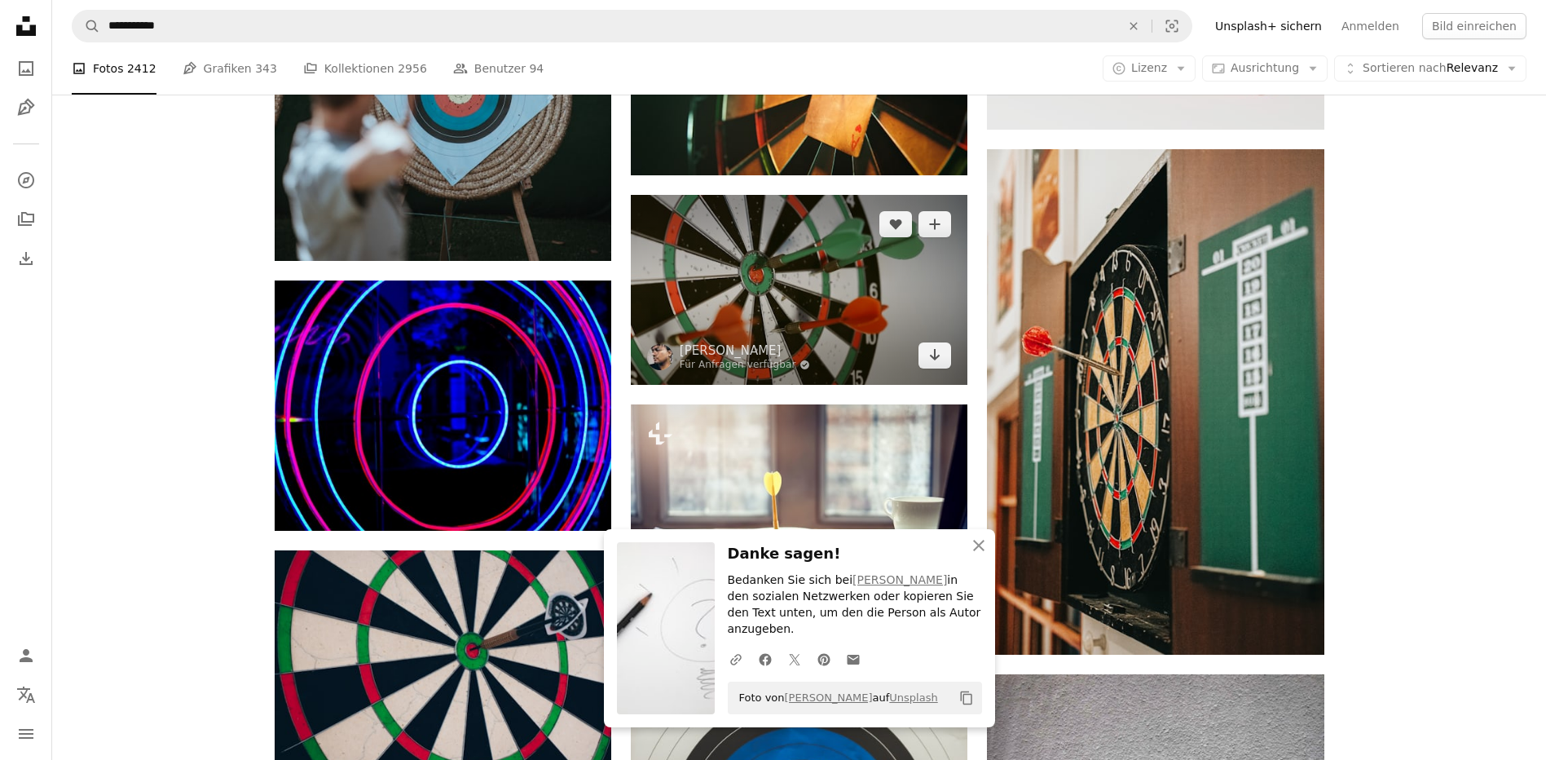
click at [851, 275] on img at bounding box center [799, 289] width 337 height 189
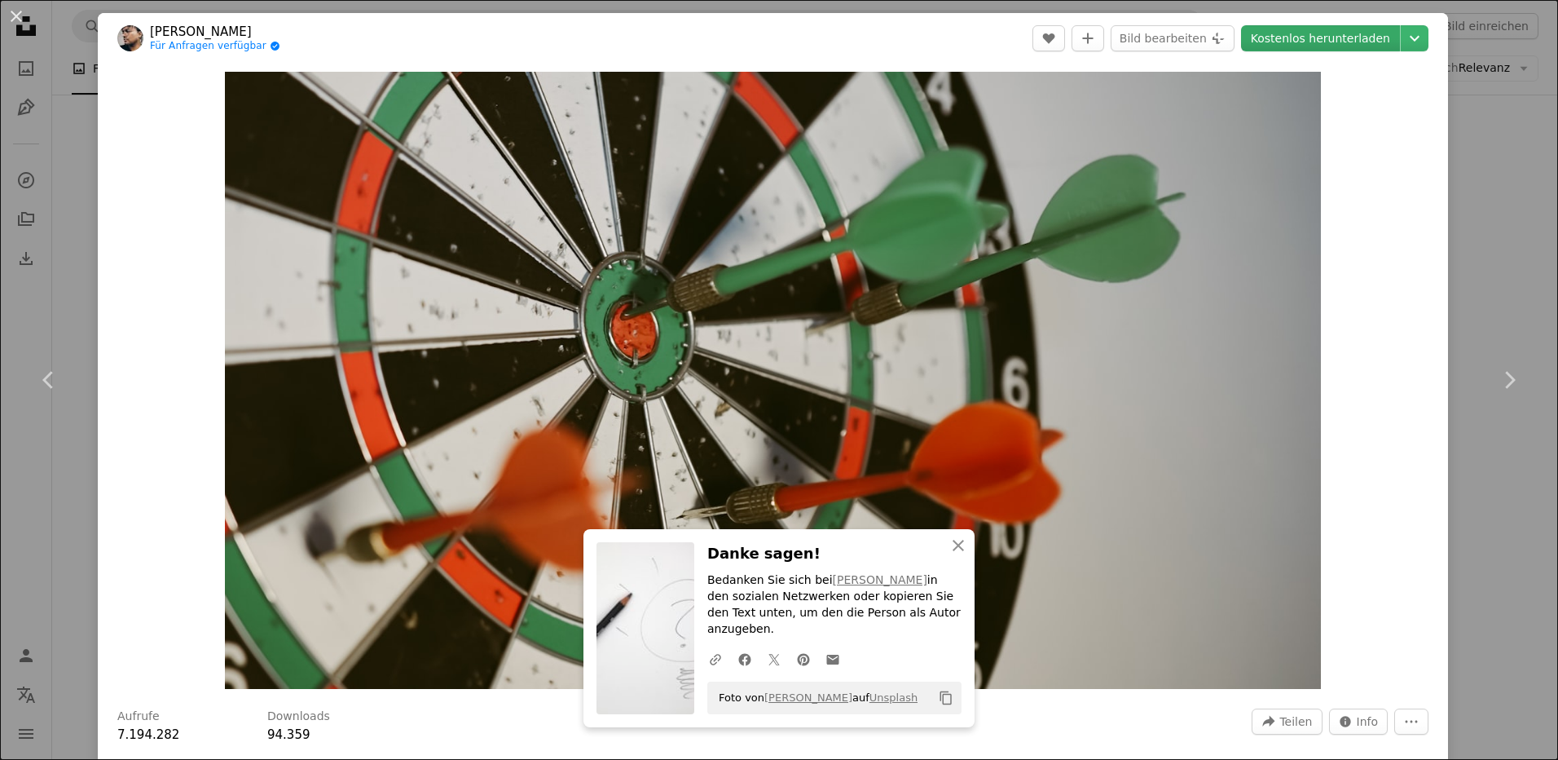
click at [1304, 38] on link "Kostenlos herunterladen" at bounding box center [1320, 38] width 159 height 26
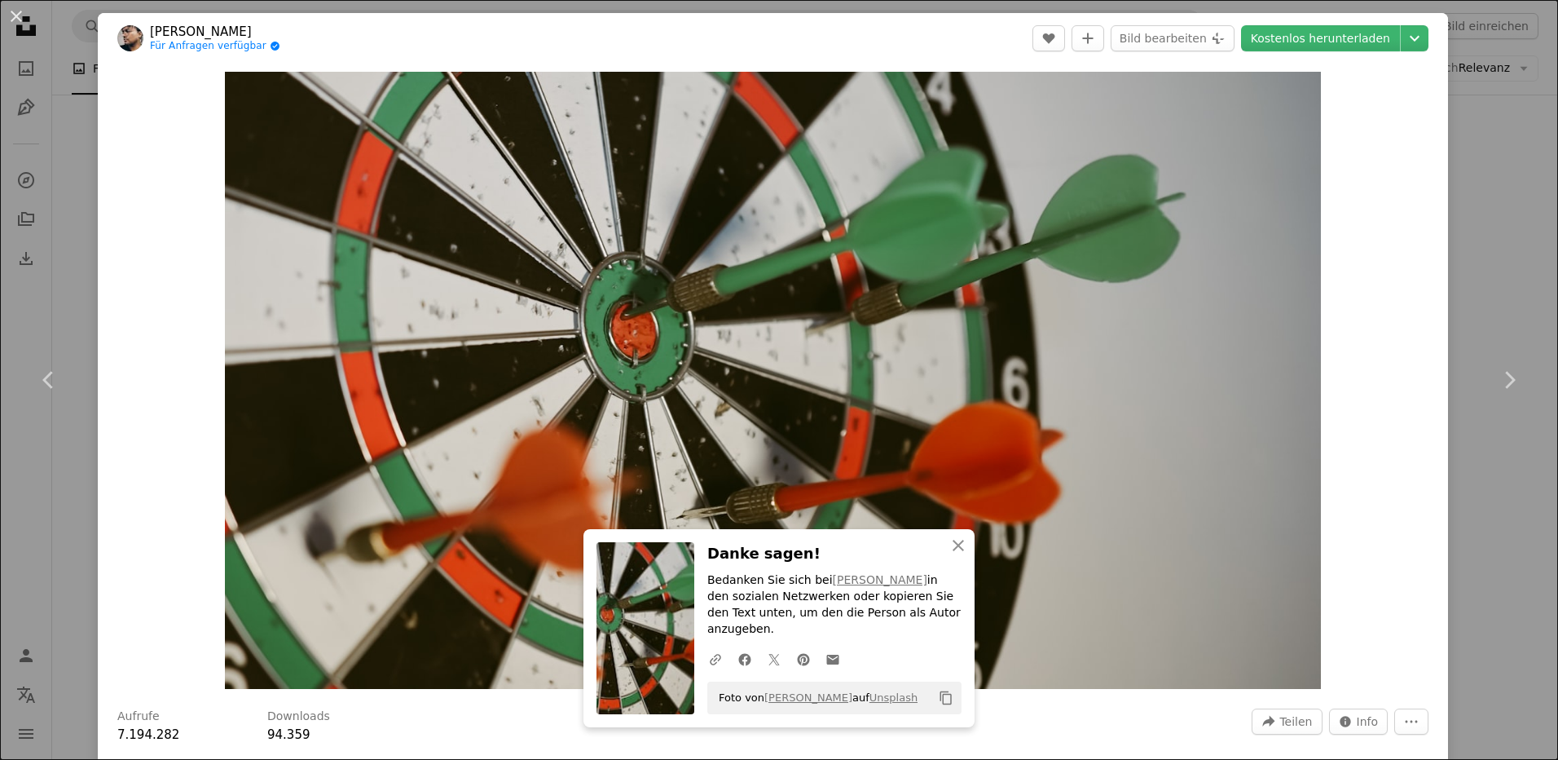
drag, startPoint x: 15, startPoint y: 14, endPoint x: 28, endPoint y: 26, distance: 17.3
click at [15, 14] on button "An X shape" at bounding box center [17, 17] width 20 height 20
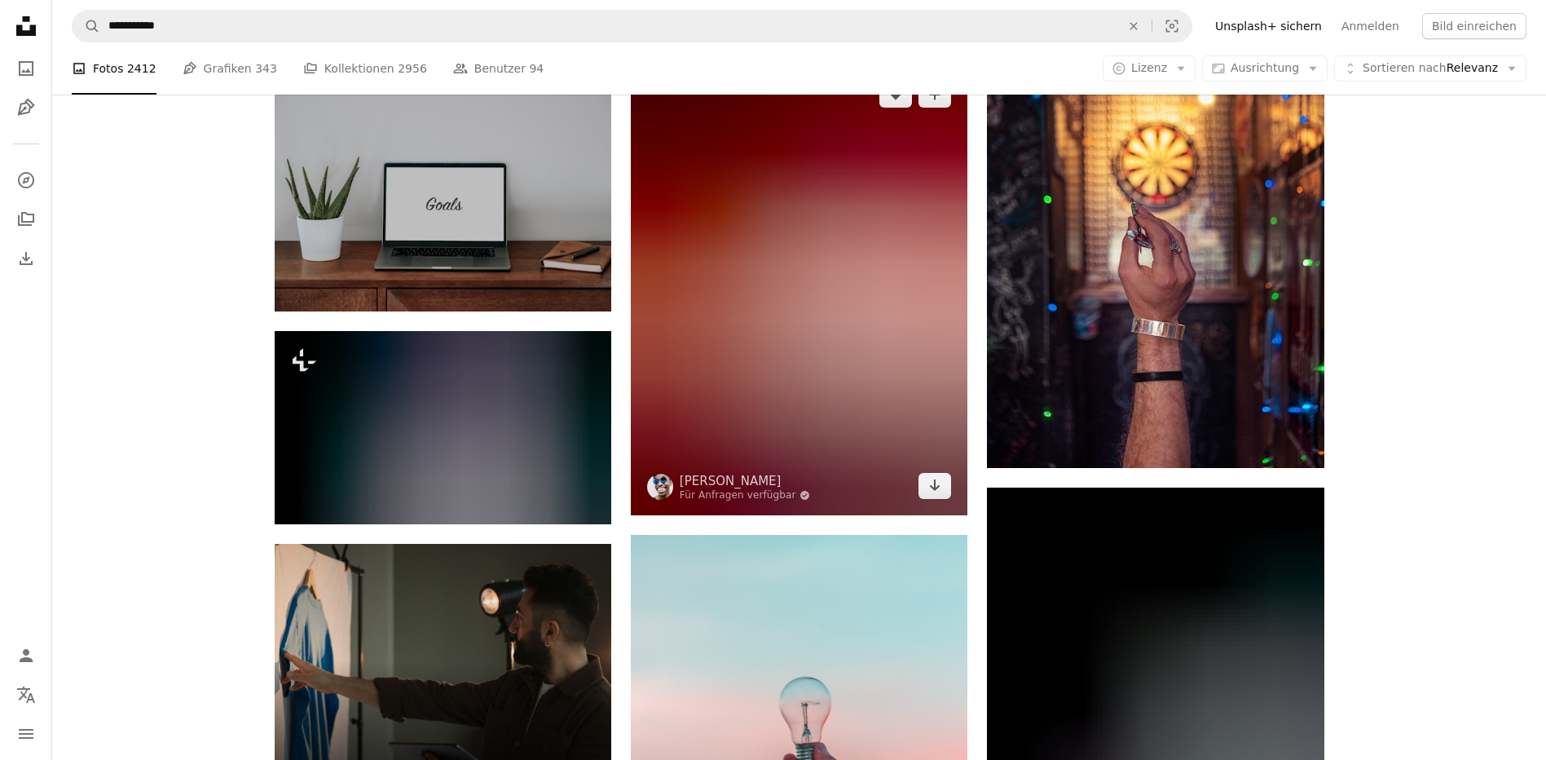
scroll to position [3179, 0]
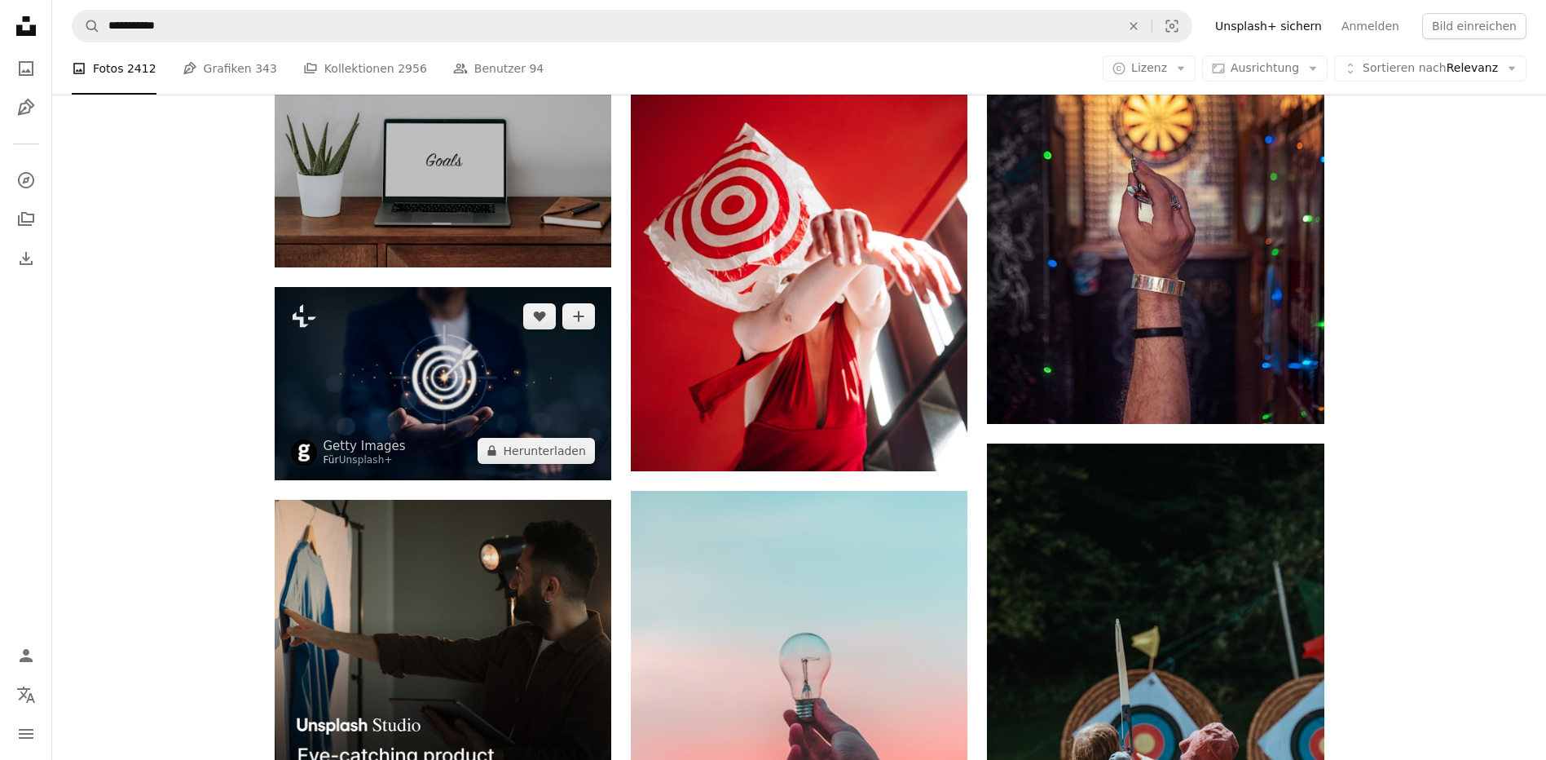
click at [478, 414] on img at bounding box center [443, 383] width 337 height 192
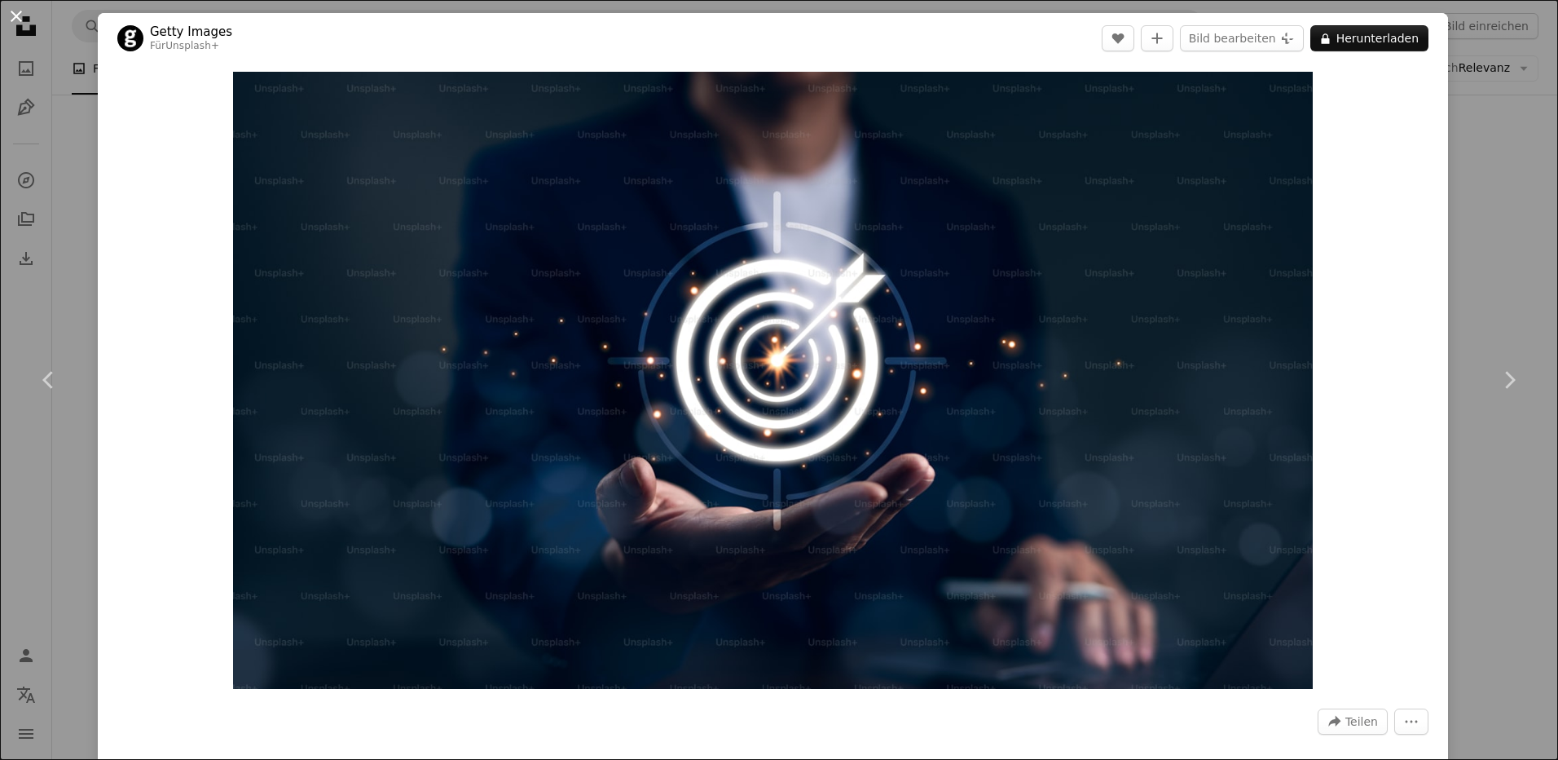
click at [11, 19] on button "An X shape" at bounding box center [17, 17] width 20 height 20
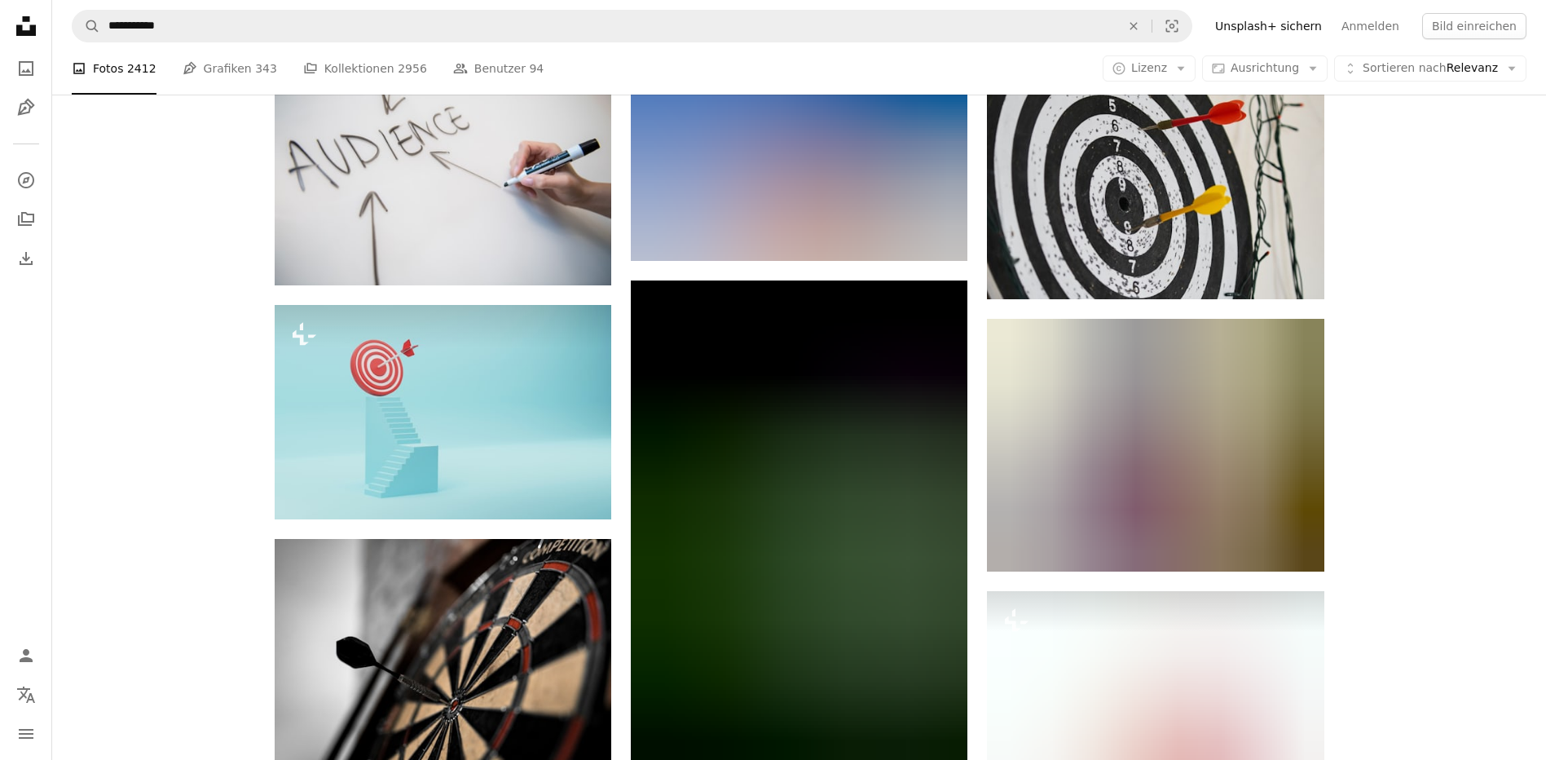
scroll to position [4075, 0]
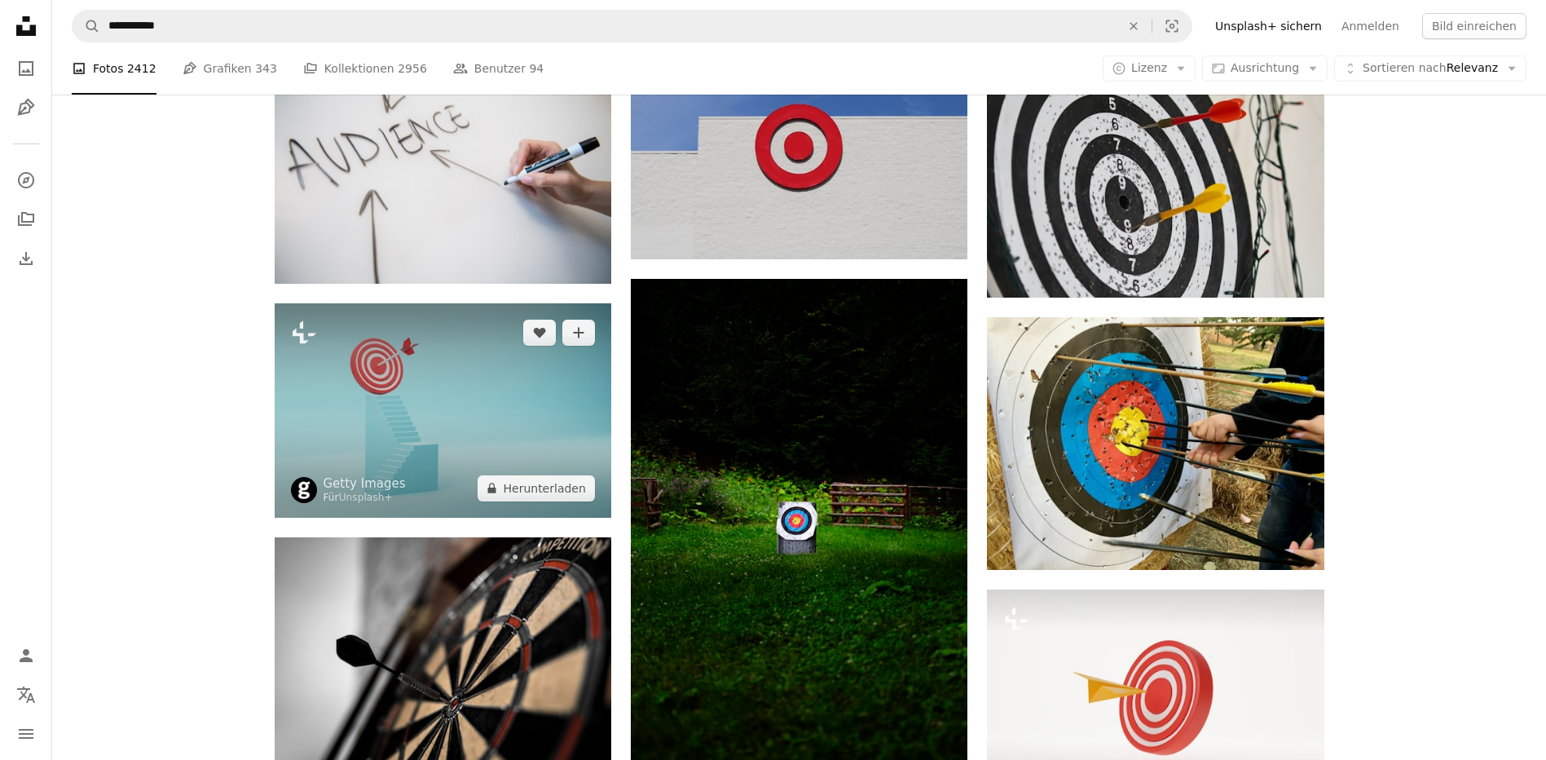
click at [404, 431] on img at bounding box center [443, 410] width 337 height 214
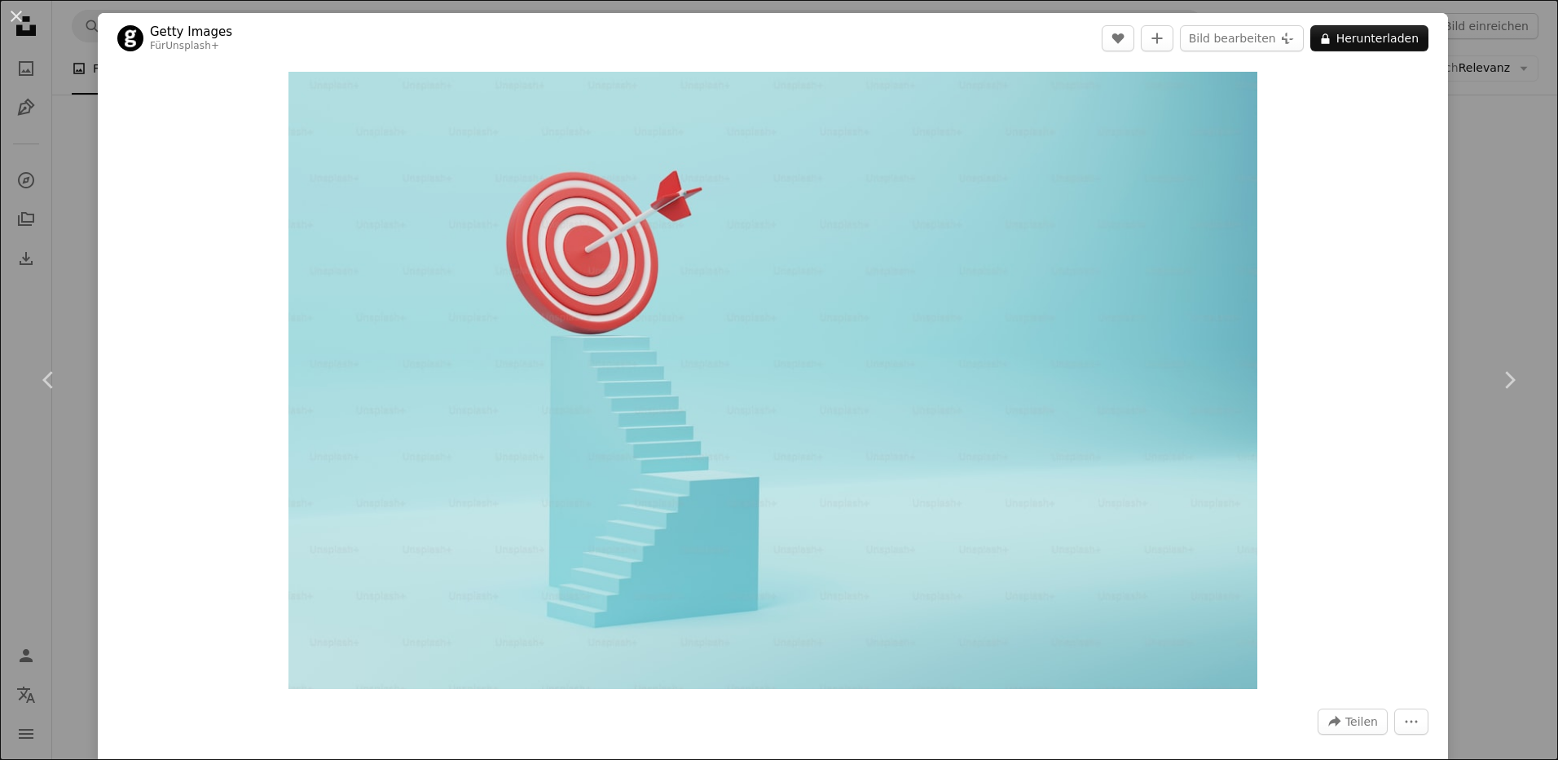
click at [15, 11] on button "An X shape" at bounding box center [17, 17] width 20 height 20
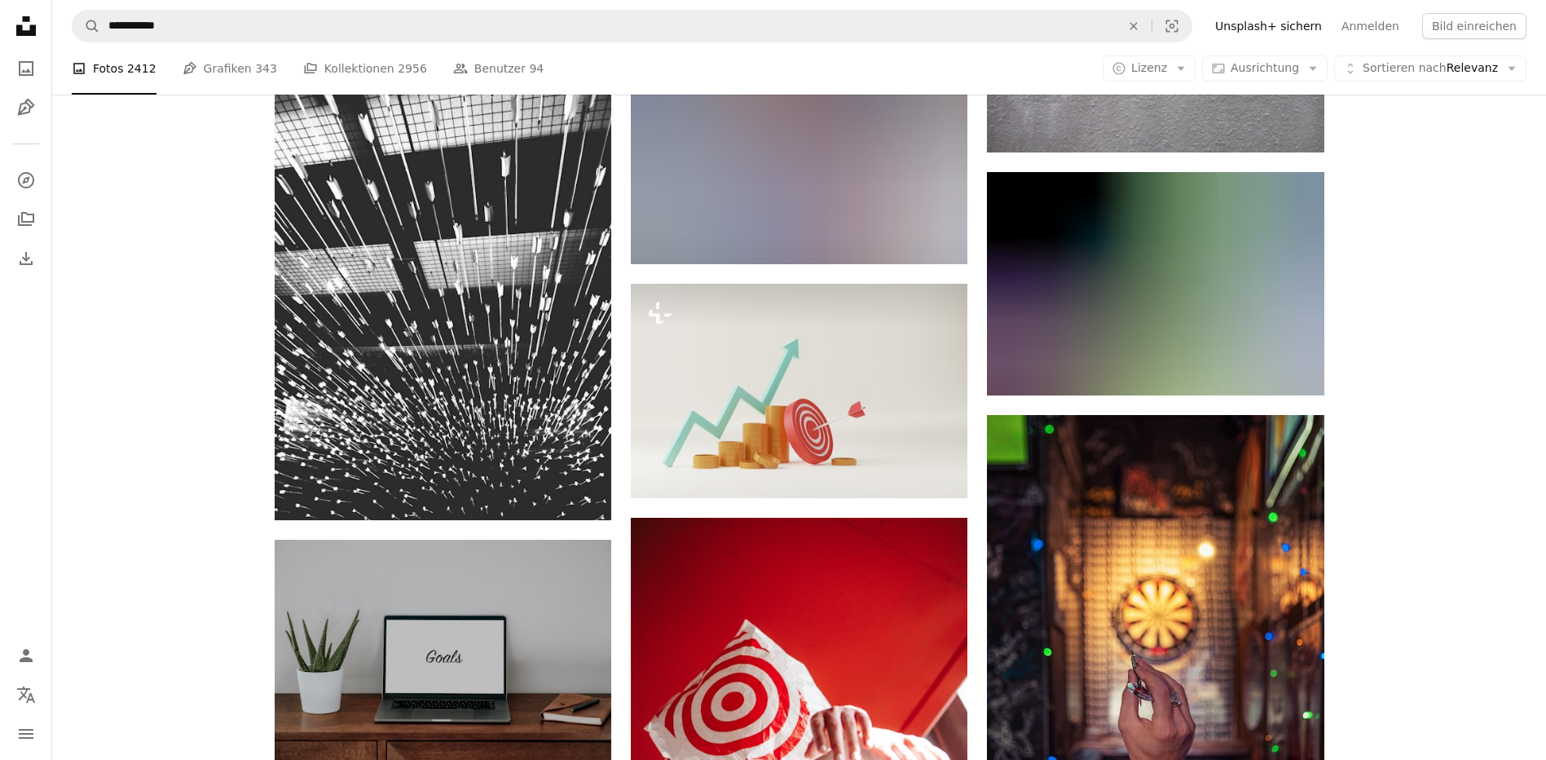
scroll to position [2435, 0]
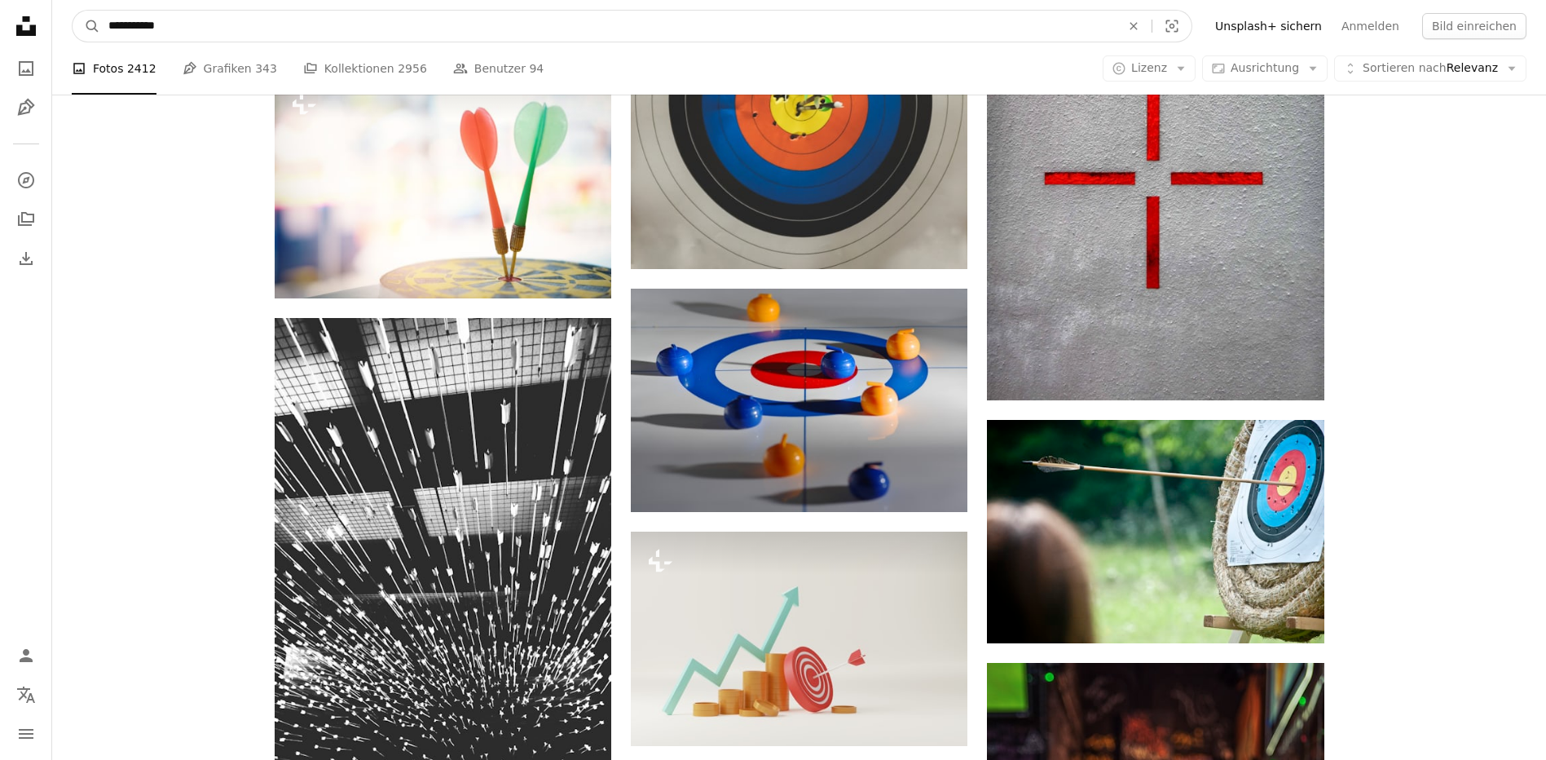
click at [138, 30] on input "**********" at bounding box center [608, 26] width 1016 height 31
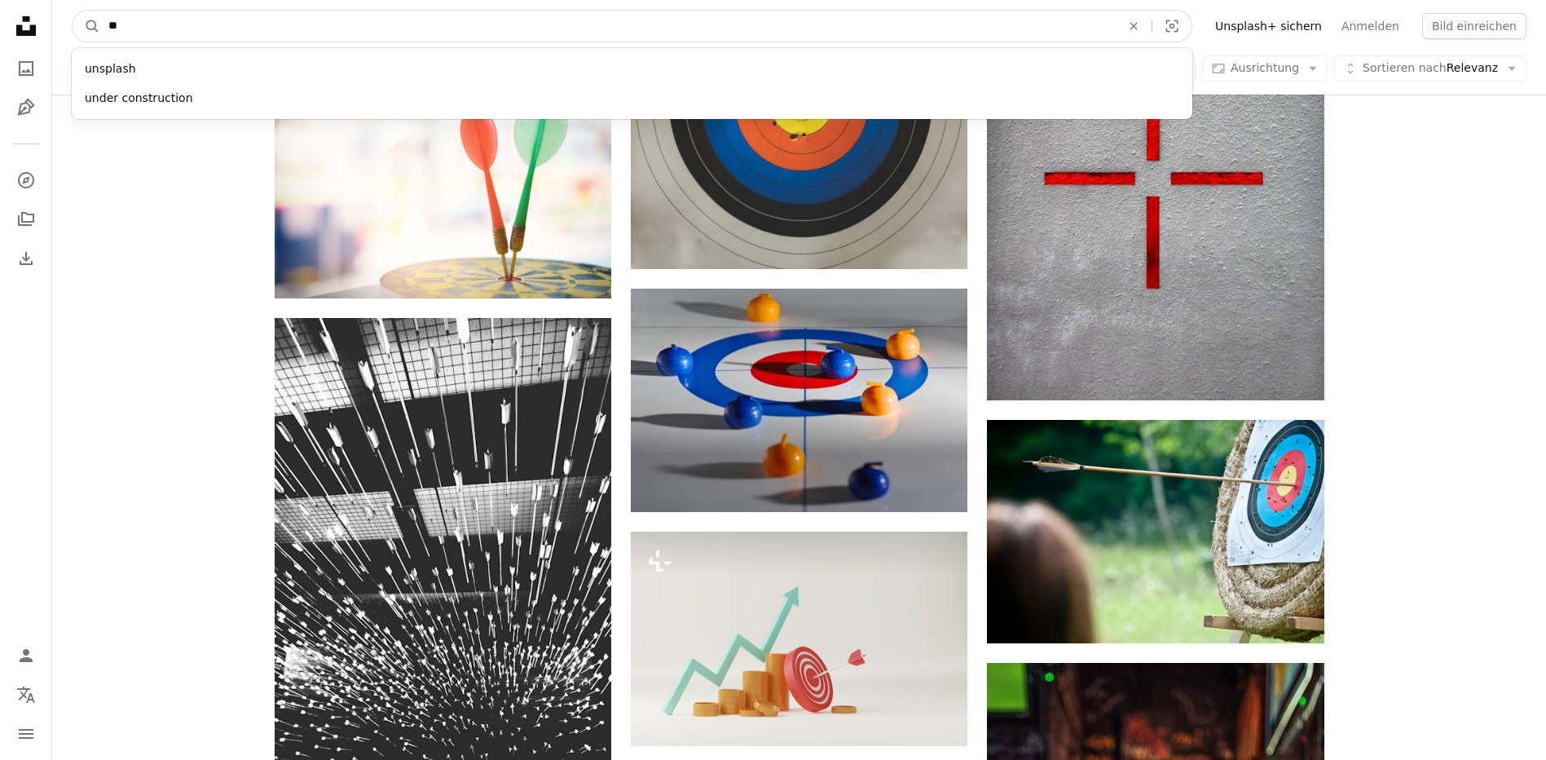
type input "*"
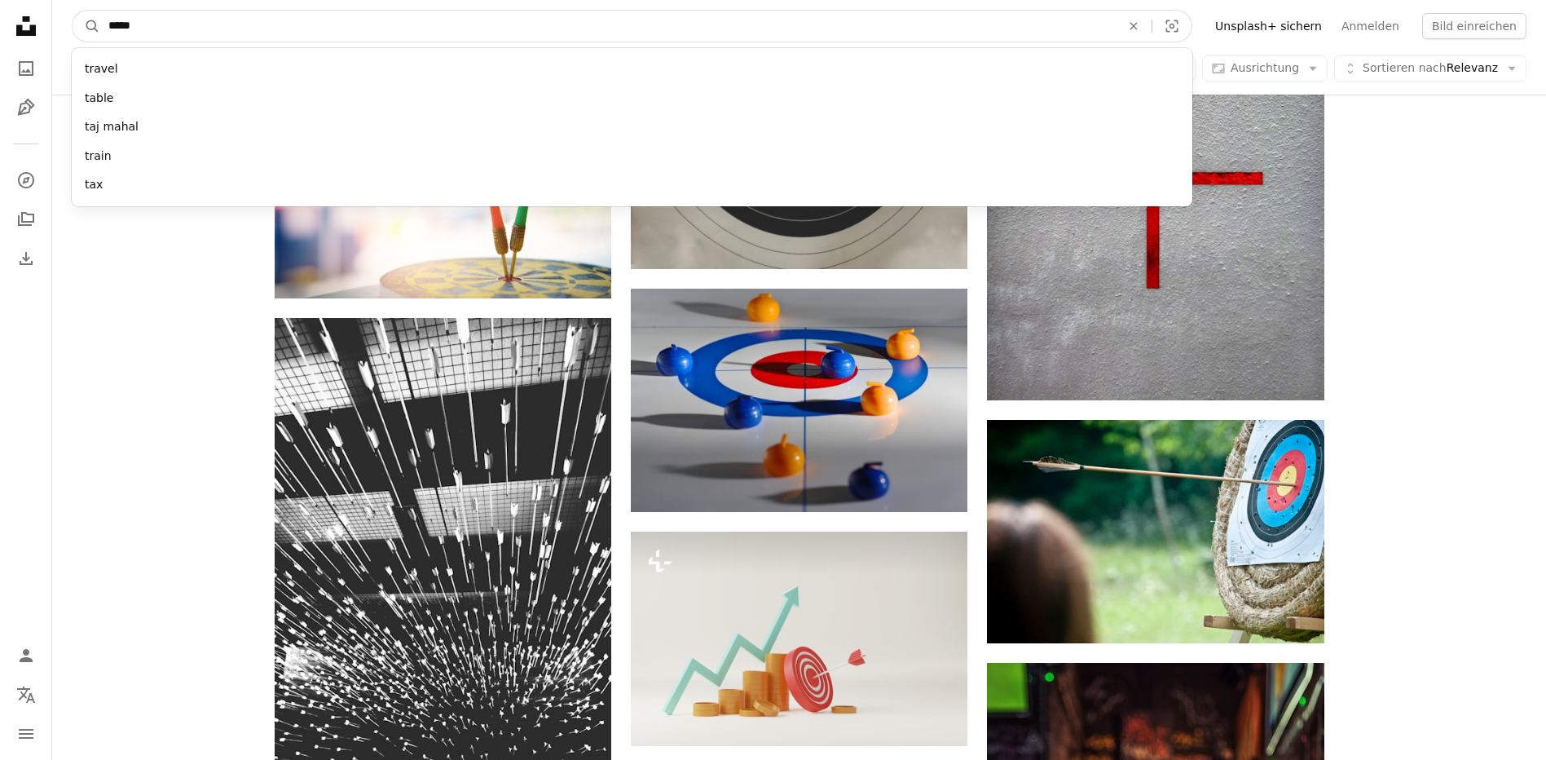
type input "******"
click button "A magnifying glass" at bounding box center [87, 26] width 28 height 31
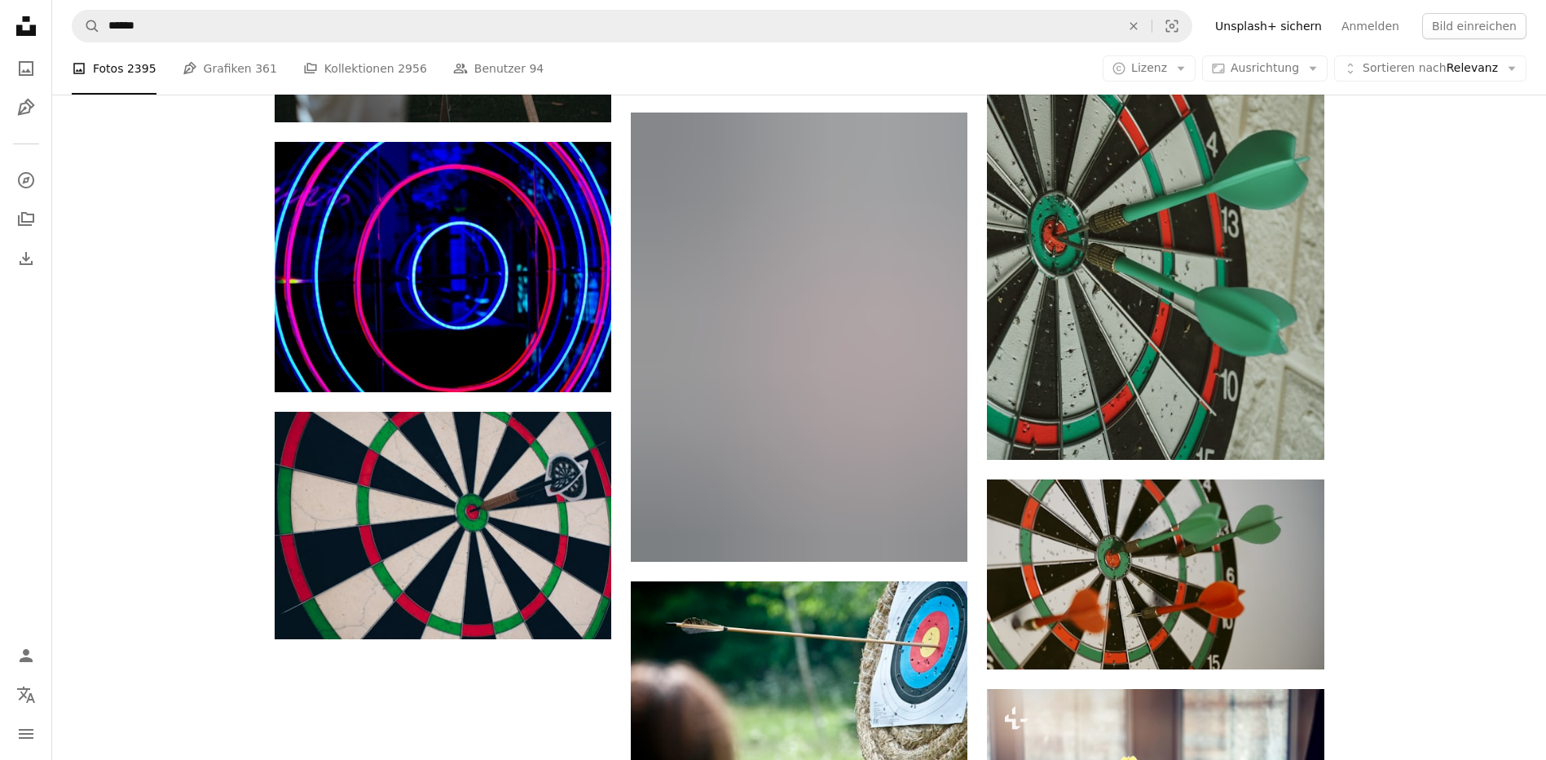
scroll to position [1630, 0]
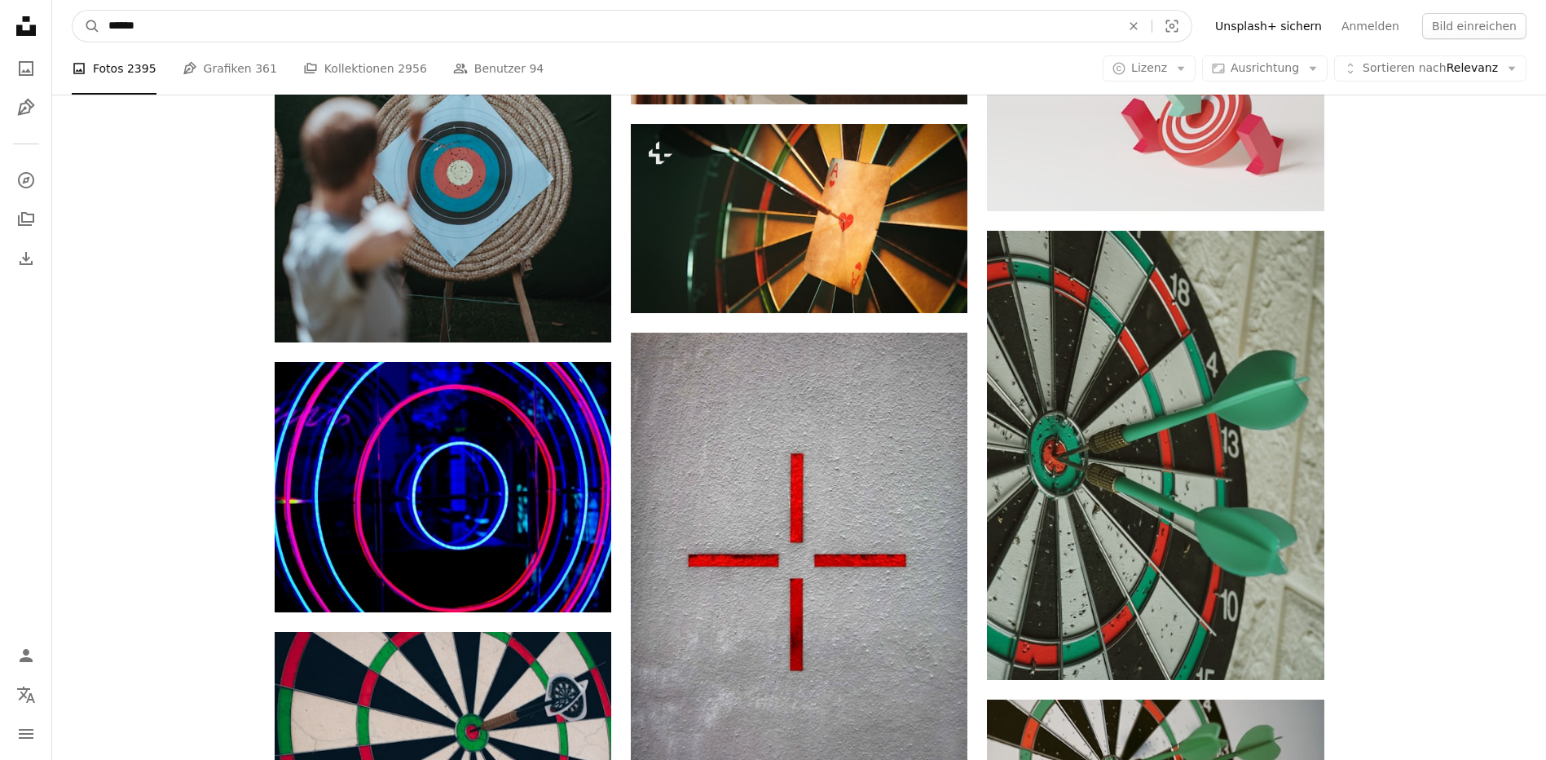
click at [114, 24] on input "******" at bounding box center [608, 26] width 1016 height 31
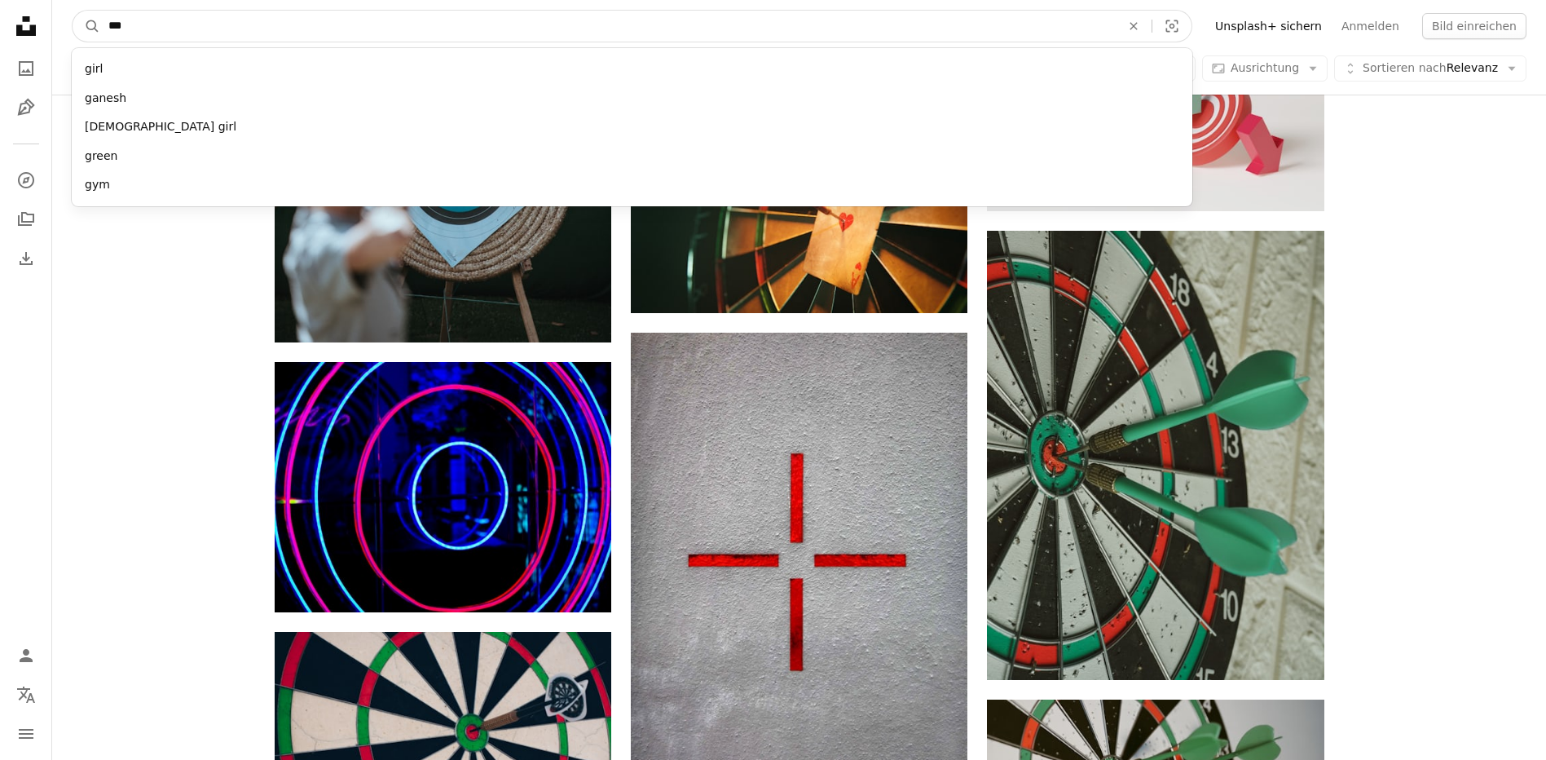
type input "****"
click button "A magnifying glass" at bounding box center [87, 26] width 28 height 31
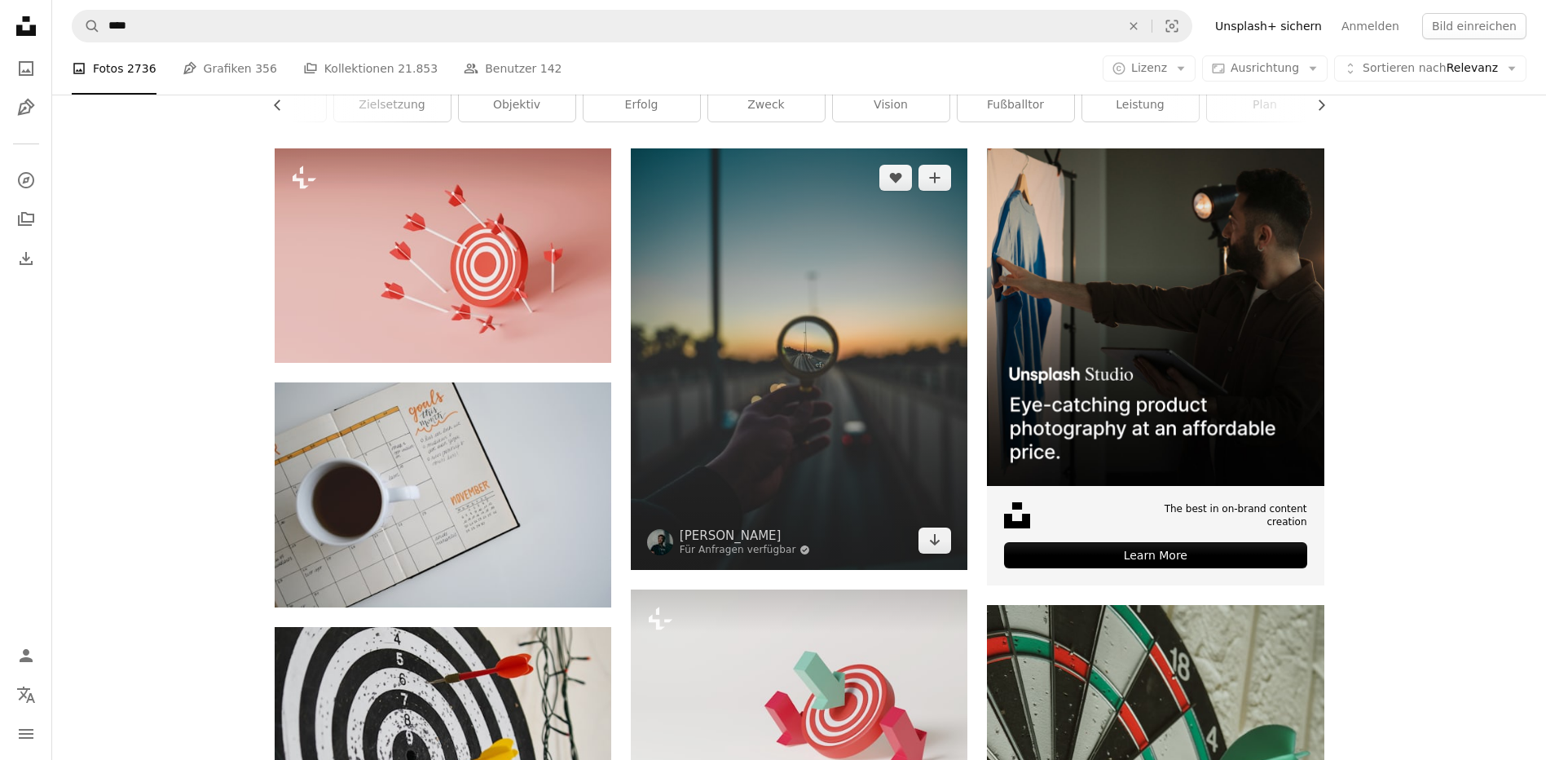
scroll to position [408, 0]
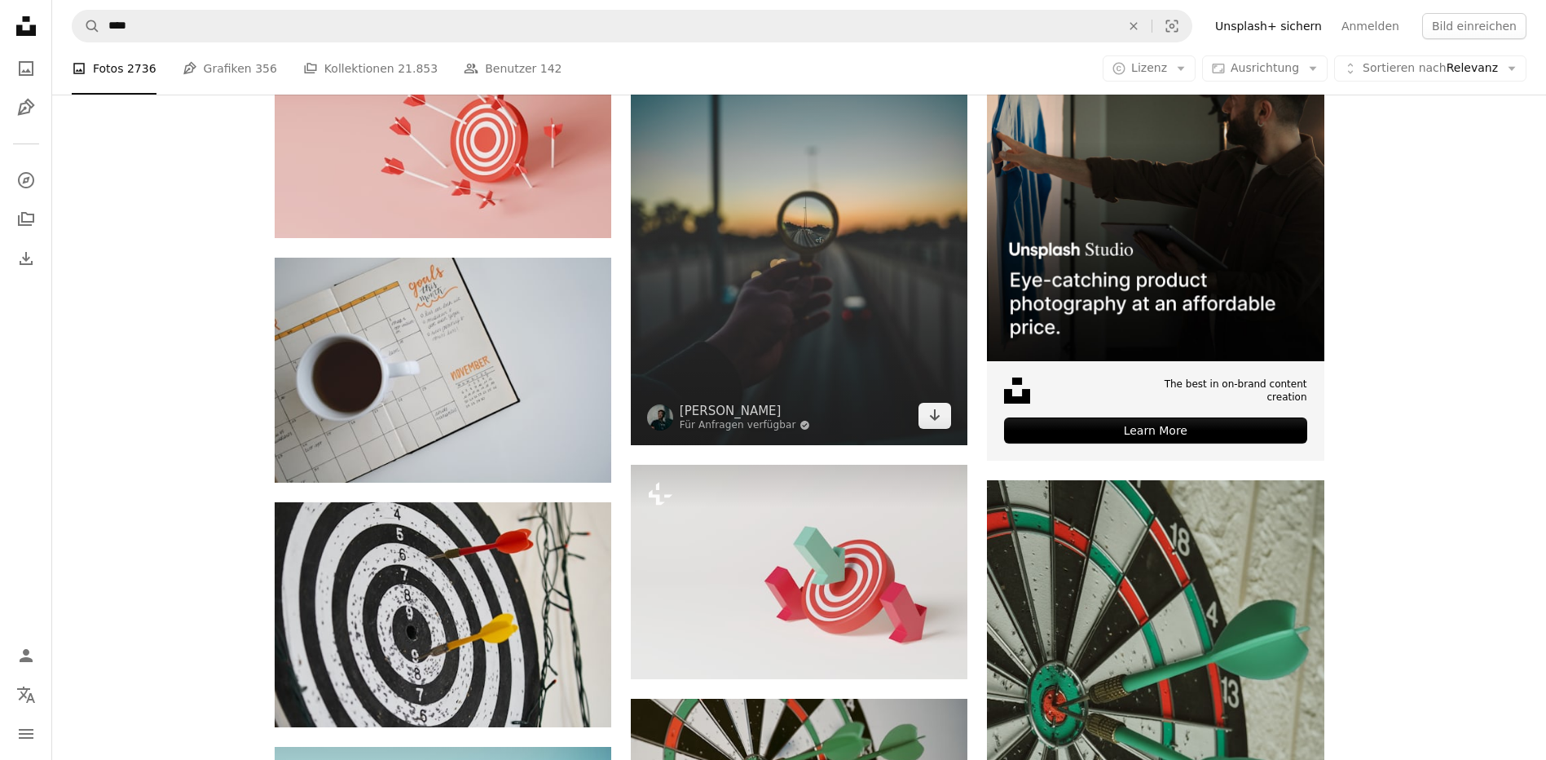
click at [829, 345] on img at bounding box center [799, 234] width 337 height 421
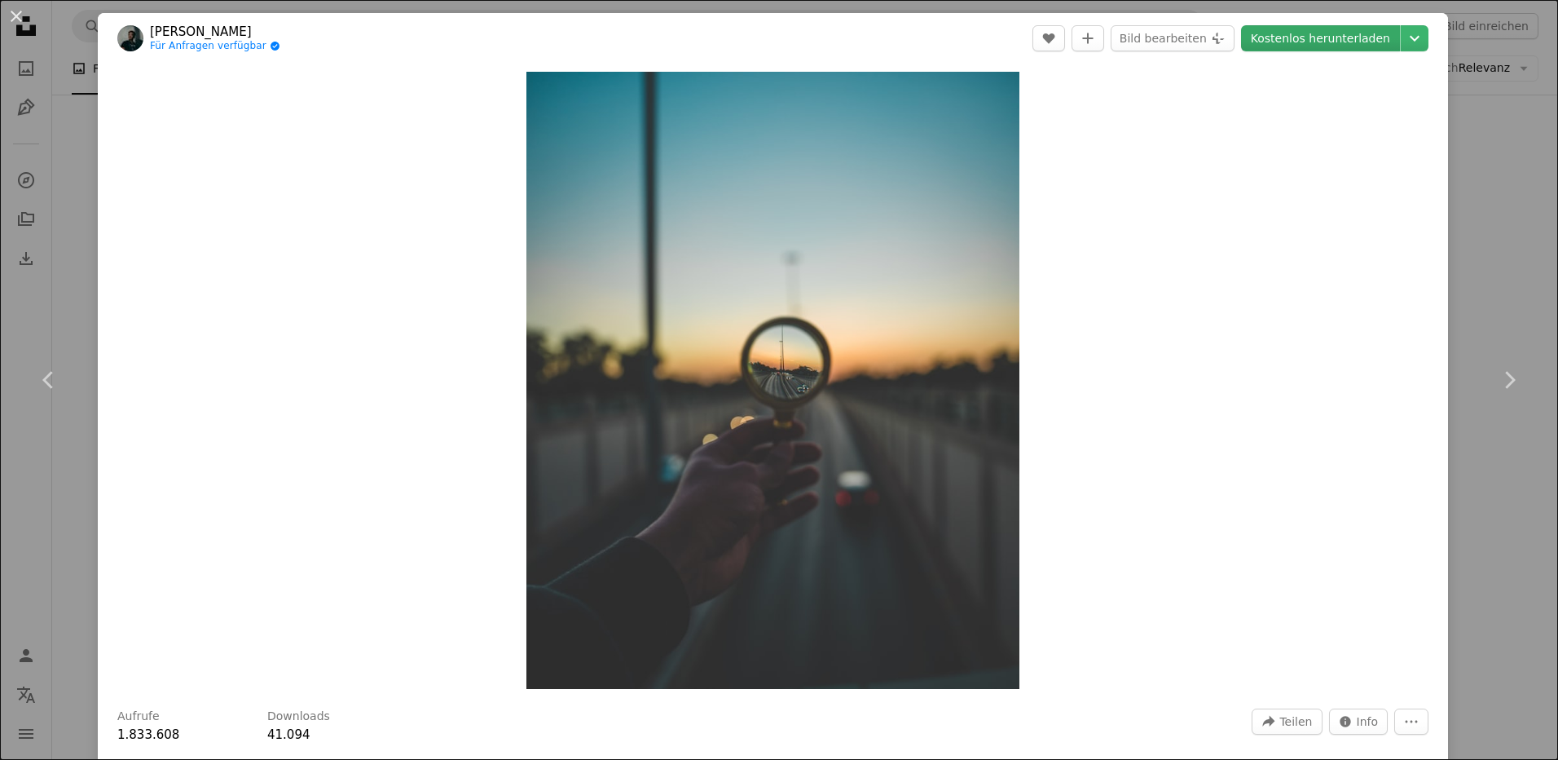
click at [1288, 32] on link "Kostenlos herunterladen" at bounding box center [1320, 38] width 159 height 26
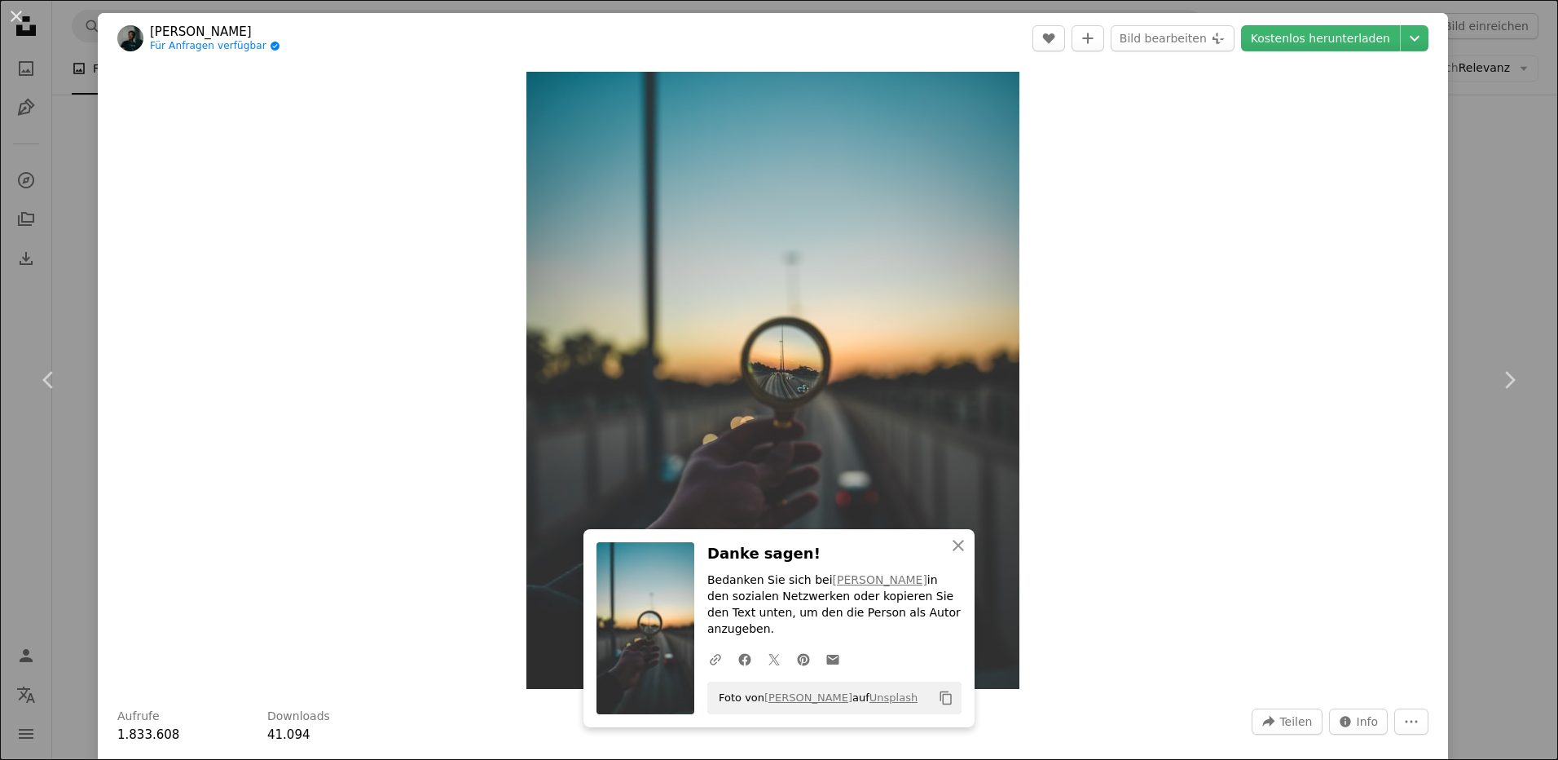
drag, startPoint x: 17, startPoint y: 16, endPoint x: 51, endPoint y: 24, distance: 35.2
click at [17, 16] on button "An X shape" at bounding box center [17, 17] width 20 height 20
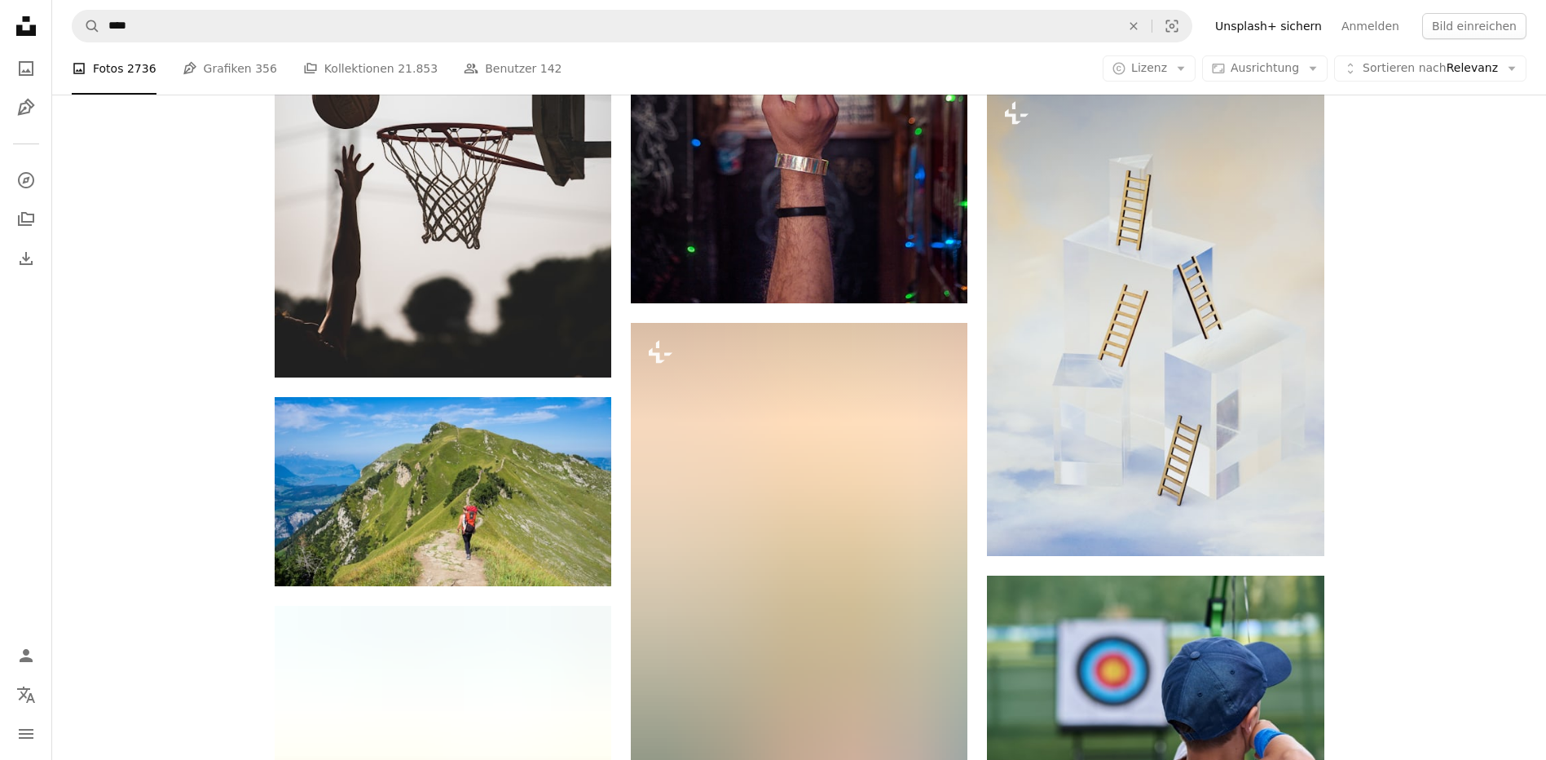
scroll to position [1467, 0]
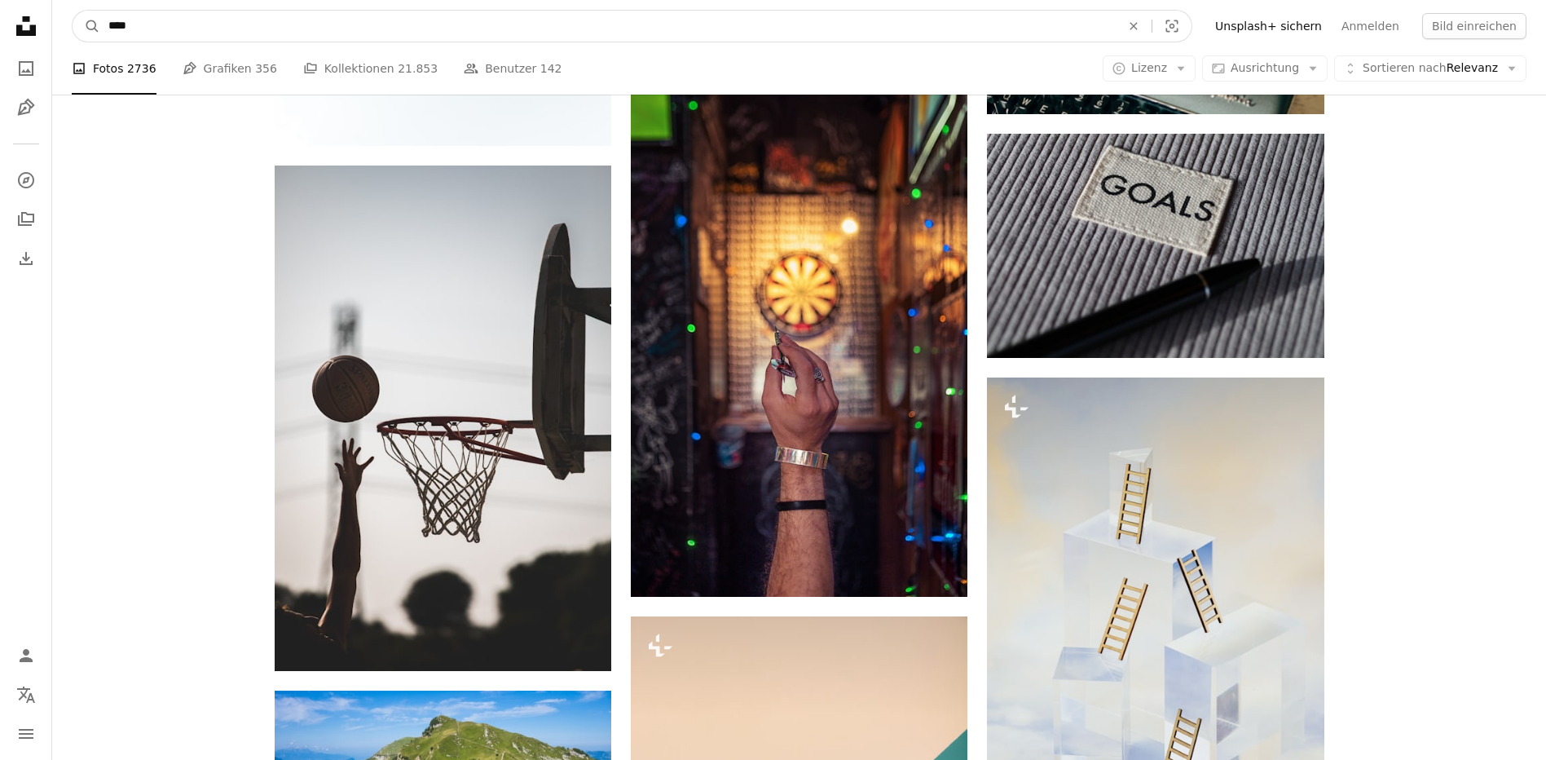
click at [184, 17] on input "****" at bounding box center [608, 26] width 1016 height 31
click at [126, 23] on input "****" at bounding box center [608, 26] width 1016 height 31
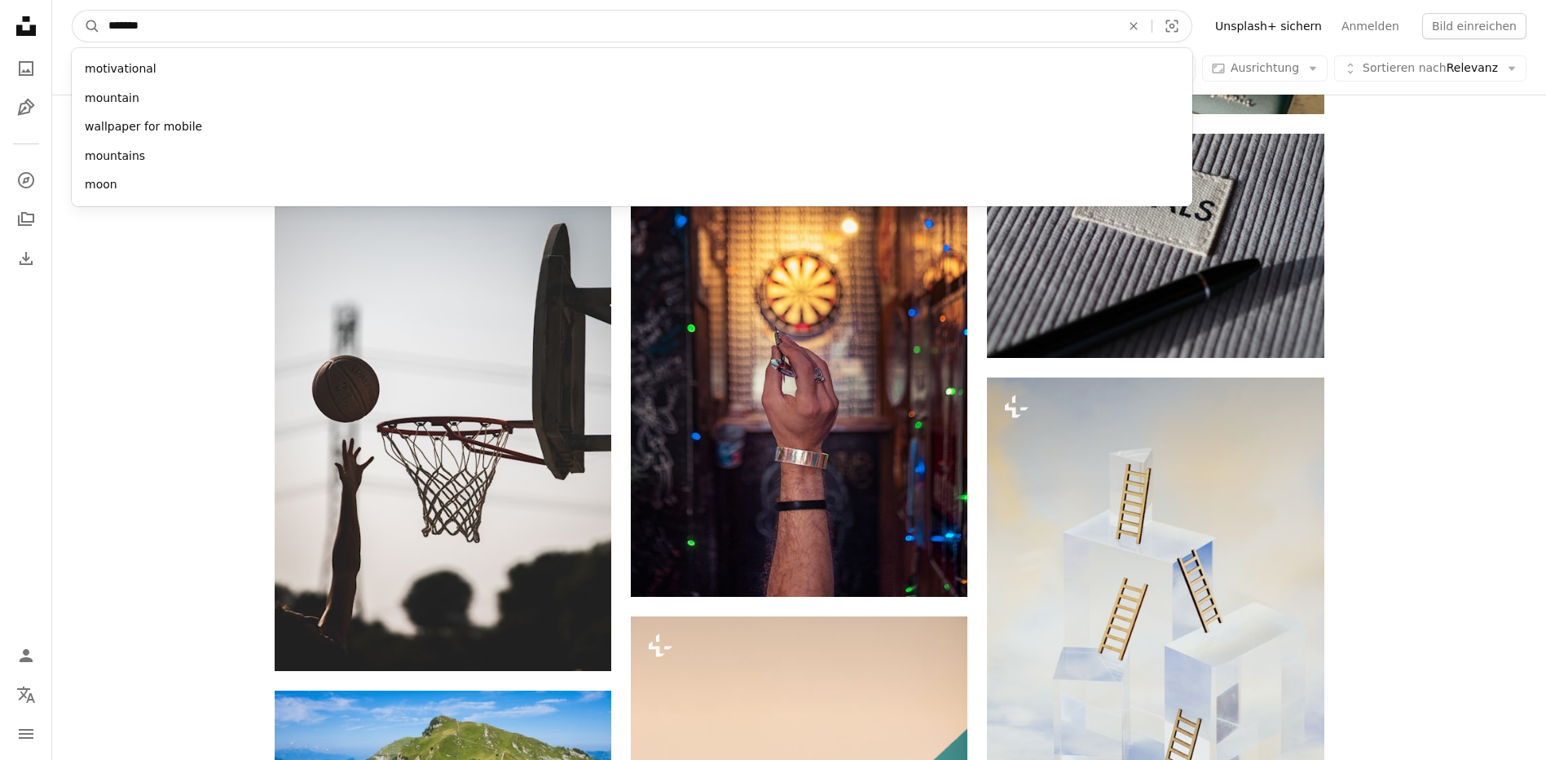
type input "********"
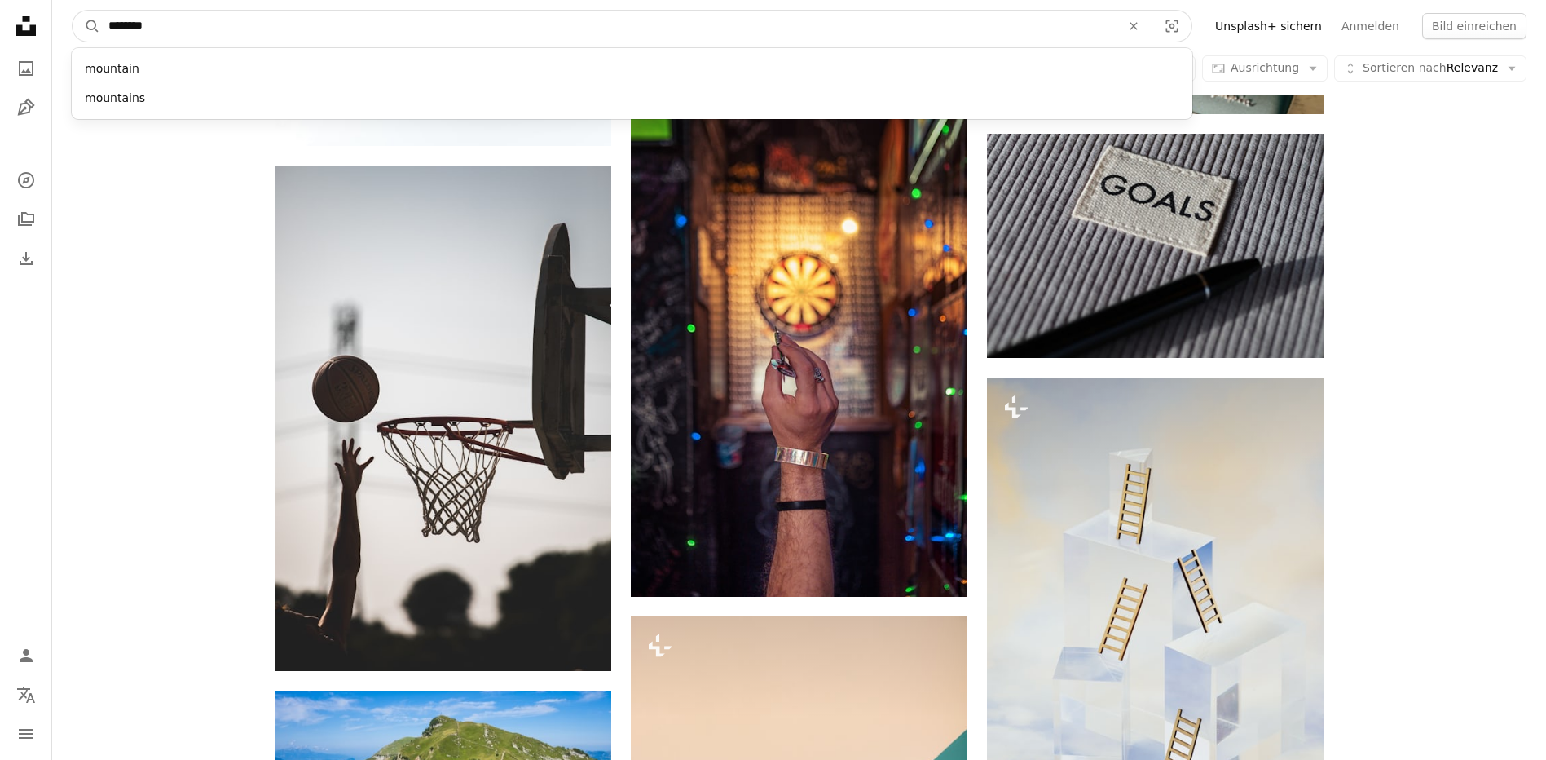
click button "A magnifying glass" at bounding box center [87, 26] width 28 height 31
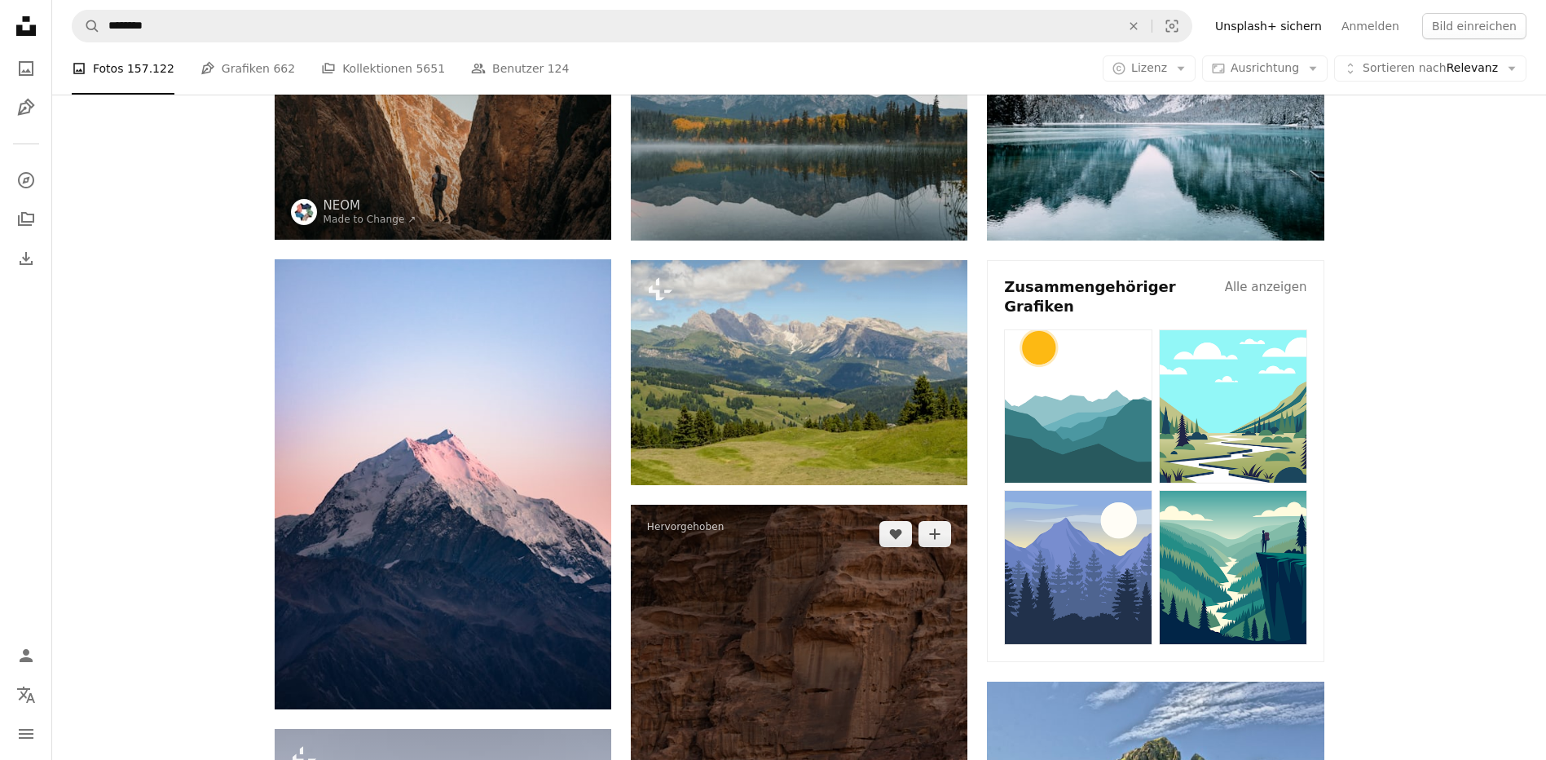
scroll to position [326, 0]
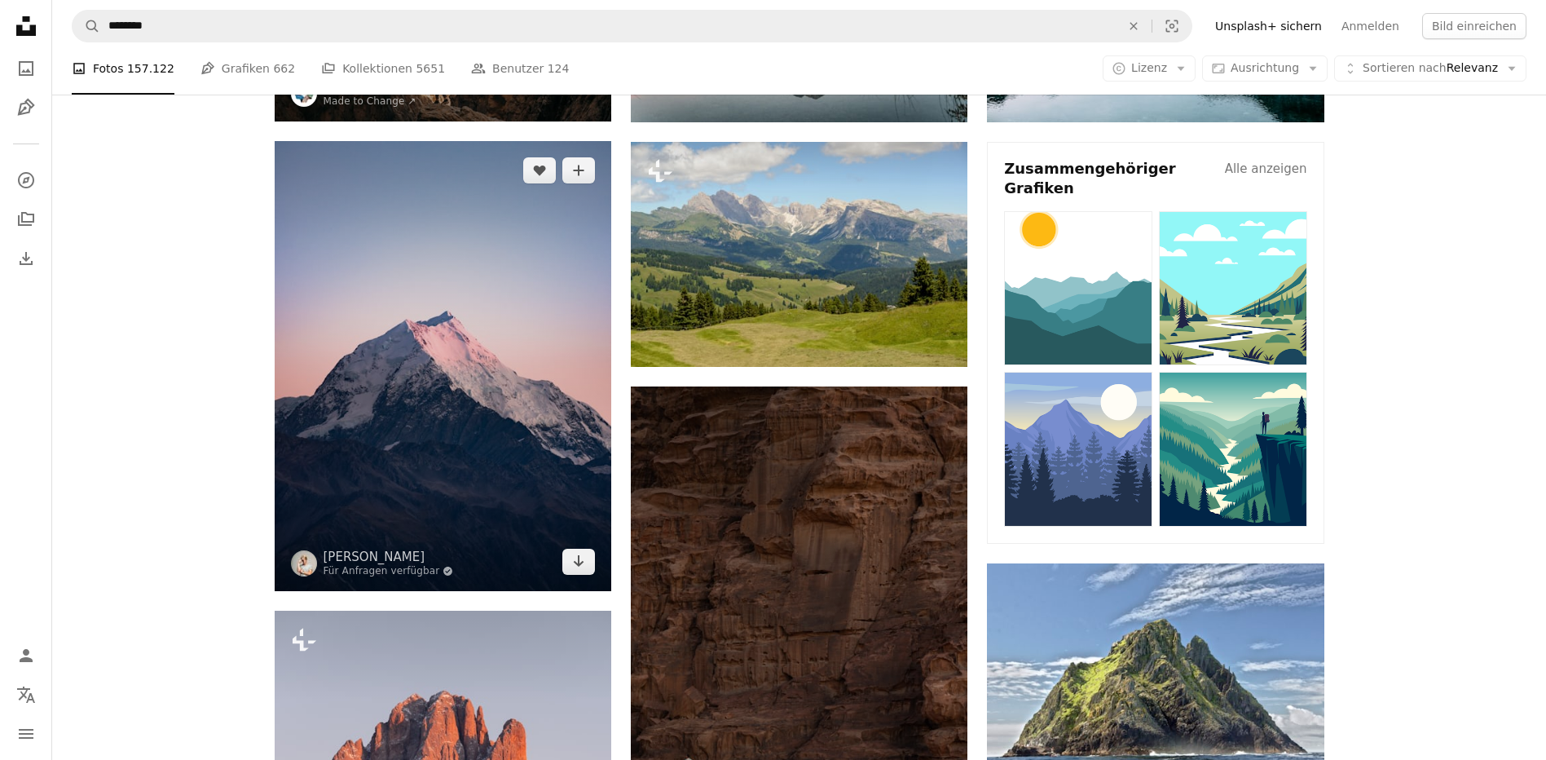
click at [442, 373] on img at bounding box center [443, 365] width 337 height 449
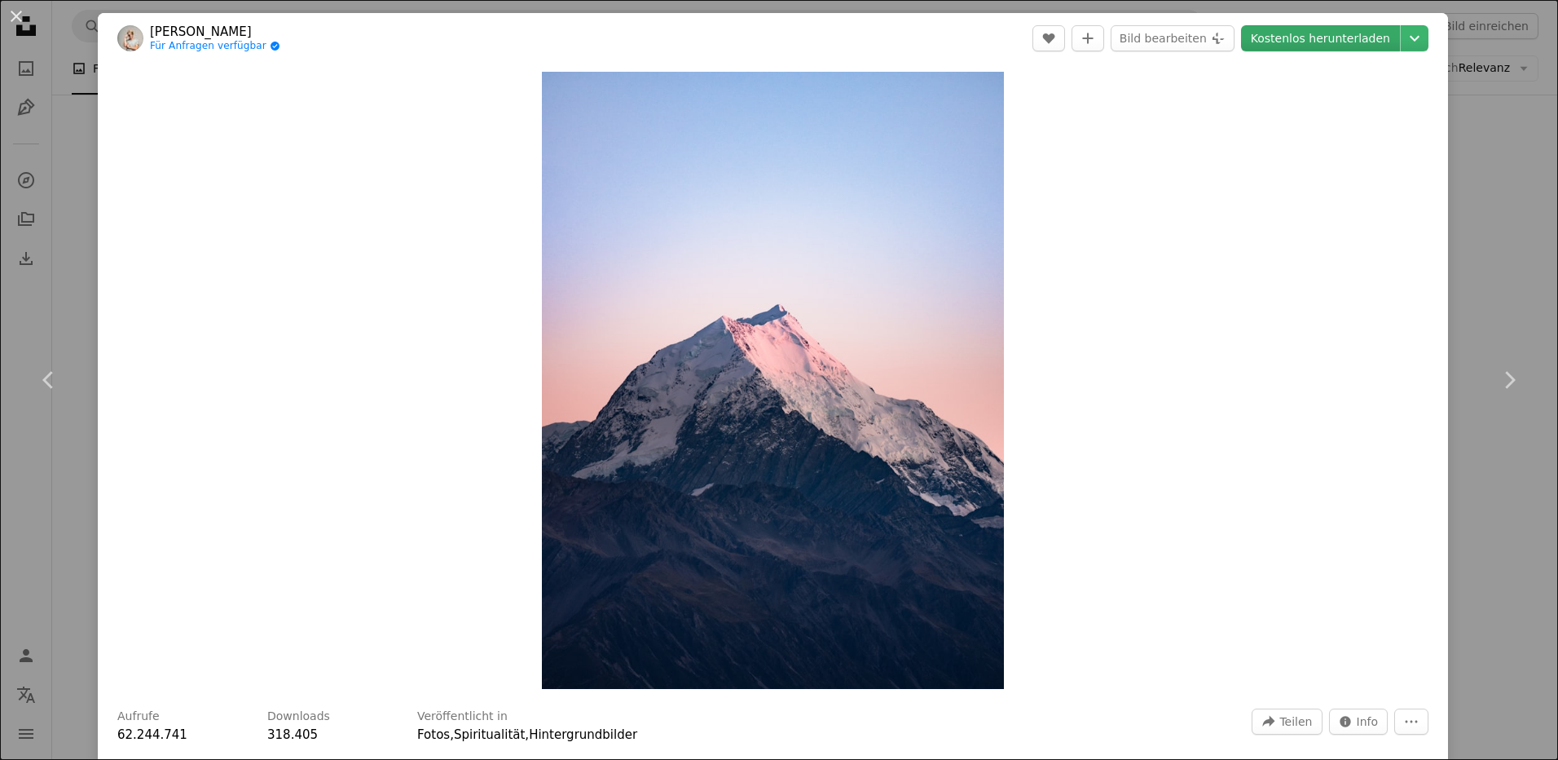
click at [1286, 33] on link "Kostenlos herunterladen" at bounding box center [1320, 38] width 159 height 26
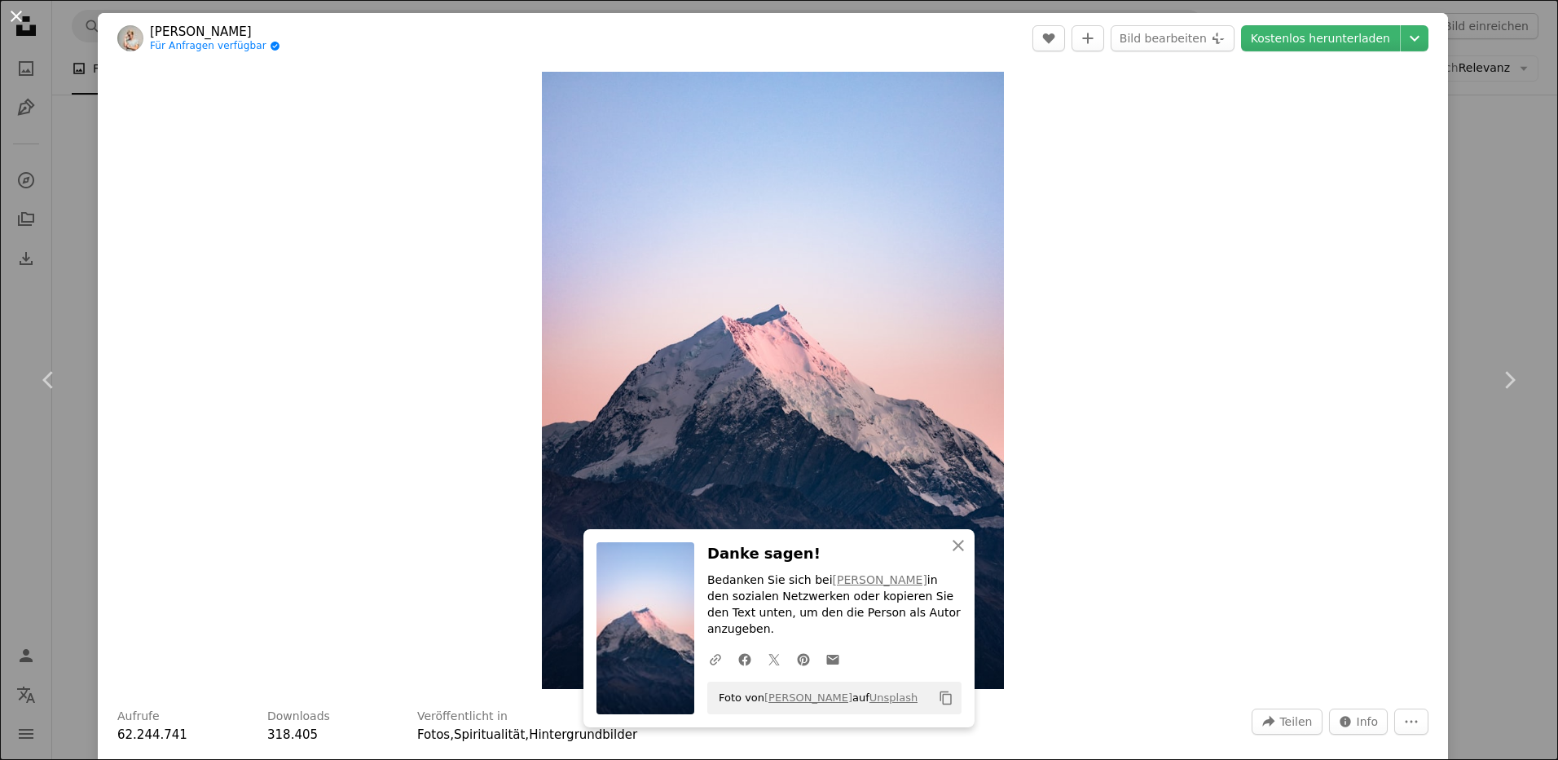
click at [15, 15] on button "An X shape" at bounding box center [17, 17] width 20 height 20
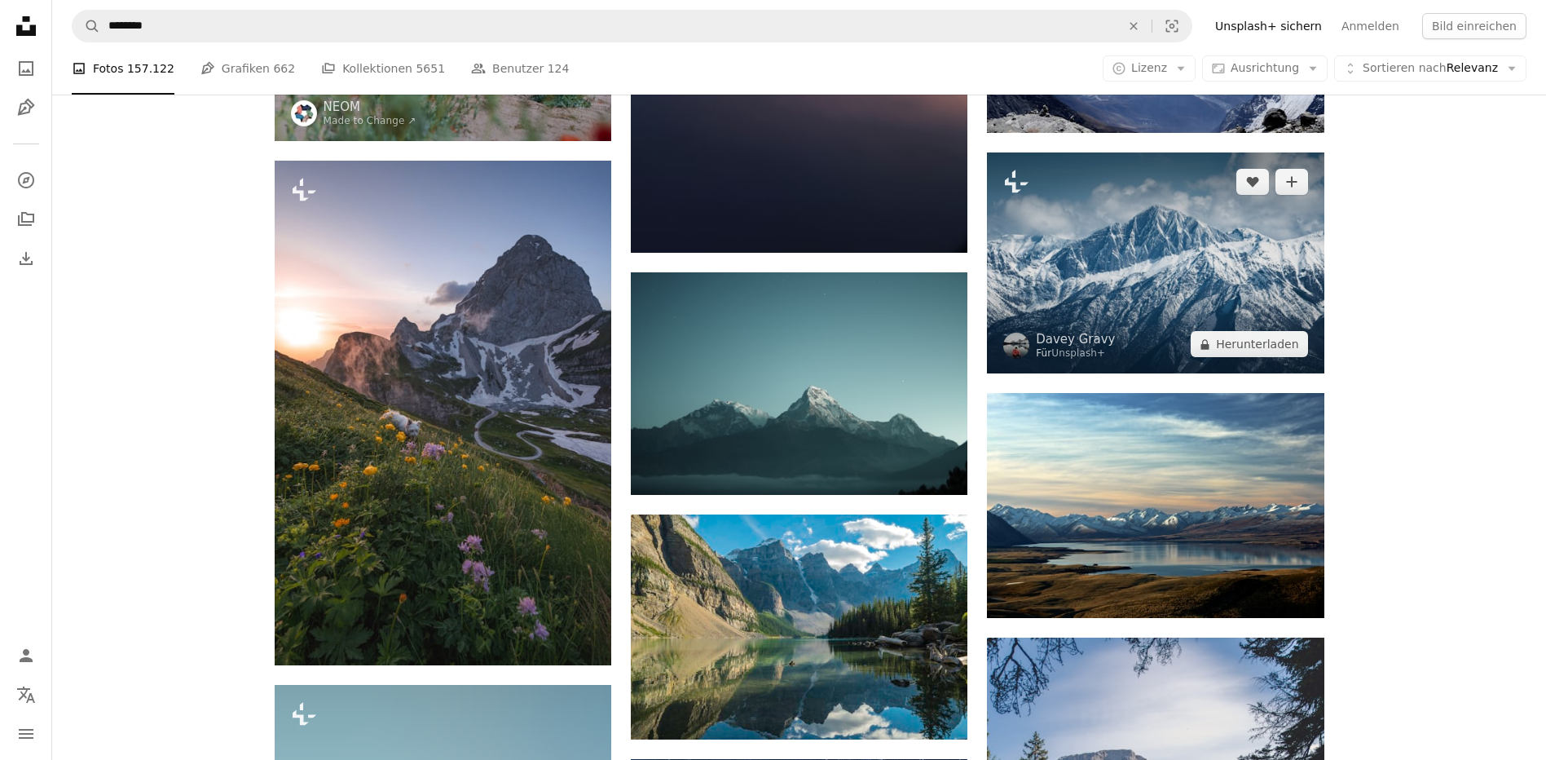
scroll to position [1956, 0]
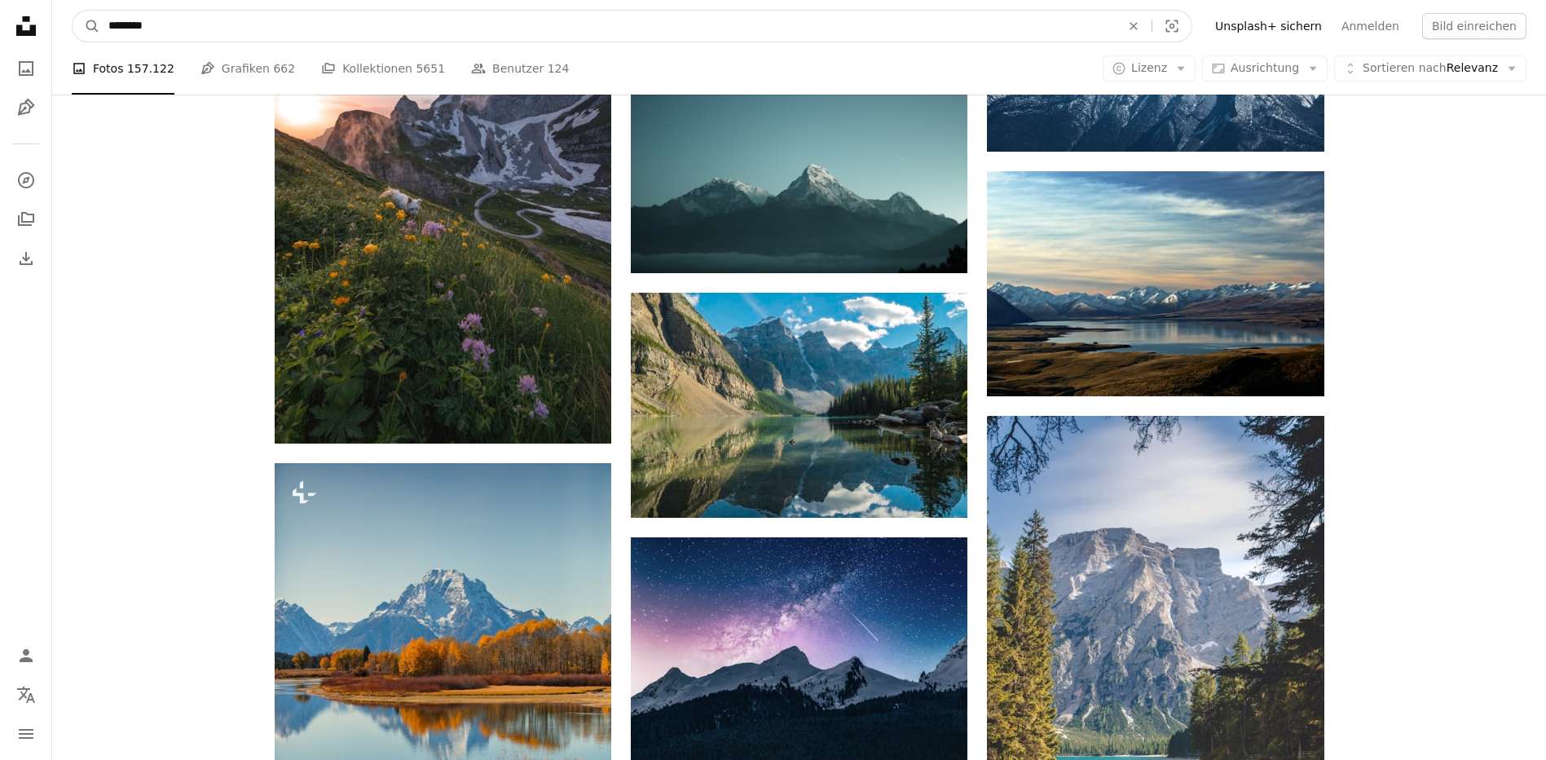
click at [136, 29] on input "********" at bounding box center [608, 26] width 1016 height 31
type input "******"
click button "A magnifying glass" at bounding box center [87, 26] width 28 height 31
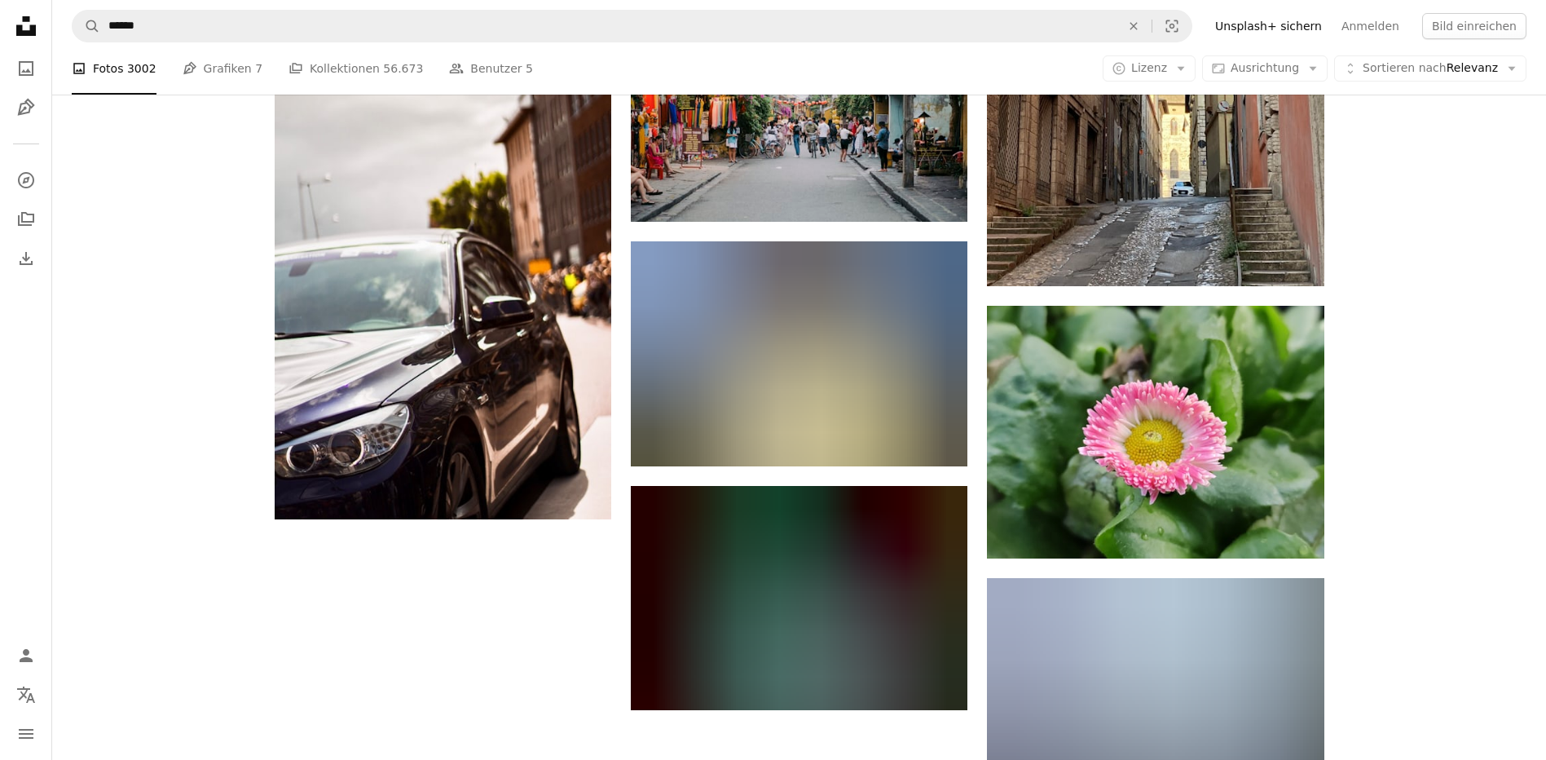
scroll to position [2690, 0]
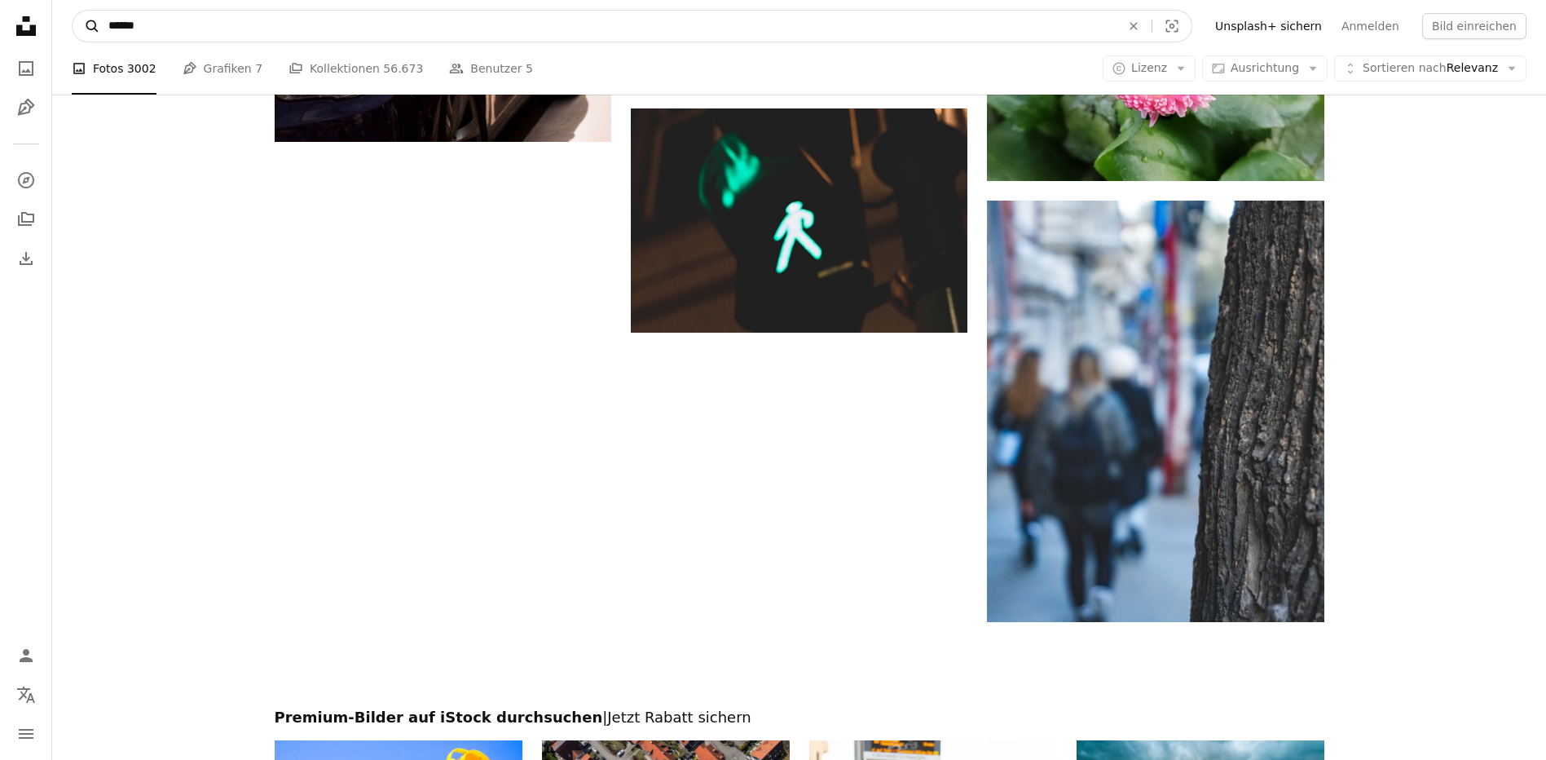
drag, startPoint x: 161, startPoint y: 31, endPoint x: 88, endPoint y: 27, distance: 72.7
click at [86, 28] on form "A magnifying glass ****** An X shape Visual search" at bounding box center [632, 26] width 1121 height 33
type input "******"
click button "A magnifying glass" at bounding box center [87, 26] width 28 height 31
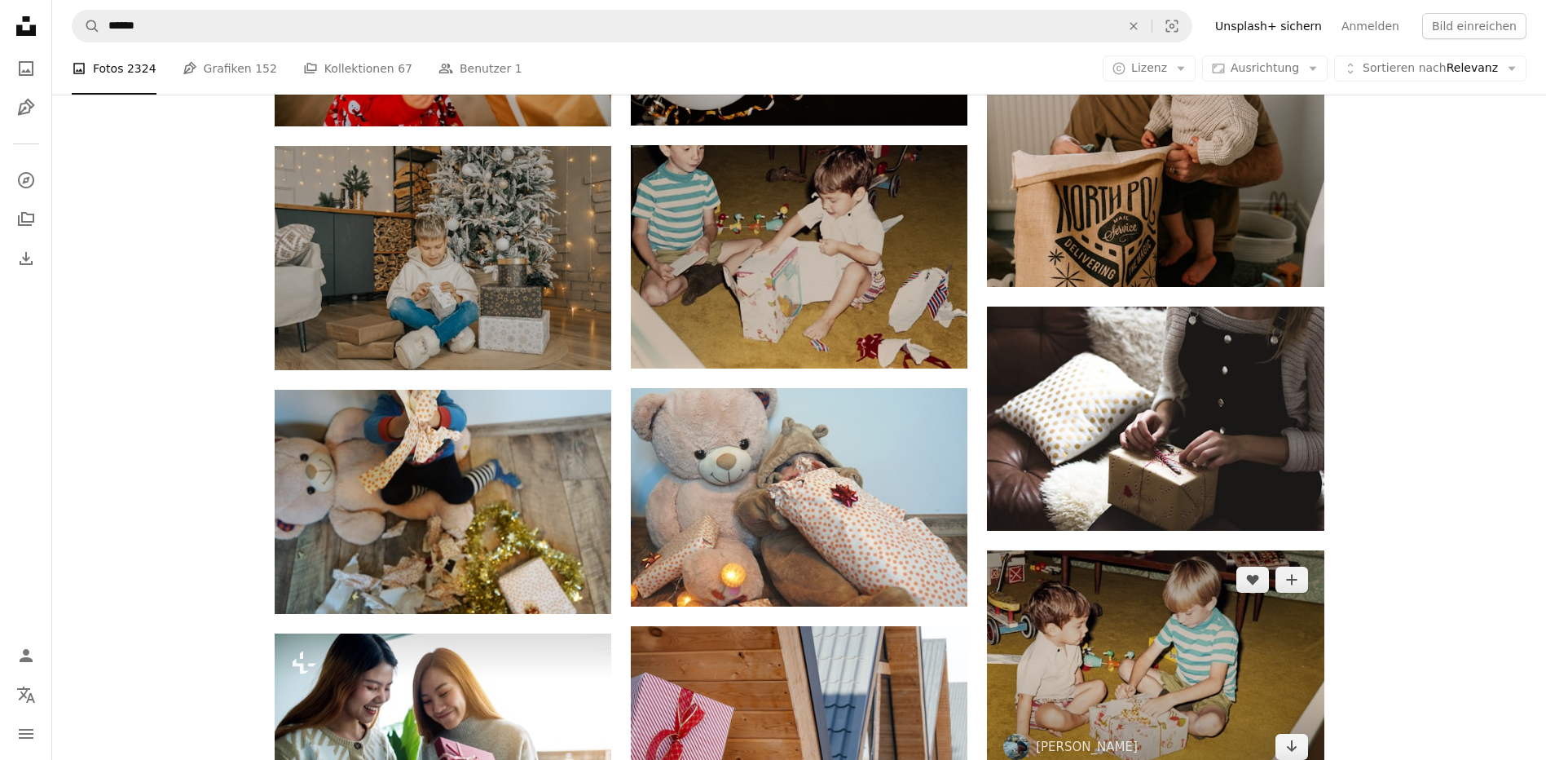
scroll to position [1533, 0]
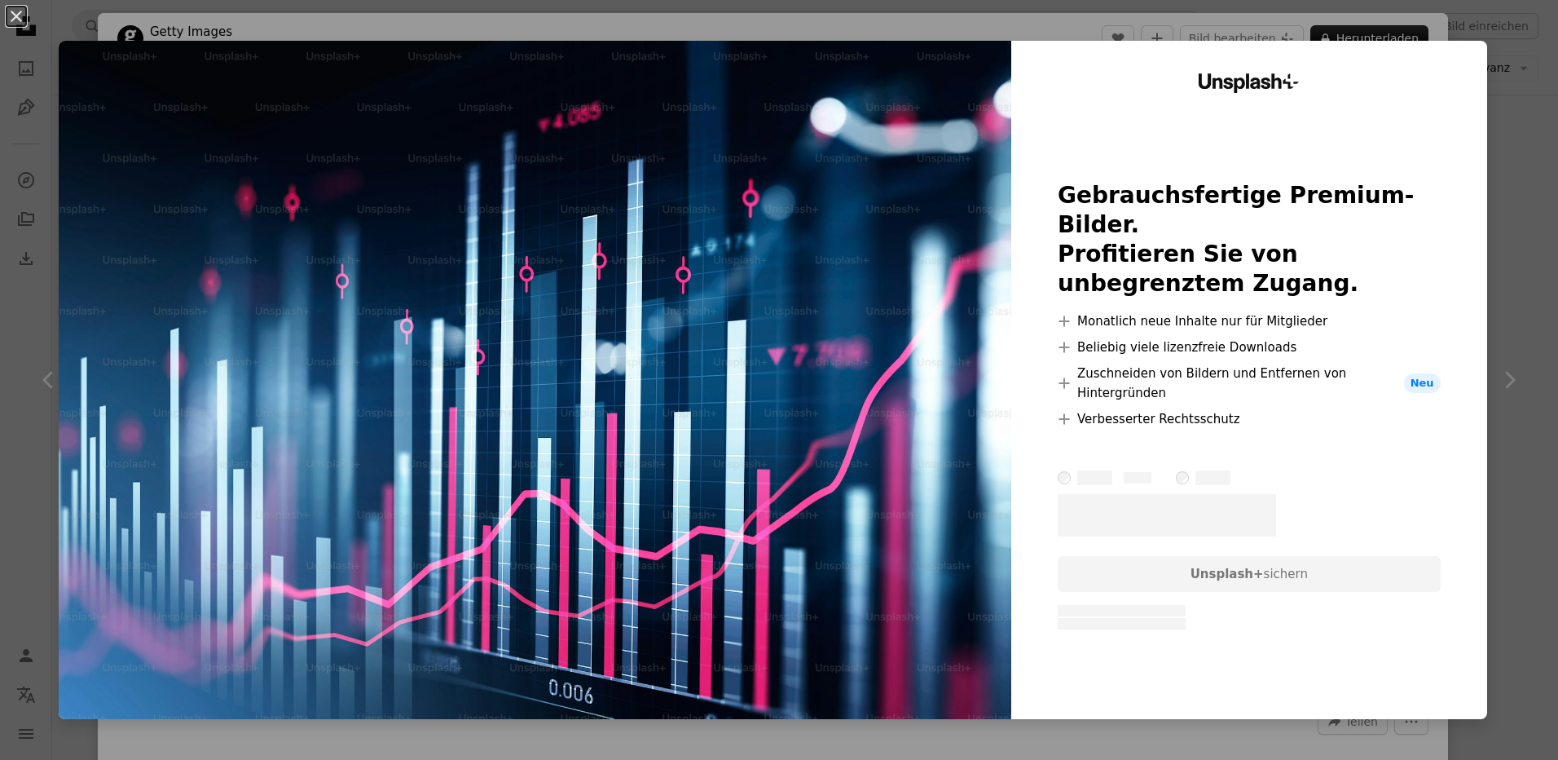
scroll to position [0, 191]
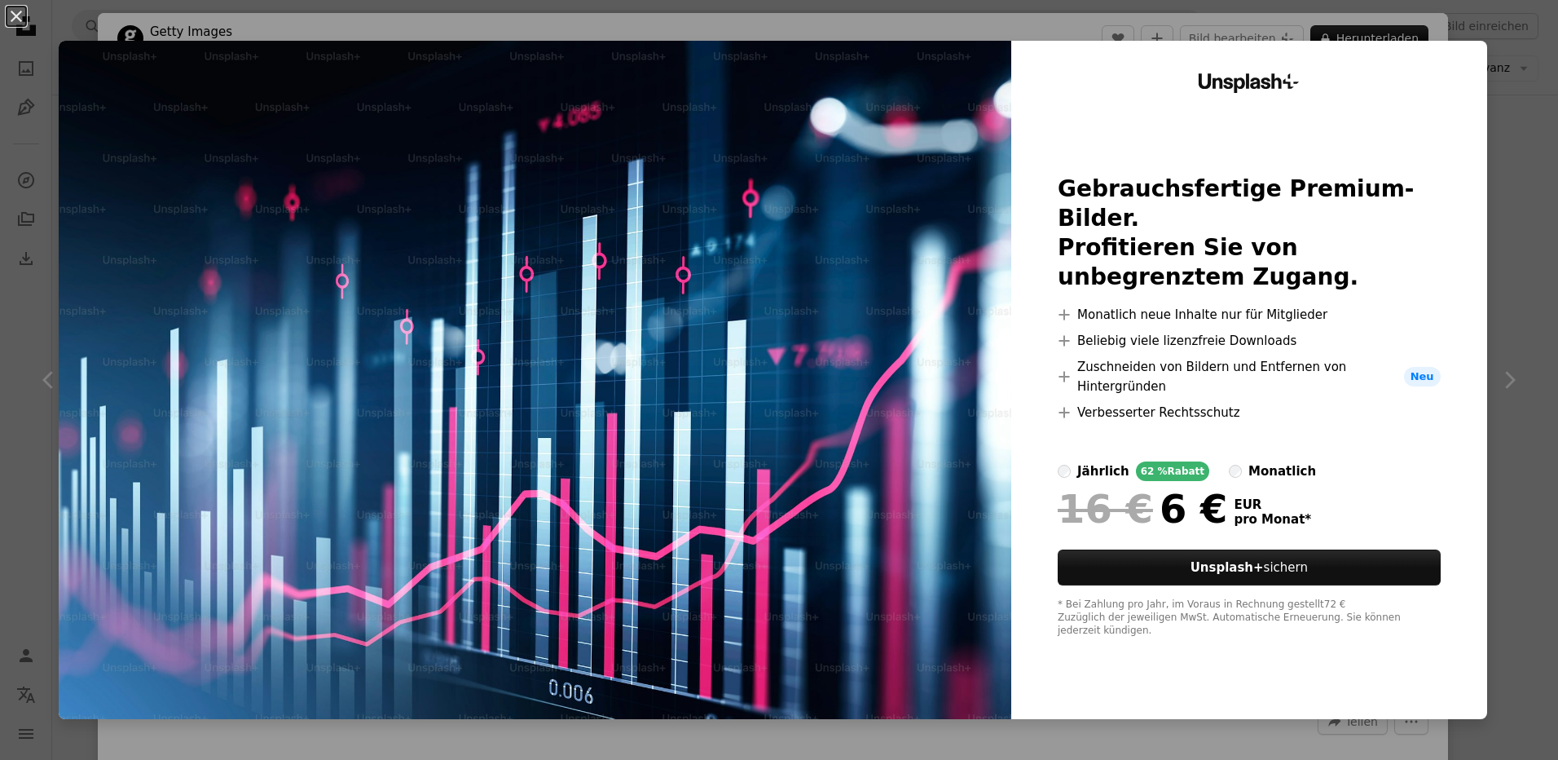
click at [20, 16] on button "An X shape" at bounding box center [17, 17] width 20 height 20
